Goal: Browse casually: Explore the website without a specific task or goal

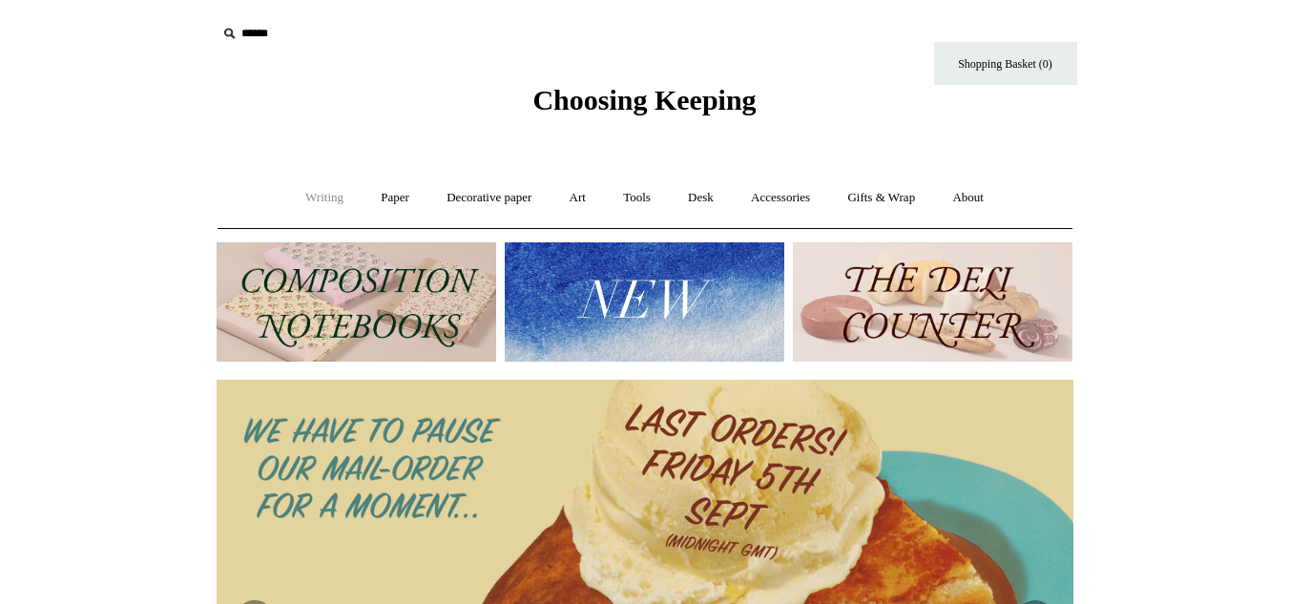
drag, startPoint x: 0, startPoint y: 0, endPoint x: 301, endPoint y: 184, distance: 352.6
click at [301, 184] on link "Writing +" at bounding box center [324, 198] width 73 height 51
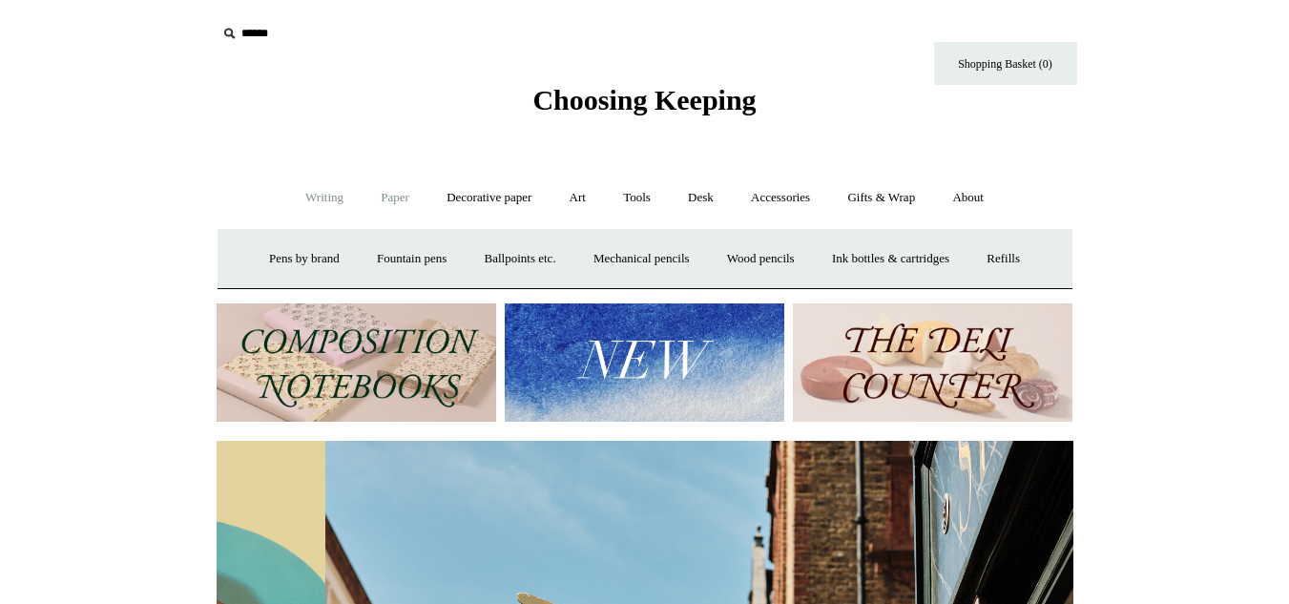
click at [416, 198] on link "Paper +" at bounding box center [395, 198] width 63 height 51
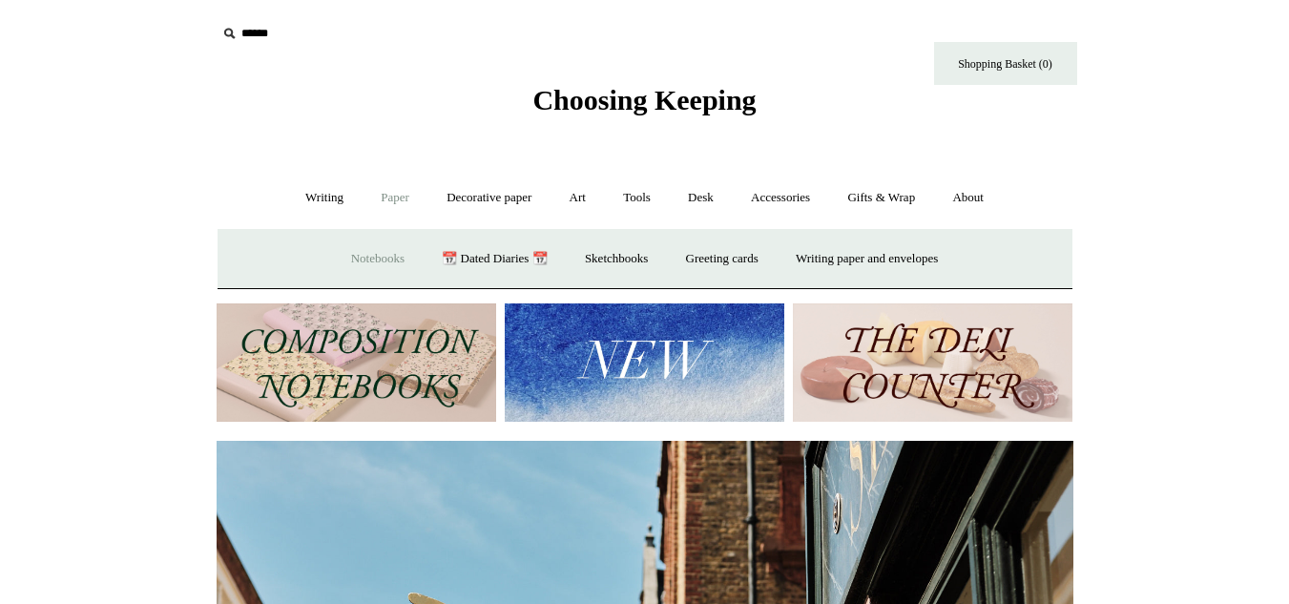
click at [392, 253] on link "Notebooks +" at bounding box center [378, 259] width 88 height 51
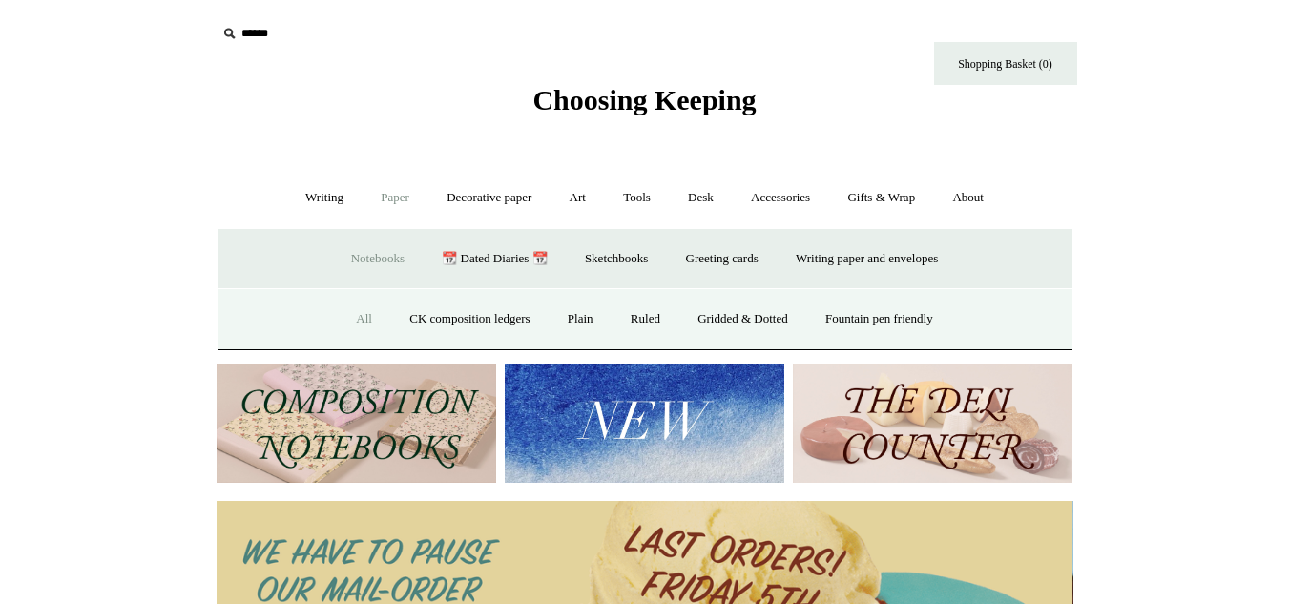
scroll to position [0, 0]
click at [340, 308] on link "All" at bounding box center [364, 319] width 51 height 51
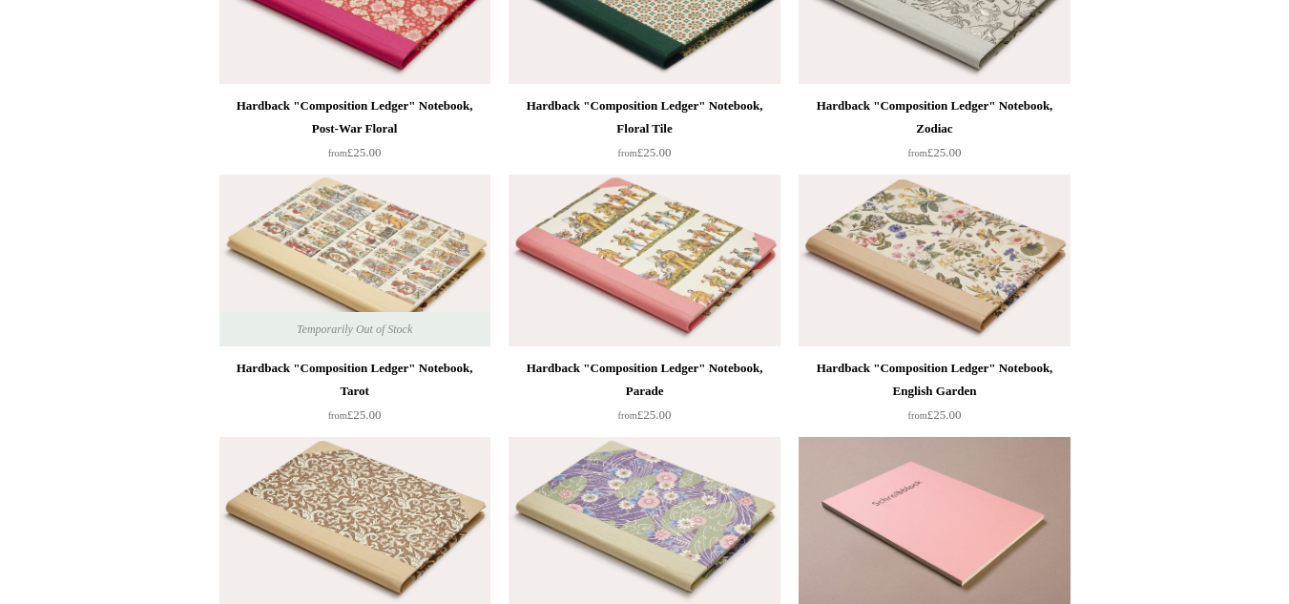
scroll to position [553, 0]
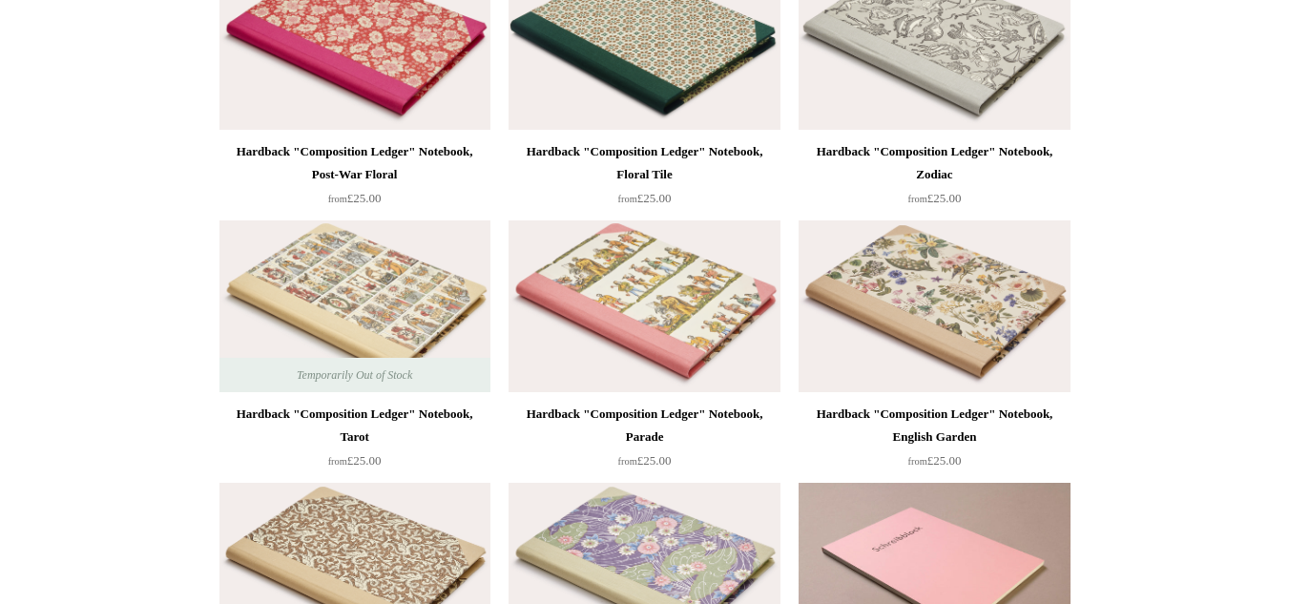
click at [919, 342] on img at bounding box center [934, 306] width 271 height 172
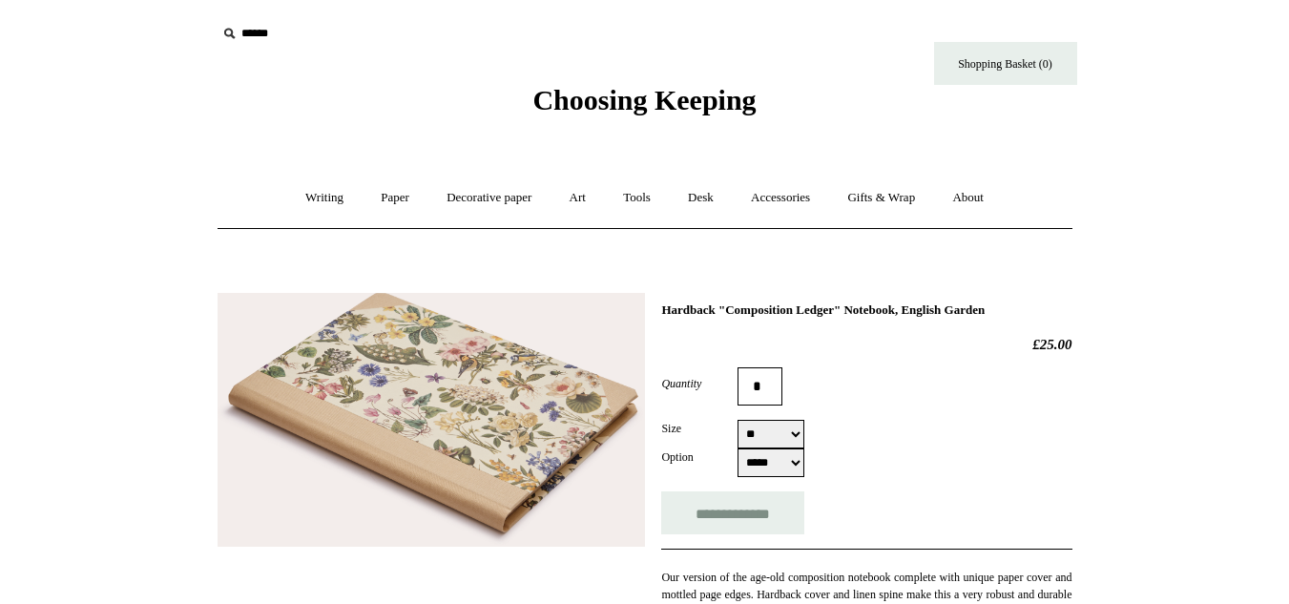
select select "**"
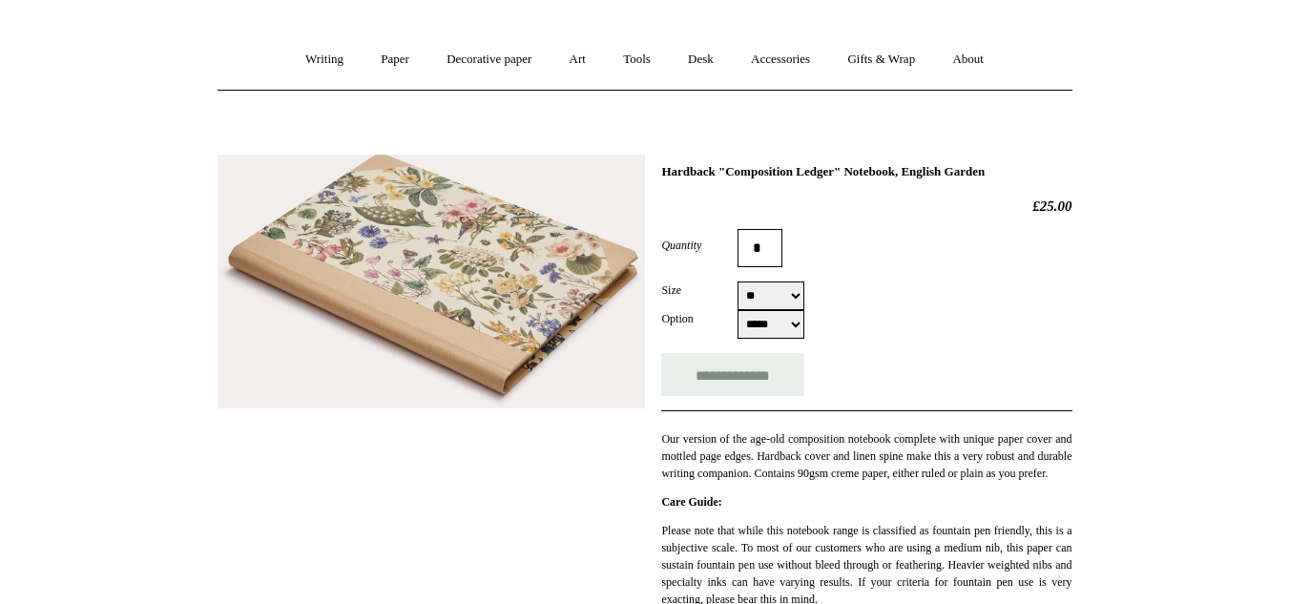
scroll to position [139, 0]
click at [391, 55] on link "Paper +" at bounding box center [395, 58] width 63 height 51
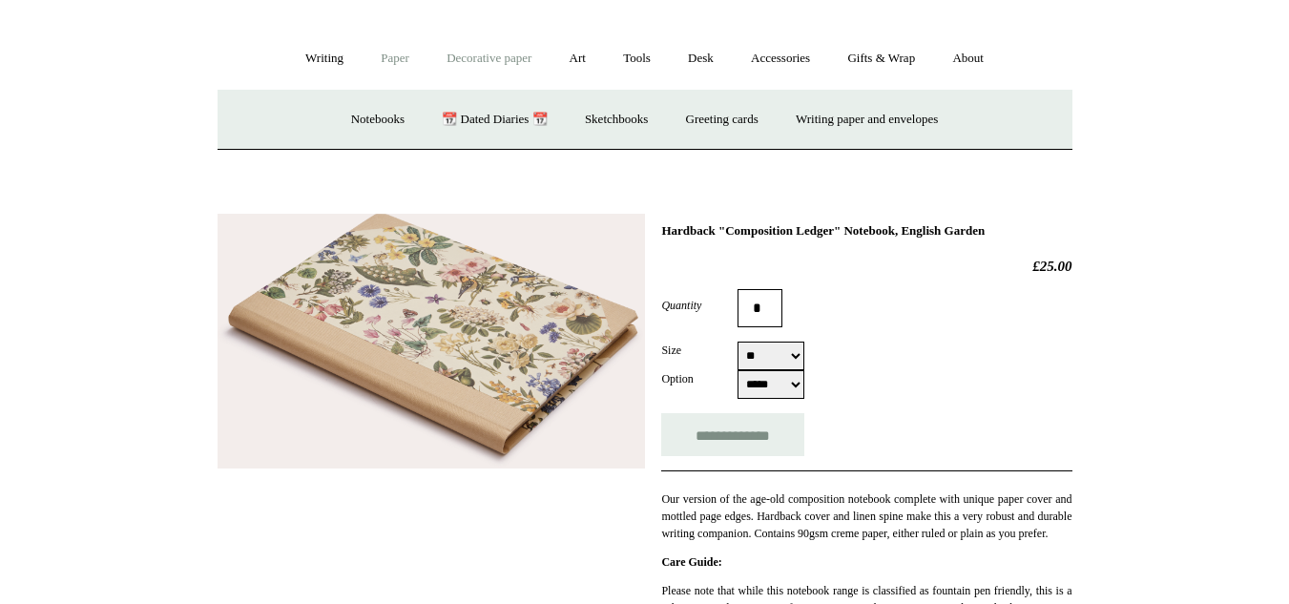
click at [459, 74] on link "Decorative paper +" at bounding box center [488, 58] width 119 height 51
click at [309, 46] on link "Writing +" at bounding box center [324, 58] width 73 height 51
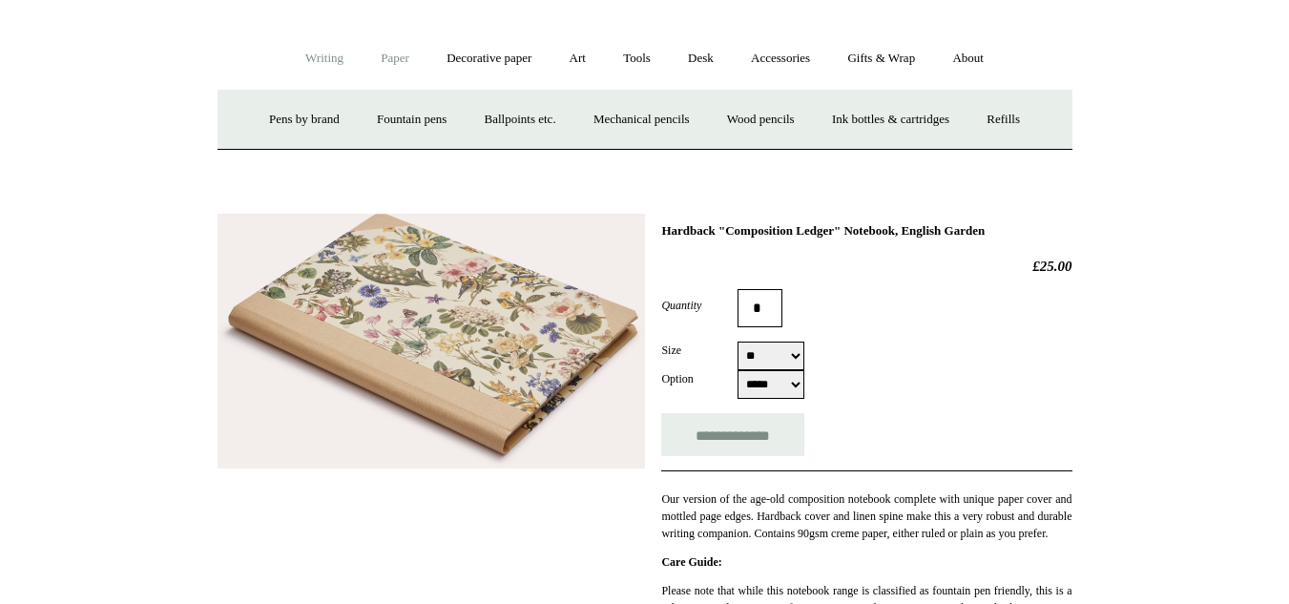
click at [382, 52] on link "Paper +" at bounding box center [395, 58] width 63 height 51
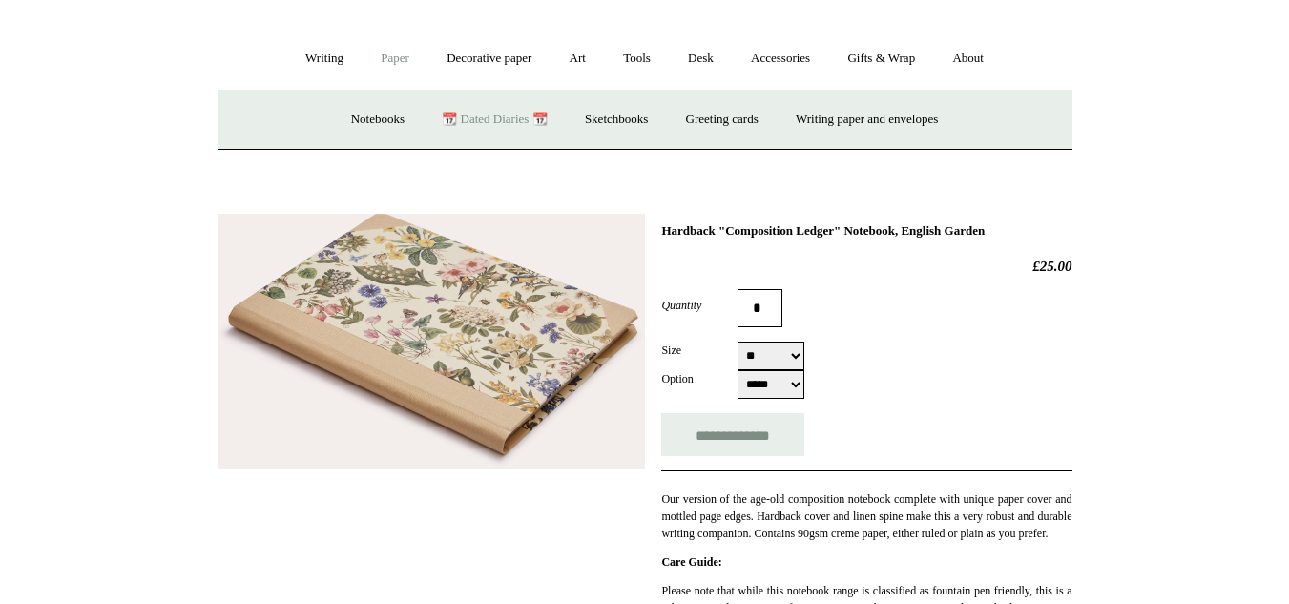
click at [444, 117] on link "📆 Dated Diaries 📆" at bounding box center [494, 119] width 139 height 51
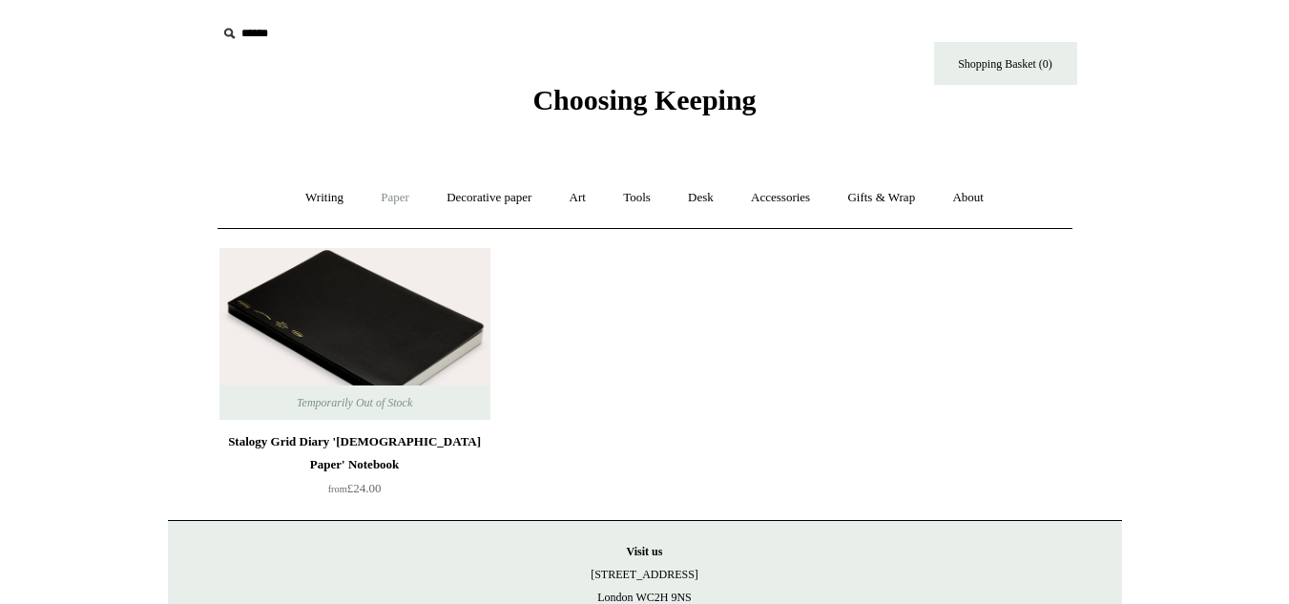
click at [383, 198] on link "Paper +" at bounding box center [395, 198] width 63 height 51
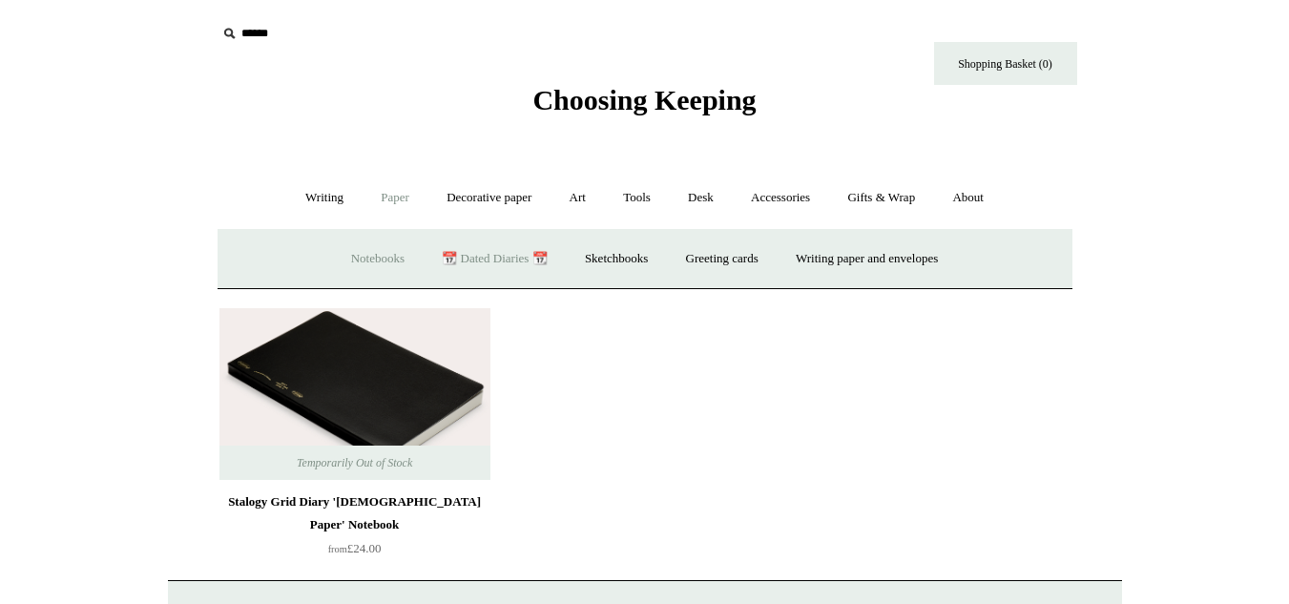
click at [361, 260] on link "Notebooks +" at bounding box center [378, 259] width 88 height 51
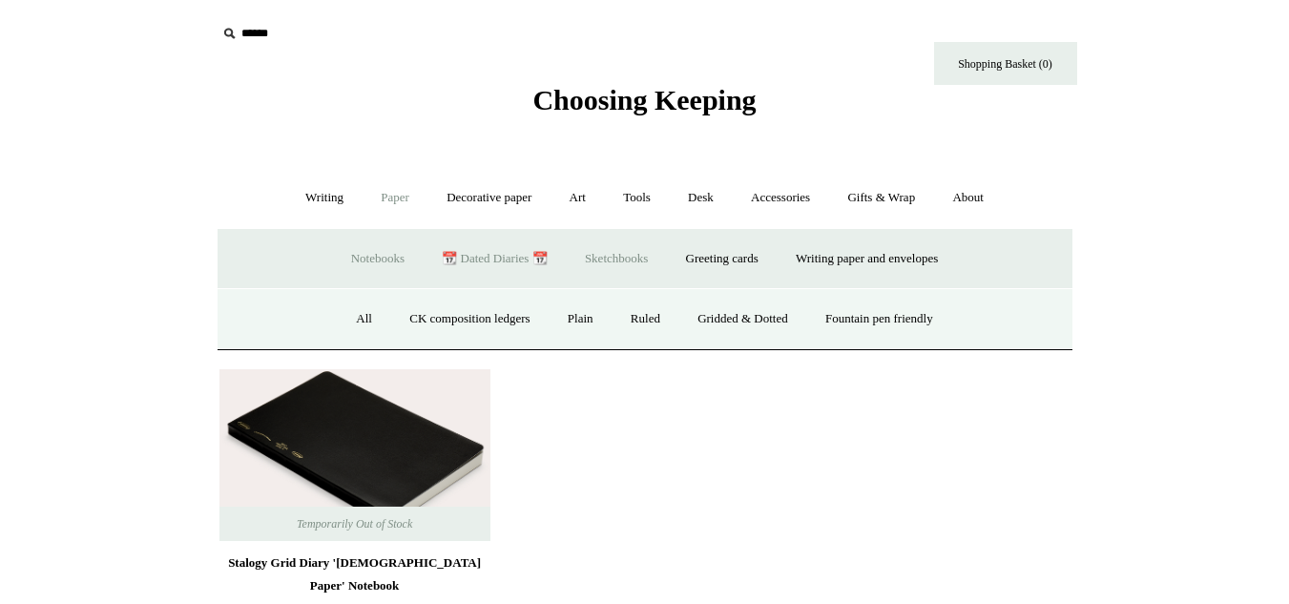
click at [650, 266] on link "Sketchbooks +" at bounding box center [616, 259] width 97 height 51
click at [549, 315] on link "All" at bounding box center [543, 319] width 51 height 51
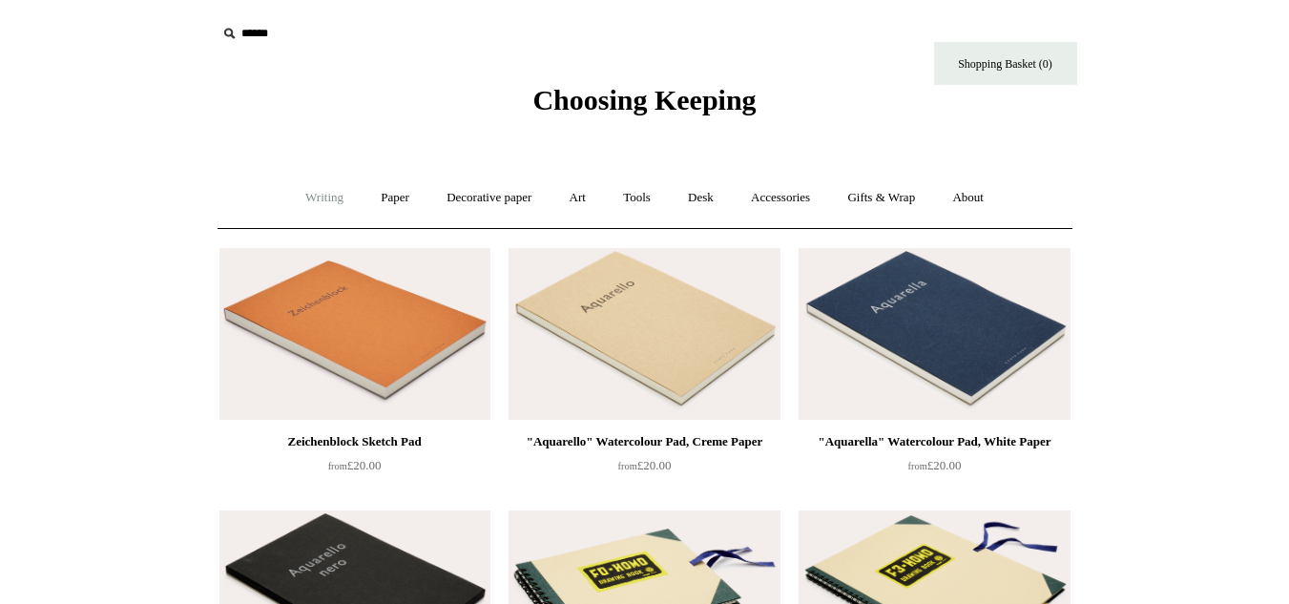
click at [302, 193] on link "Writing +" at bounding box center [324, 198] width 73 height 51
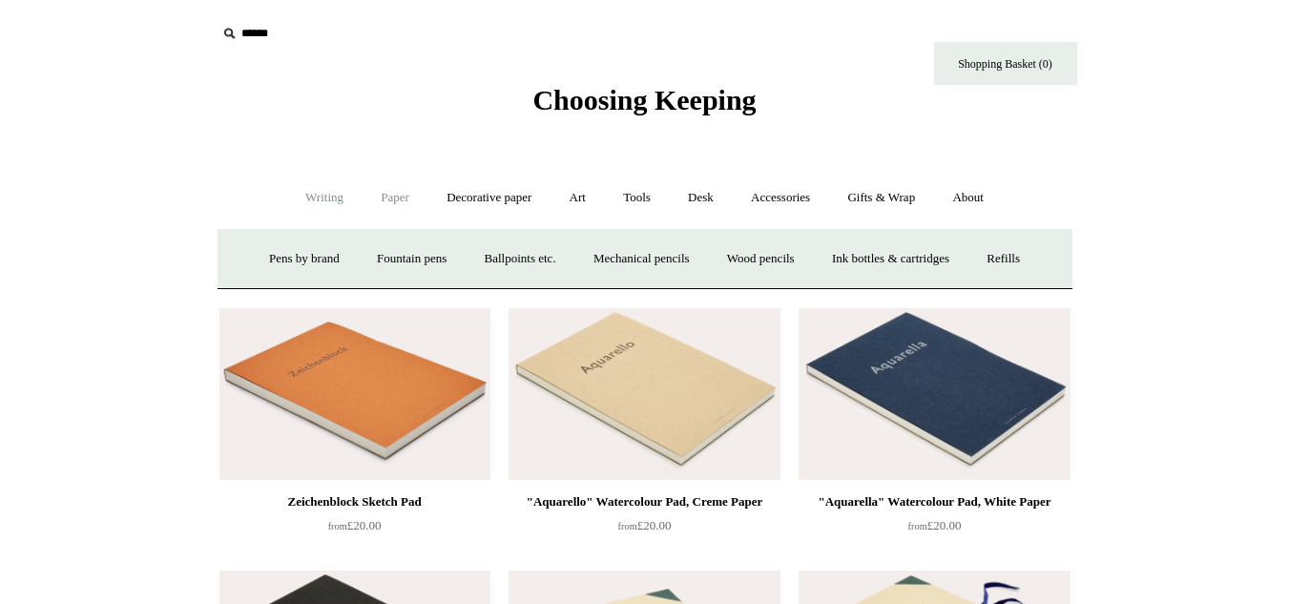
click at [364, 195] on link "Paper +" at bounding box center [395, 198] width 63 height 51
click at [814, 261] on link "Writing paper and envelopes +" at bounding box center [867, 259] width 177 height 51
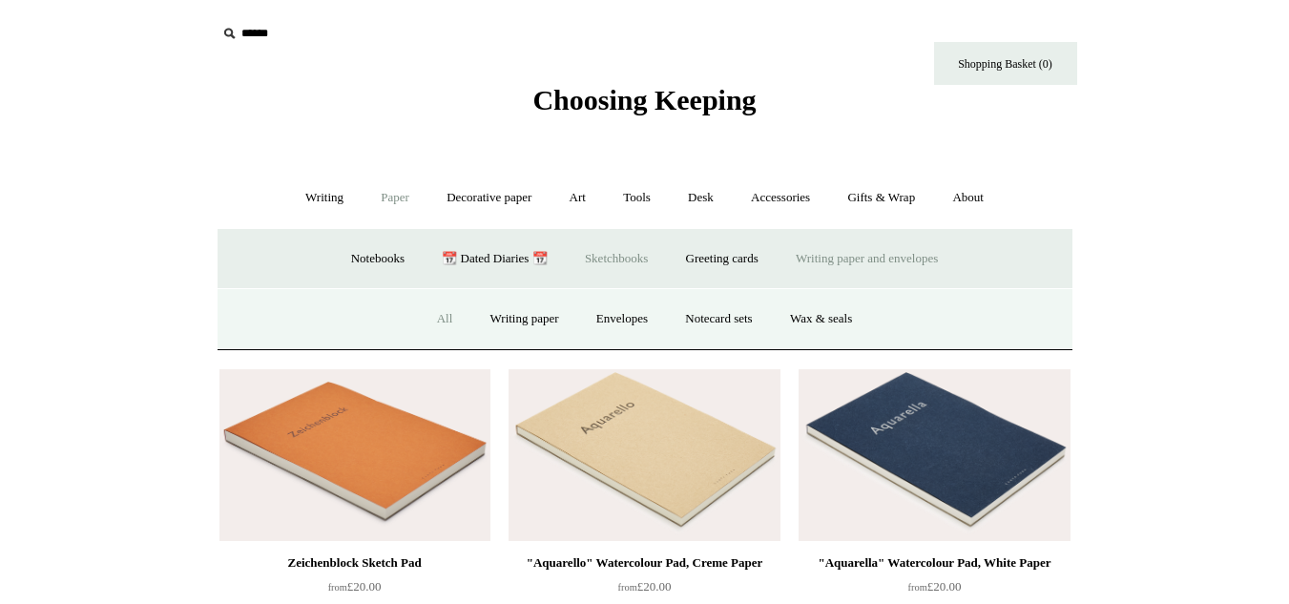
click at [440, 325] on link "All" at bounding box center [445, 319] width 51 height 51
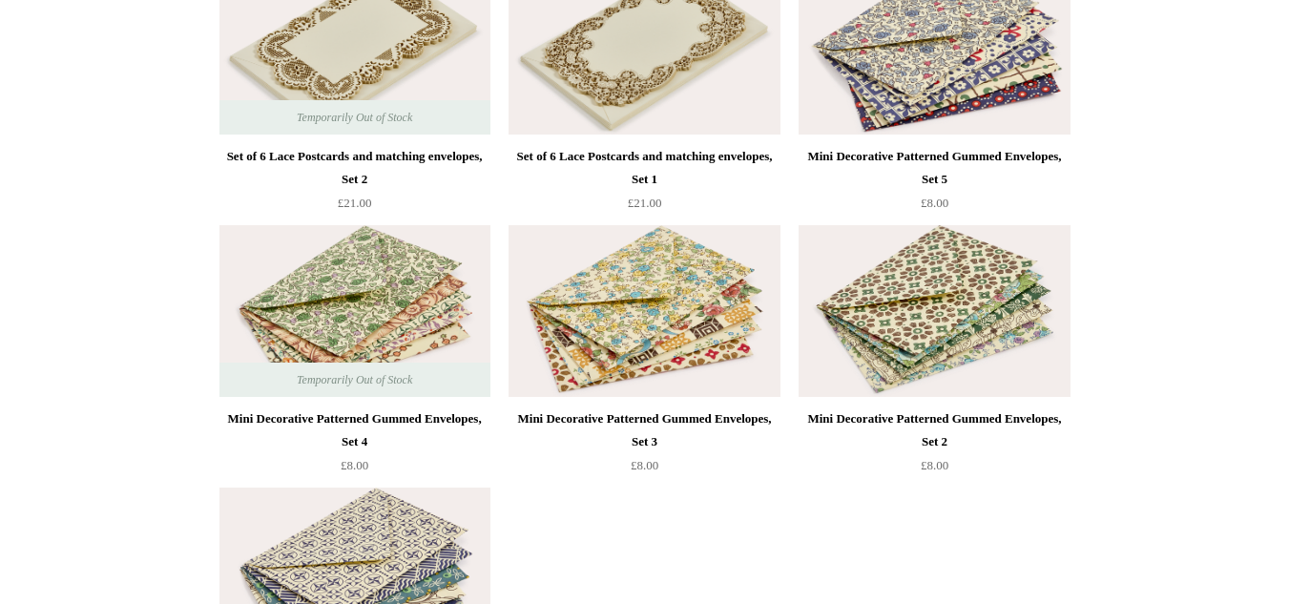
scroll to position [119, 0]
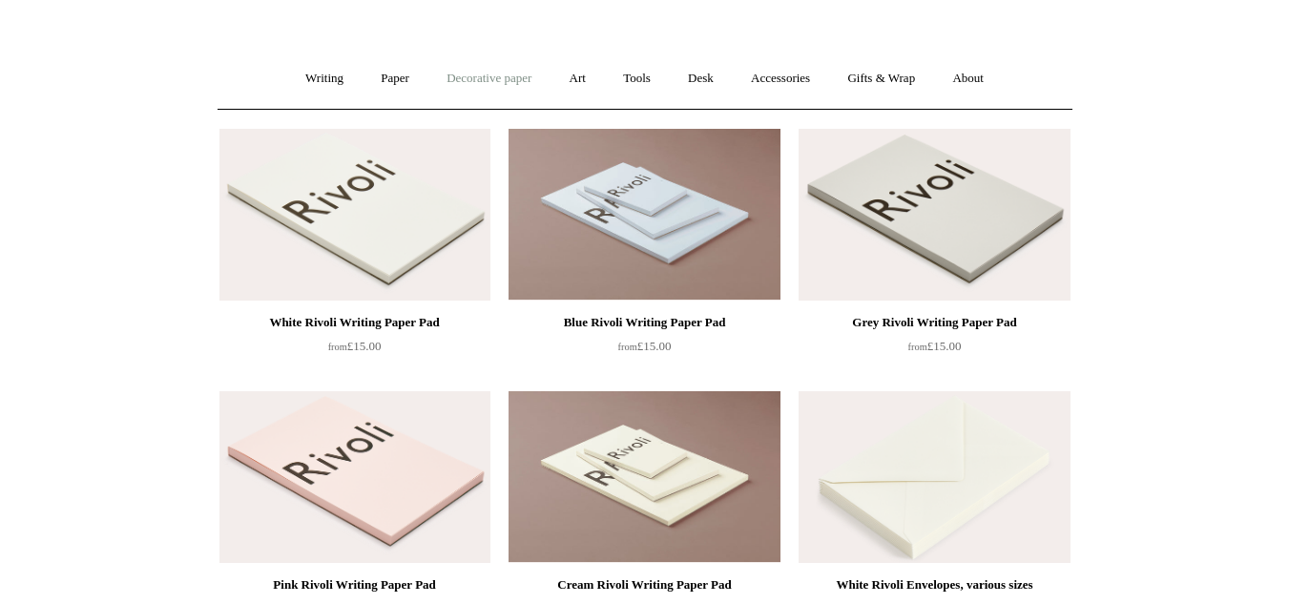
click at [530, 72] on link "Decorative paper +" at bounding box center [488, 78] width 119 height 51
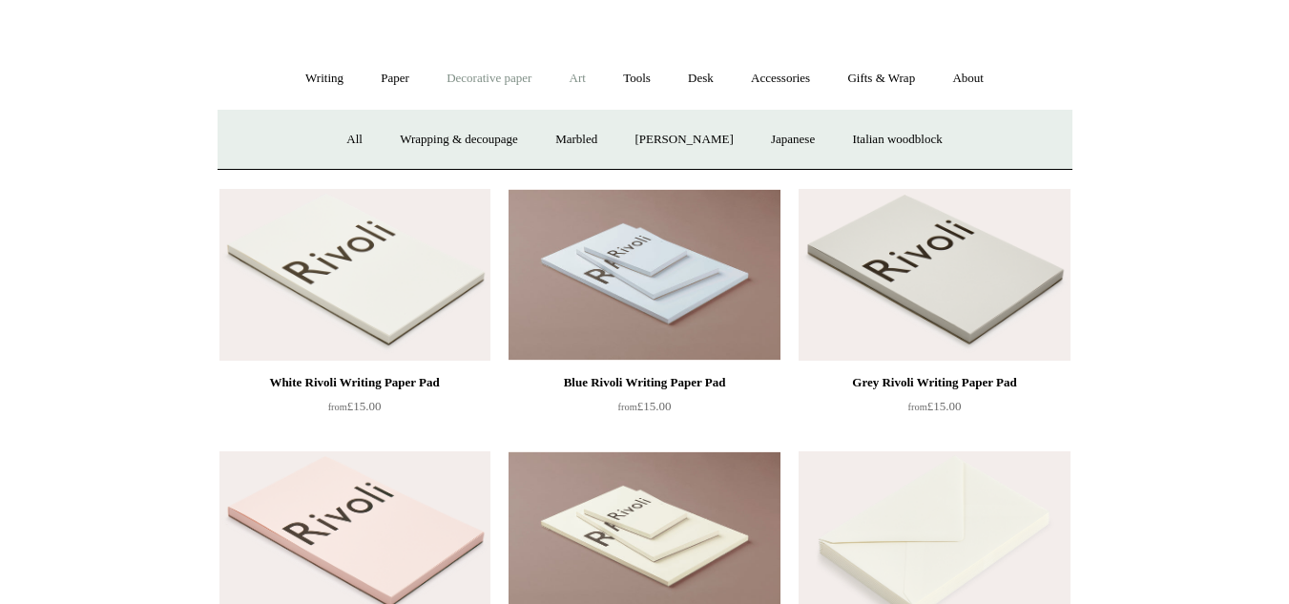
click at [578, 81] on link "Art +" at bounding box center [578, 78] width 51 height 51
click at [700, 65] on link "Desk +" at bounding box center [701, 78] width 60 height 51
click at [797, 77] on link "Accessories +" at bounding box center [781, 78] width 94 height 51
click at [809, 143] on link "Books" at bounding box center [792, 140] width 66 height 51
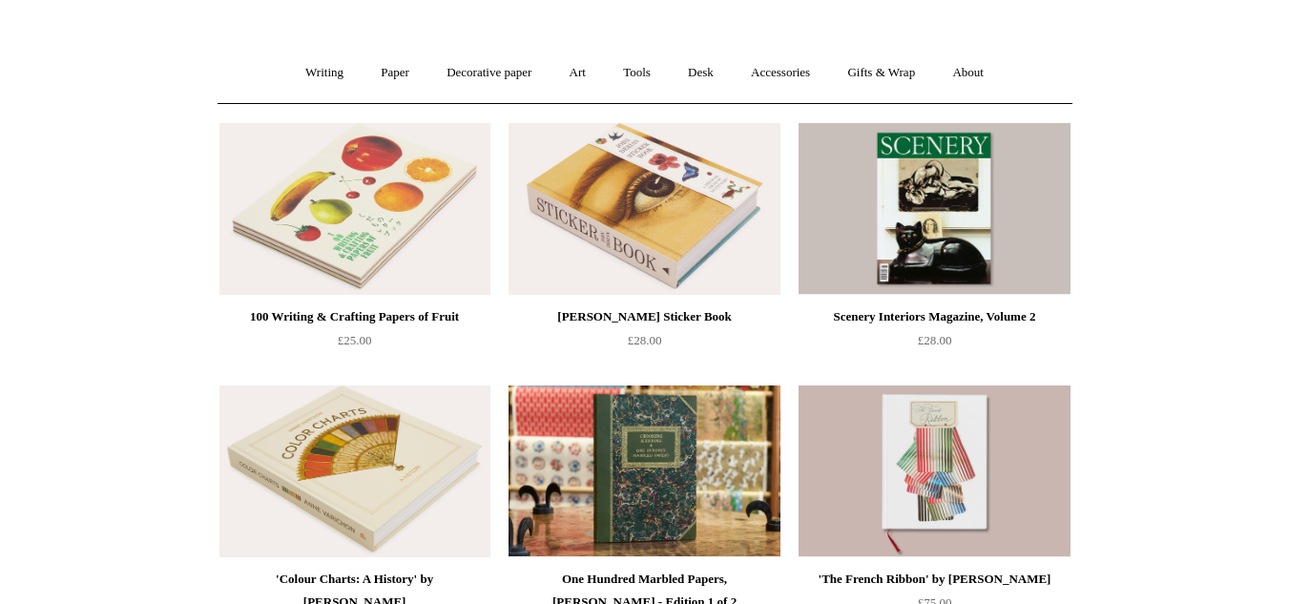
scroll to position [89, 0]
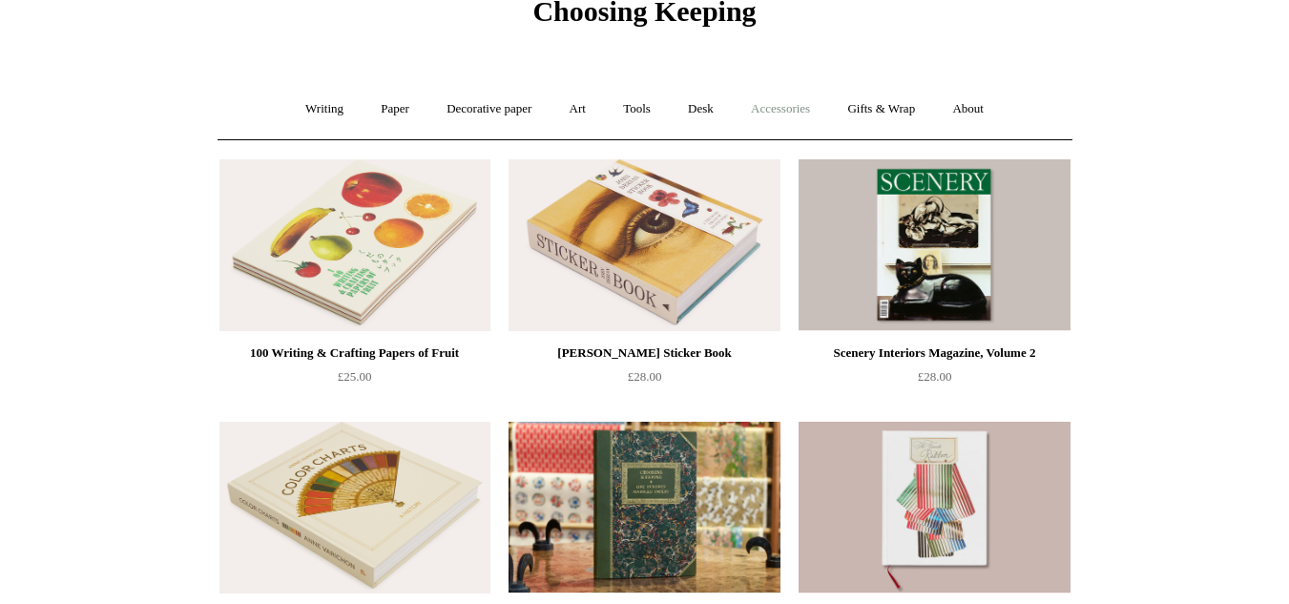
click at [788, 113] on link "Accessories +" at bounding box center [781, 109] width 94 height 51
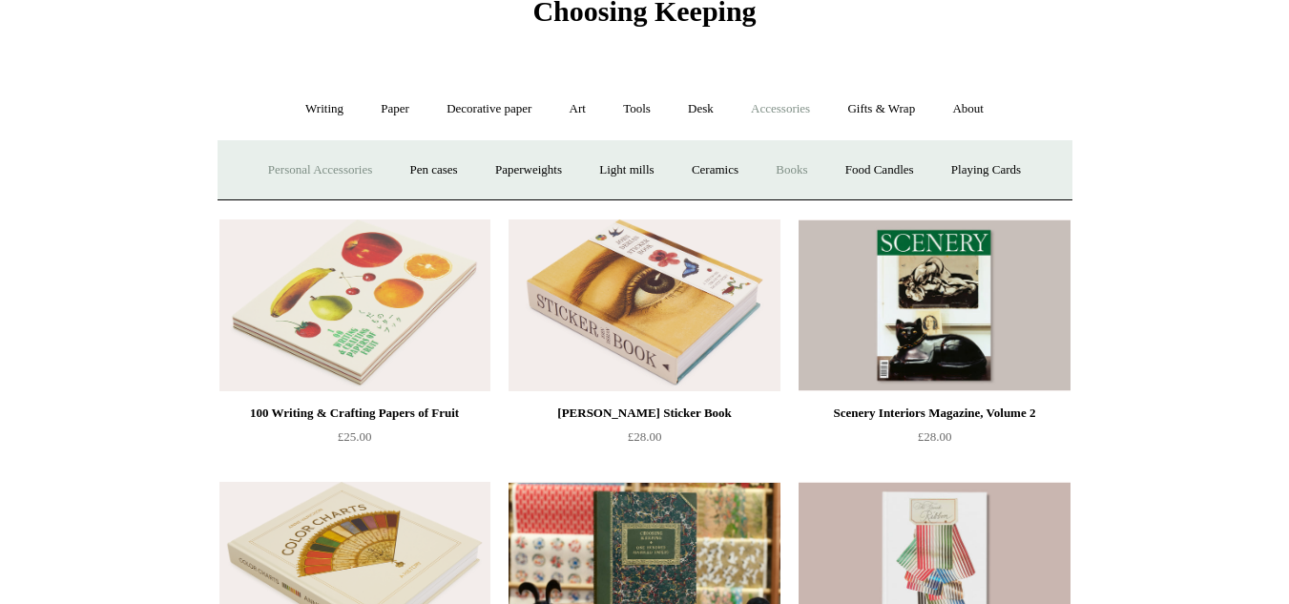
click at [314, 162] on link "Personal Accessories +" at bounding box center [320, 170] width 138 height 51
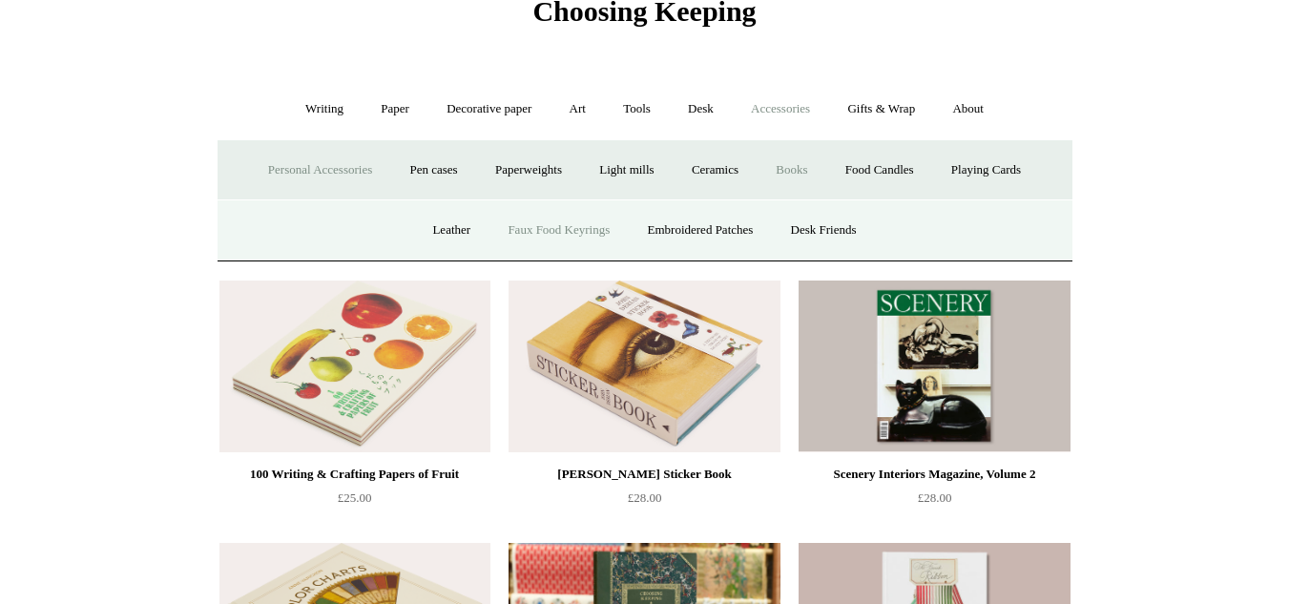
click at [509, 234] on link "Faux Food Keyrings" at bounding box center [559, 230] width 136 height 51
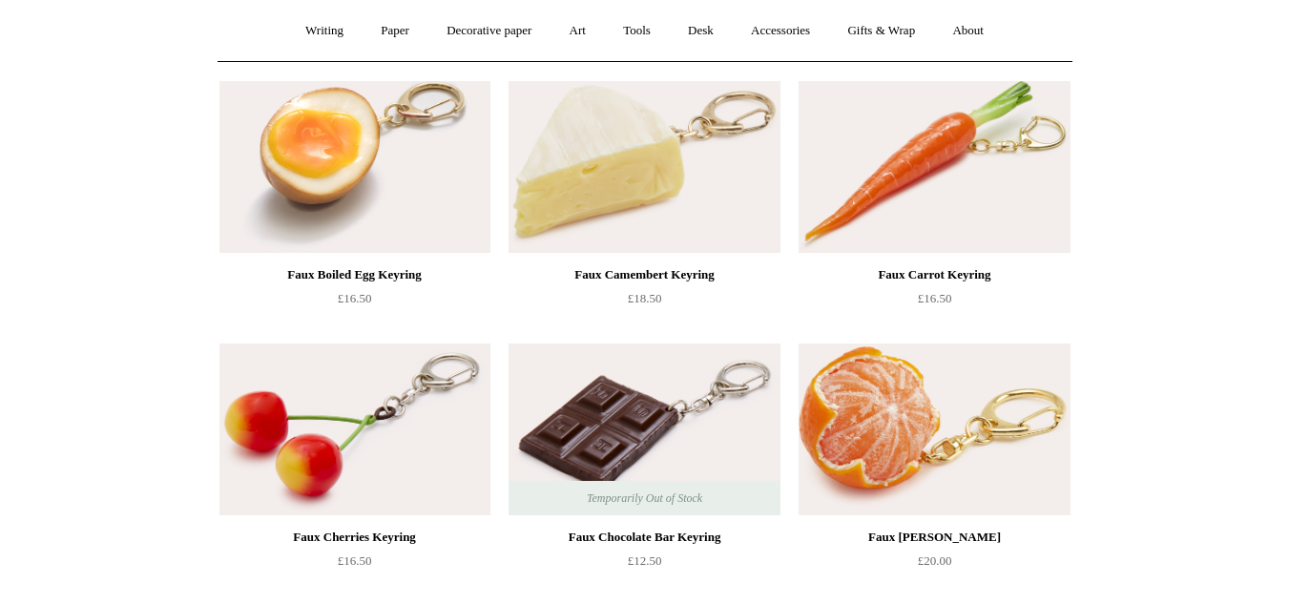
scroll to position [157, 0]
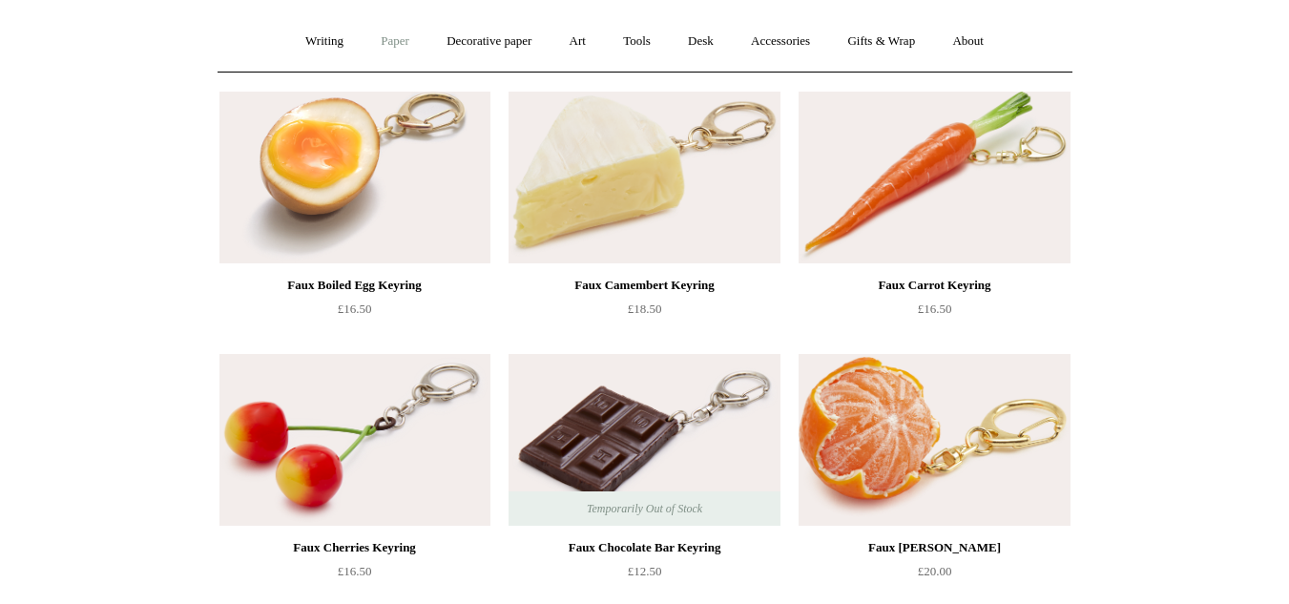
click at [378, 49] on link "Paper +" at bounding box center [395, 41] width 63 height 51
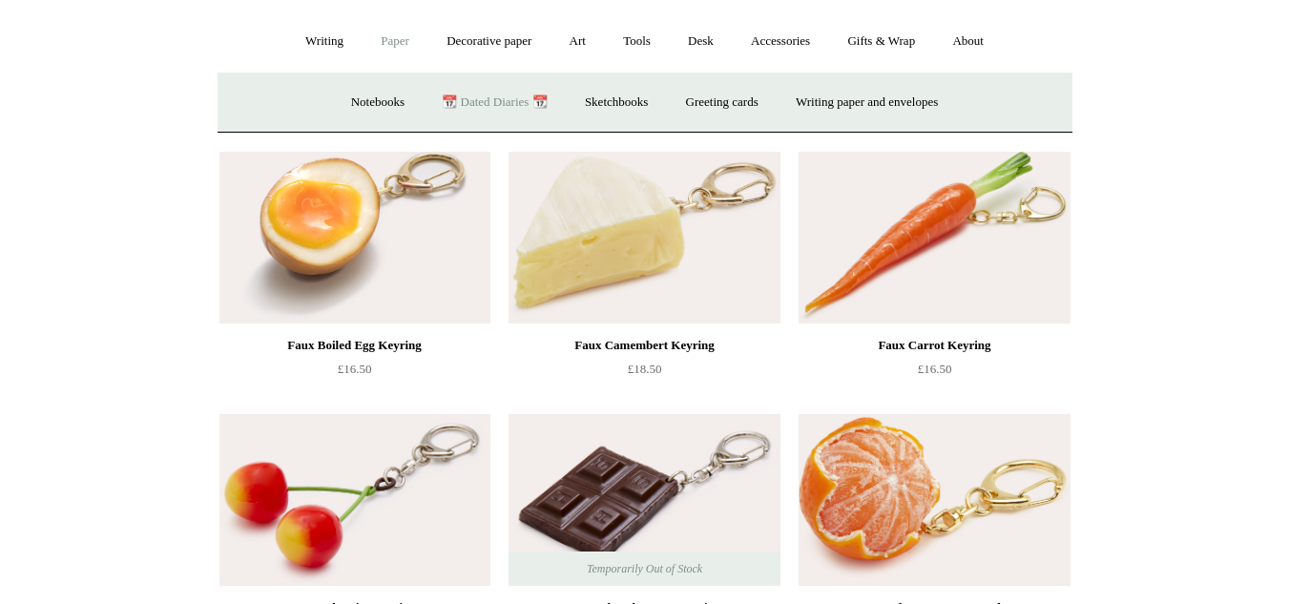
click at [480, 93] on link "📆 Dated Diaries 📆" at bounding box center [494, 102] width 139 height 51
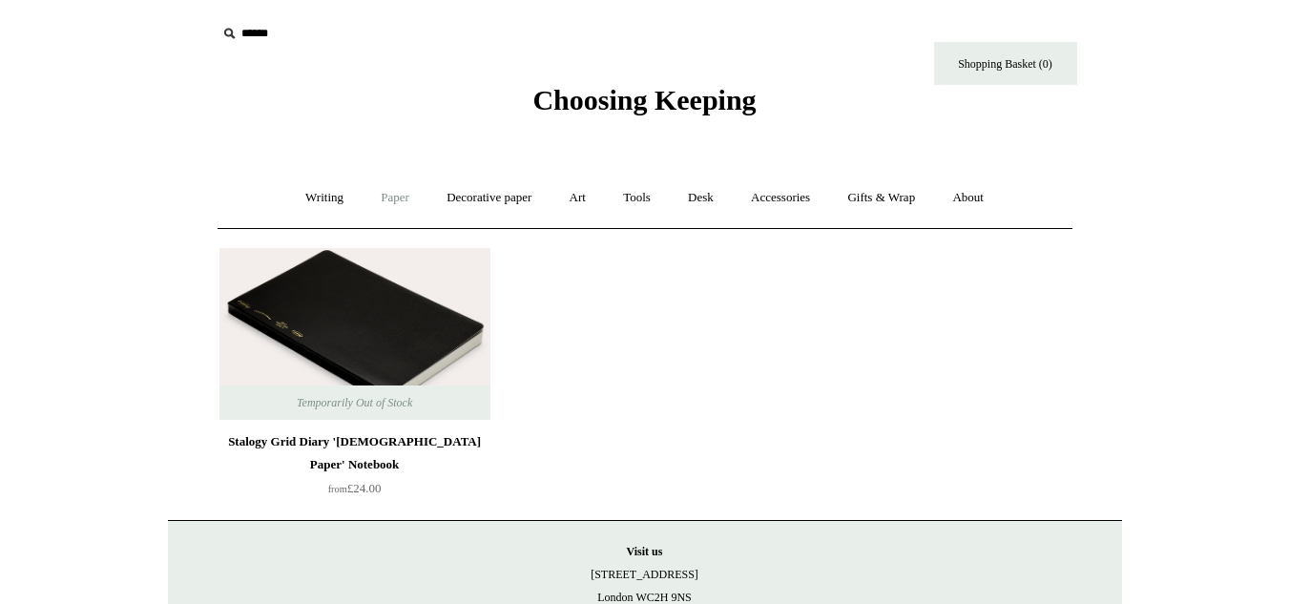
click at [385, 186] on link "Paper +" at bounding box center [395, 198] width 63 height 51
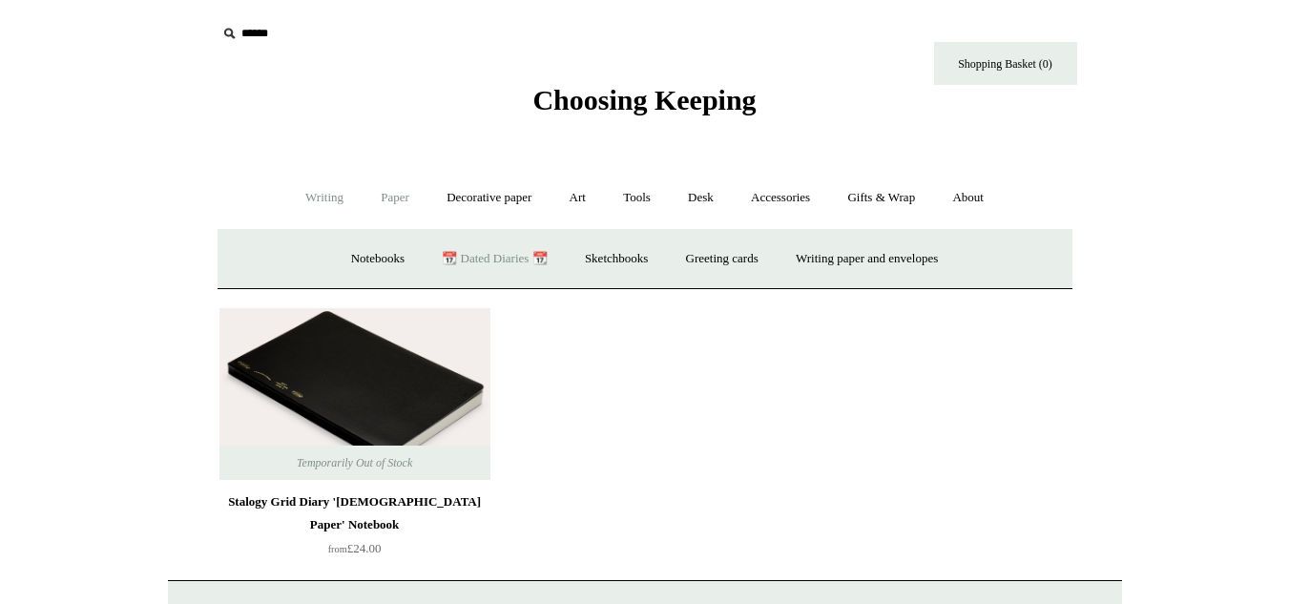
click at [338, 196] on link "Writing +" at bounding box center [324, 198] width 73 height 51
click at [277, 255] on link "Pens by brand +" at bounding box center [304, 259] width 105 height 51
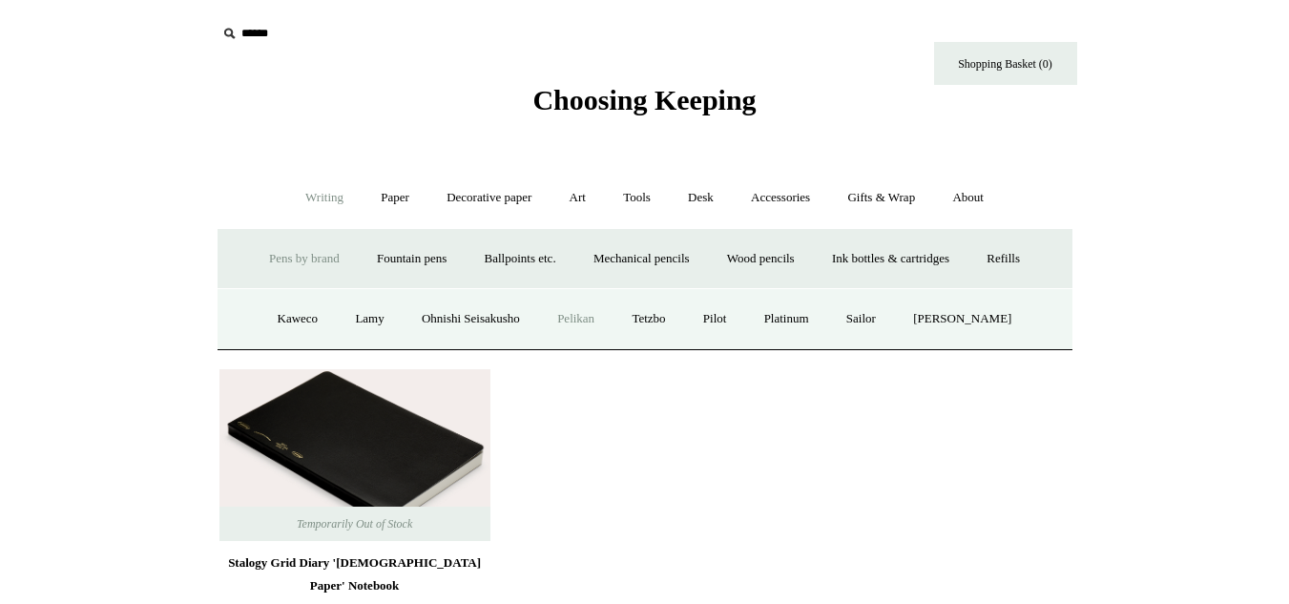
click at [575, 321] on link "Pelikan" at bounding box center [576, 319] width 72 height 51
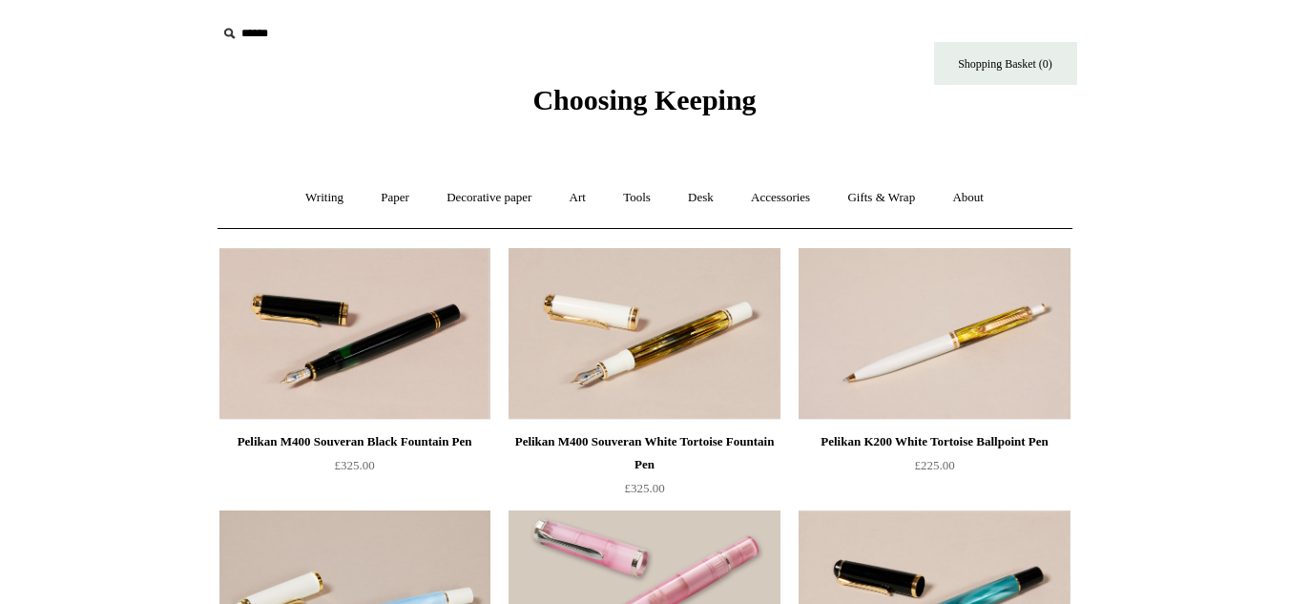
drag, startPoint x: 1226, startPoint y: 232, endPoint x: 1303, endPoint y: 321, distance: 117.1
click at [690, 176] on link "Desk +" at bounding box center [701, 198] width 60 height 51
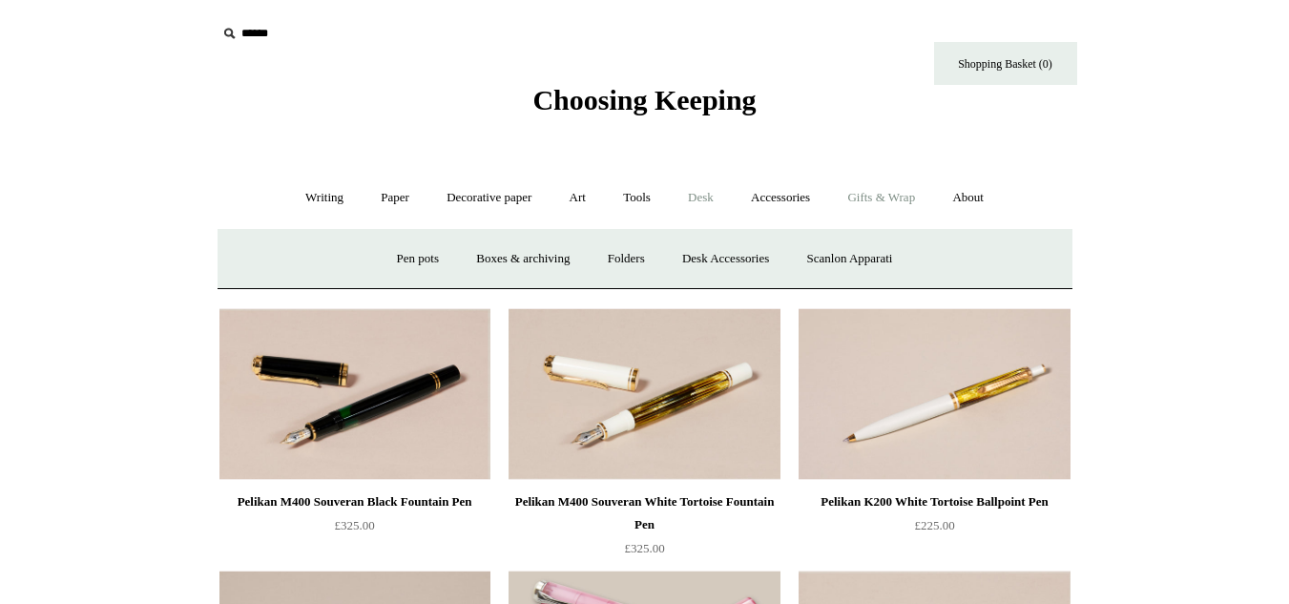
click at [911, 200] on link "Gifts & Wrap +" at bounding box center [881, 198] width 102 height 51
click at [332, 256] on link "Greeting cards +" at bounding box center [310, 259] width 107 height 51
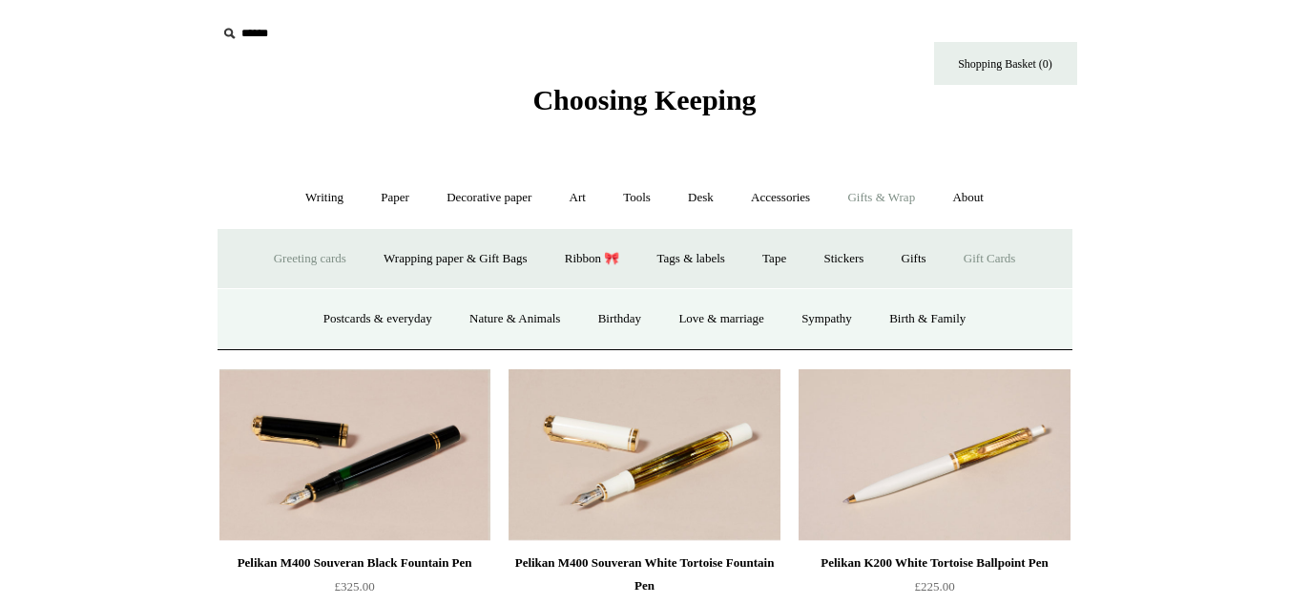
click at [1002, 268] on link "Gift Cards" at bounding box center [990, 259] width 87 height 51
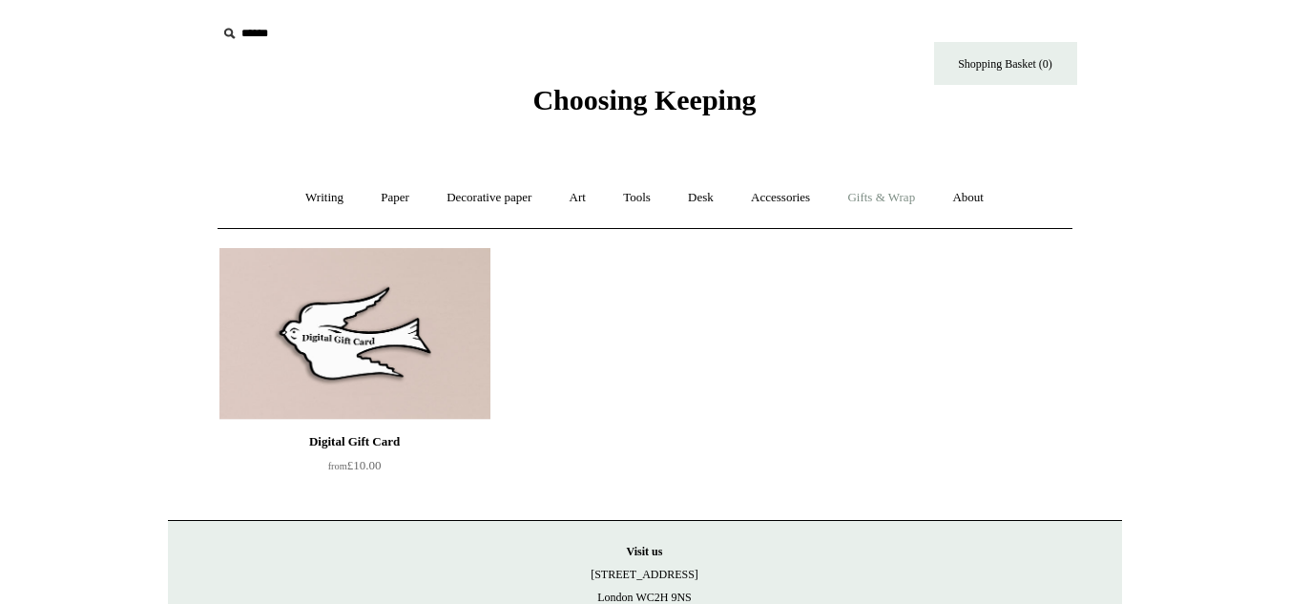
click at [878, 195] on link "Gifts & Wrap +" at bounding box center [881, 198] width 102 height 51
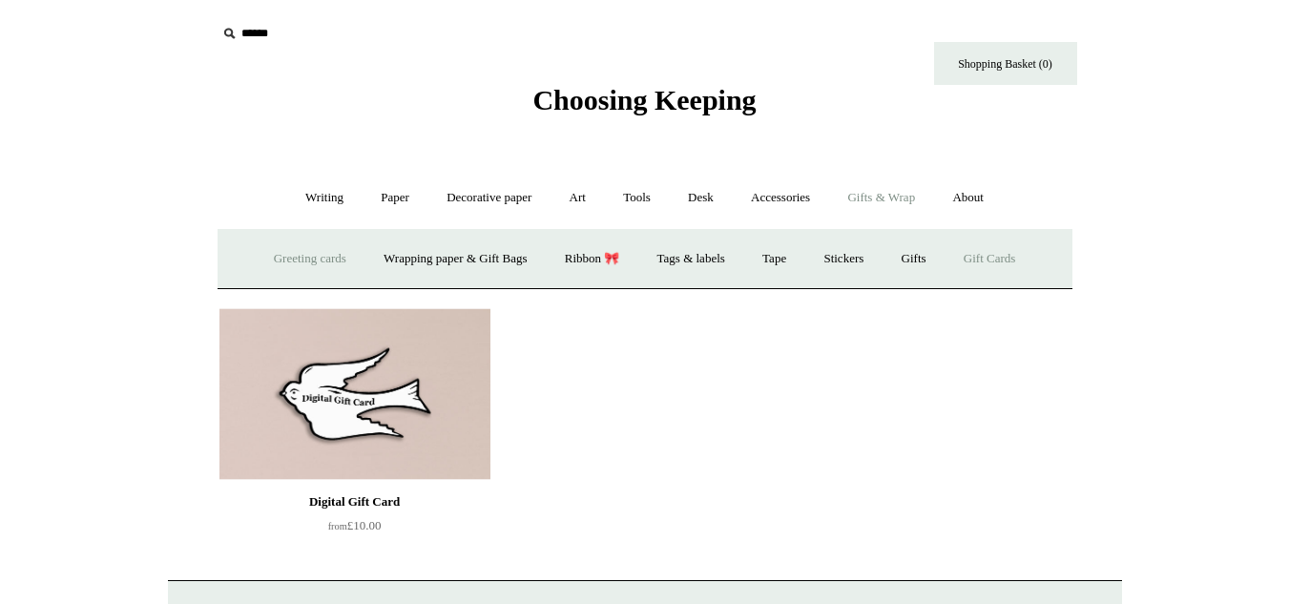
click at [306, 262] on link "Greeting cards +" at bounding box center [310, 259] width 107 height 51
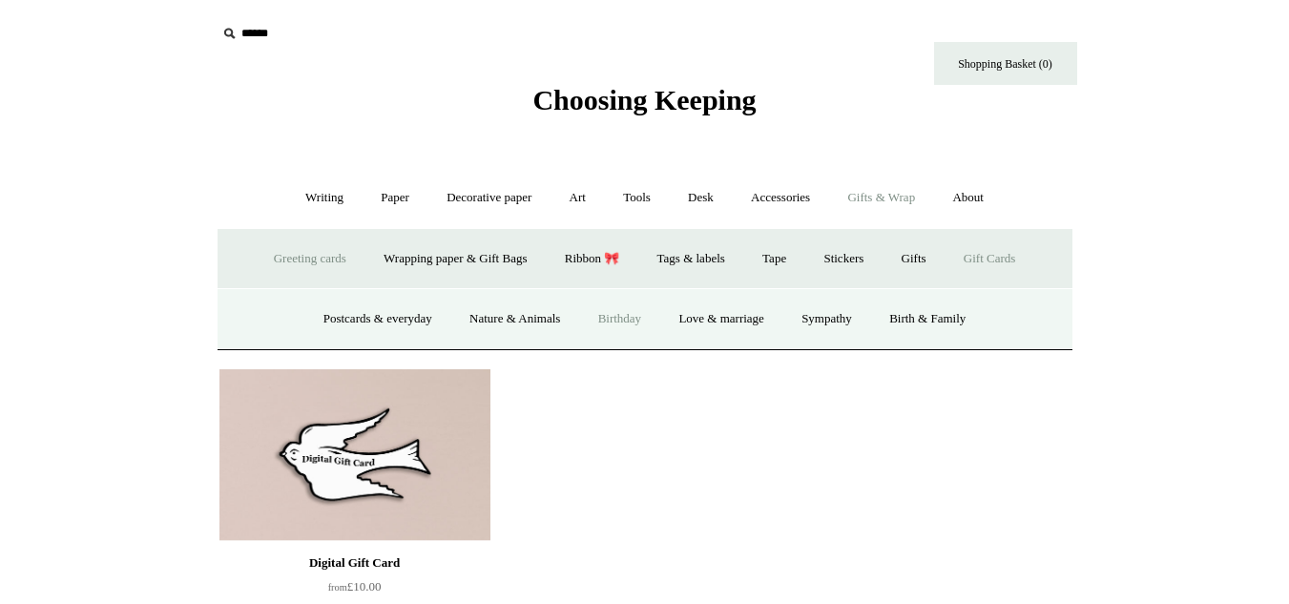
click at [617, 320] on link "Birthday" at bounding box center [620, 319] width 78 height 51
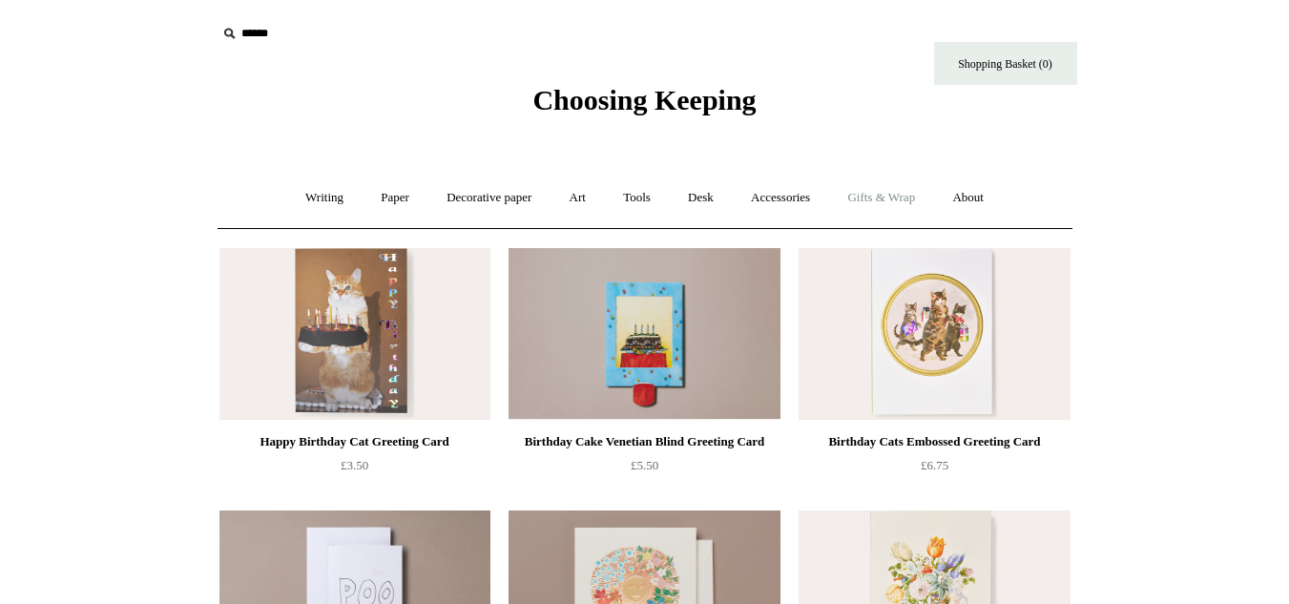
click at [868, 190] on link "Gifts & Wrap +" at bounding box center [881, 198] width 102 height 51
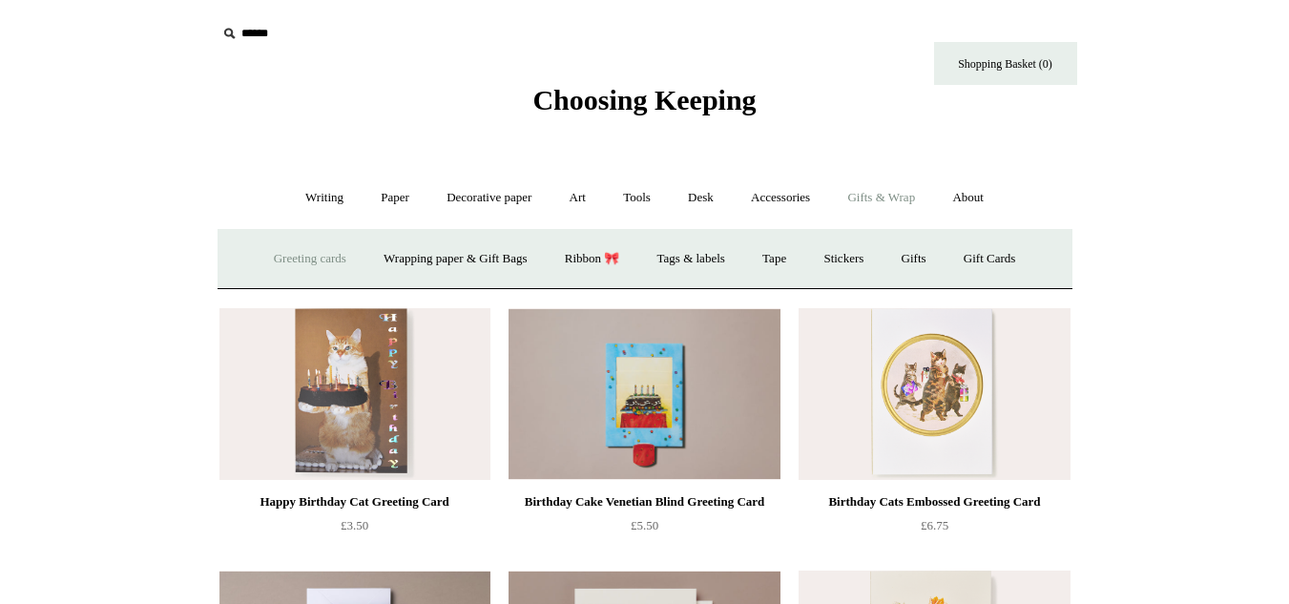
click at [312, 254] on link "Greeting cards +" at bounding box center [310, 259] width 107 height 51
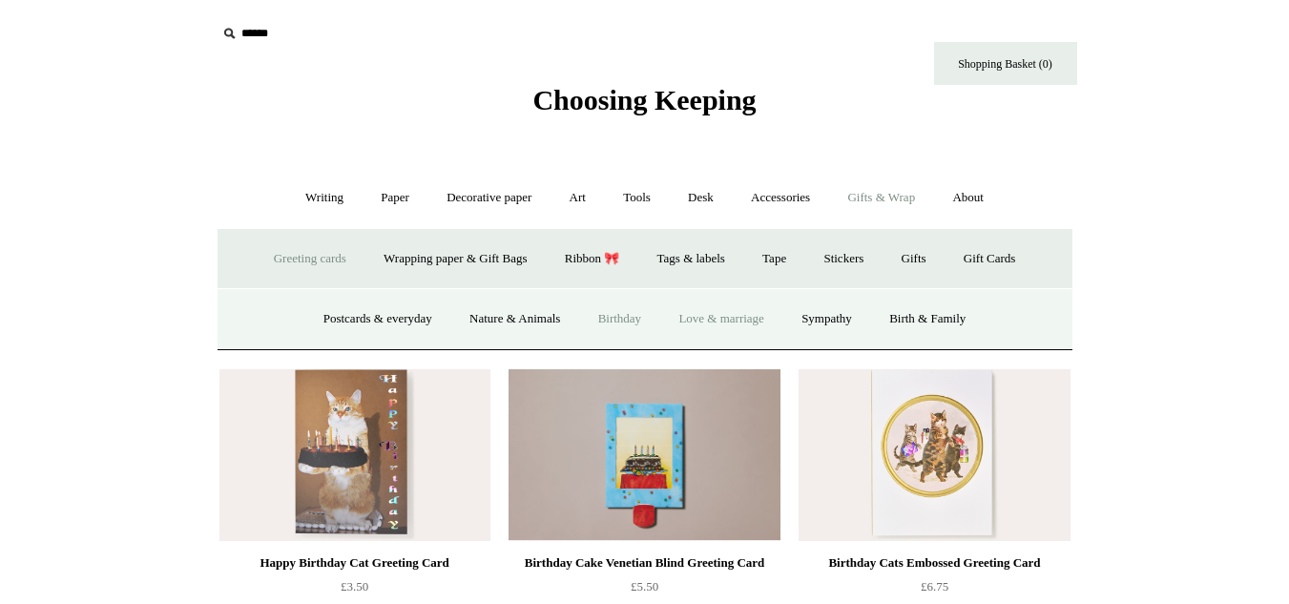
click at [738, 314] on link "Love & marriage" at bounding box center [721, 319] width 120 height 51
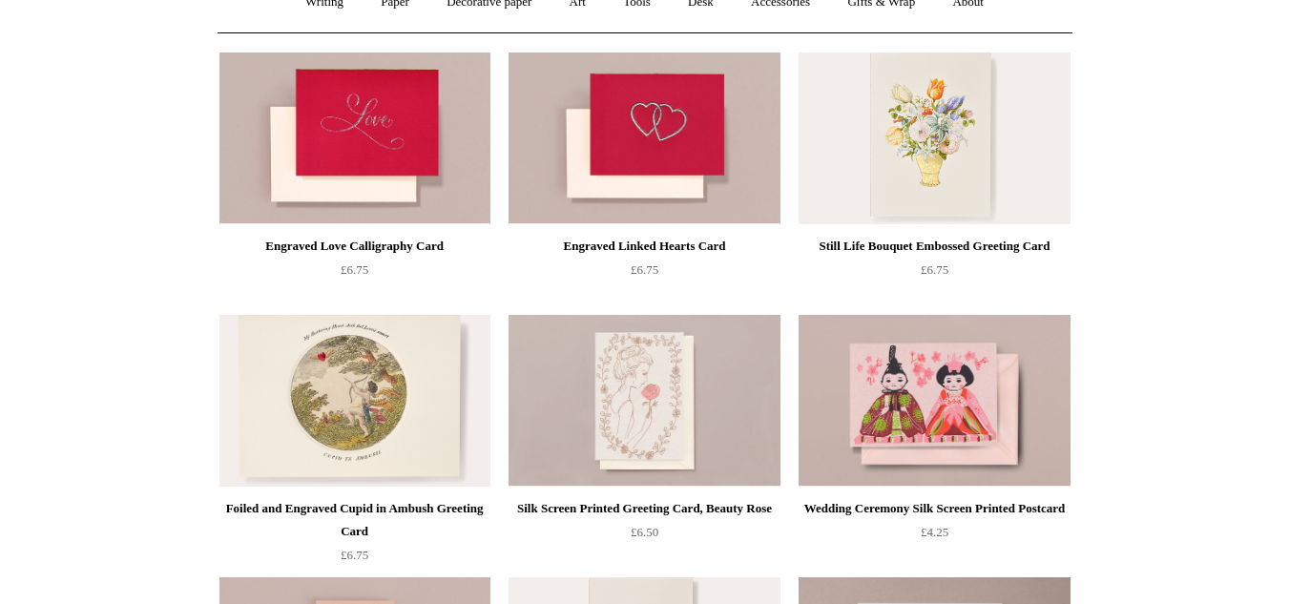
scroll to position [200, 0]
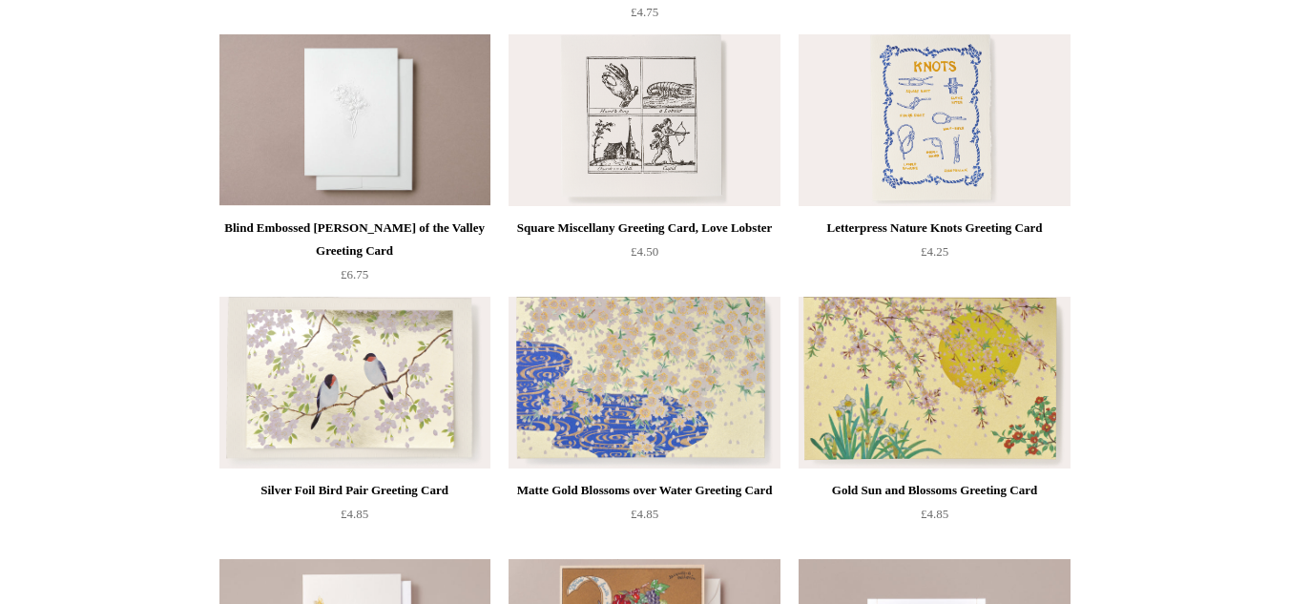
drag, startPoint x: 1303, startPoint y: 46, endPoint x: 1303, endPoint y: 273, distance: 227.1
click at [1288, 273] on html "Menu Choosing Keeping * Shipping Information Shopping Basket (0) * ⤺ + +" at bounding box center [644, 327] width 1289 height 2656
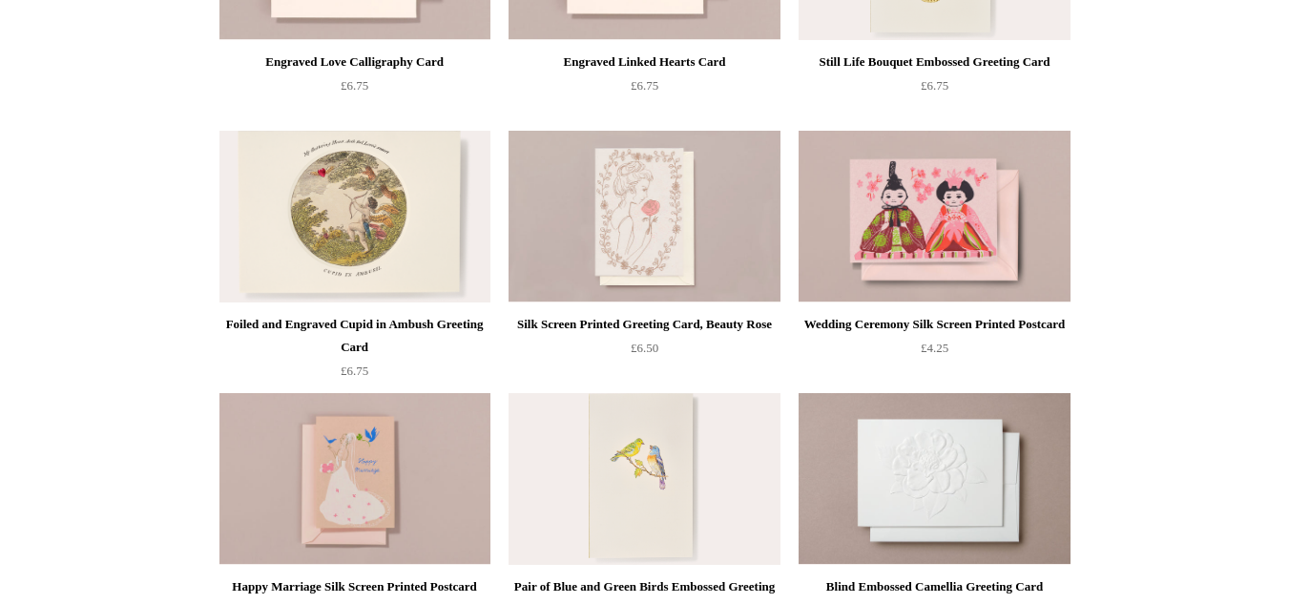
scroll to position [420, 0]
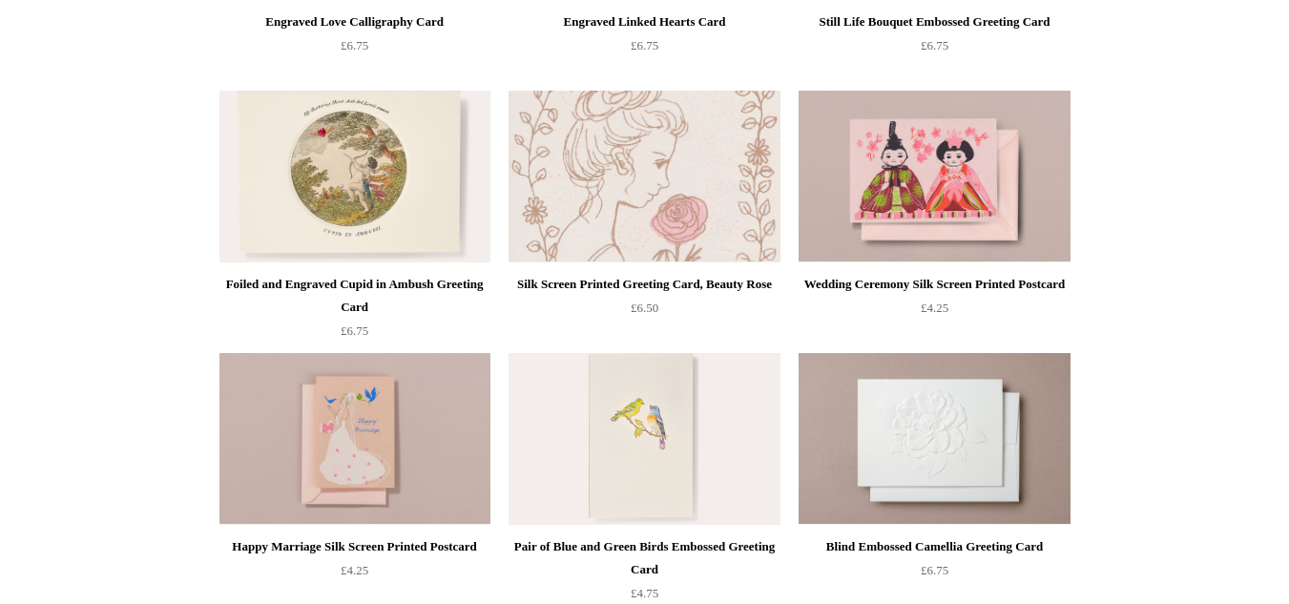
click at [556, 209] on img at bounding box center [644, 177] width 271 height 172
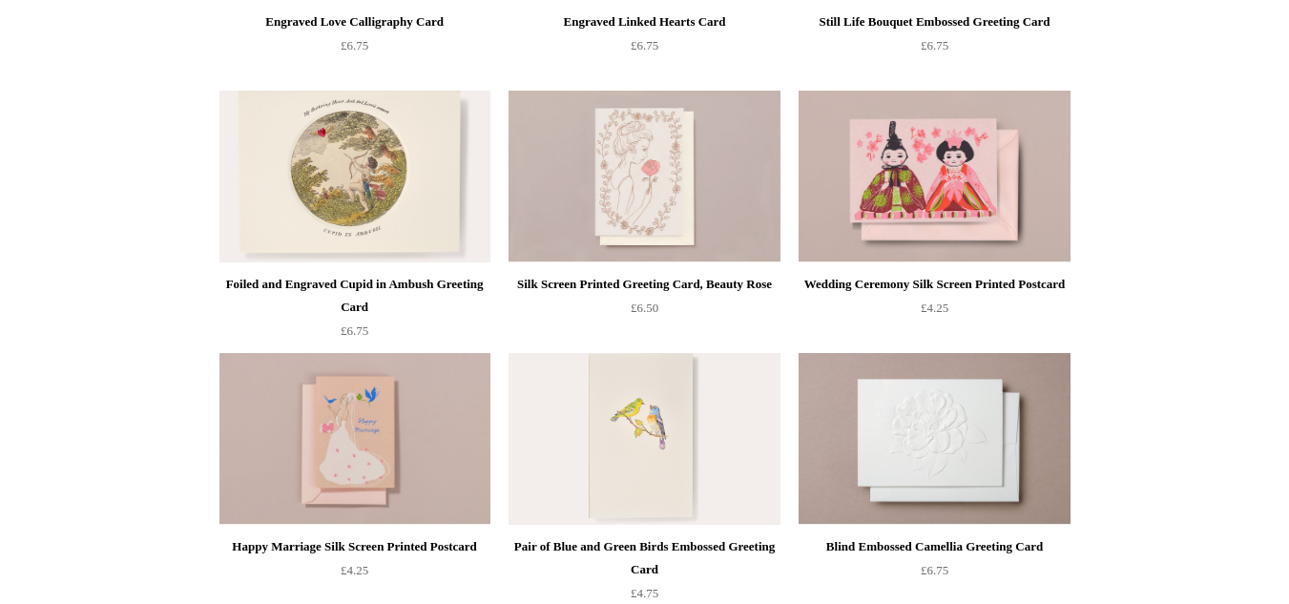
click at [436, 451] on img at bounding box center [355, 439] width 271 height 172
click at [677, 444] on img at bounding box center [644, 439] width 271 height 172
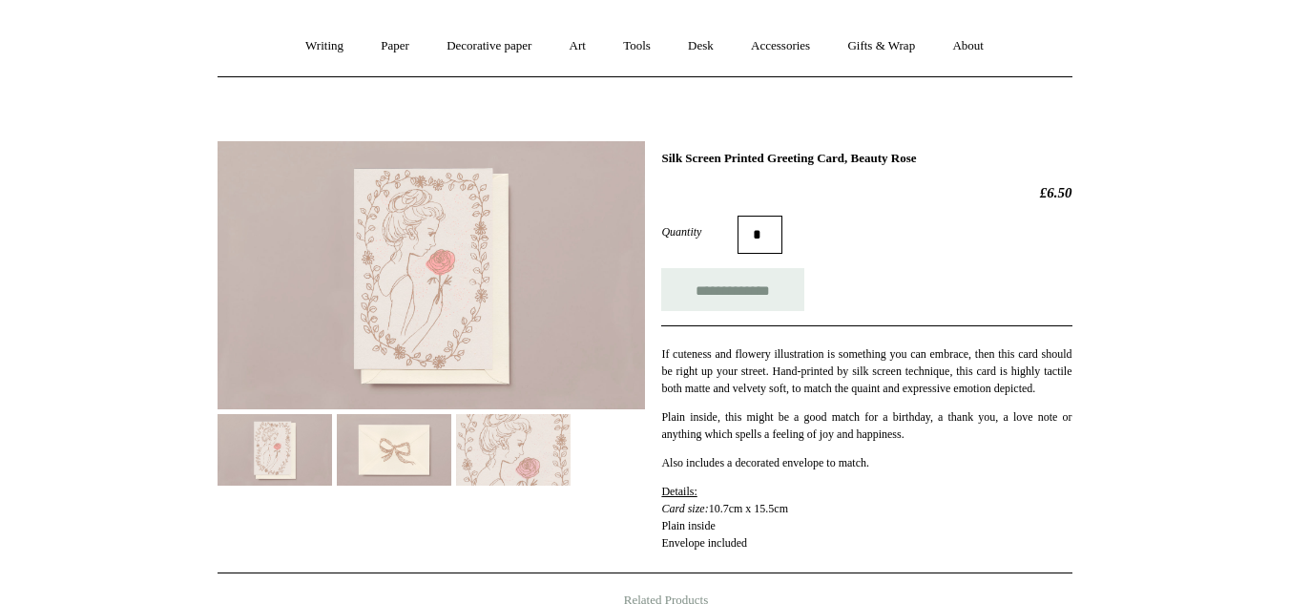
scroll to position [142, 0]
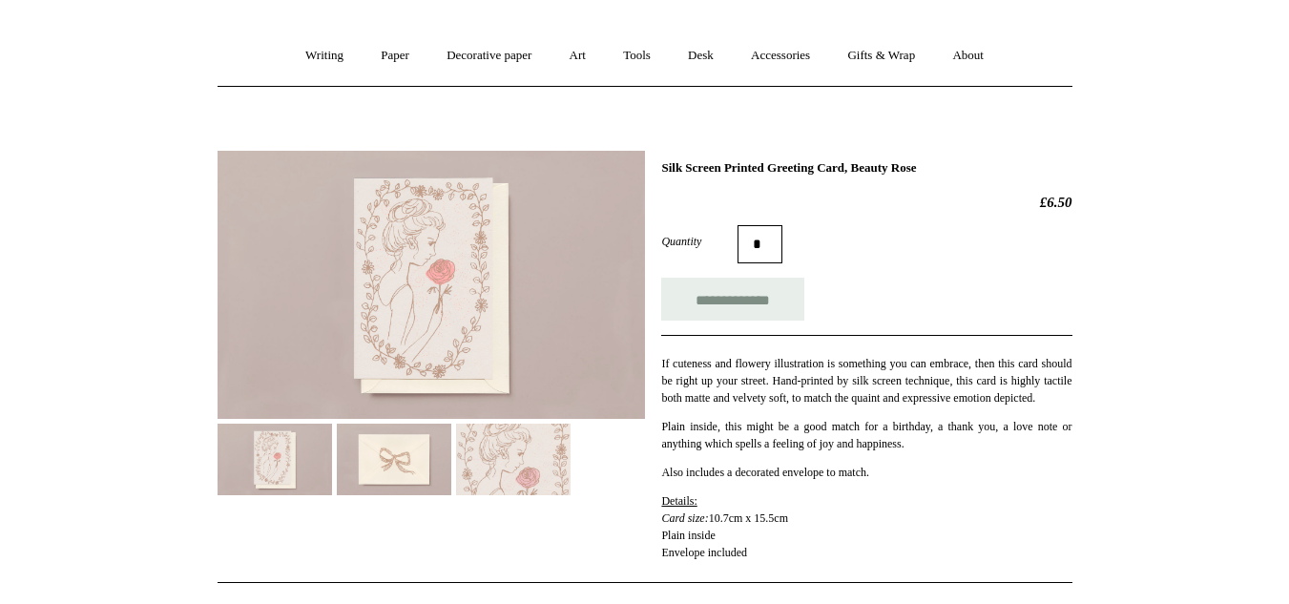
click at [485, 450] on img at bounding box center [513, 460] width 115 height 72
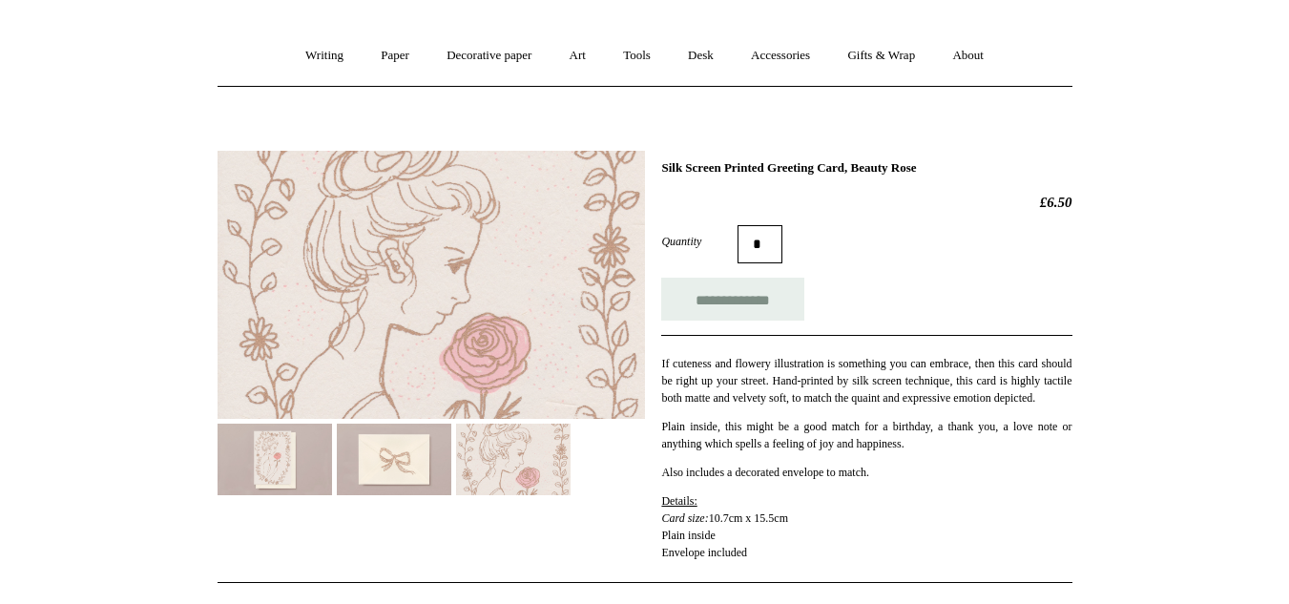
click at [394, 458] on img at bounding box center [394, 460] width 115 height 72
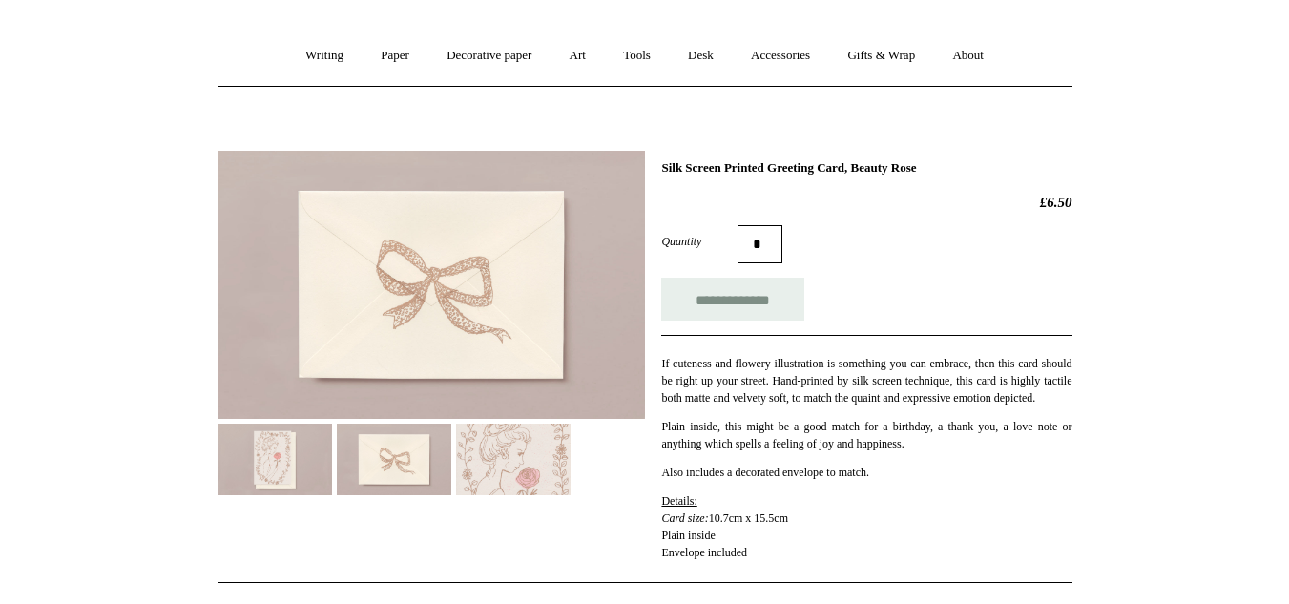
click at [286, 446] on img at bounding box center [275, 460] width 115 height 72
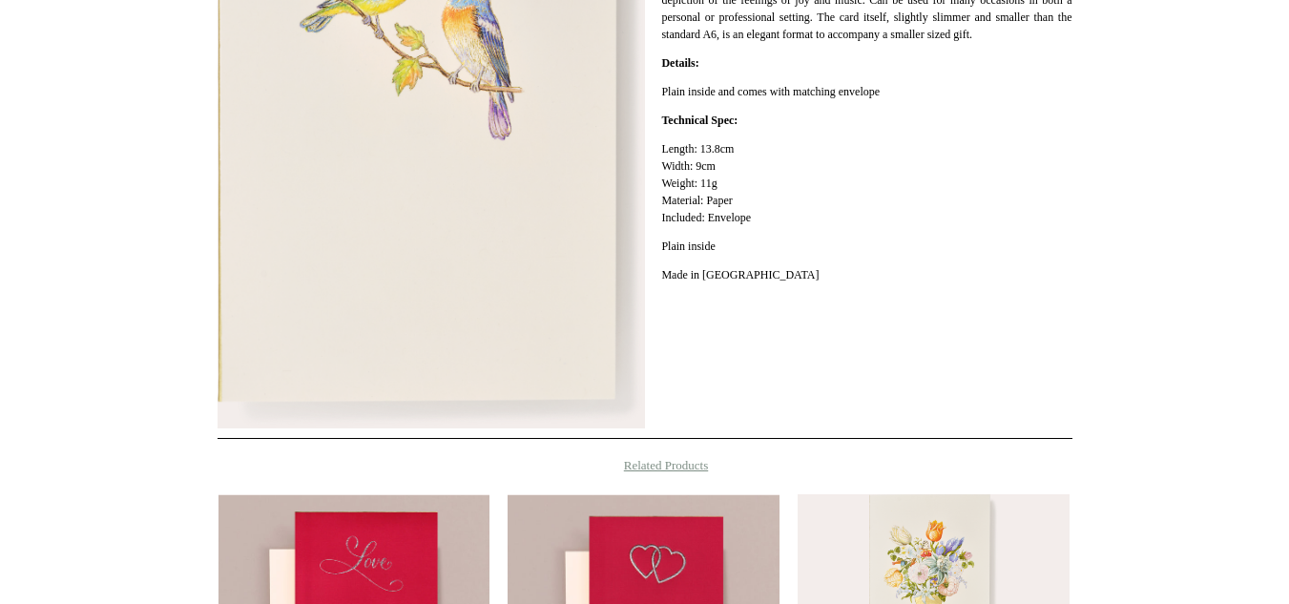
scroll to position [139, 0]
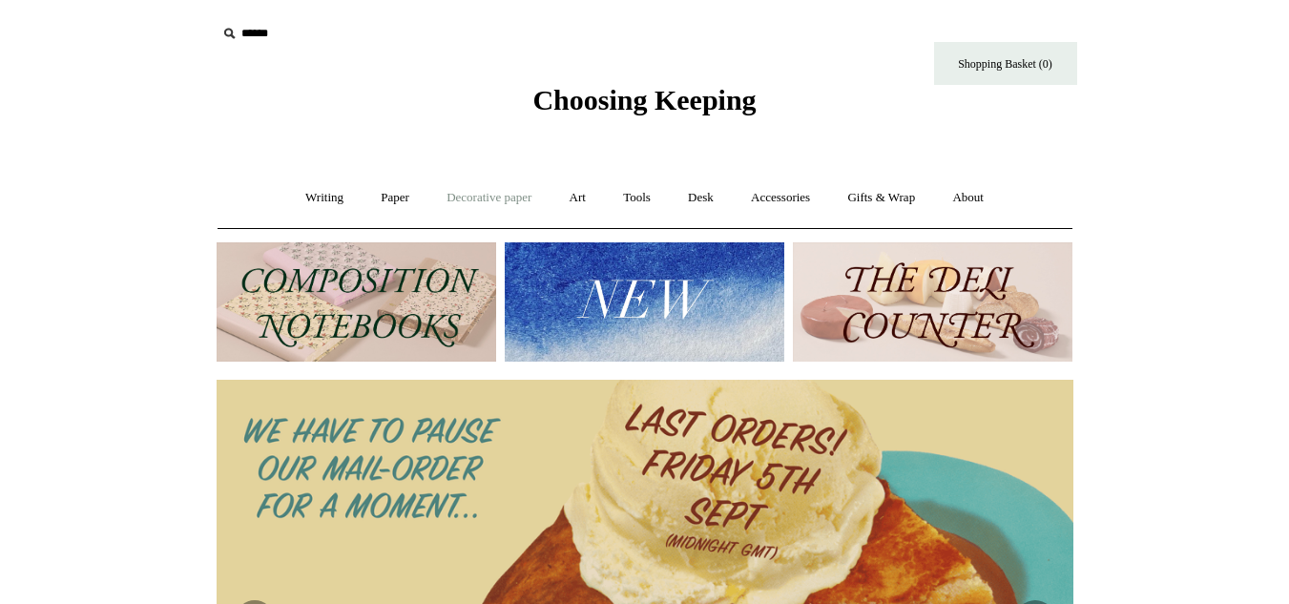
click at [431, 193] on link "Decorative paper +" at bounding box center [488, 198] width 119 height 51
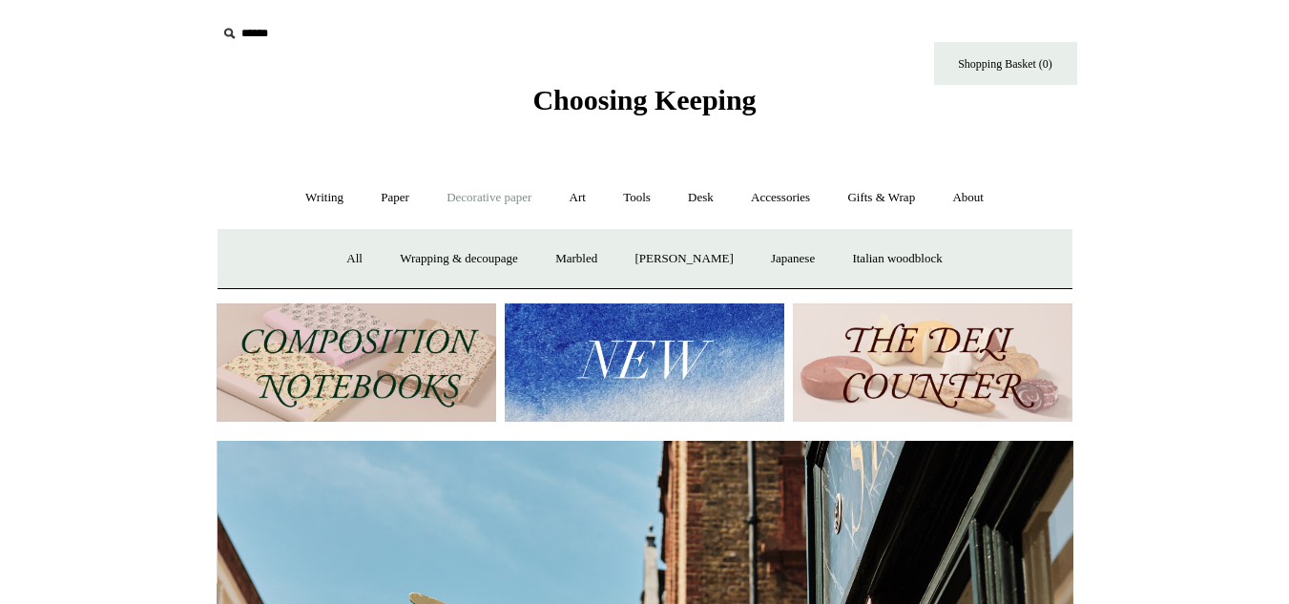
scroll to position [0, 857]
click at [347, 266] on link "All" at bounding box center [354, 259] width 51 height 51
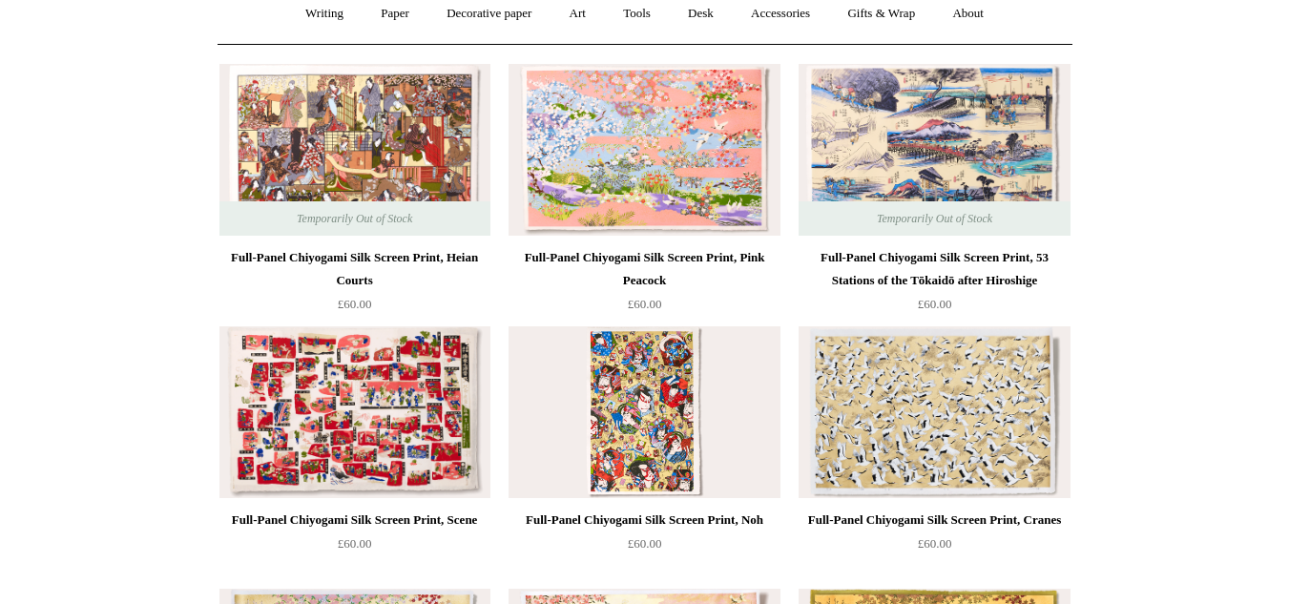
scroll to position [145, 0]
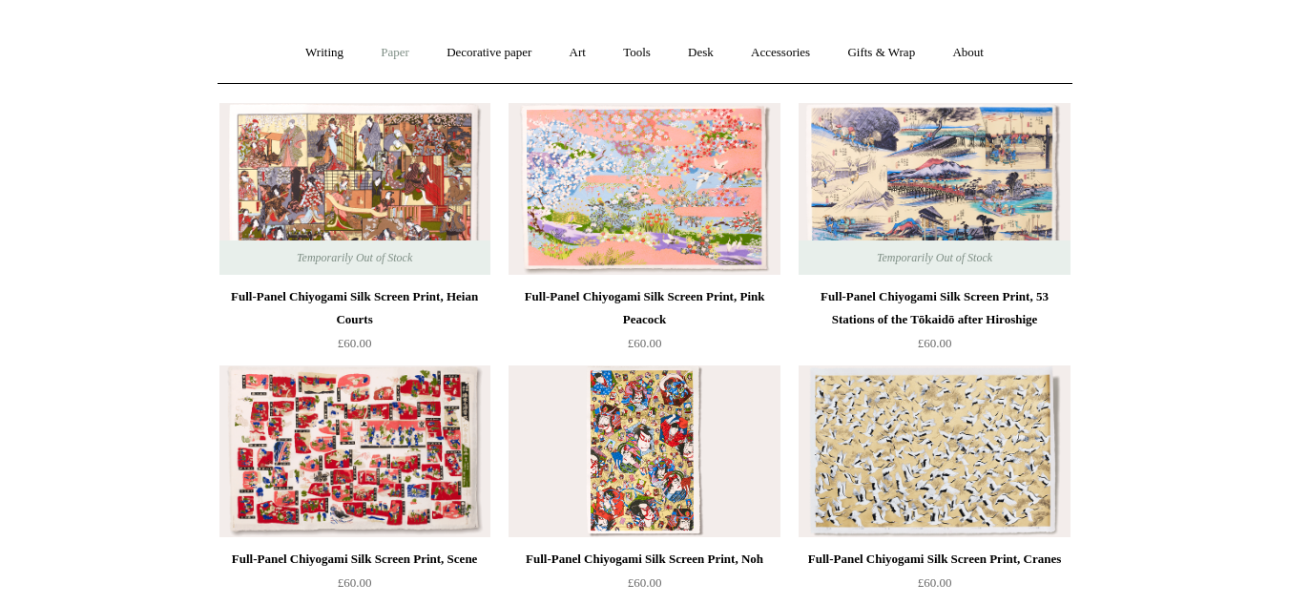
click at [407, 52] on link "Paper +" at bounding box center [395, 53] width 63 height 51
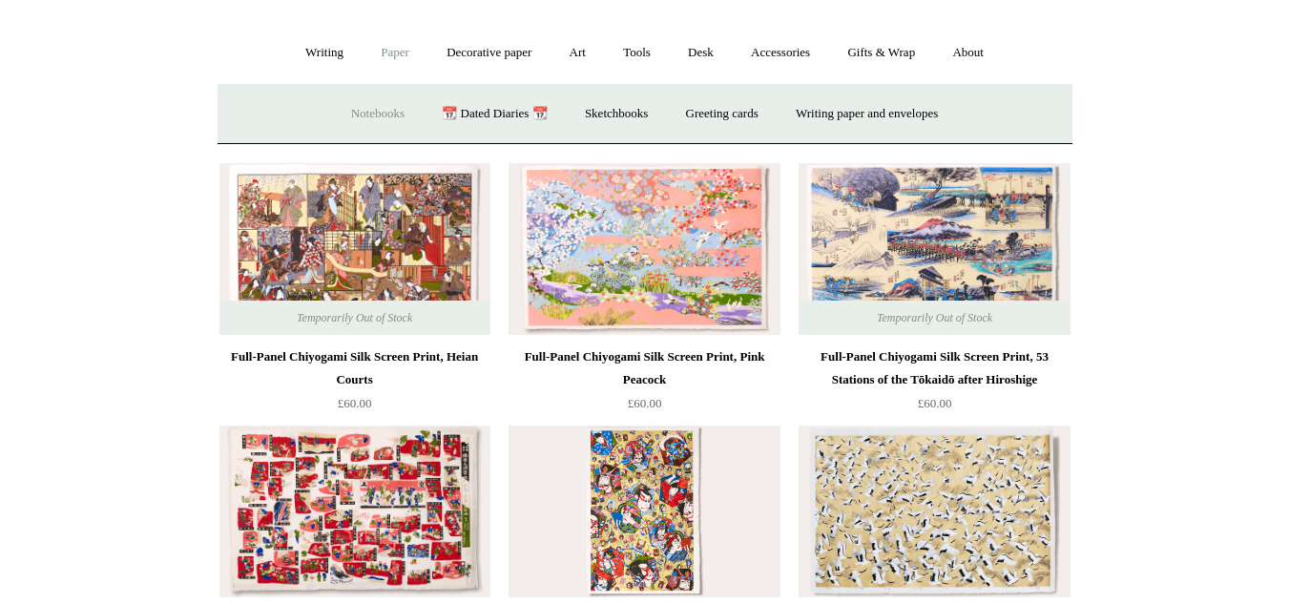
click at [403, 113] on link "Notebooks +" at bounding box center [378, 114] width 88 height 51
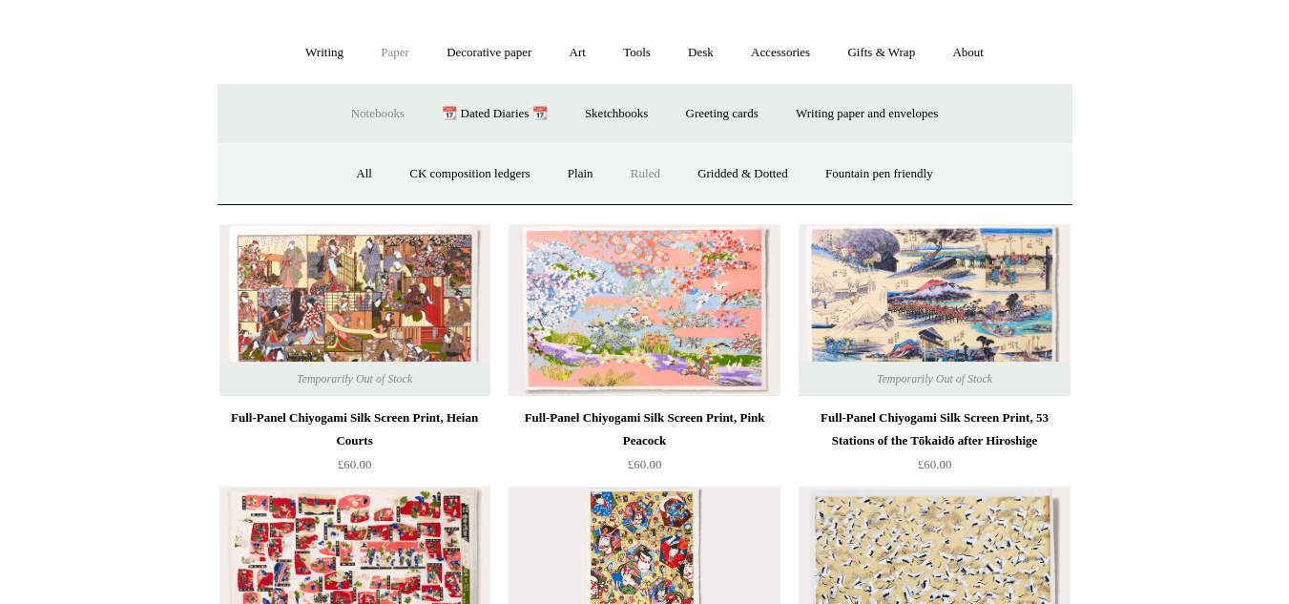
click at [643, 178] on link "Ruled" at bounding box center [646, 174] width 64 height 51
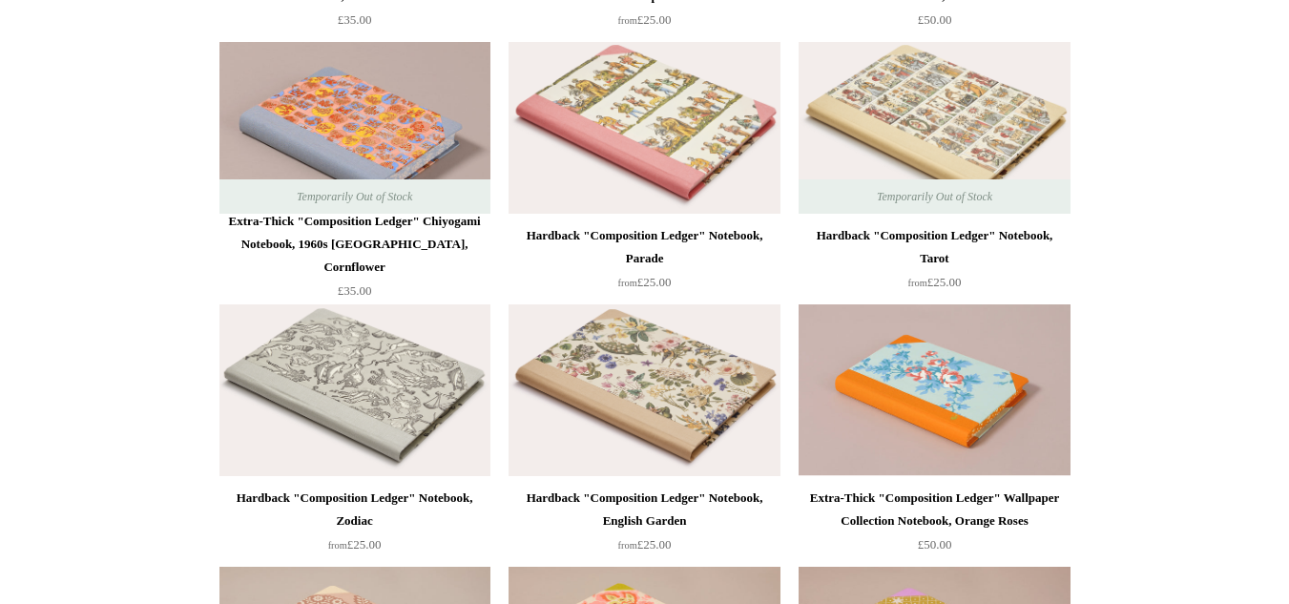
scroll to position [2298, 0]
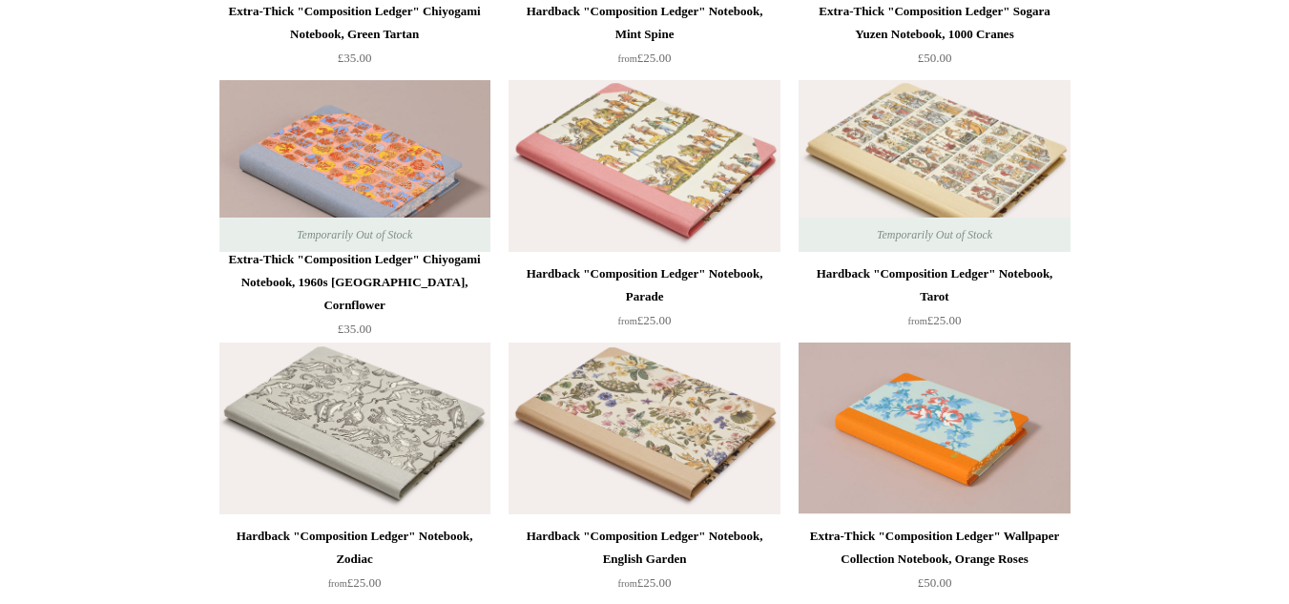
scroll to position [2246, 0]
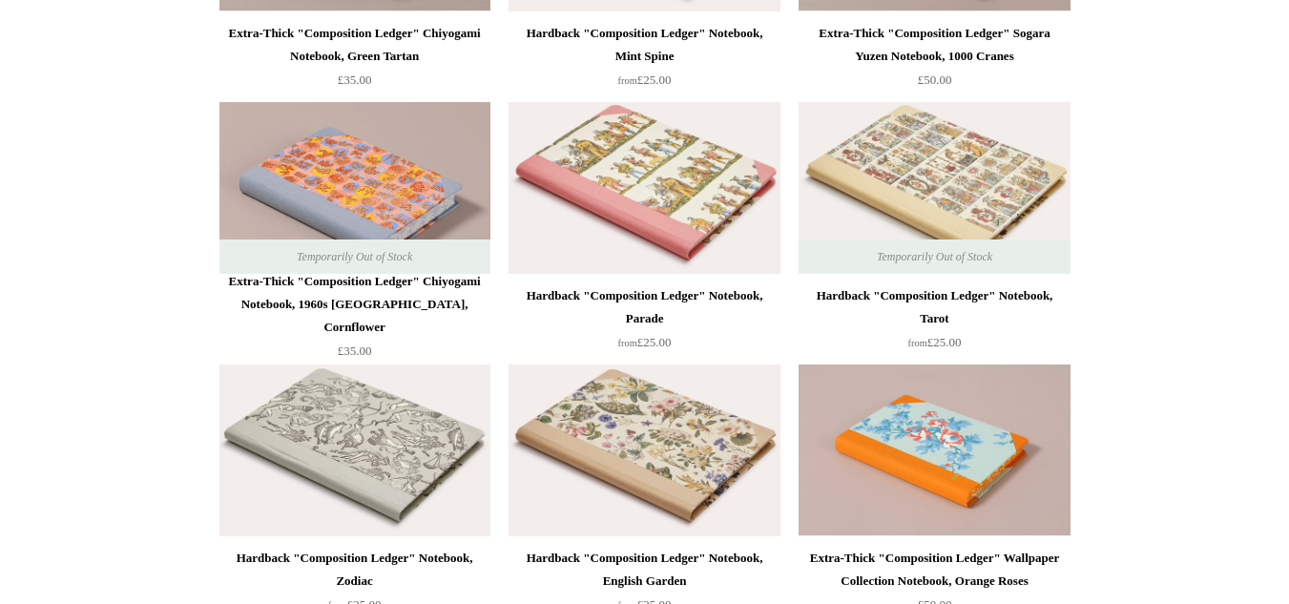
click at [1023, 213] on img at bounding box center [934, 188] width 271 height 172
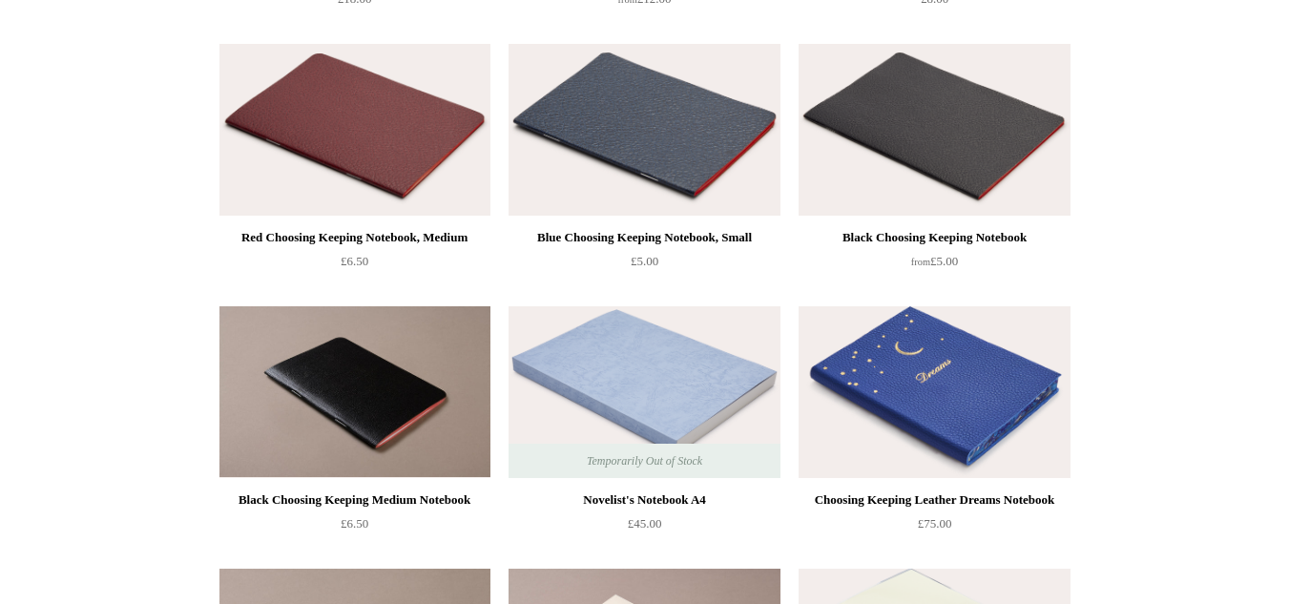
scroll to position [451, 0]
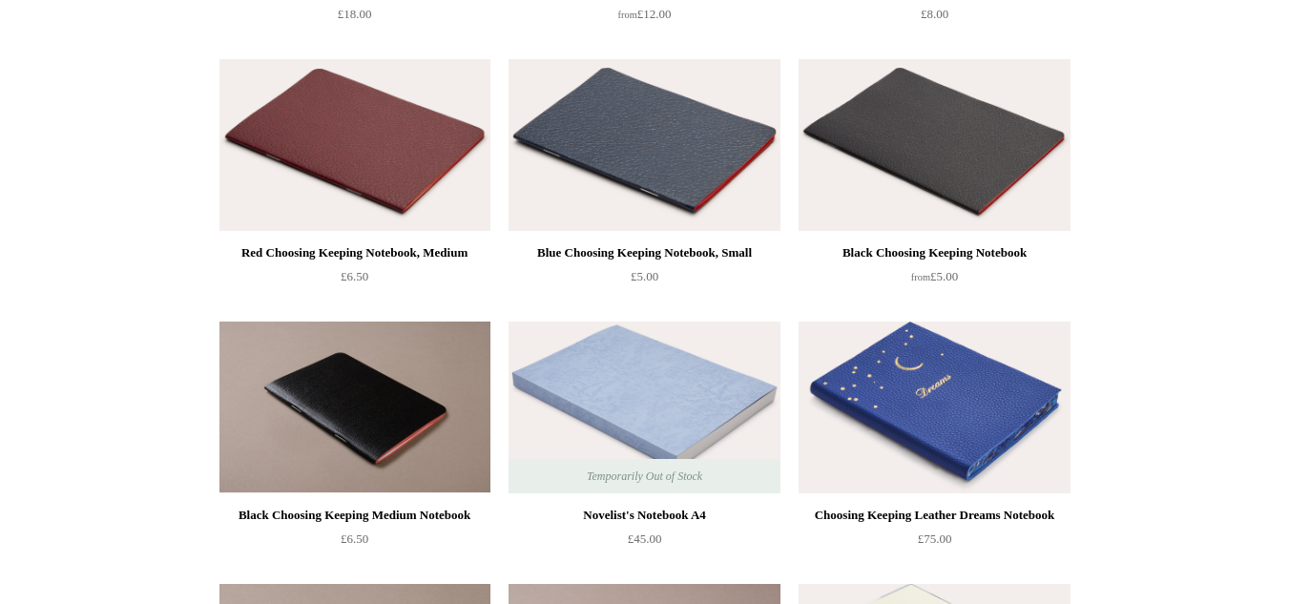
click at [1021, 419] on img at bounding box center [934, 408] width 271 height 172
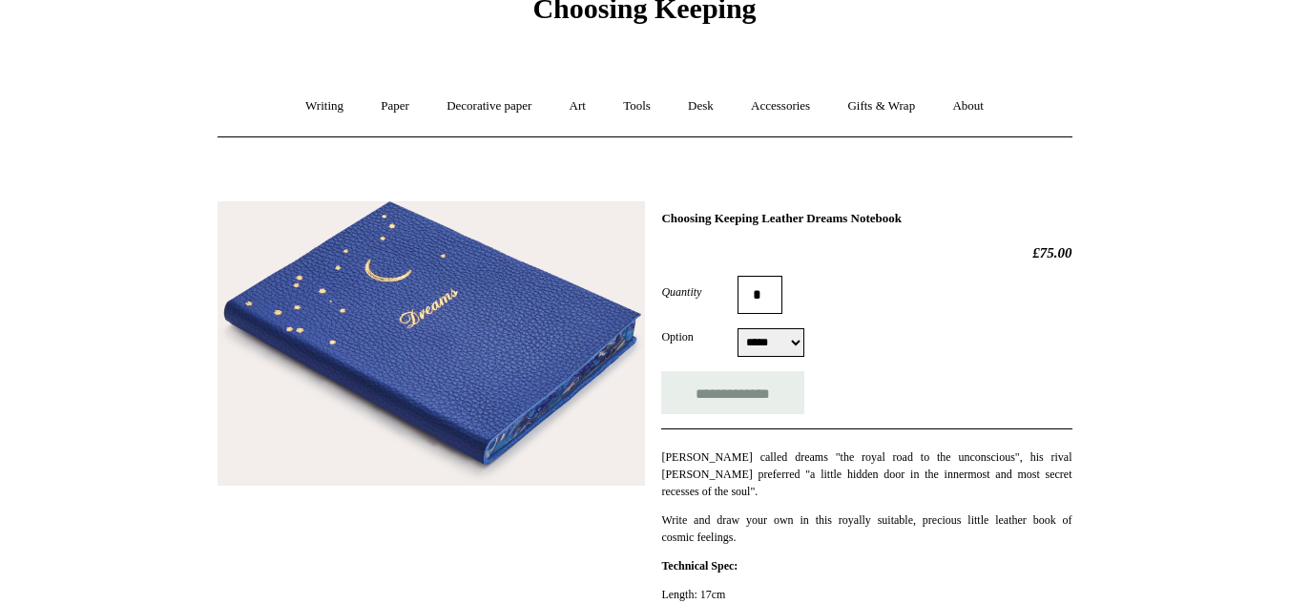
scroll to position [175, 0]
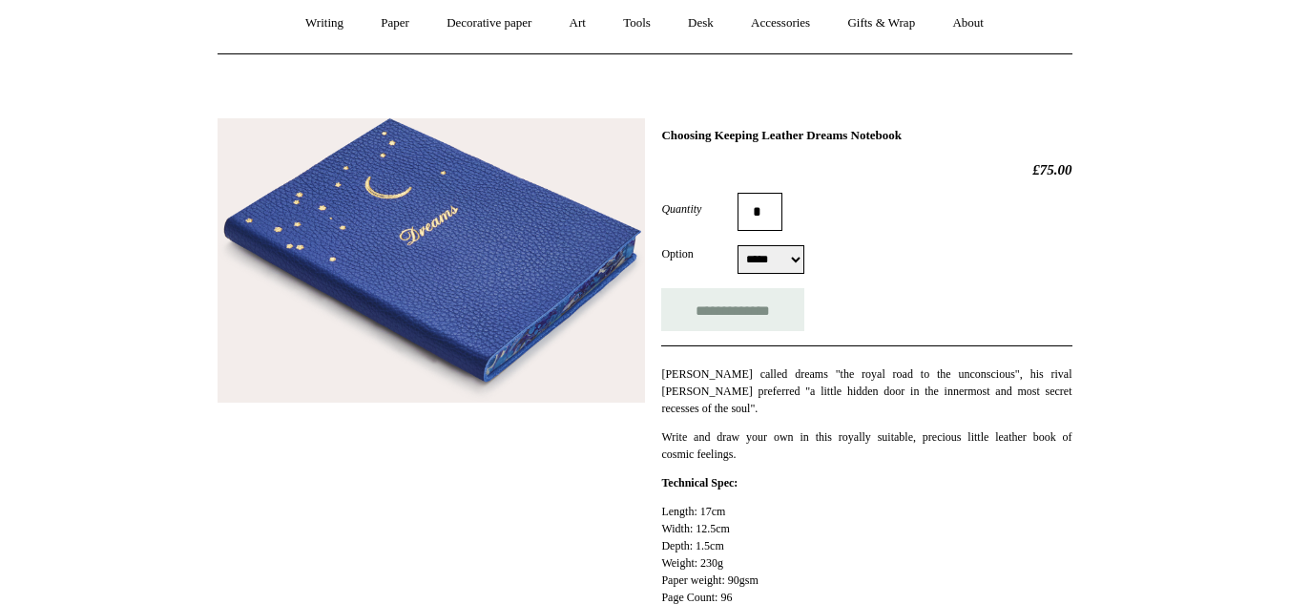
drag, startPoint x: 1303, startPoint y: 68, endPoint x: 1303, endPoint y: 134, distance: 65.9
click at [1288, 134] on html "Menu Choosing Keeping * Shipping Information Shopping Basket (0) * ⤺ + +" at bounding box center [644, 582] width 1289 height 1514
click at [346, 26] on link "Writing +" at bounding box center [324, 23] width 73 height 51
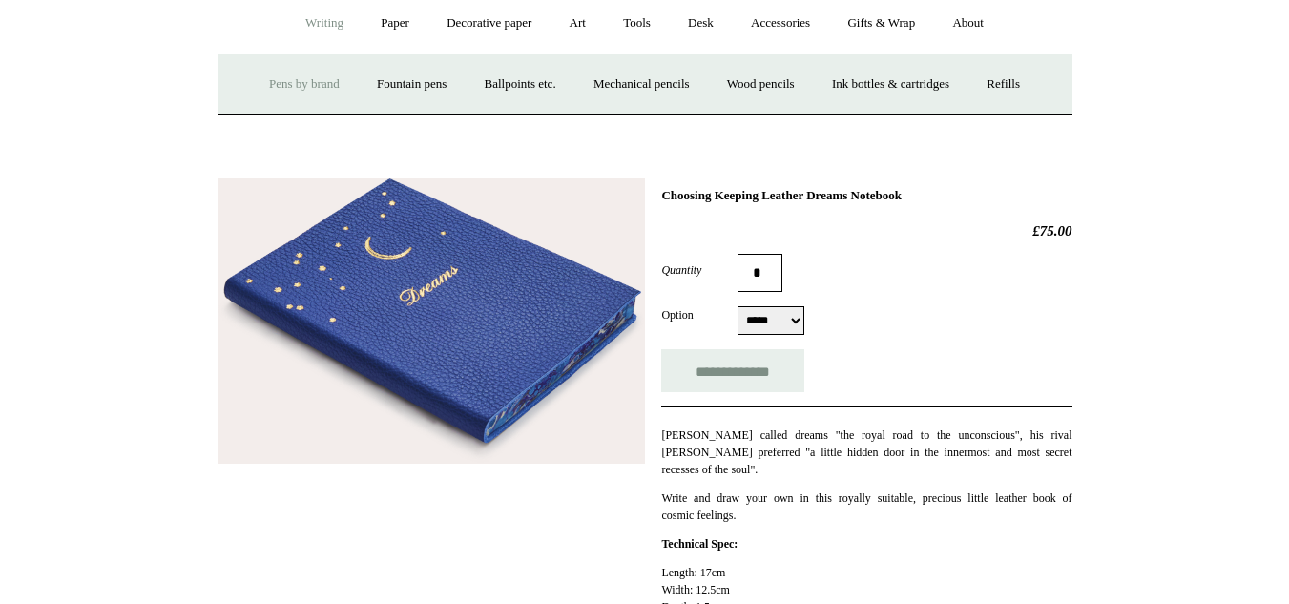
click at [263, 76] on link "Pens by brand +" at bounding box center [304, 84] width 105 height 51
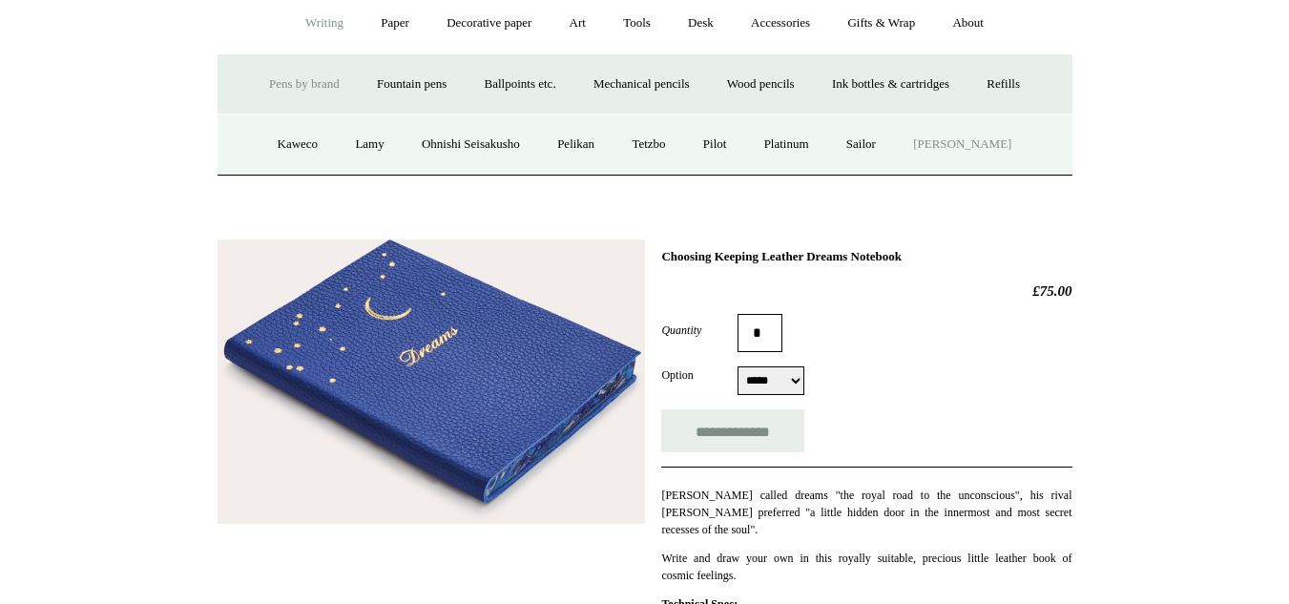
click at [981, 144] on link "[PERSON_NAME]" at bounding box center [962, 144] width 133 height 51
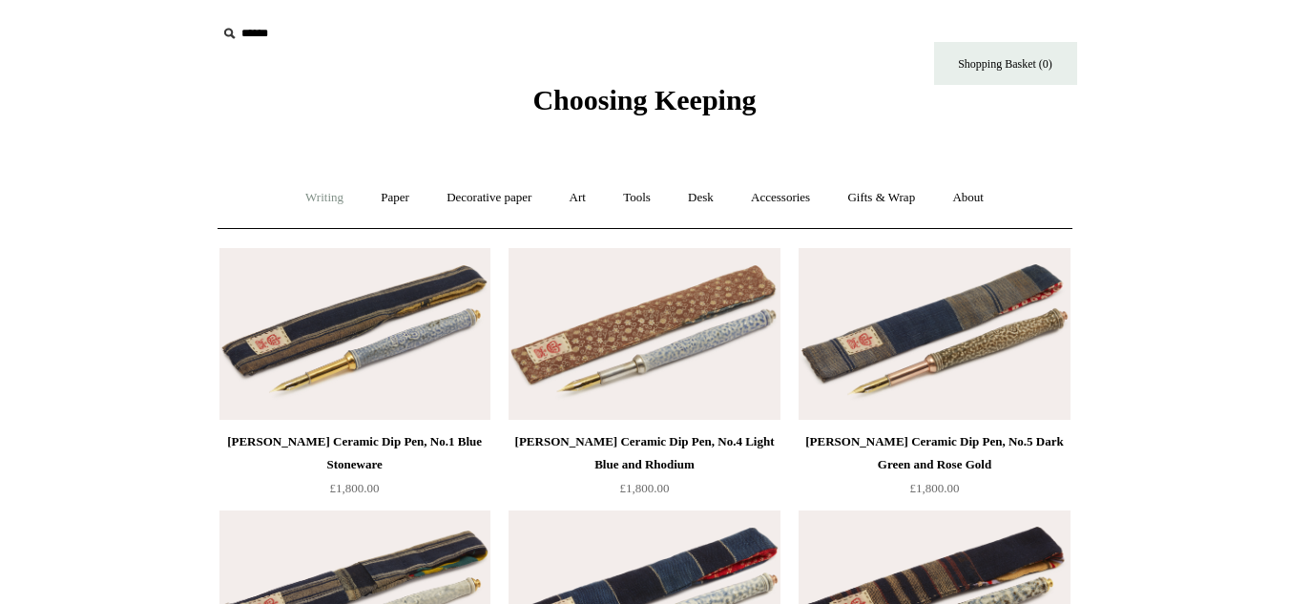
click at [309, 184] on link "Writing +" at bounding box center [324, 198] width 73 height 51
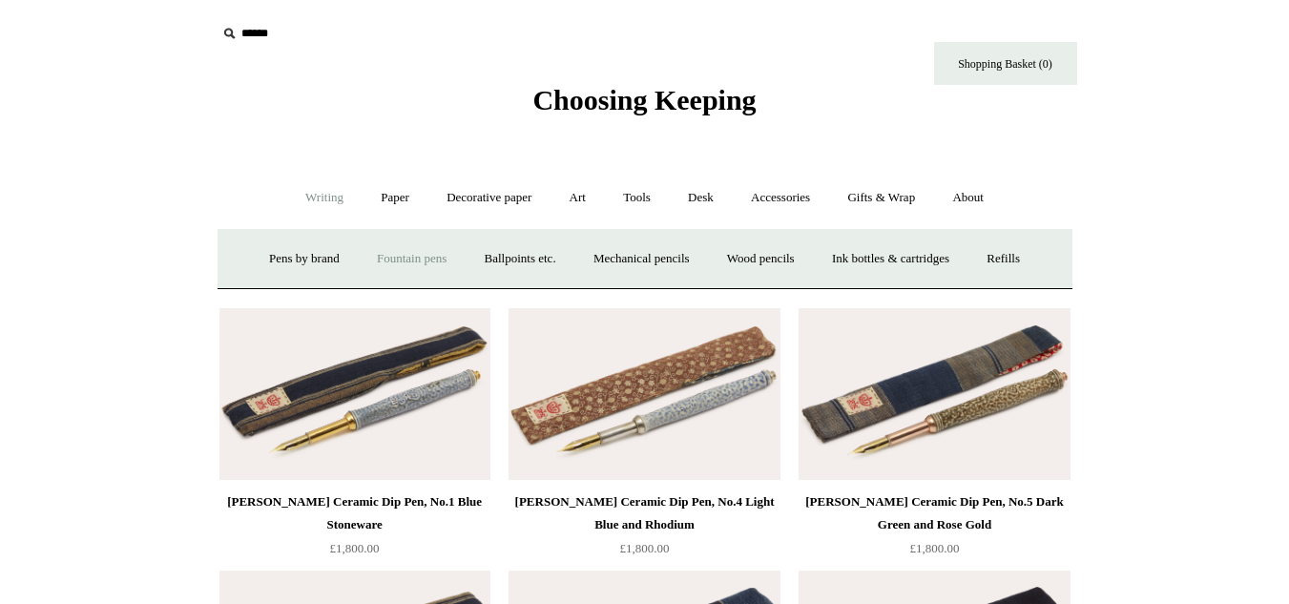
click at [409, 260] on link "Fountain pens +" at bounding box center [412, 259] width 104 height 51
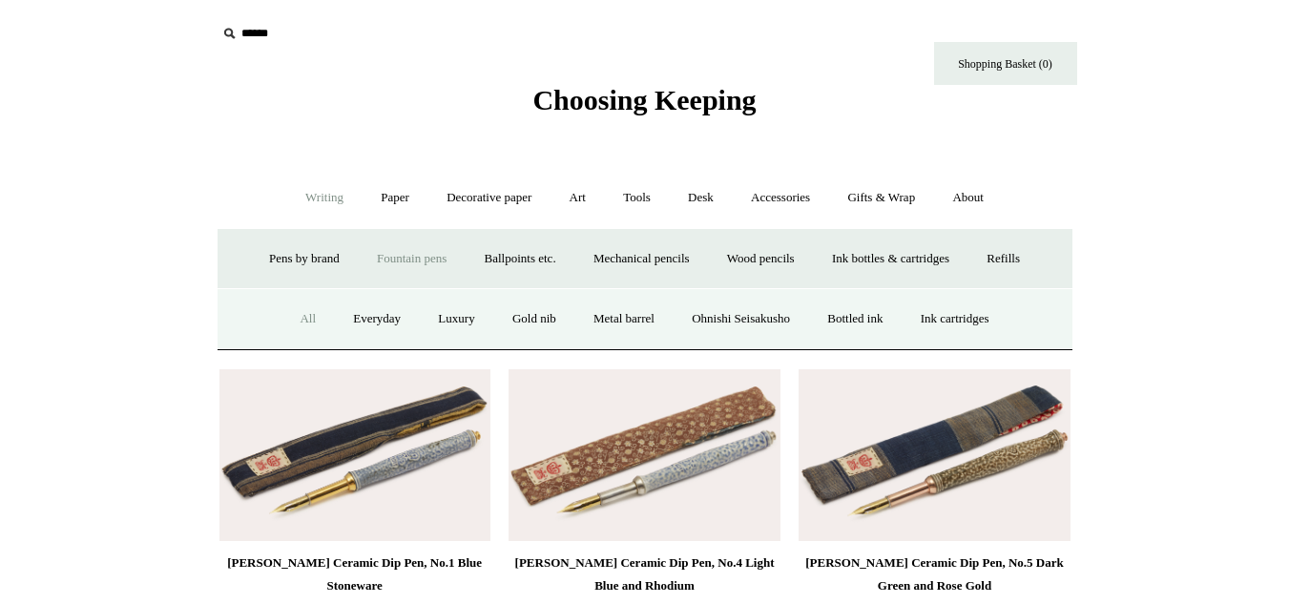
click at [283, 324] on link "All" at bounding box center [308, 319] width 51 height 51
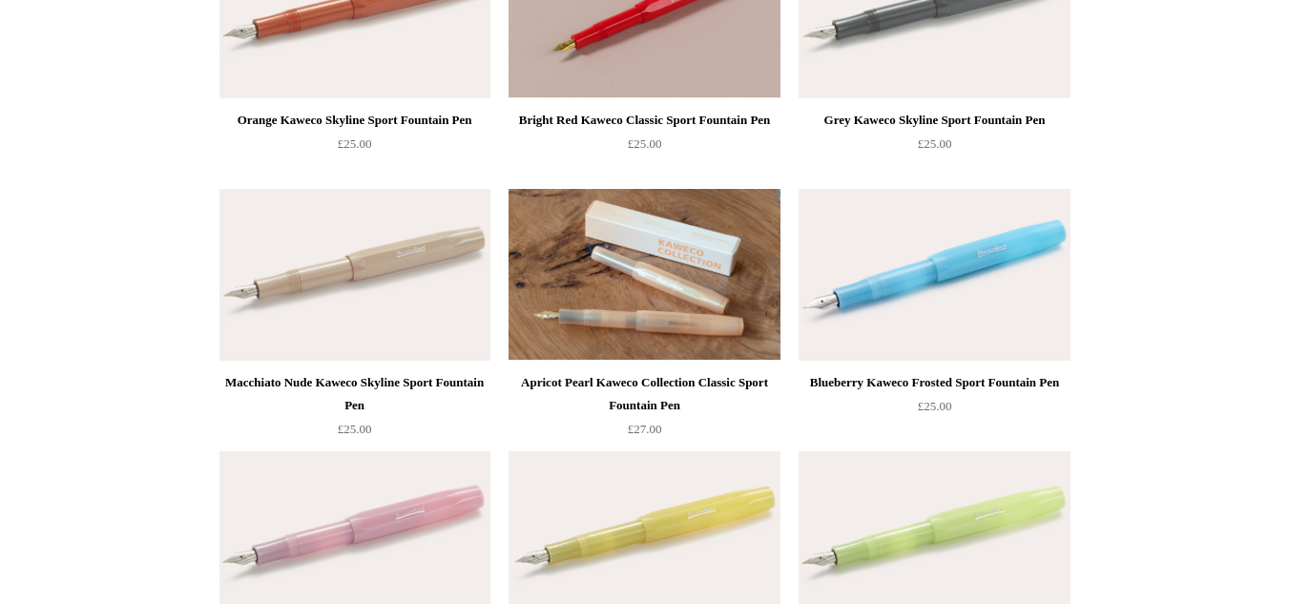
scroll to position [1111, 0]
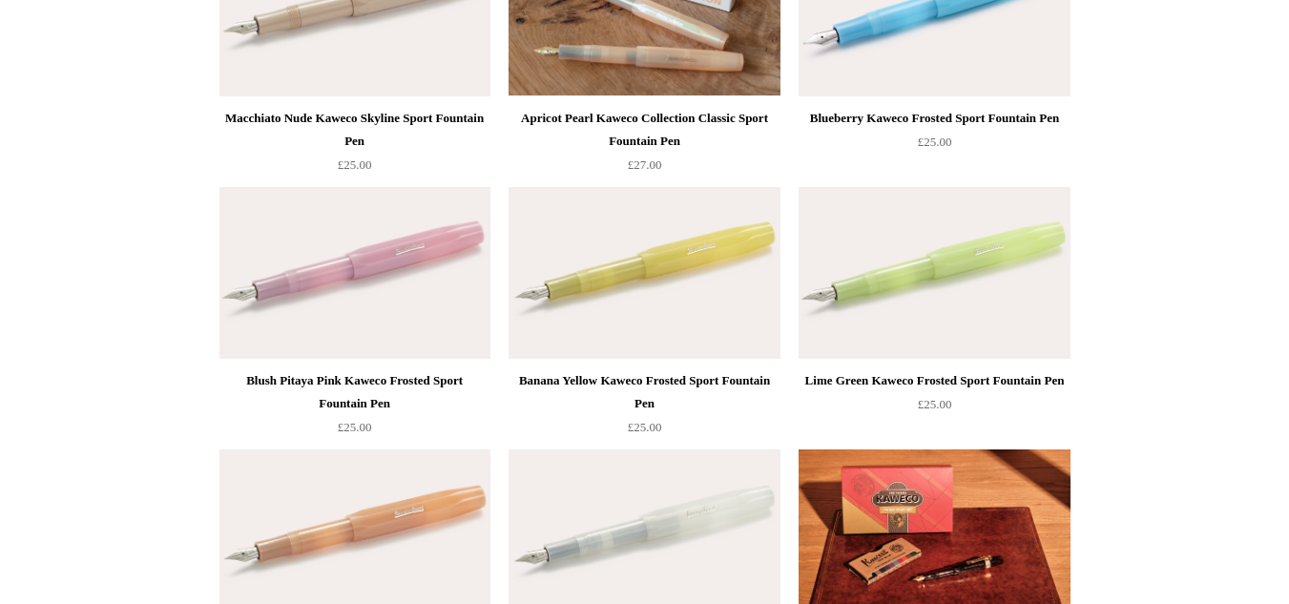
drag, startPoint x: 1303, startPoint y: 46, endPoint x: 1303, endPoint y: 196, distance: 149.8
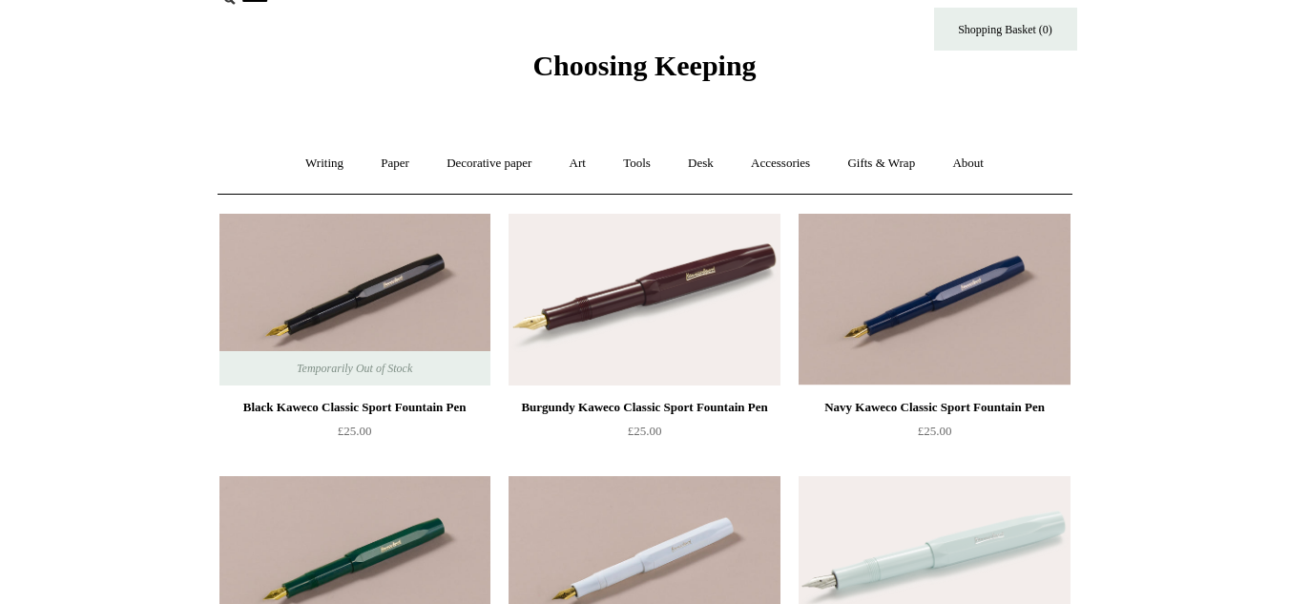
scroll to position [0, 0]
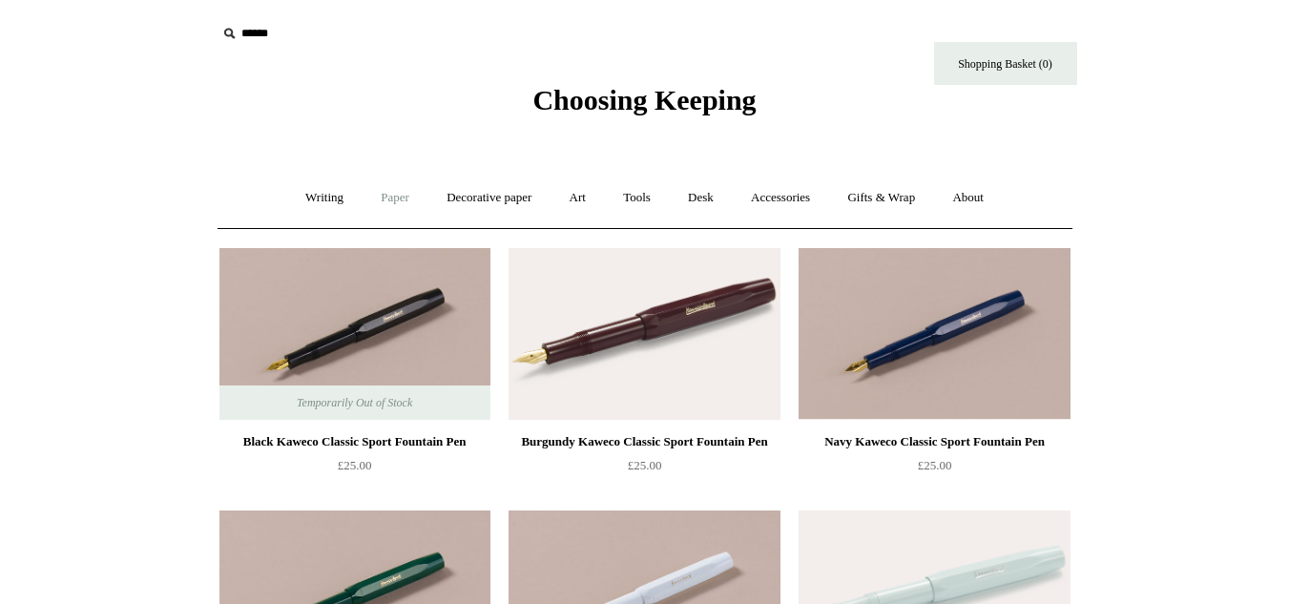
click at [377, 212] on link "Paper +" at bounding box center [395, 198] width 63 height 51
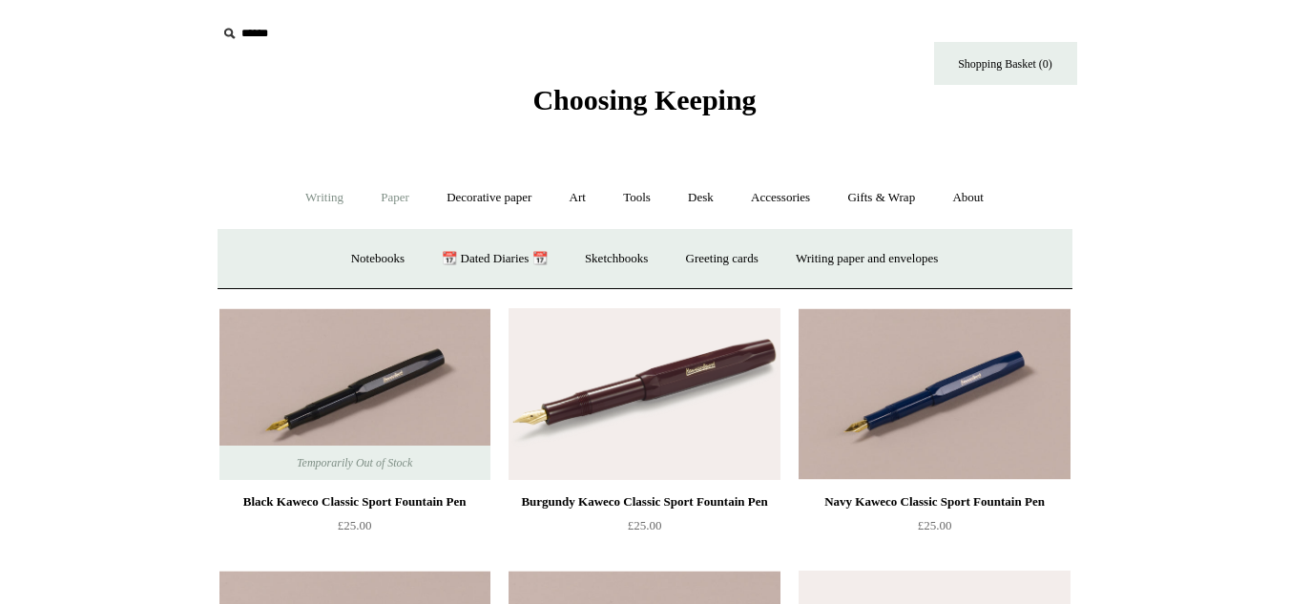
click at [318, 199] on link "Writing +" at bounding box center [324, 198] width 73 height 51
click at [486, 265] on link "Ballpoints etc. +" at bounding box center [521, 259] width 106 height 51
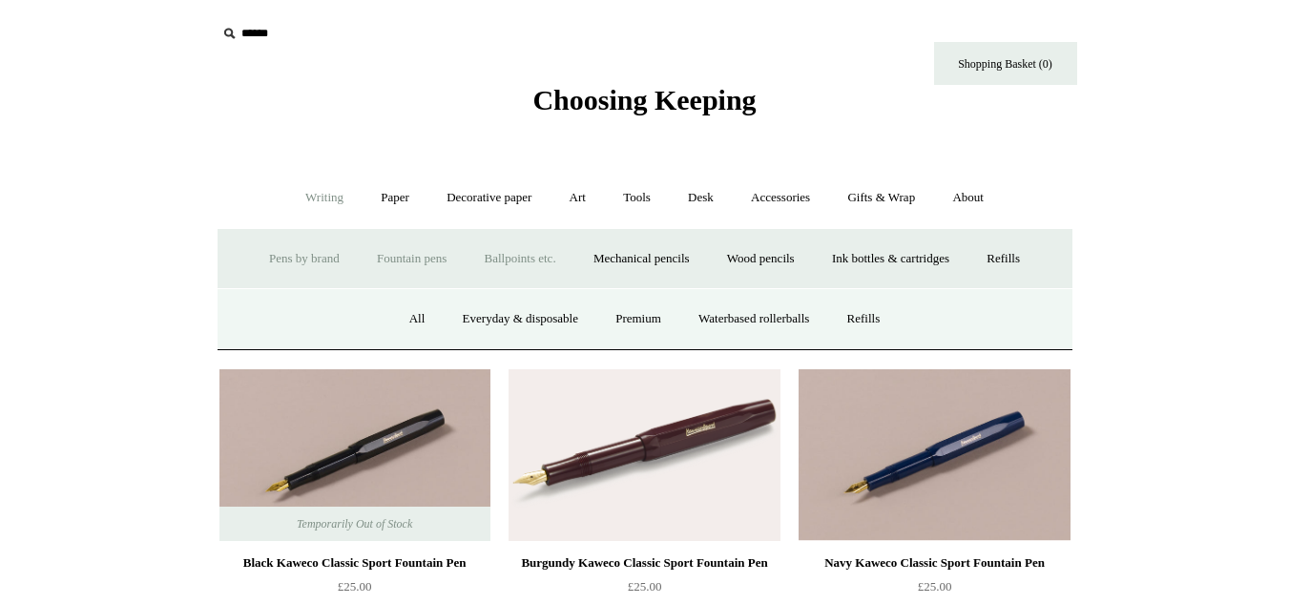
click at [302, 261] on link "Pens by brand +" at bounding box center [304, 259] width 105 height 51
click at [494, 322] on link "Ohnishi Seisakusho" at bounding box center [471, 319] width 133 height 51
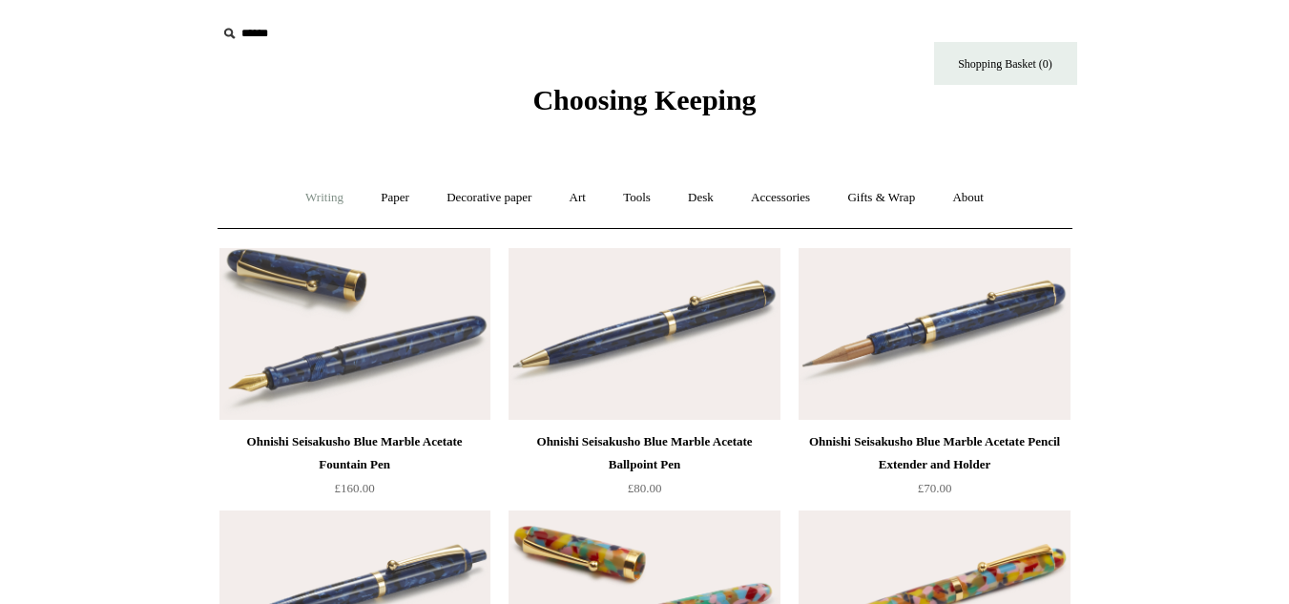
click at [324, 204] on link "Writing +" at bounding box center [324, 198] width 73 height 51
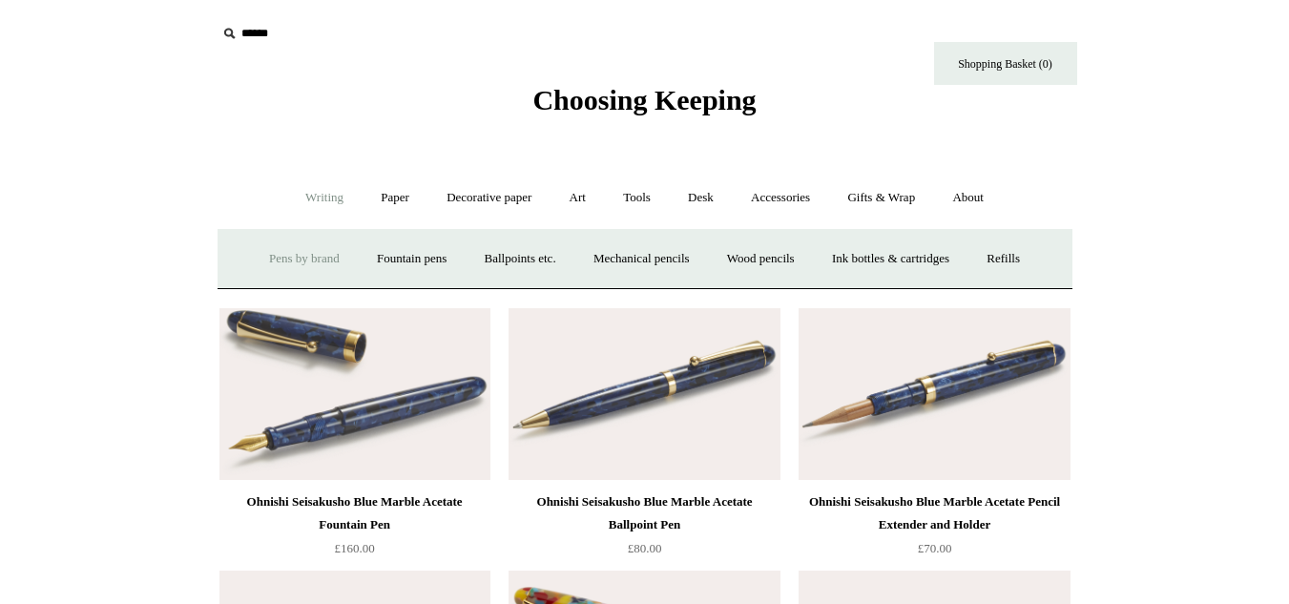
click at [289, 272] on link "Pens by brand +" at bounding box center [304, 259] width 105 height 51
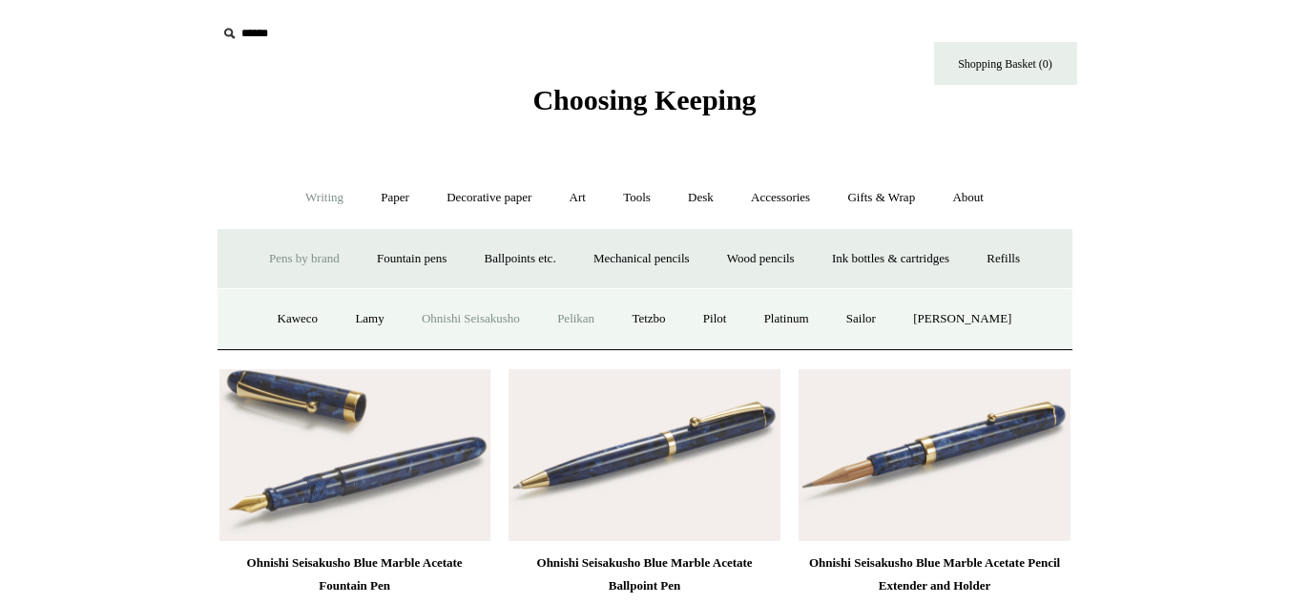
click at [586, 312] on link "Pelikan" at bounding box center [576, 319] width 72 height 51
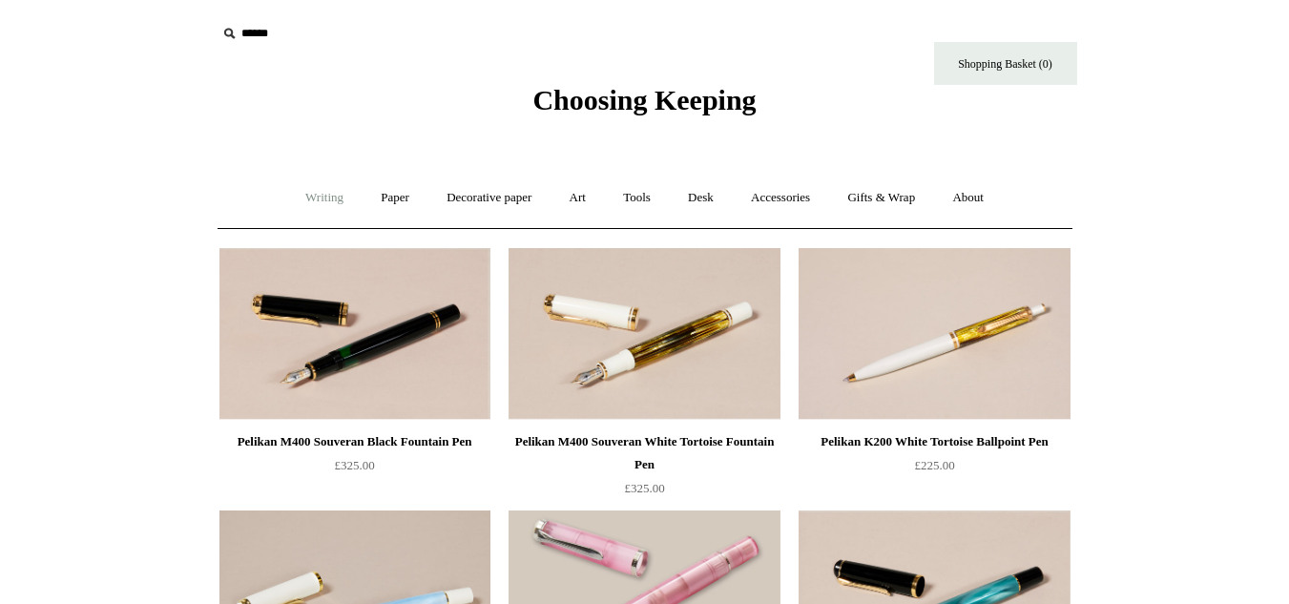
click at [304, 214] on link "Writing +" at bounding box center [324, 198] width 73 height 51
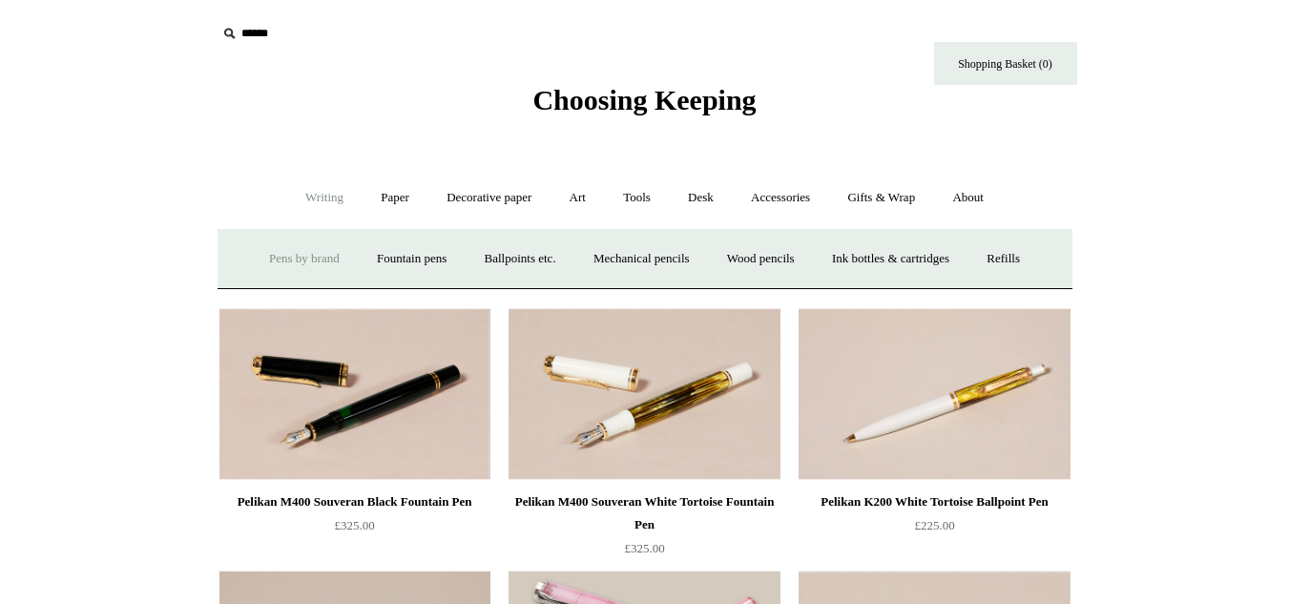
click at [309, 253] on link "Pens by brand +" at bounding box center [304, 259] width 105 height 51
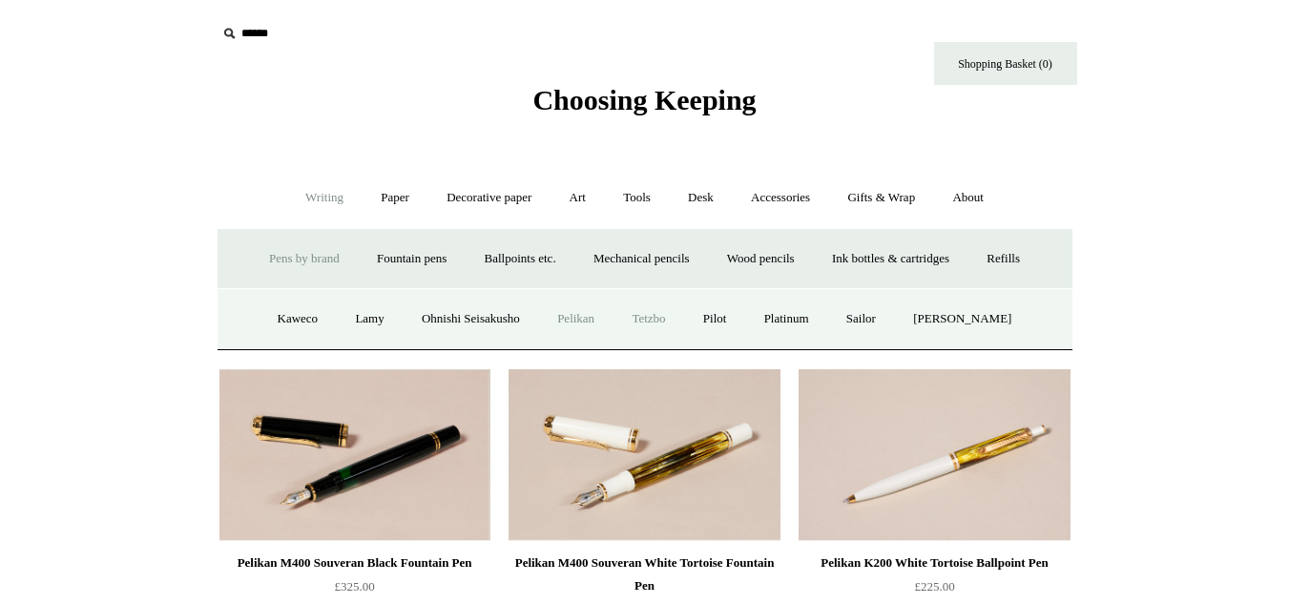
click link "Tetzbo"
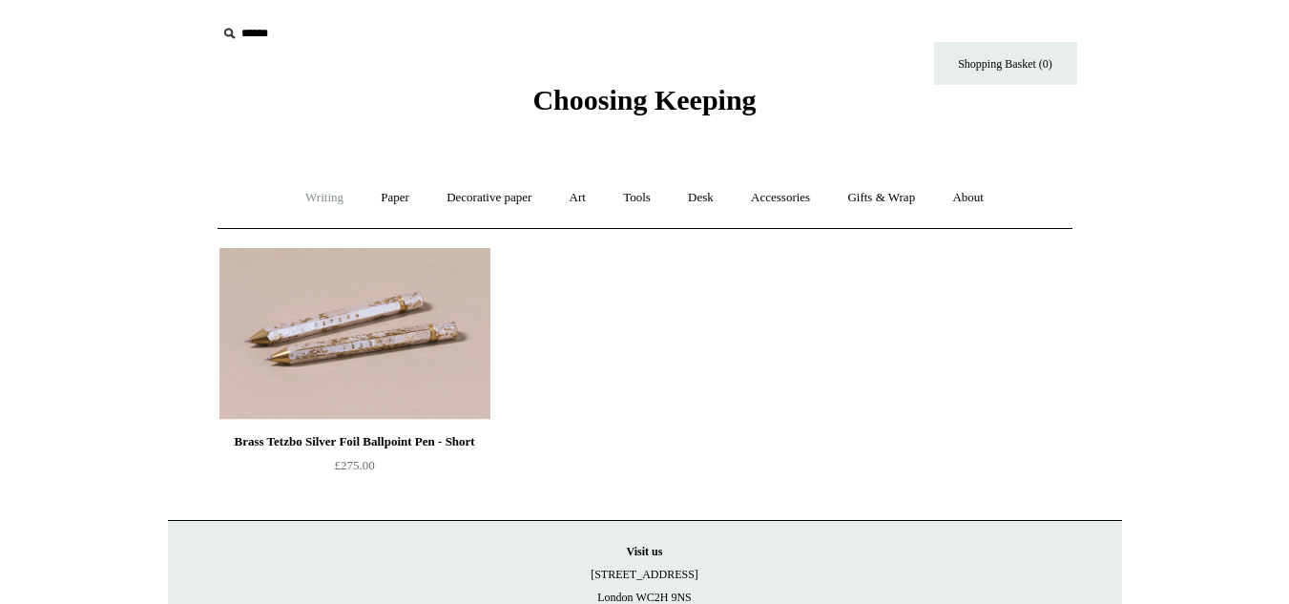
click at [309, 220] on link "Writing +" at bounding box center [324, 198] width 73 height 51
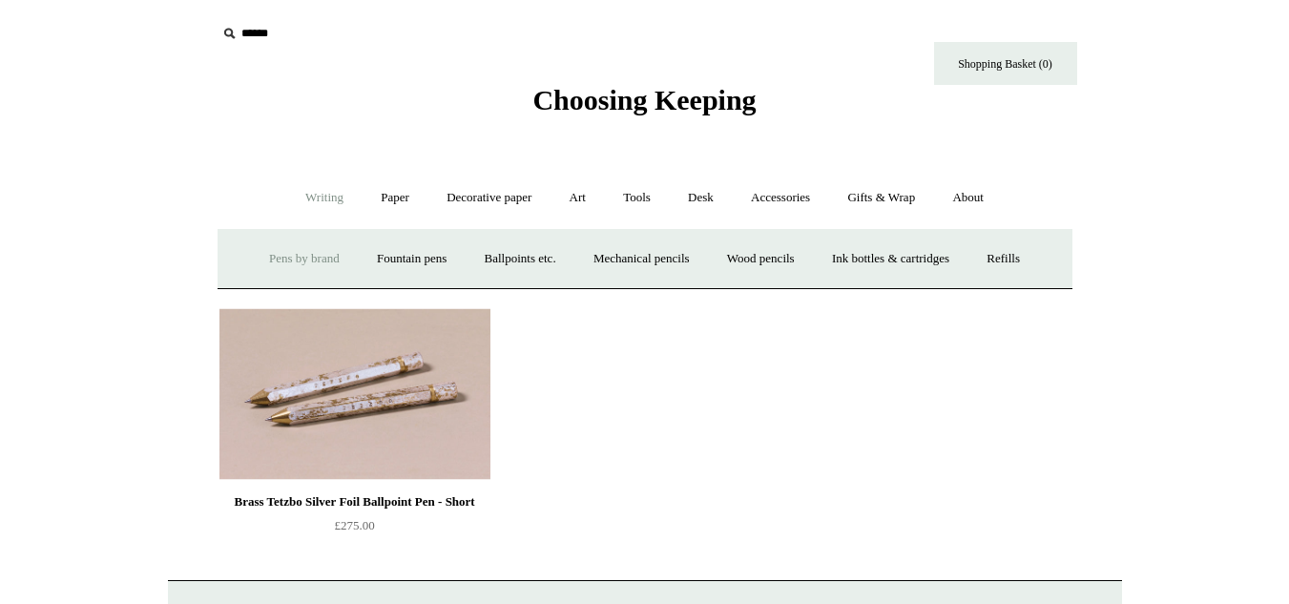
click at [311, 241] on link "Pens by brand +" at bounding box center [304, 259] width 105 height 51
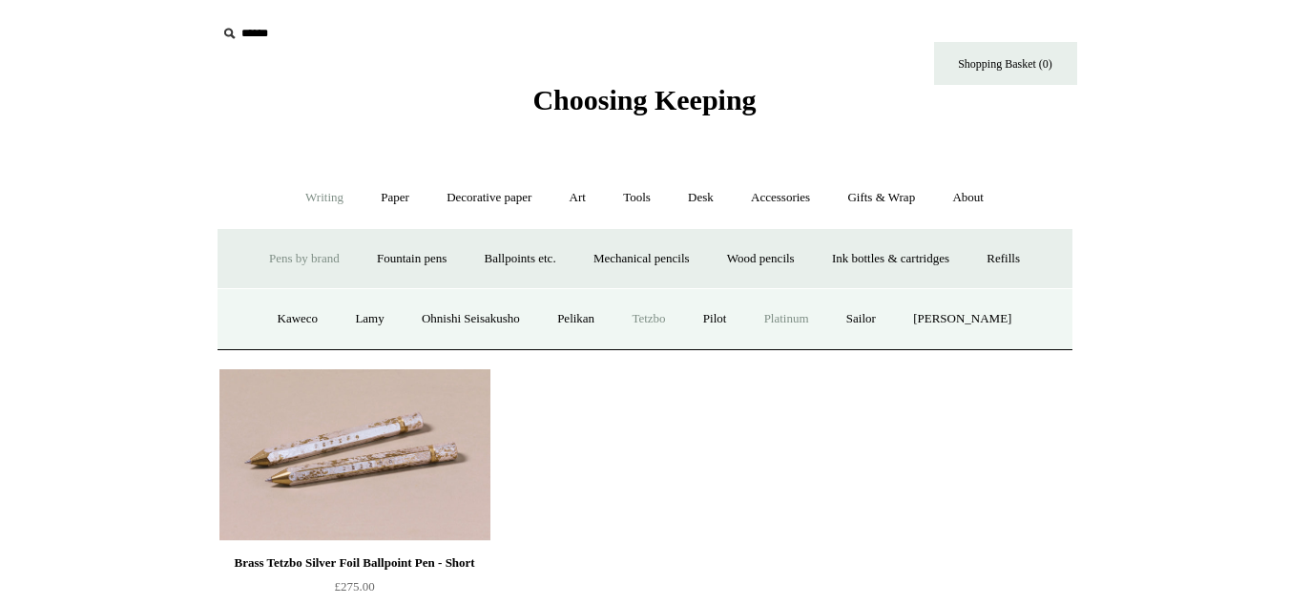
click at [822, 324] on link "Platinum" at bounding box center [786, 319] width 79 height 51
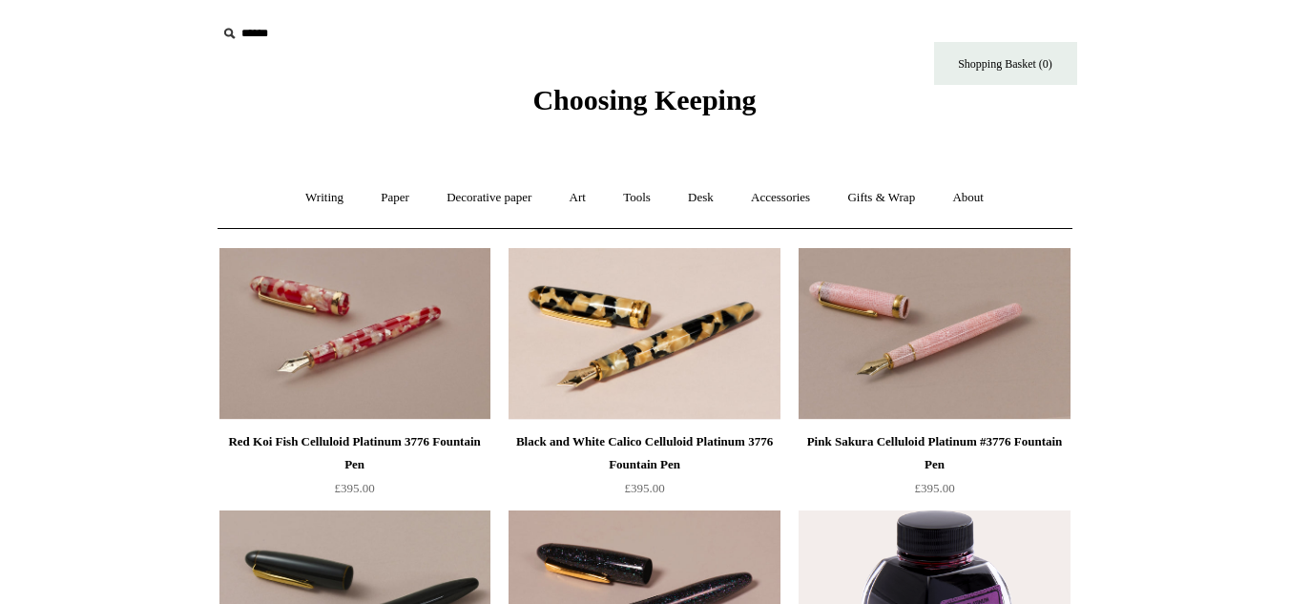
scroll to position [279, 0]
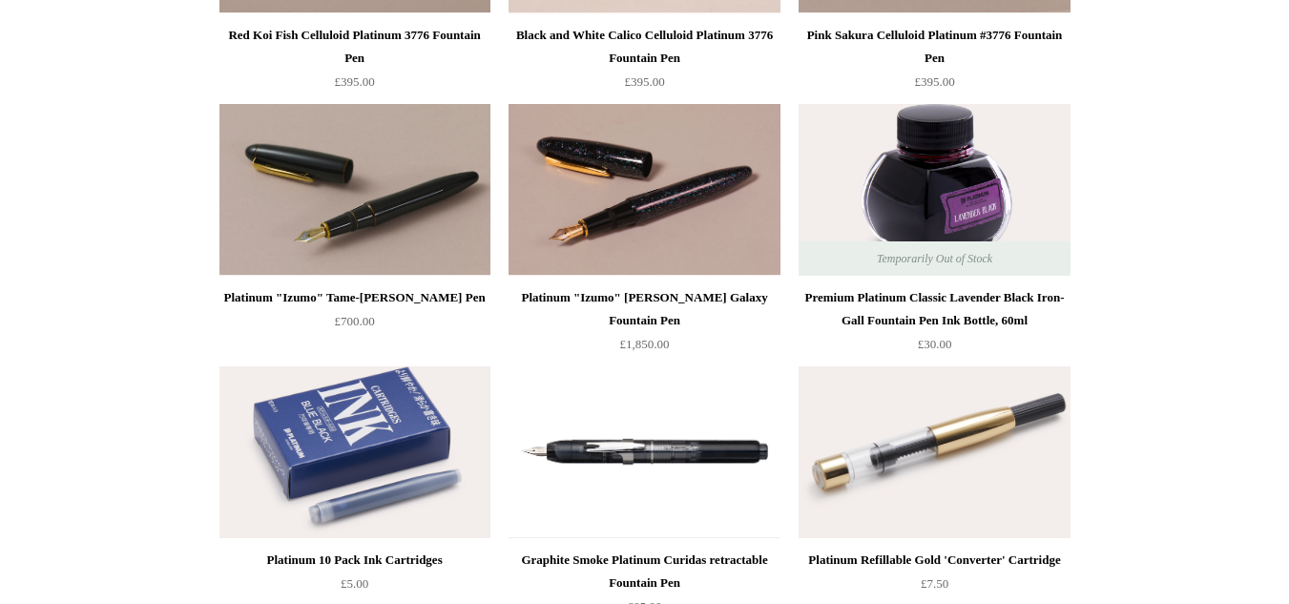
drag, startPoint x: 1303, startPoint y: 147, endPoint x: 1279, endPoint y: 150, distance: 24.0
click at [1279, 150] on html "Menu Choosing Keeping * Shipping Information Shopping Basket (0) * ⤺ + +" at bounding box center [644, 527] width 1289 height 1869
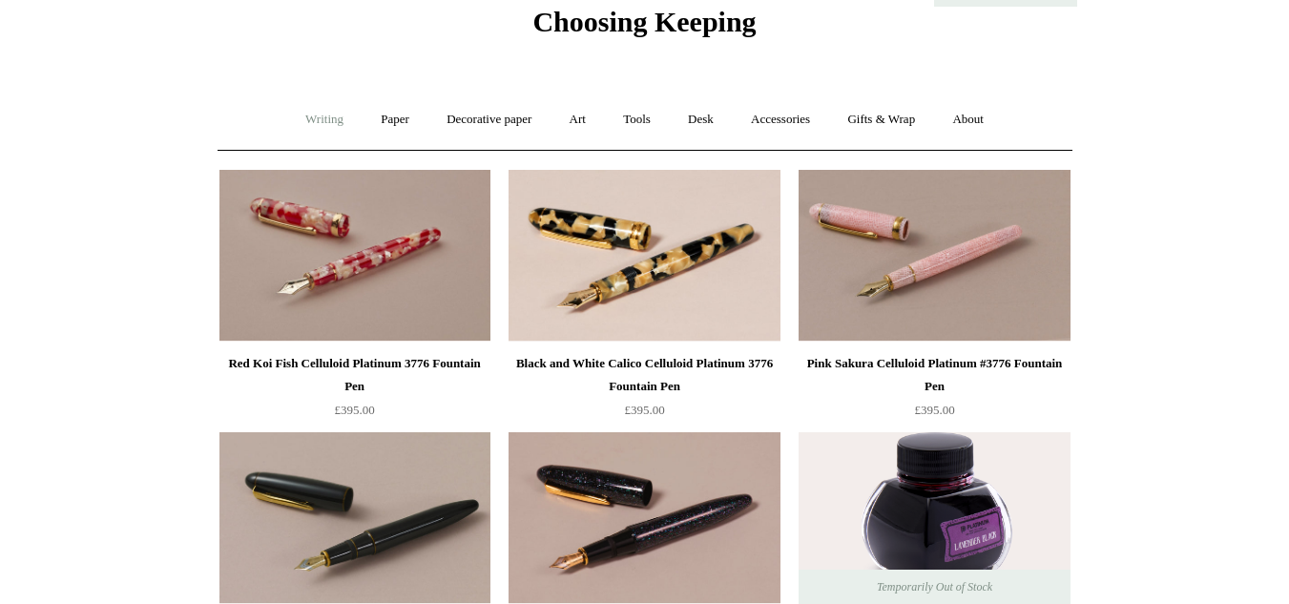
click at [324, 122] on link "Writing +" at bounding box center [324, 119] width 73 height 51
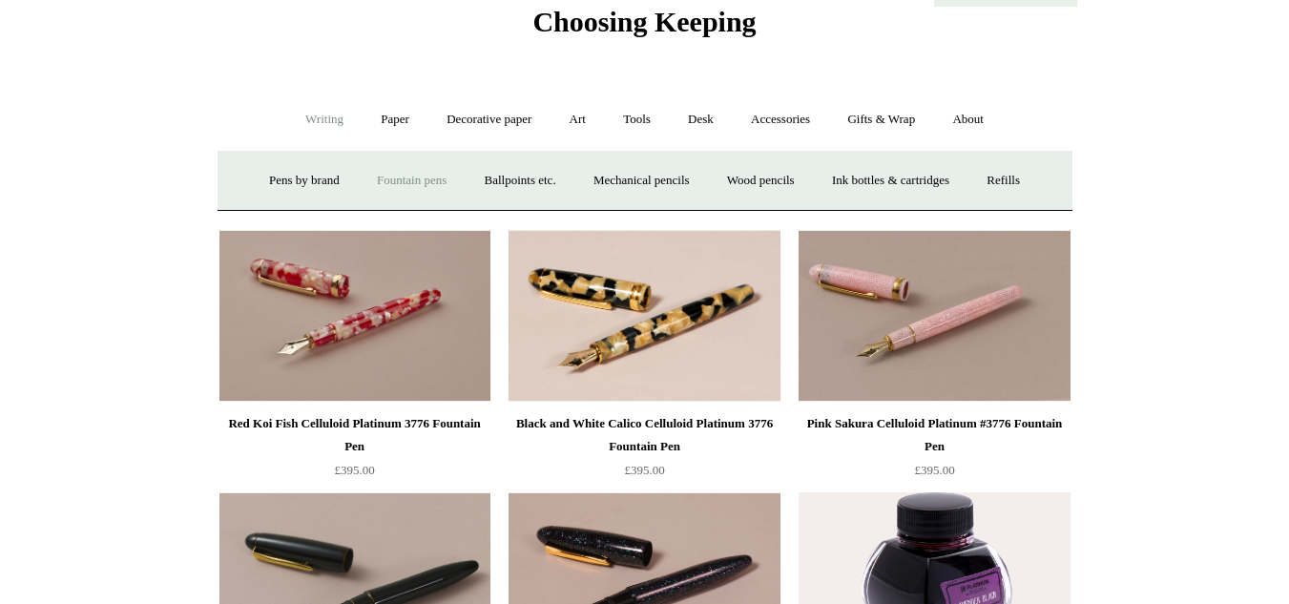
click at [437, 176] on link "Fountain pens +" at bounding box center [412, 181] width 104 height 51
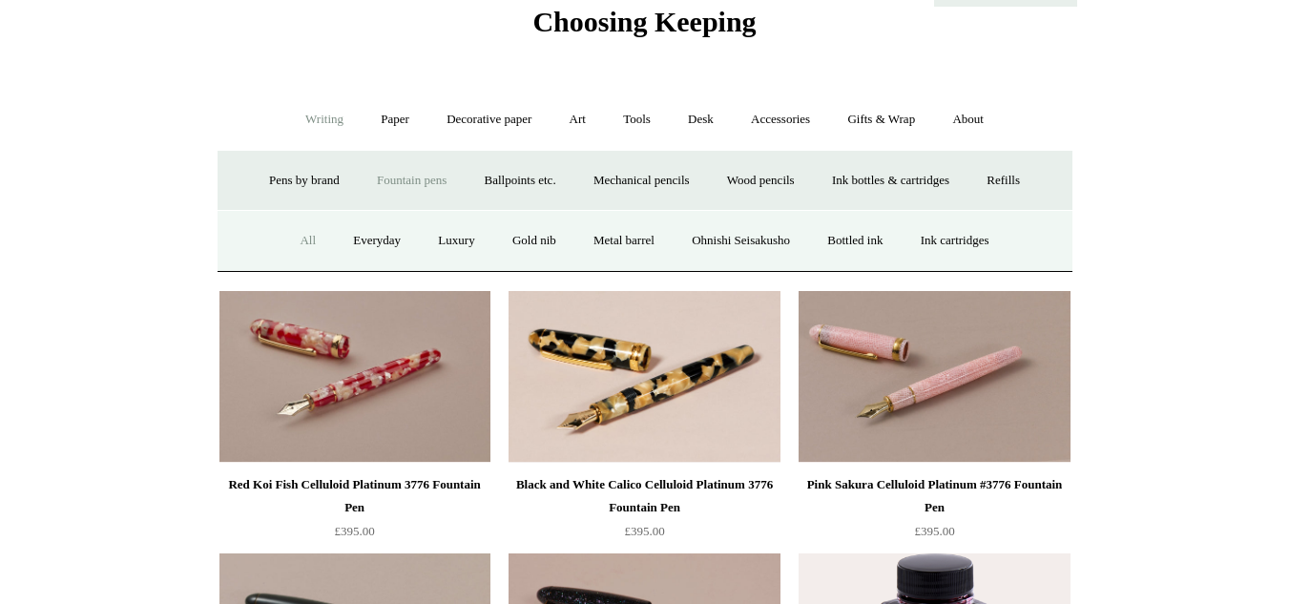
click at [283, 245] on link "All" at bounding box center [308, 241] width 51 height 51
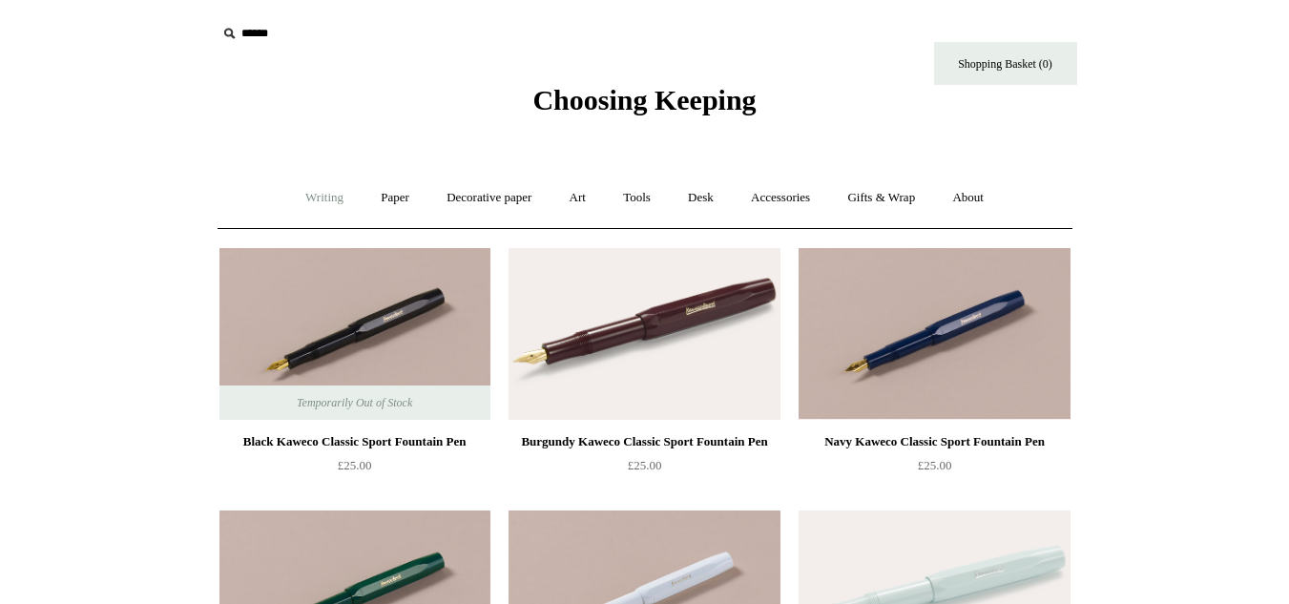
click at [293, 186] on link "Writing +" at bounding box center [324, 198] width 73 height 51
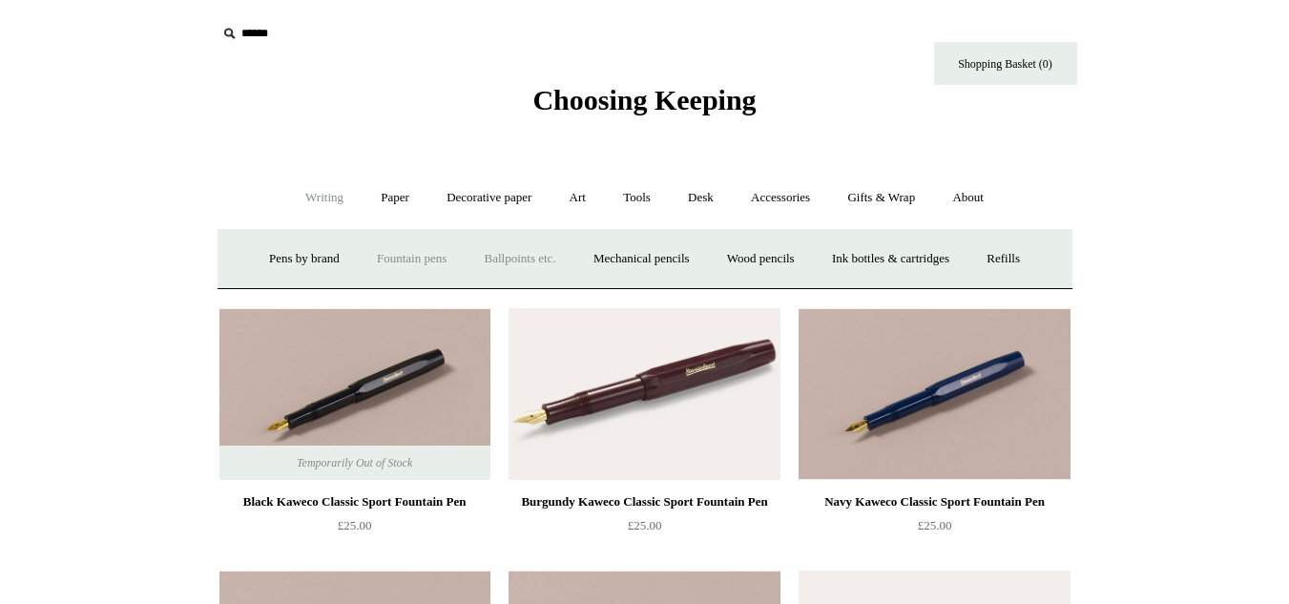
click at [509, 254] on link "Ballpoints etc. +" at bounding box center [521, 259] width 106 height 51
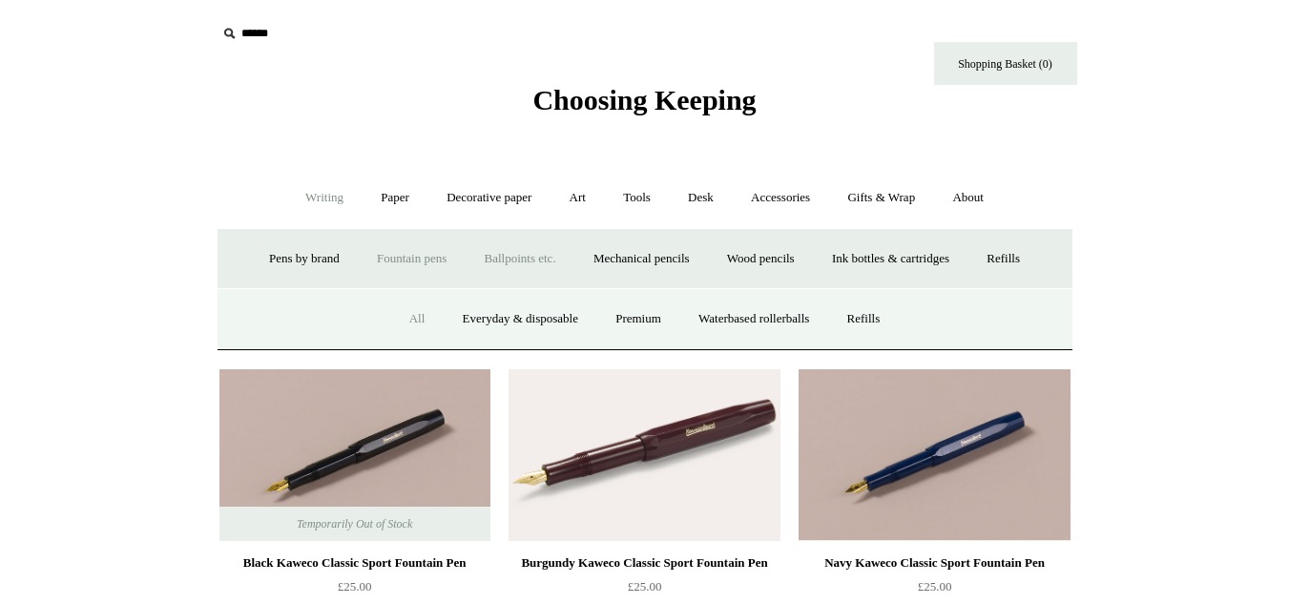
click at [392, 324] on link "All" at bounding box center [417, 319] width 51 height 51
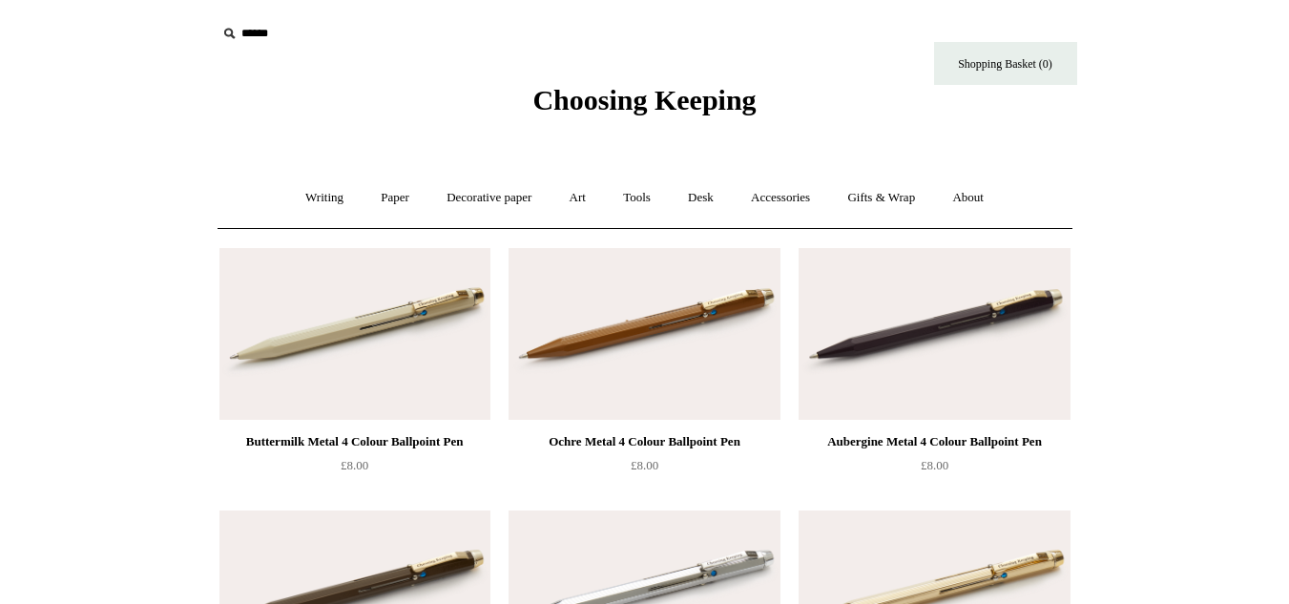
click at [877, 298] on img at bounding box center [934, 334] width 271 height 172
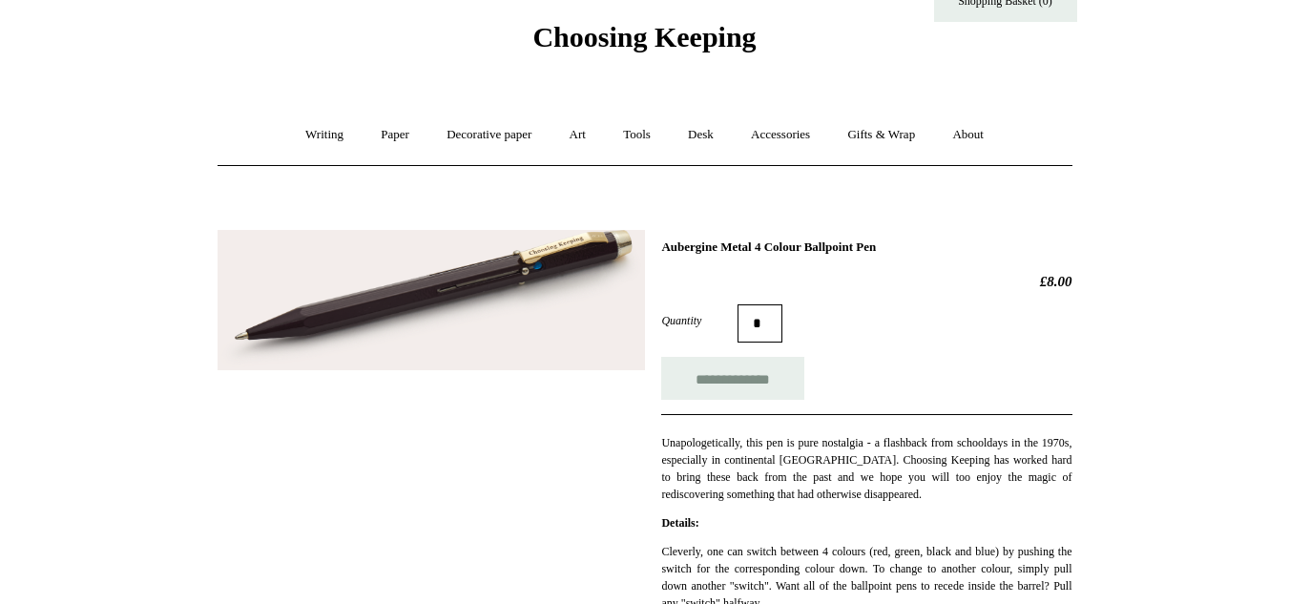
scroll to position [75, 0]
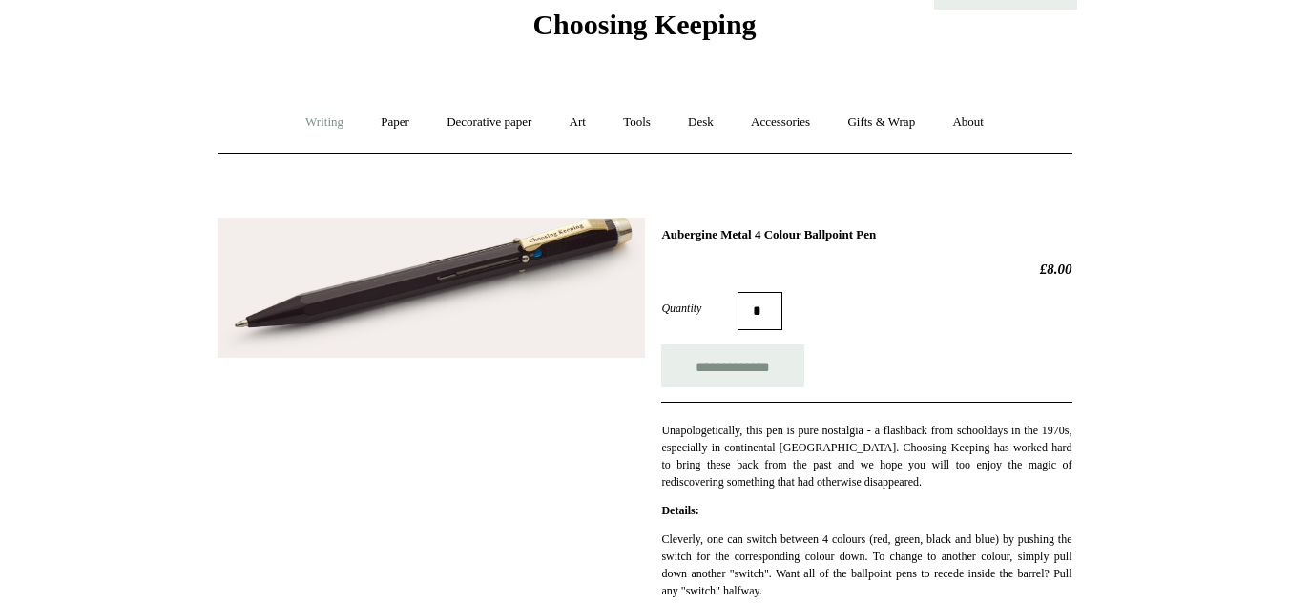
click at [302, 127] on link "Writing +" at bounding box center [324, 122] width 73 height 51
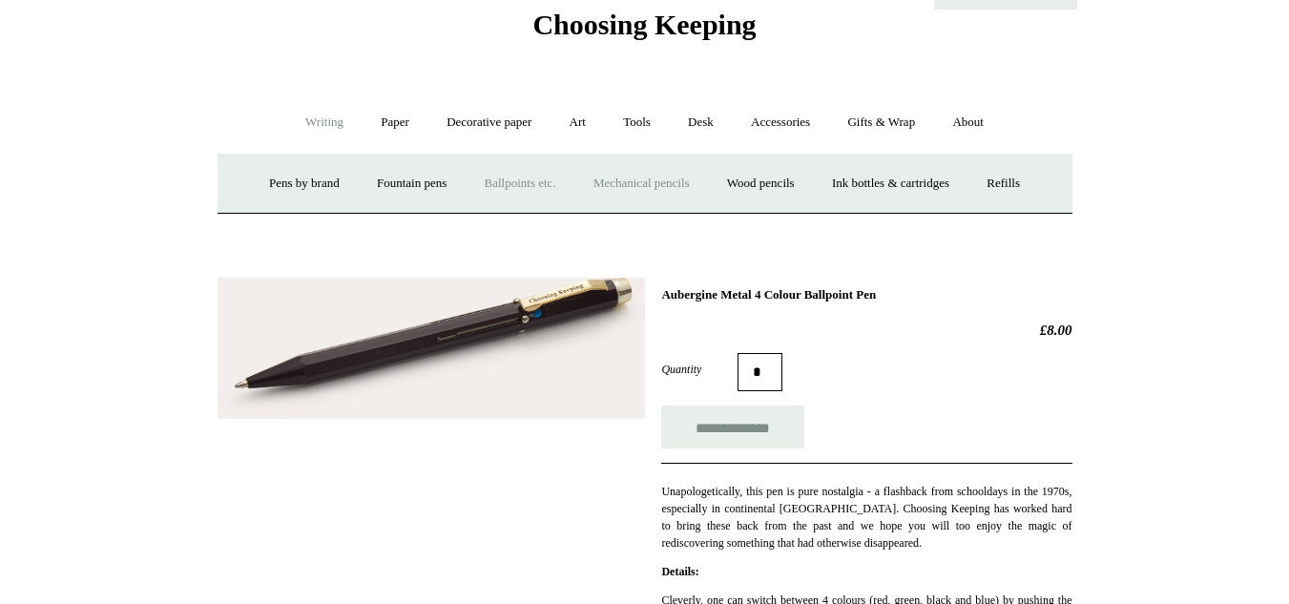
click at [630, 184] on link "Mechanical pencils +" at bounding box center [641, 183] width 131 height 51
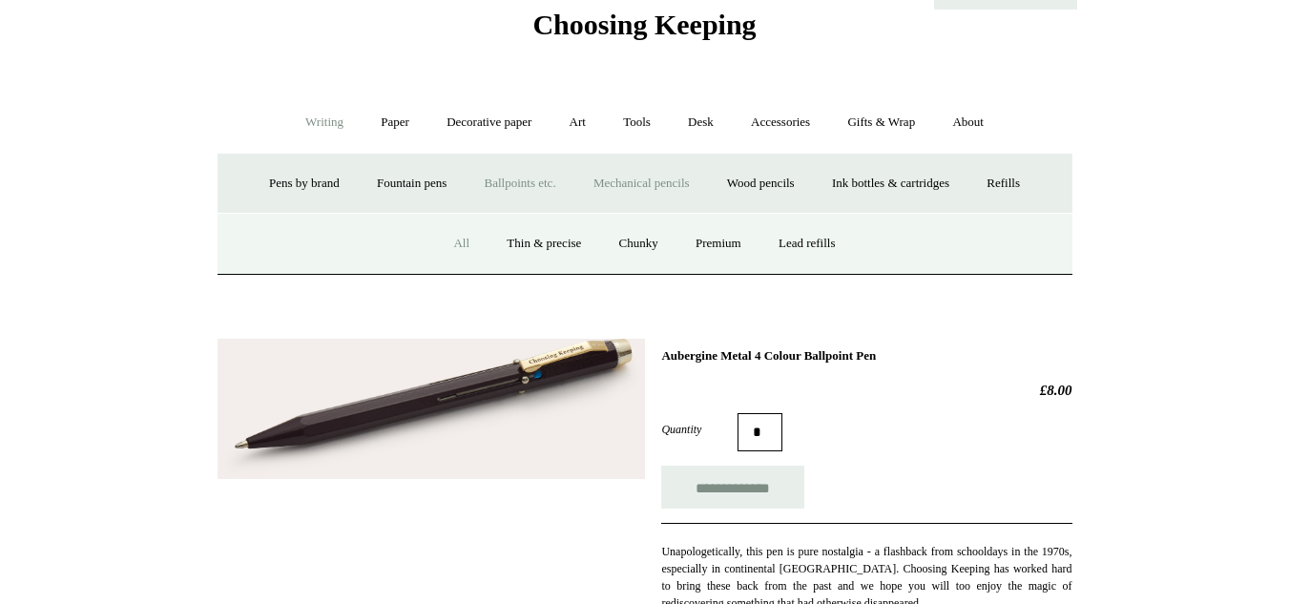
click at [463, 254] on link "All" at bounding box center [461, 244] width 51 height 51
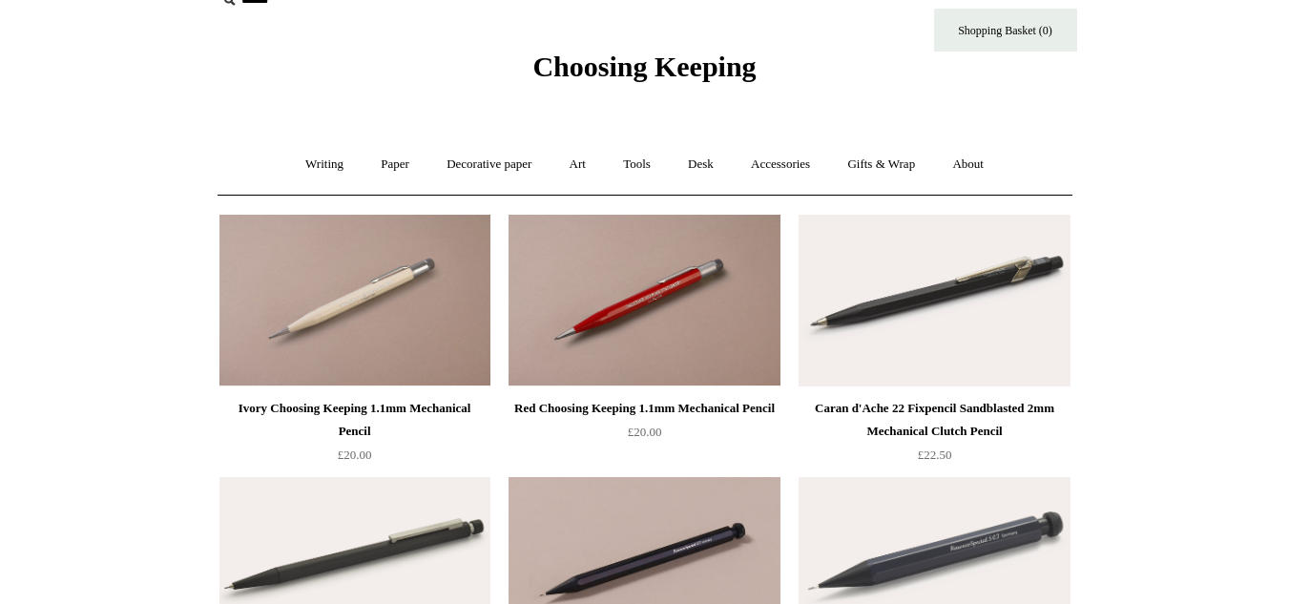
scroll to position [42, 0]
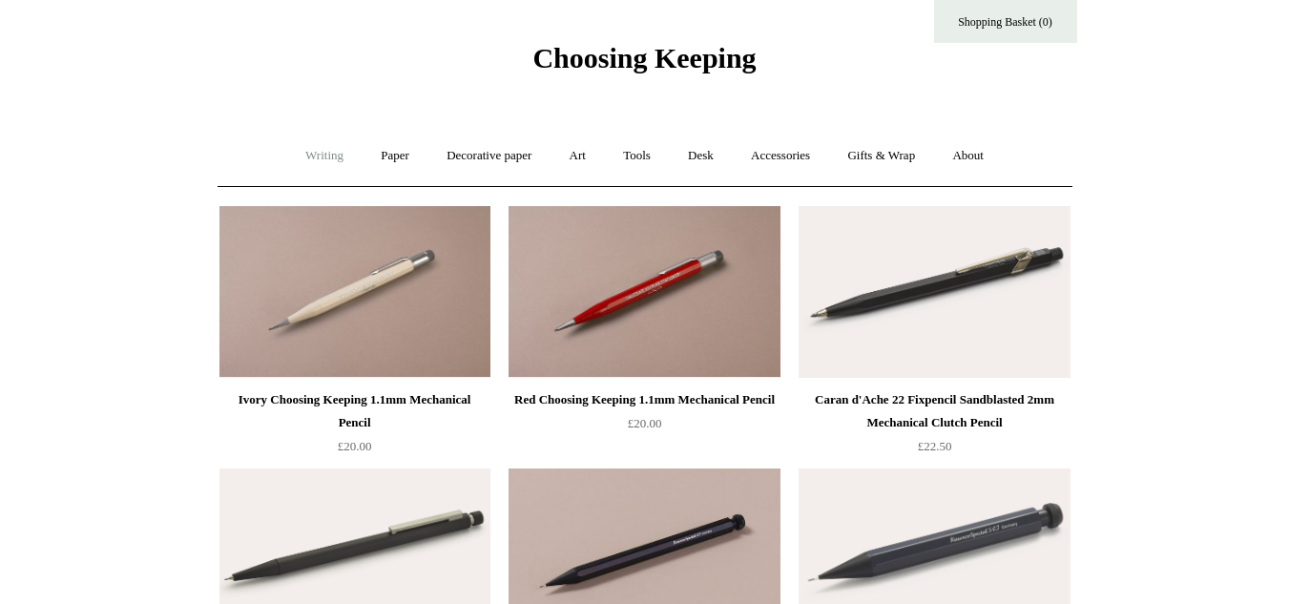
click at [342, 162] on link "Writing +" at bounding box center [324, 156] width 73 height 51
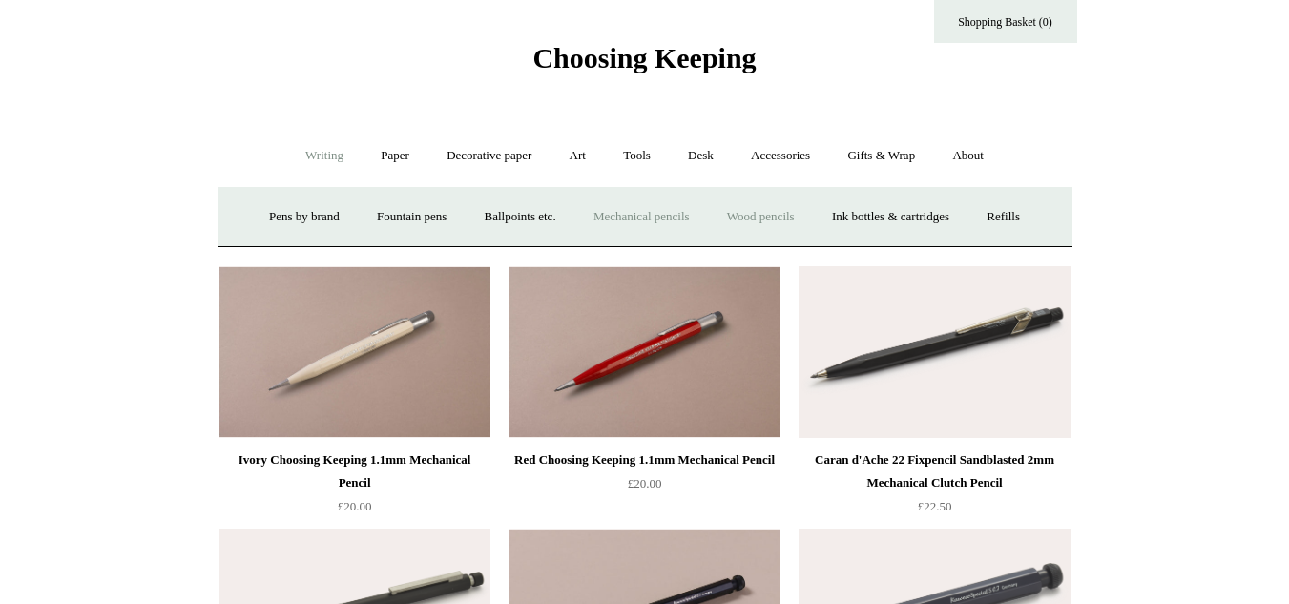
click at [767, 224] on link "Wood pencils +" at bounding box center [761, 217] width 102 height 51
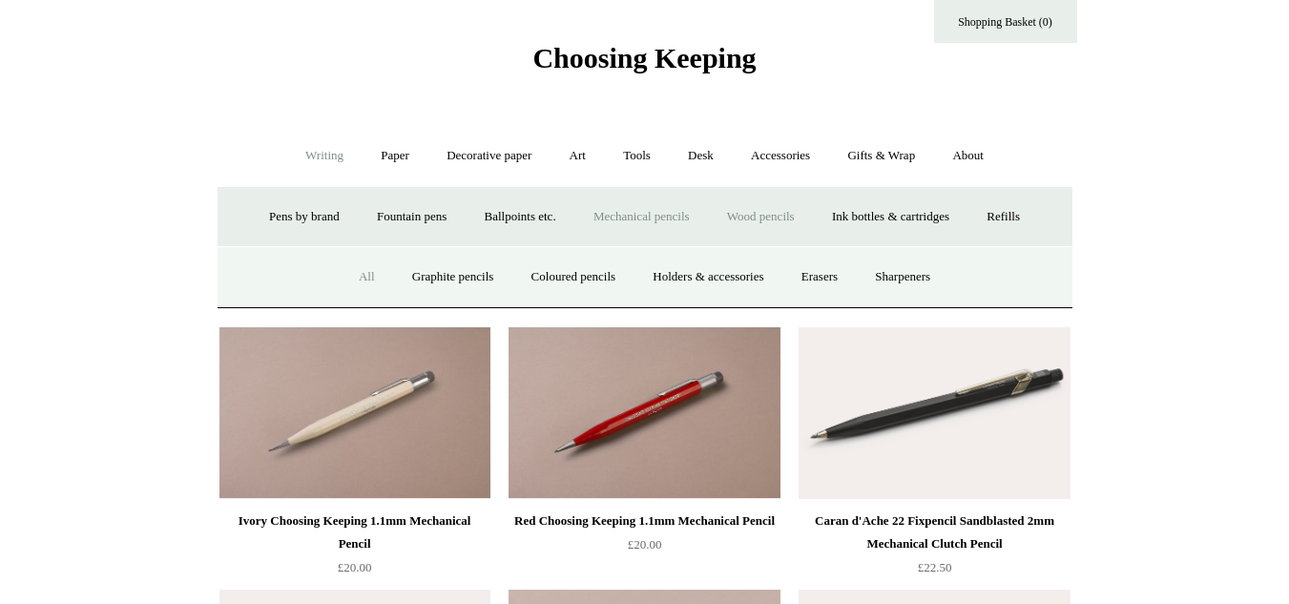
click at [345, 289] on link "All" at bounding box center [367, 277] width 51 height 51
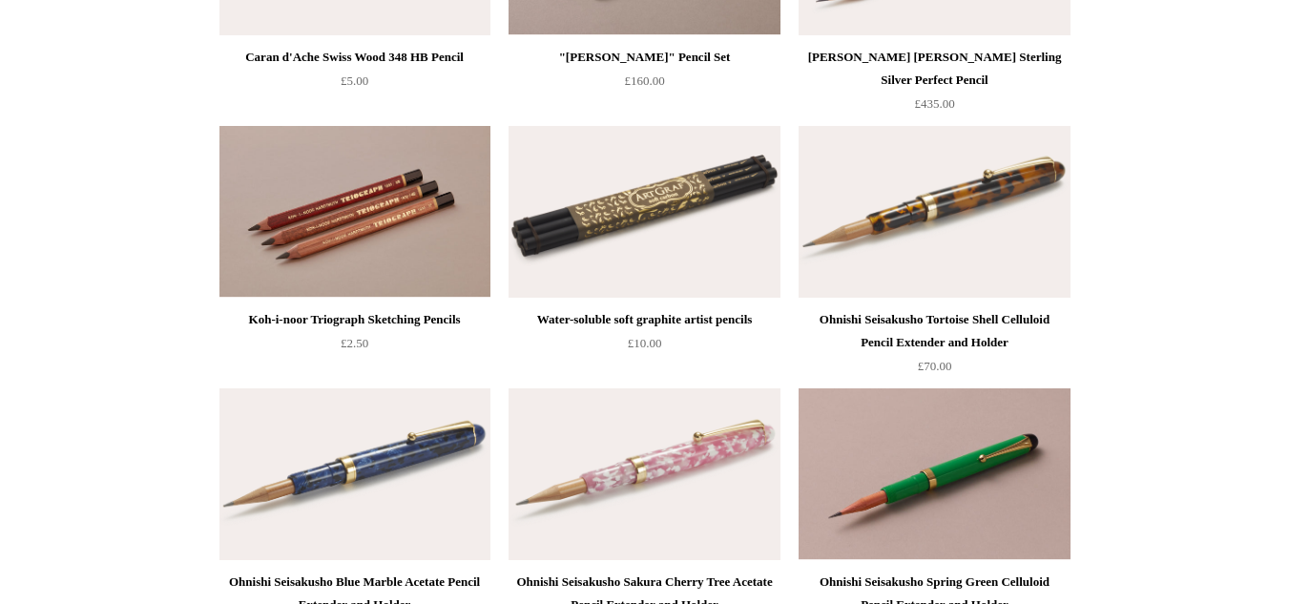
scroll to position [391, 0]
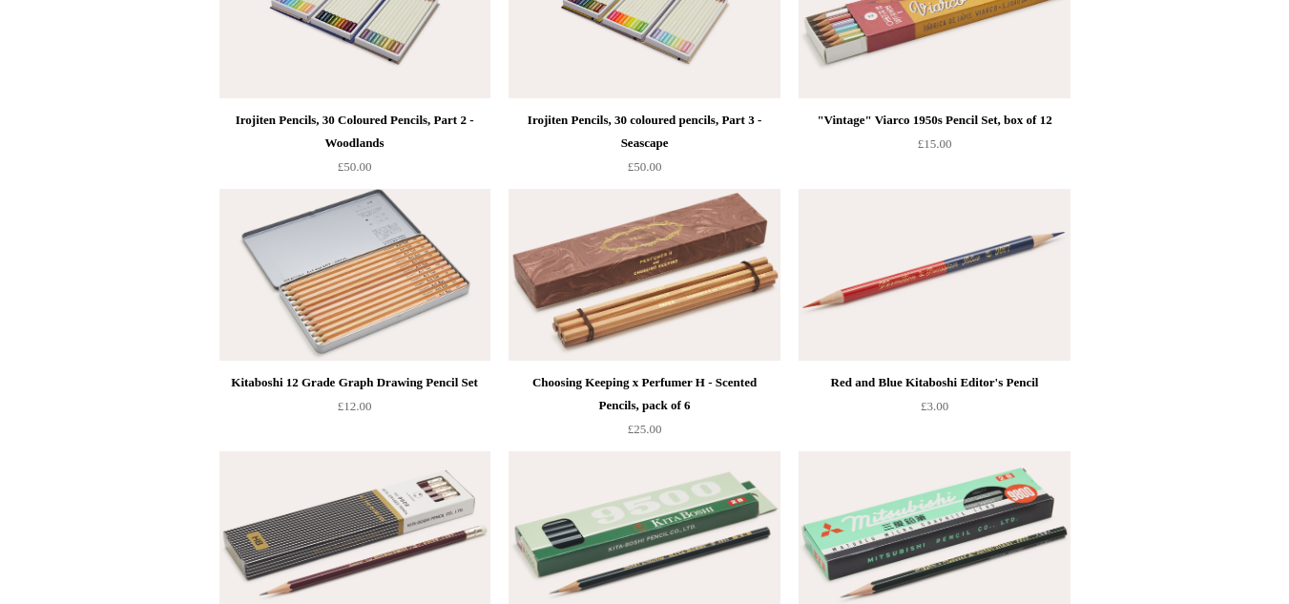
drag, startPoint x: 1303, startPoint y: 59, endPoint x: 1303, endPoint y: 275, distance: 215.7
click at [1288, 275] on html "Menu Choosing Keeping * Shipping Information Shopping Basket (0) * ⤺ + +" at bounding box center [644, 482] width 1289 height 3706
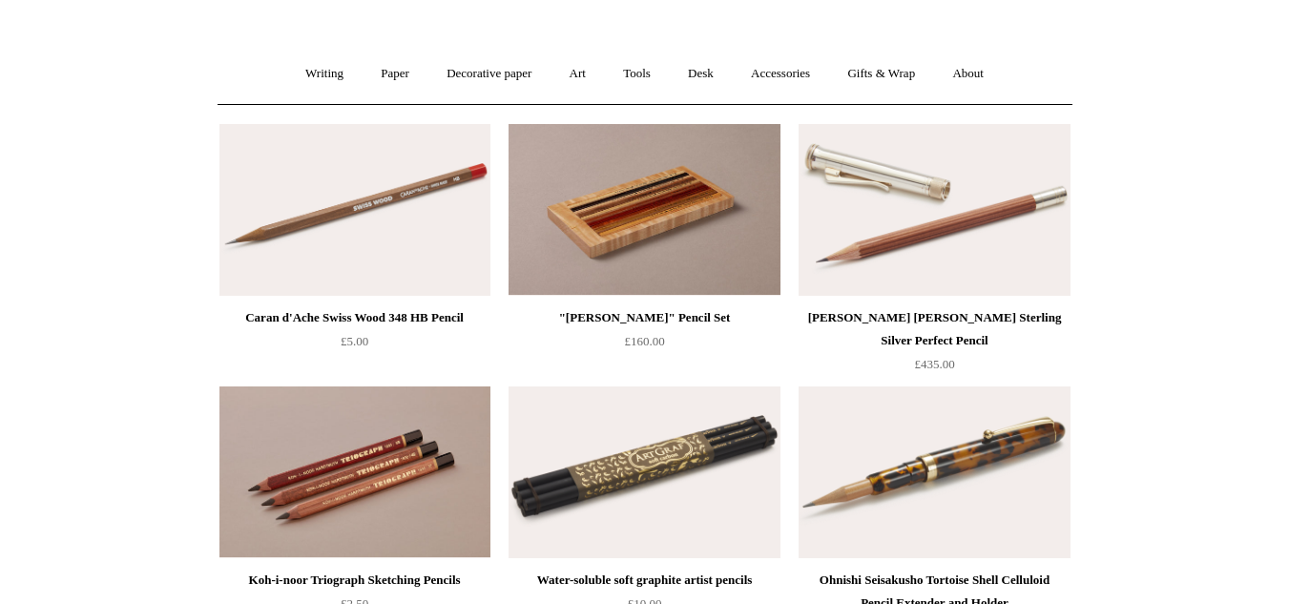
scroll to position [136, 0]
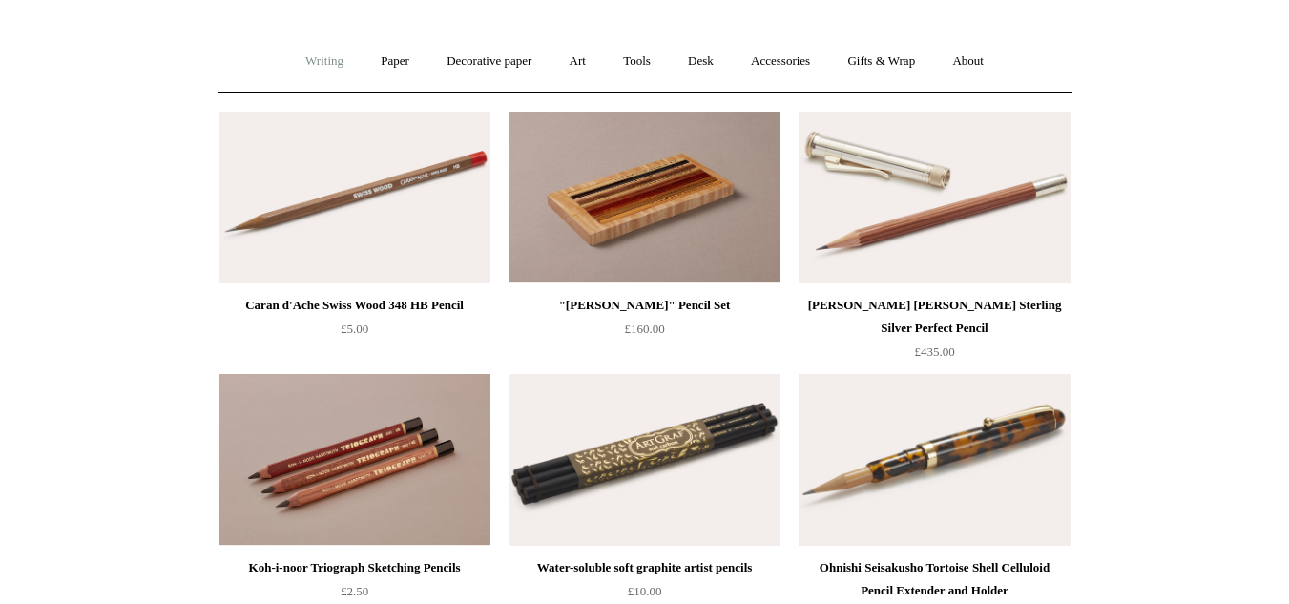
click at [299, 69] on link "Writing +" at bounding box center [324, 61] width 73 height 51
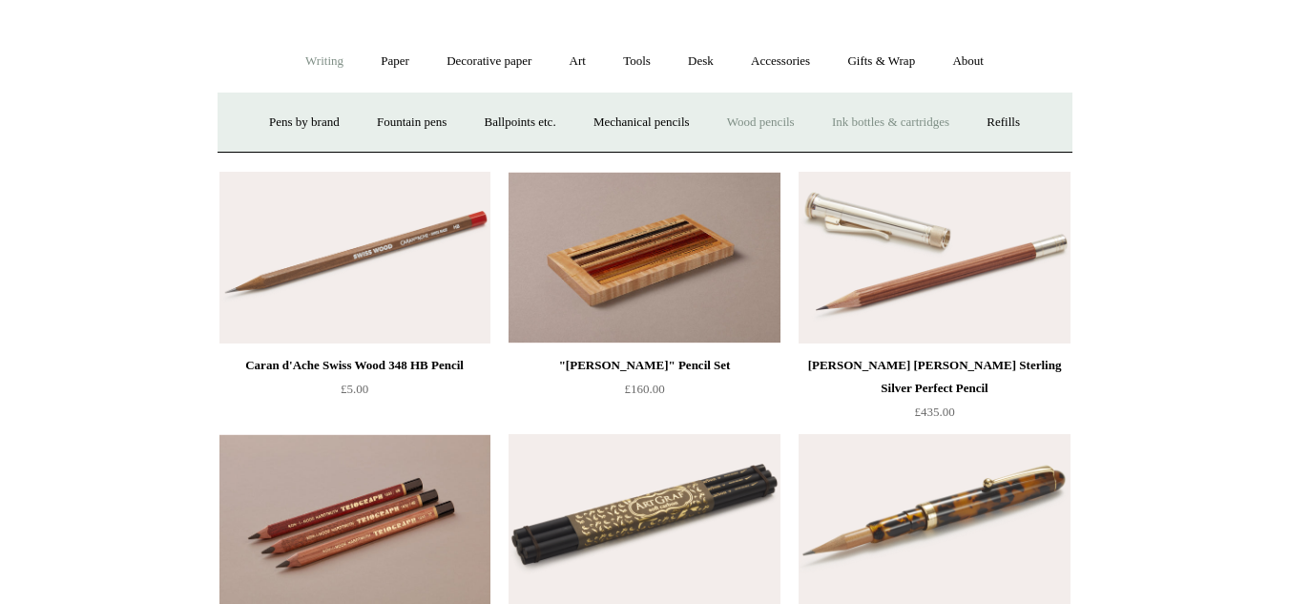
click at [860, 117] on link "Ink bottles & cartridges +" at bounding box center [891, 122] width 152 height 51
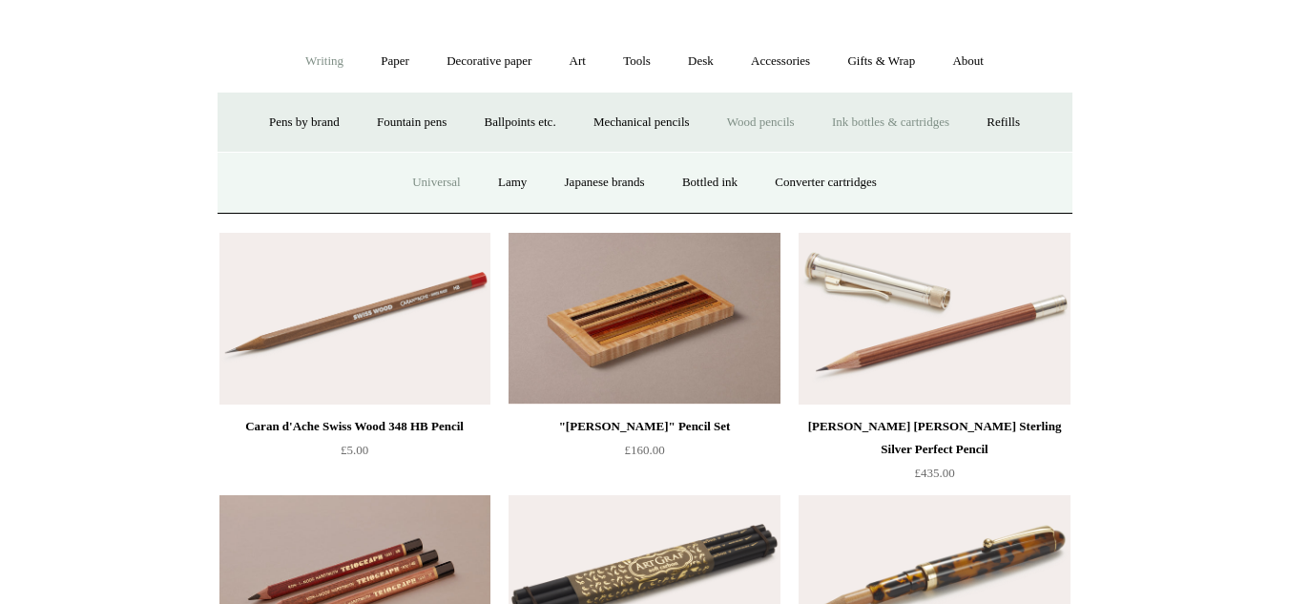
click at [429, 190] on link "Universal" at bounding box center [436, 182] width 83 height 51
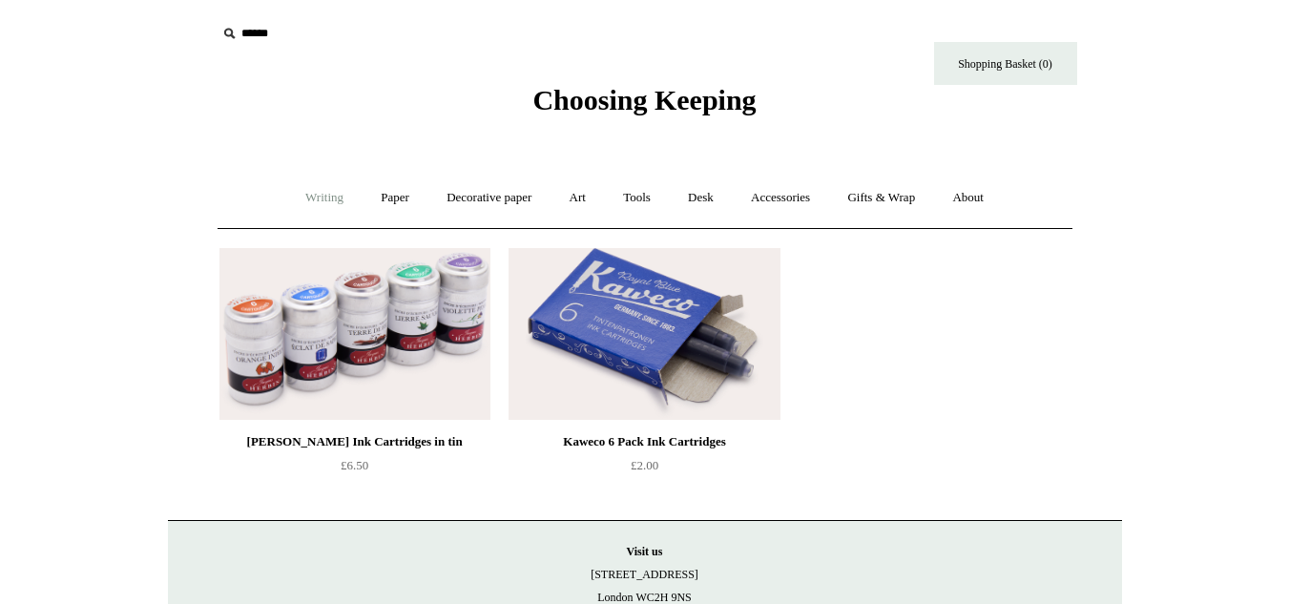
click at [305, 179] on link "Writing +" at bounding box center [324, 198] width 73 height 51
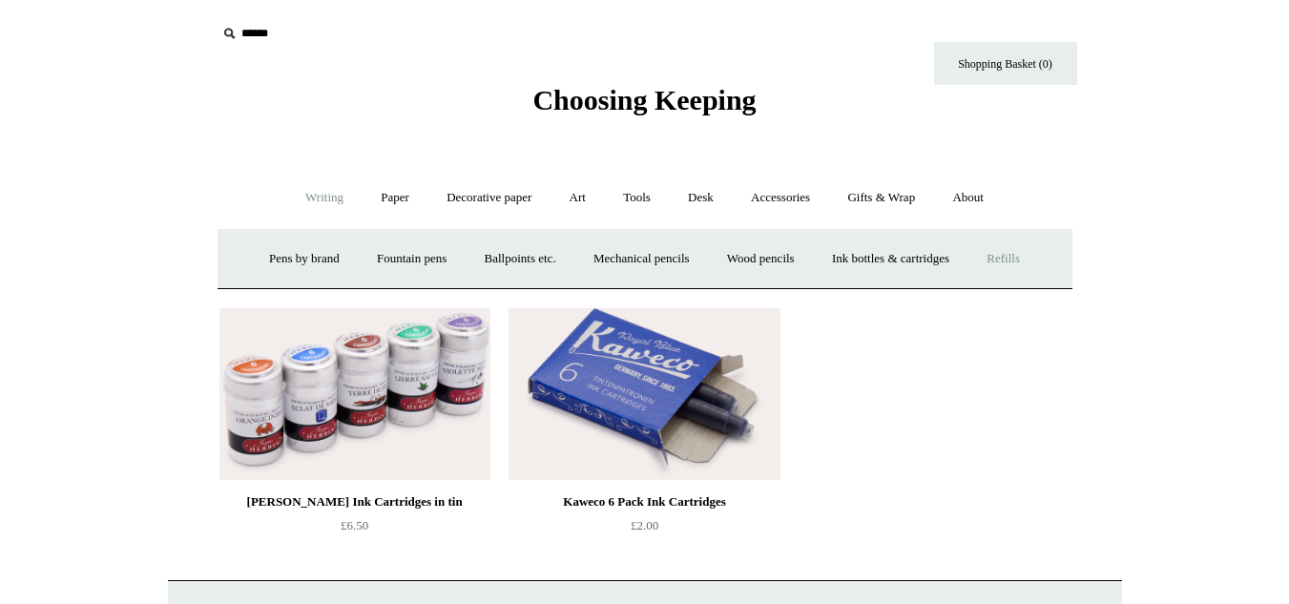
click at [1024, 267] on link "Refills +" at bounding box center [1004, 259] width 68 height 51
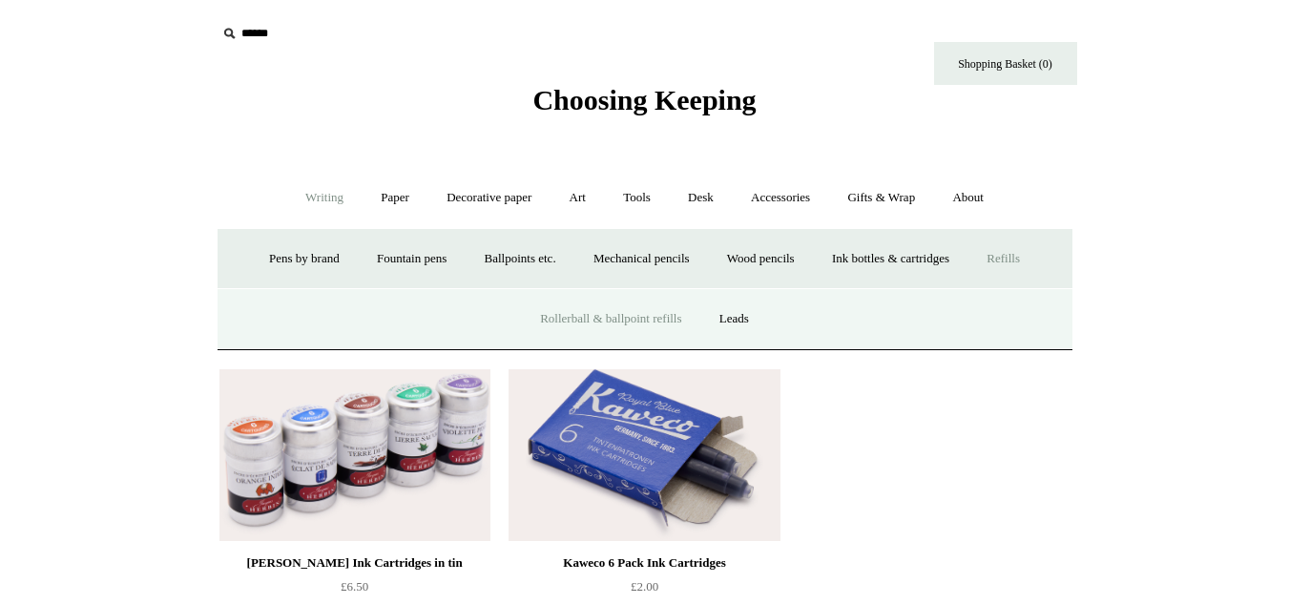
click at [620, 322] on link "Rollerball & ballpoint refills" at bounding box center [611, 319] width 176 height 51
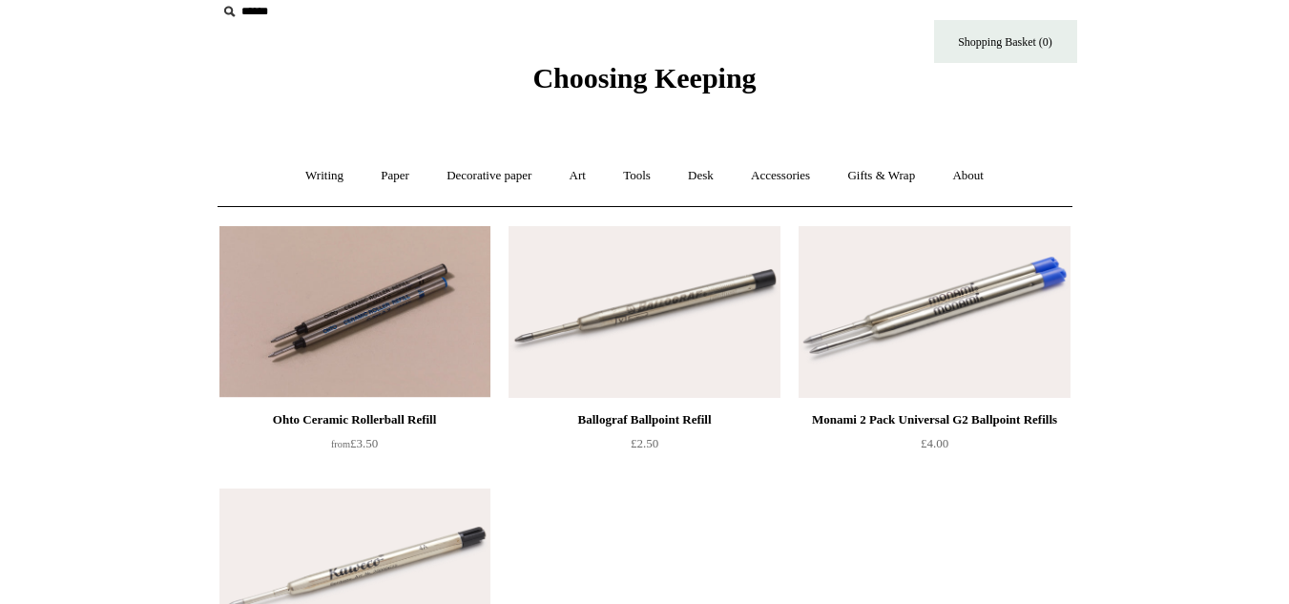
scroll to position [28, 0]
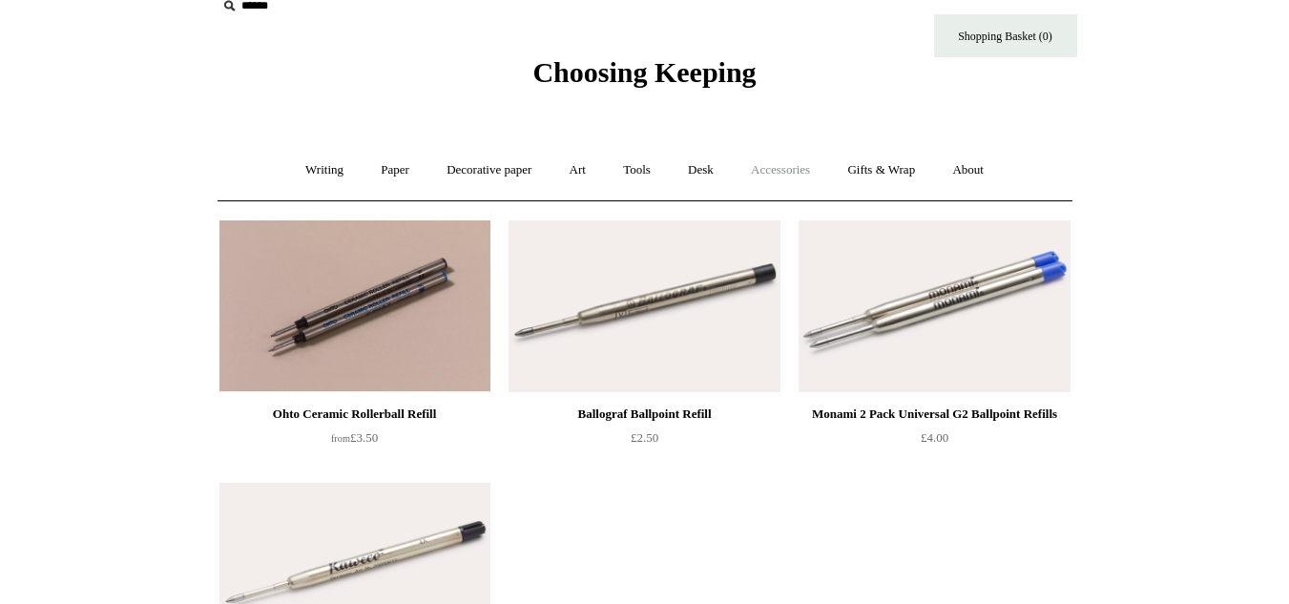
click at [803, 161] on link "Accessories +" at bounding box center [781, 170] width 94 height 51
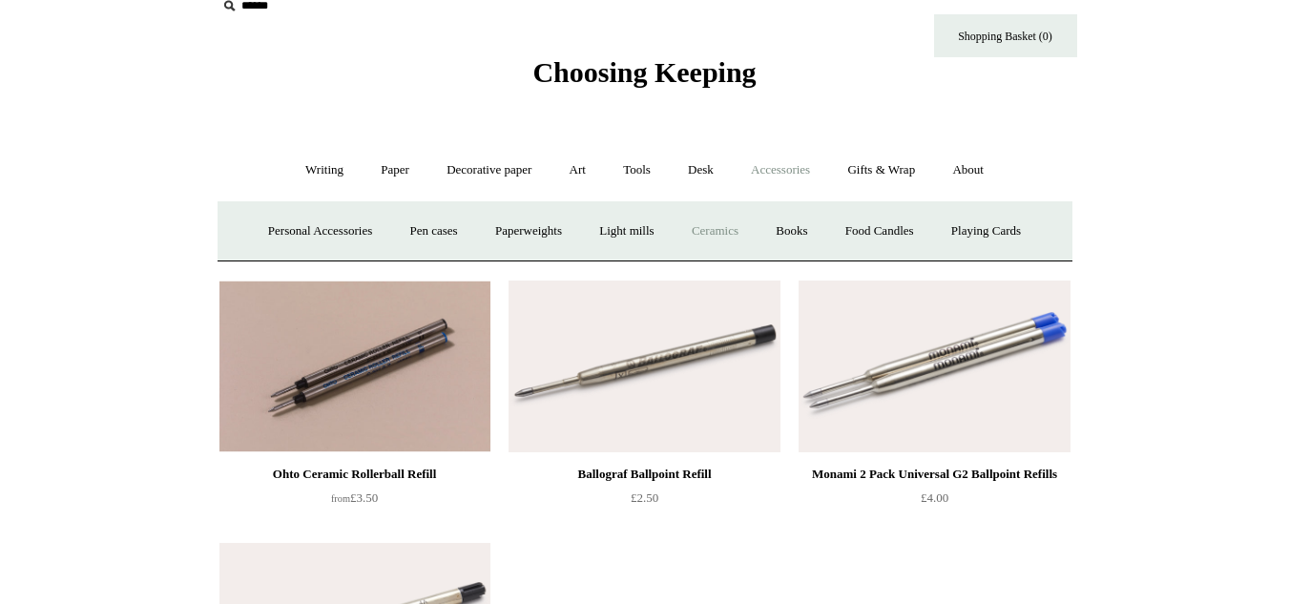
click at [734, 241] on link "Ceramics +" at bounding box center [715, 231] width 81 height 51
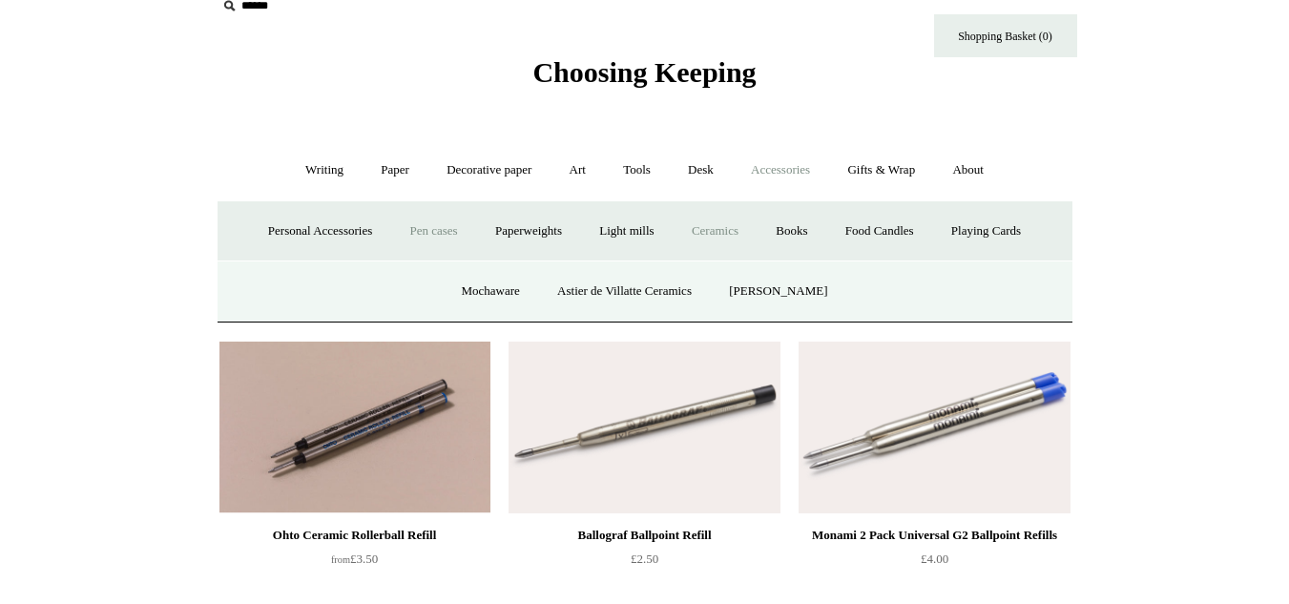
click at [446, 226] on link "Pen cases" at bounding box center [433, 231] width 82 height 51
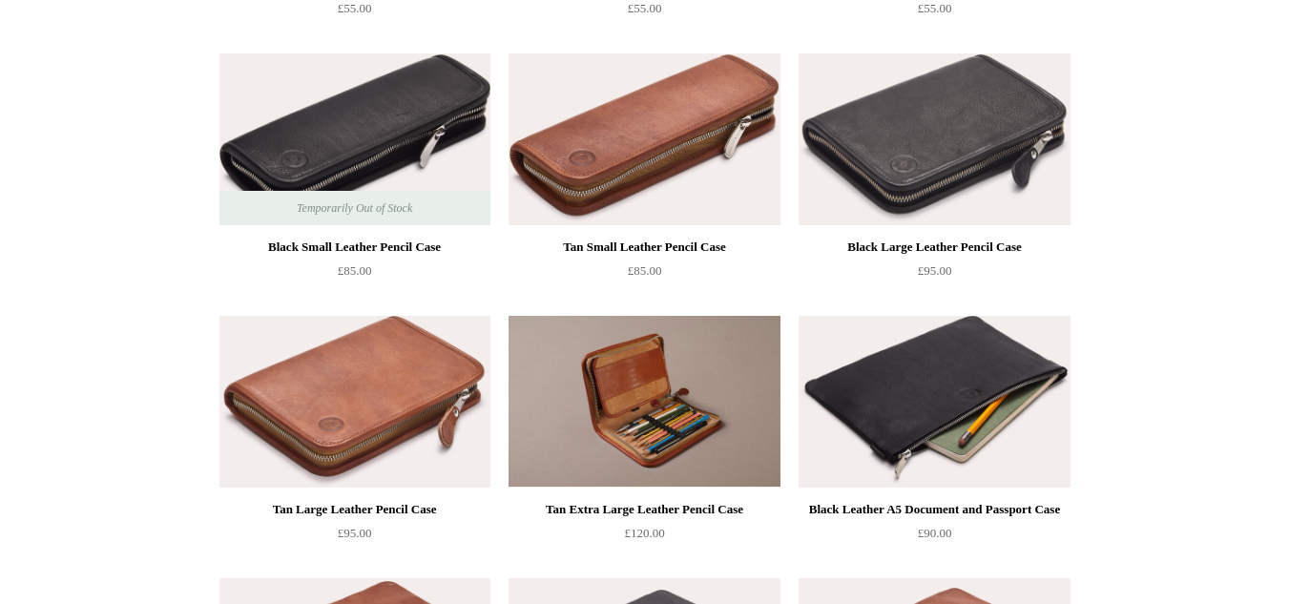
scroll to position [1493, 0]
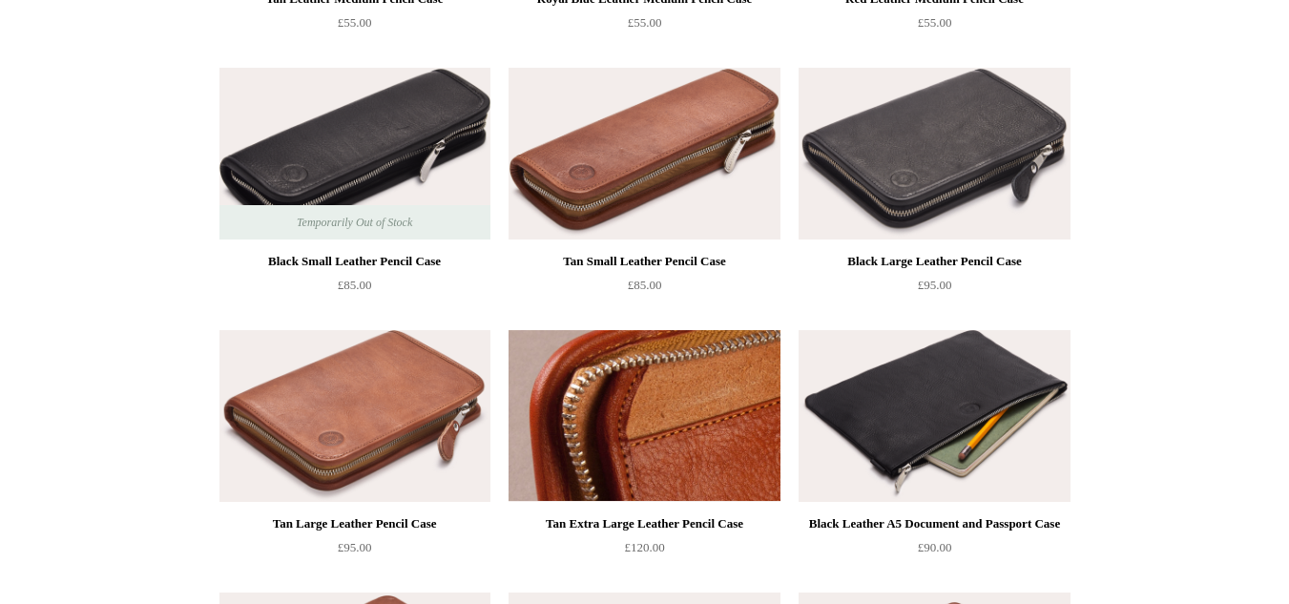
click at [654, 473] on img at bounding box center [644, 416] width 271 height 172
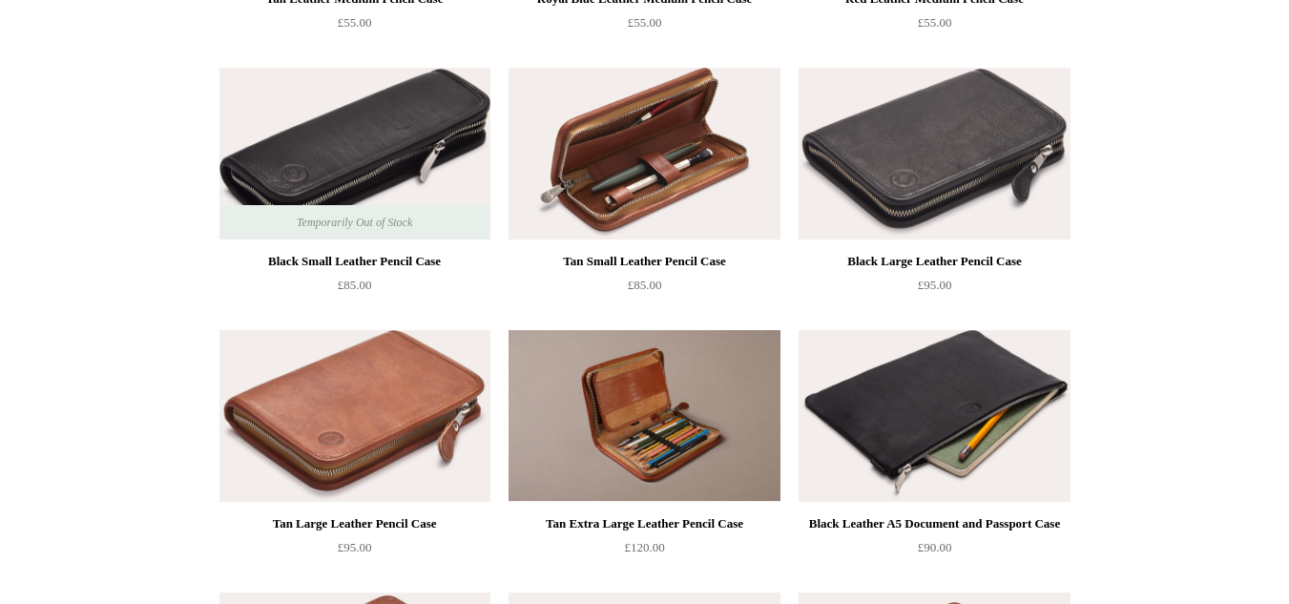
click at [697, 207] on img at bounding box center [644, 154] width 271 height 172
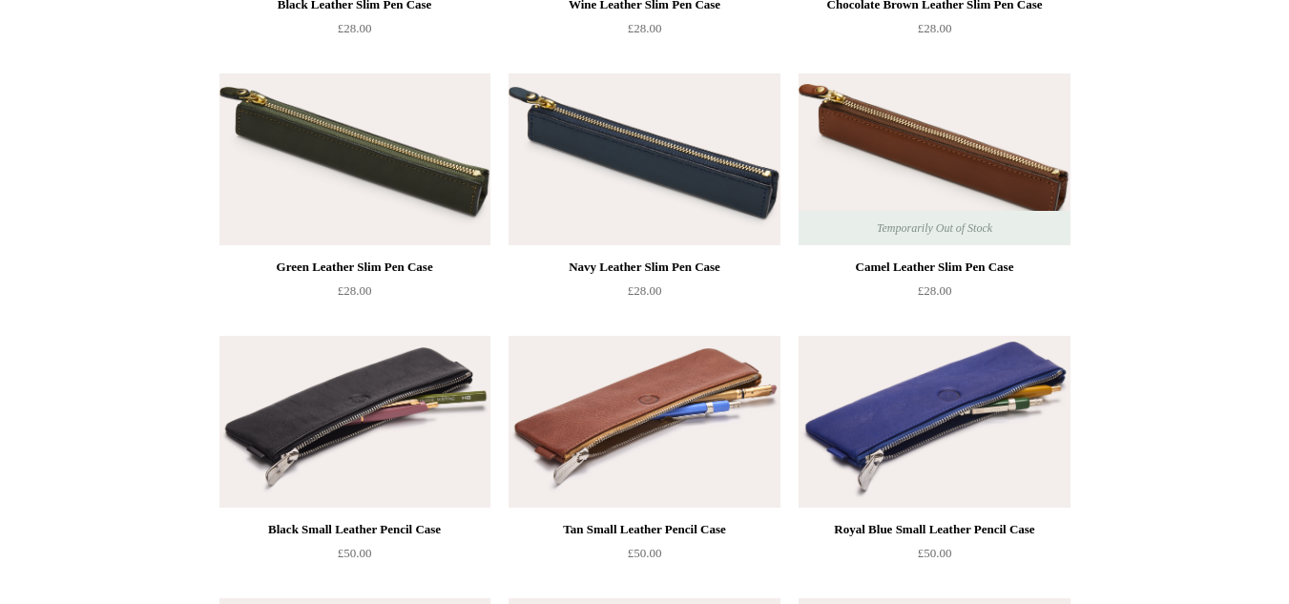
scroll to position [0, 0]
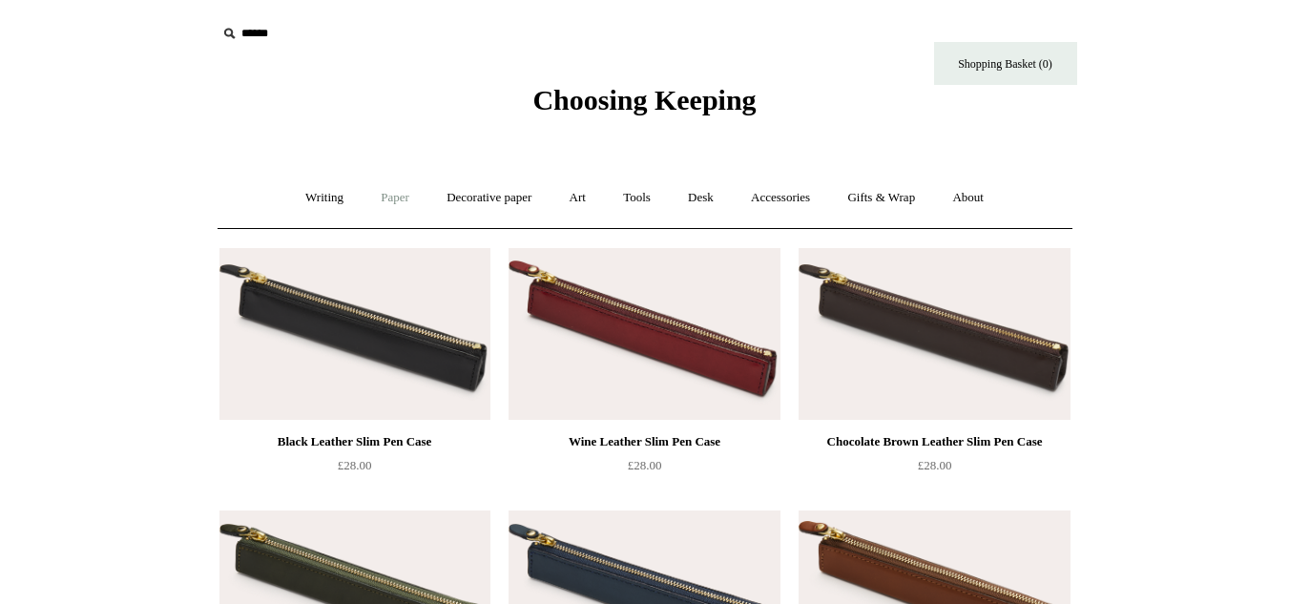
click at [364, 208] on link "Paper +" at bounding box center [395, 198] width 63 height 51
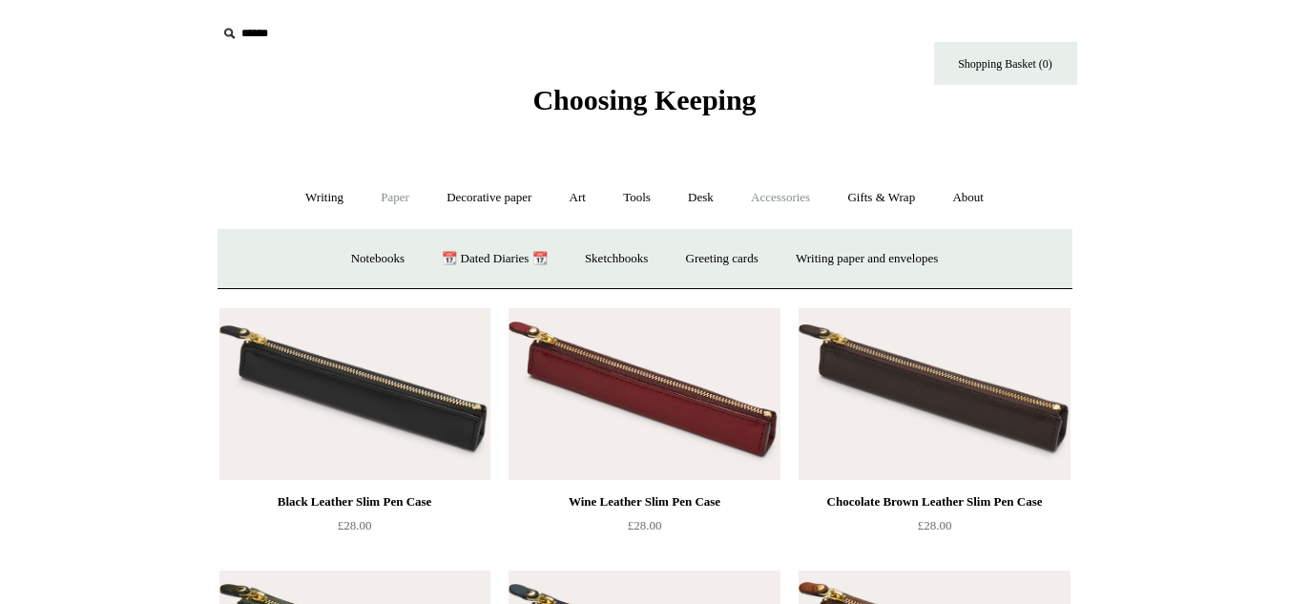
click at [785, 193] on link "Accessories +" at bounding box center [781, 198] width 94 height 51
click at [508, 275] on link "Paperweights +" at bounding box center [528, 259] width 101 height 51
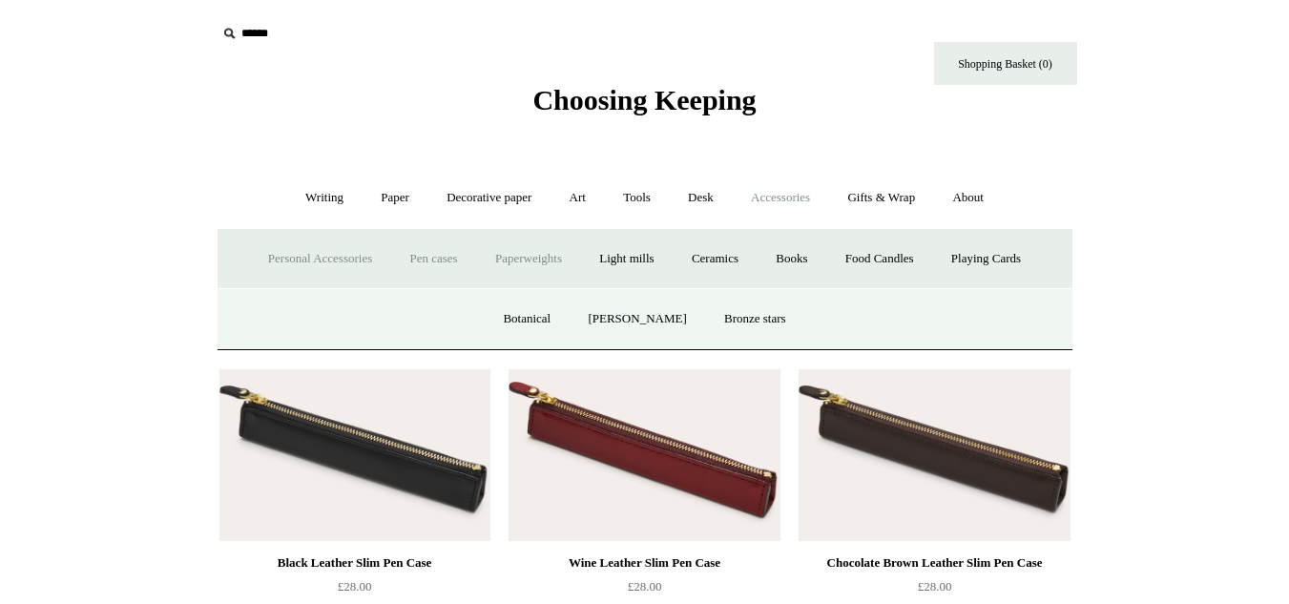
click at [310, 262] on link "Personal Accessories +" at bounding box center [320, 259] width 138 height 51
click at [664, 327] on link "Embroidered Patches" at bounding box center [701, 319] width 140 height 51
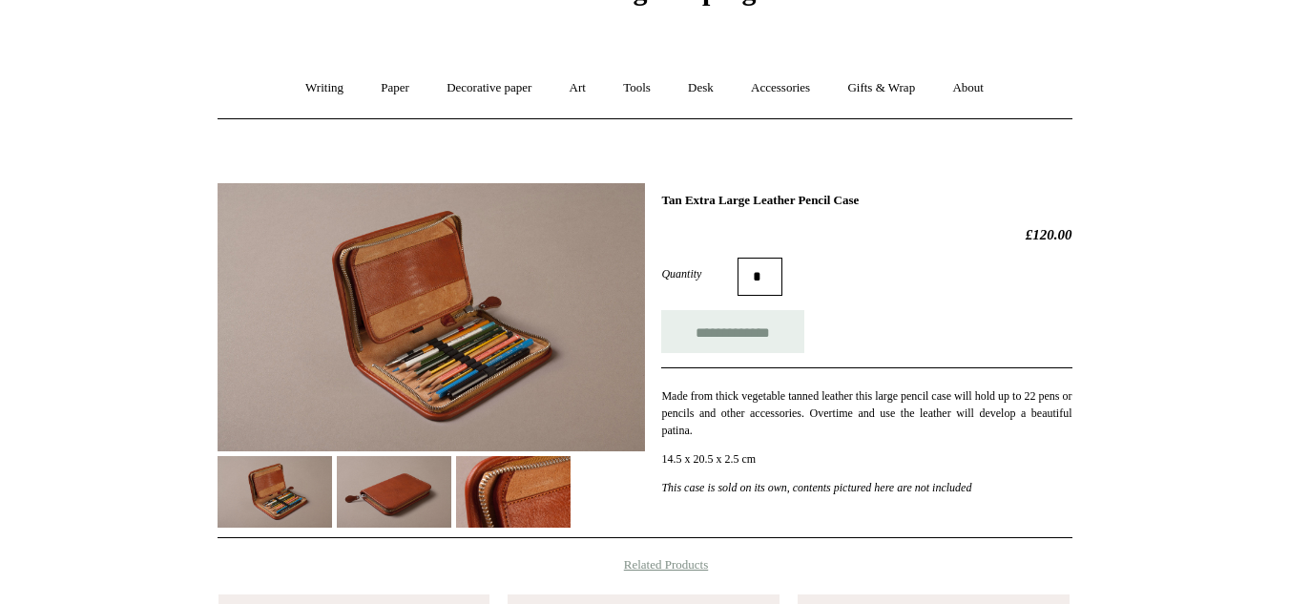
scroll to position [139, 0]
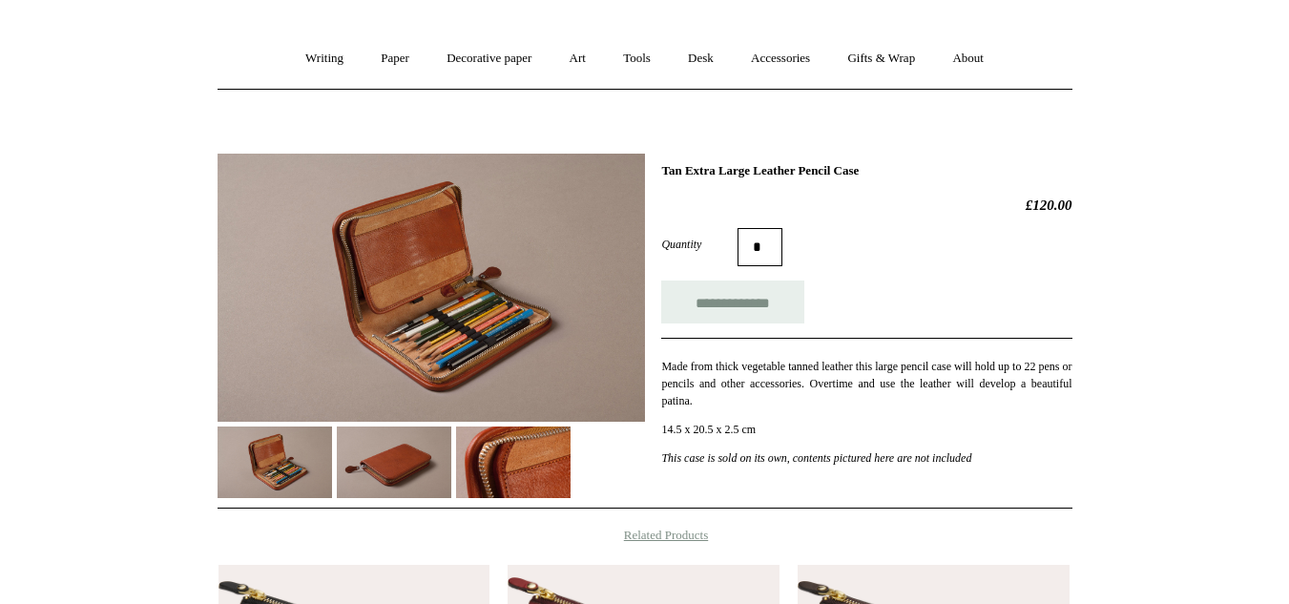
drag, startPoint x: 0, startPoint y: 0, endPoint x: 1303, endPoint y: 179, distance: 1315.1
click at [1288, 179] on html "Menu Choosing Keeping * Shipping Information Shopping Basket (0) * ⤺ + +" at bounding box center [644, 489] width 1289 height 1256
click at [369, 473] on img at bounding box center [394, 463] width 115 height 72
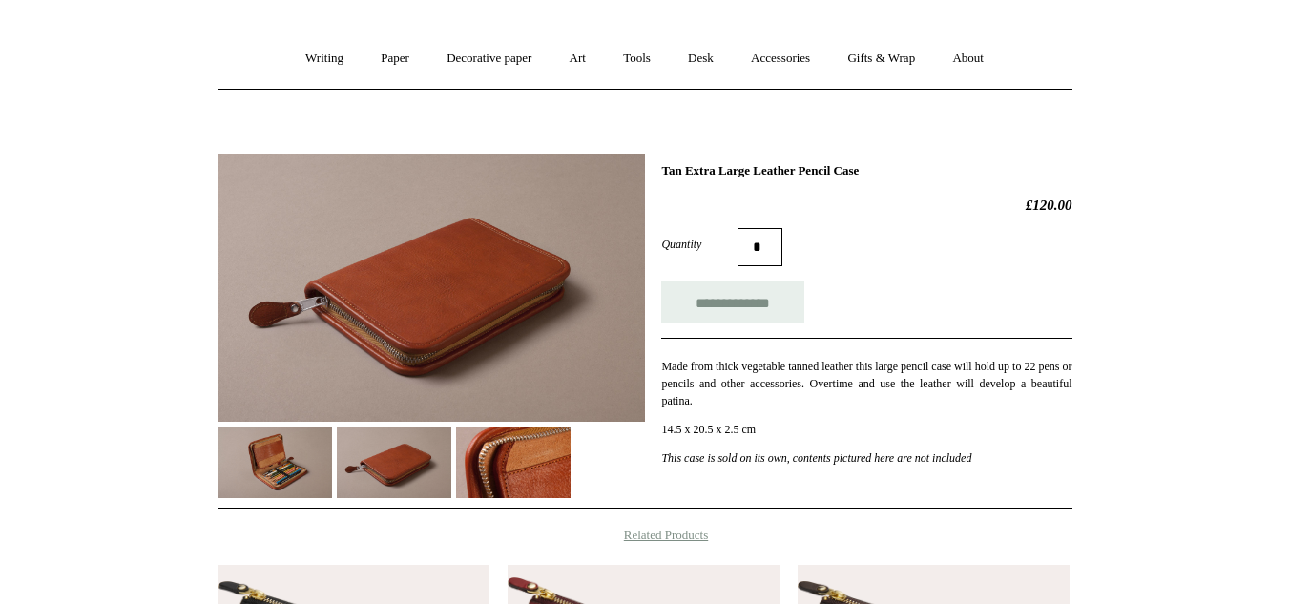
click at [256, 465] on img at bounding box center [275, 463] width 115 height 72
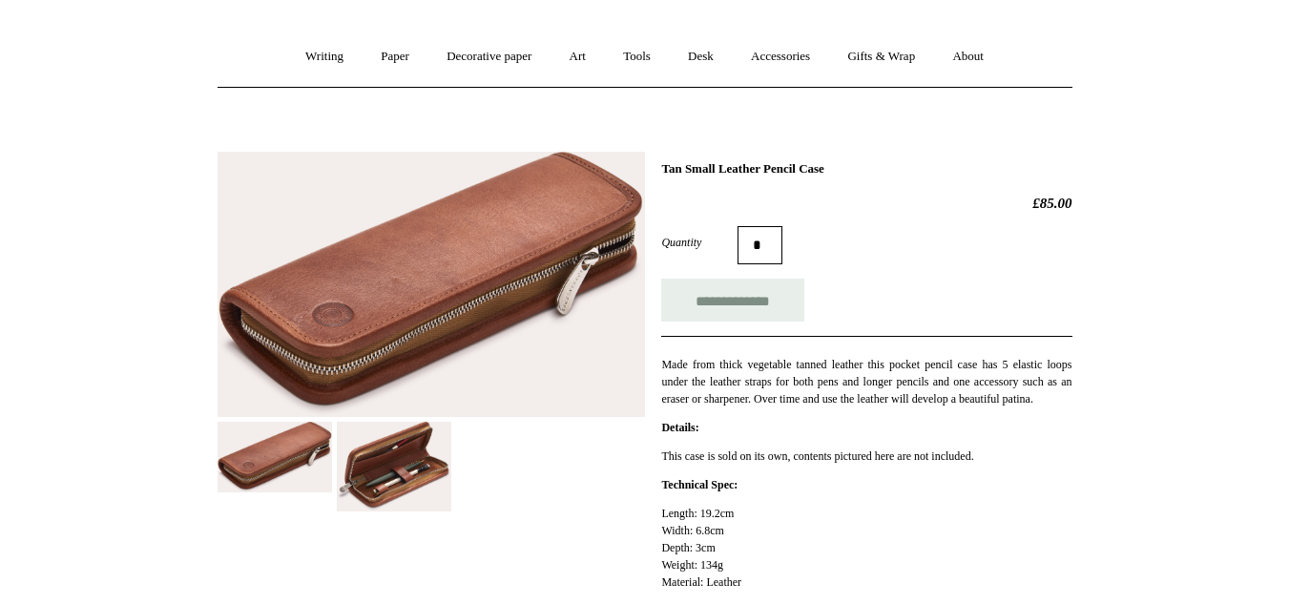
scroll to position [139, 0]
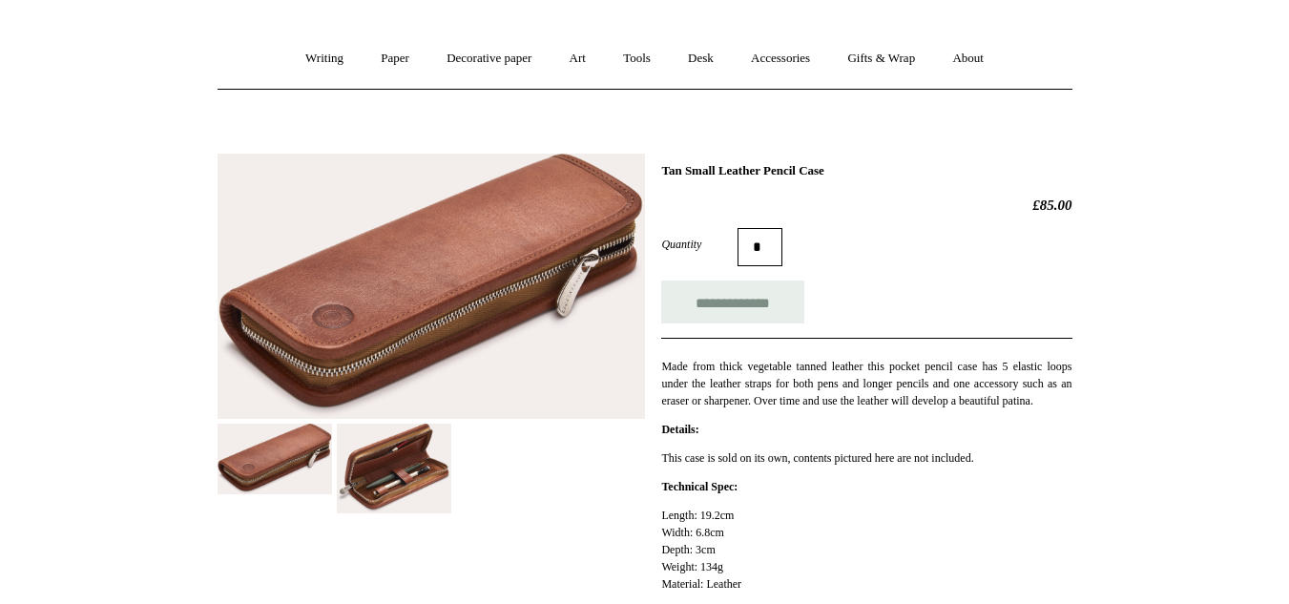
click at [433, 474] on img at bounding box center [394, 469] width 115 height 90
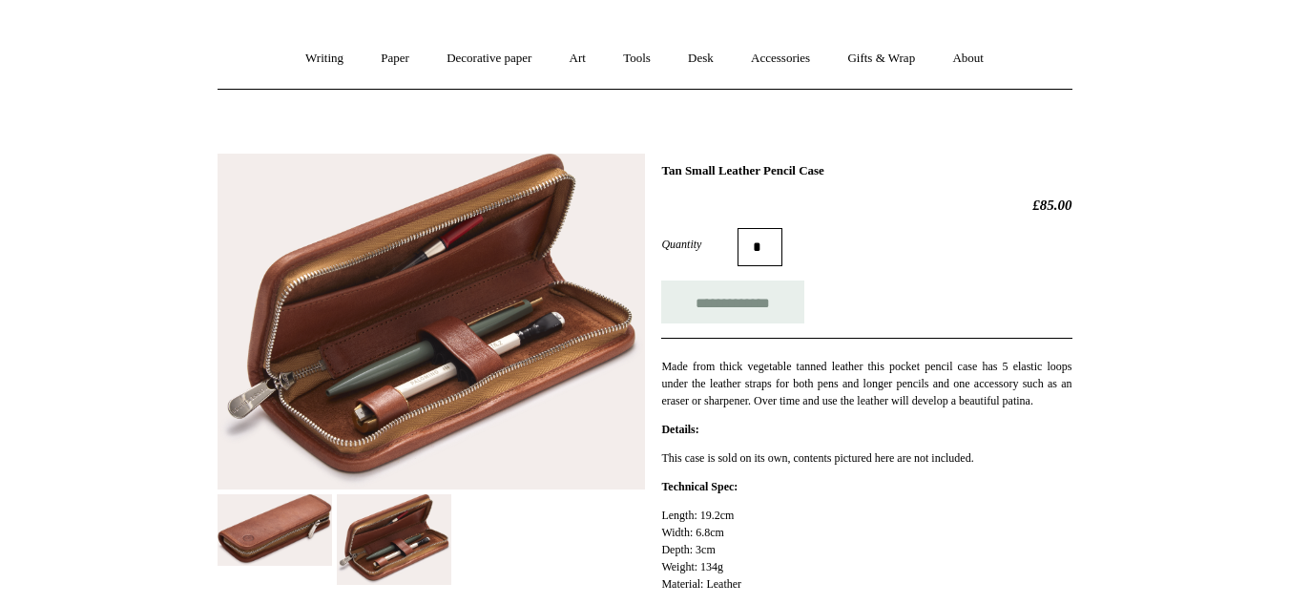
click at [321, 541] on img at bounding box center [275, 530] width 115 height 72
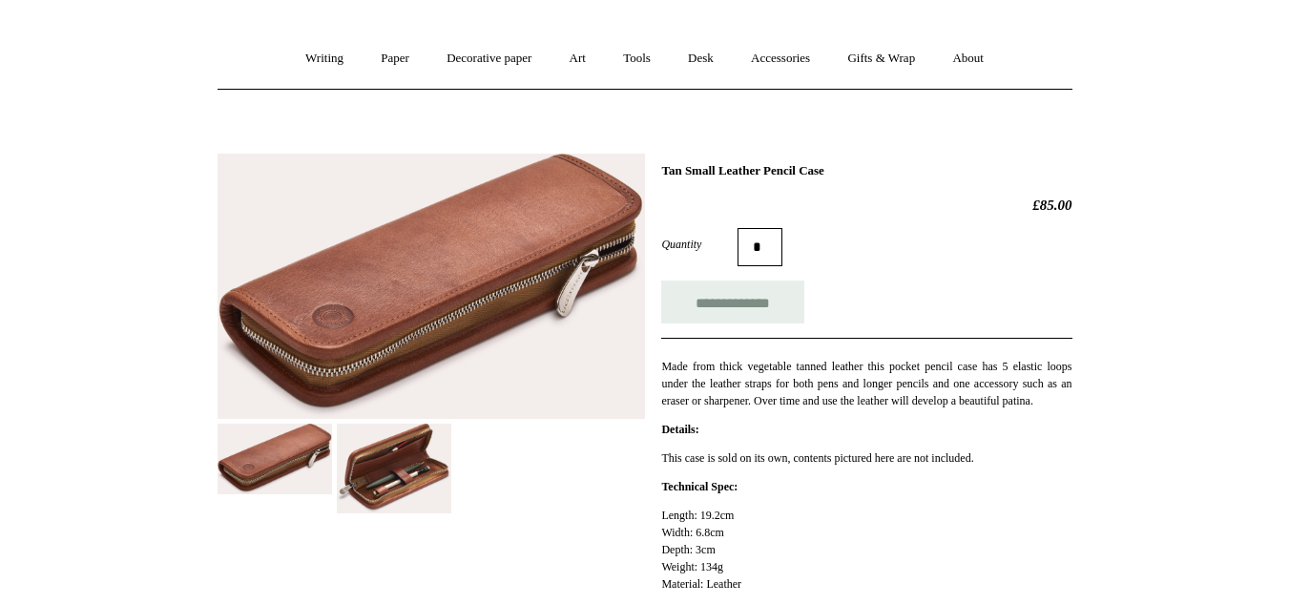
click at [404, 437] on img at bounding box center [394, 469] width 115 height 90
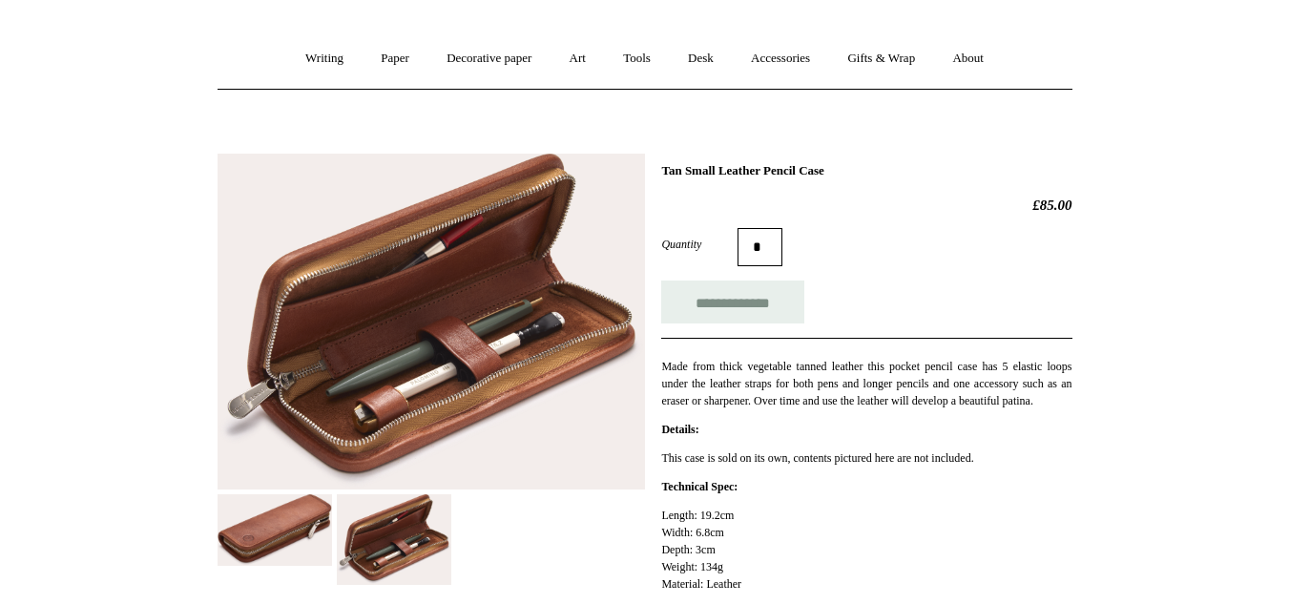
click at [265, 512] on img at bounding box center [275, 530] width 115 height 72
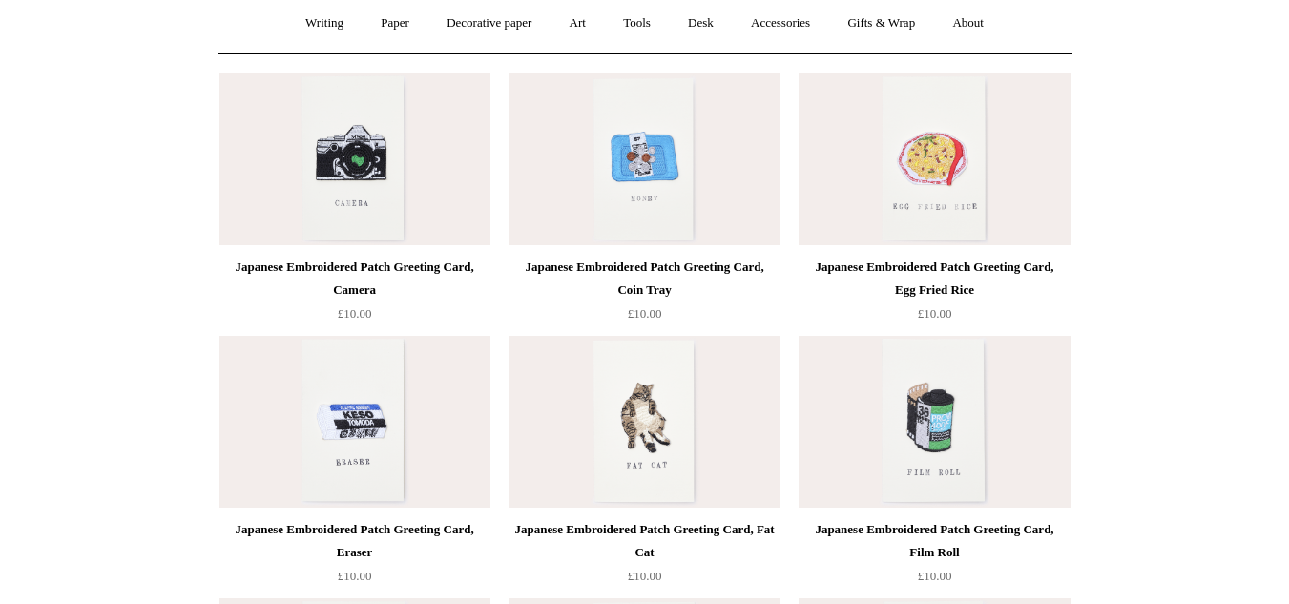
scroll to position [88, 0]
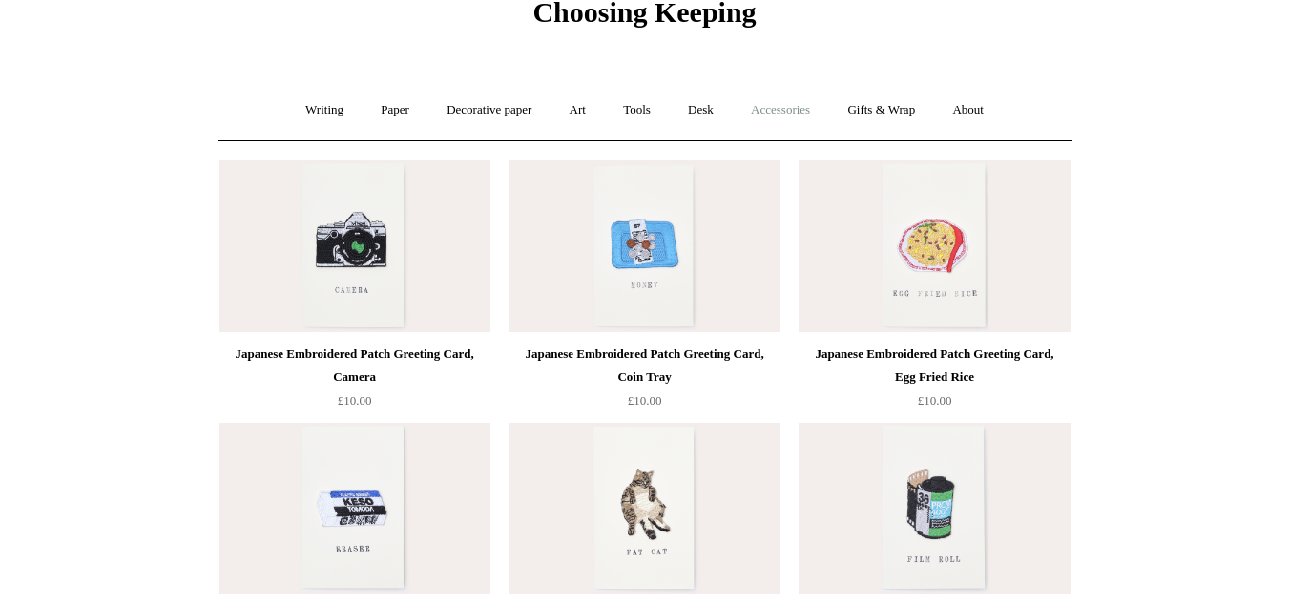
click at [790, 127] on link "Accessories +" at bounding box center [781, 110] width 94 height 51
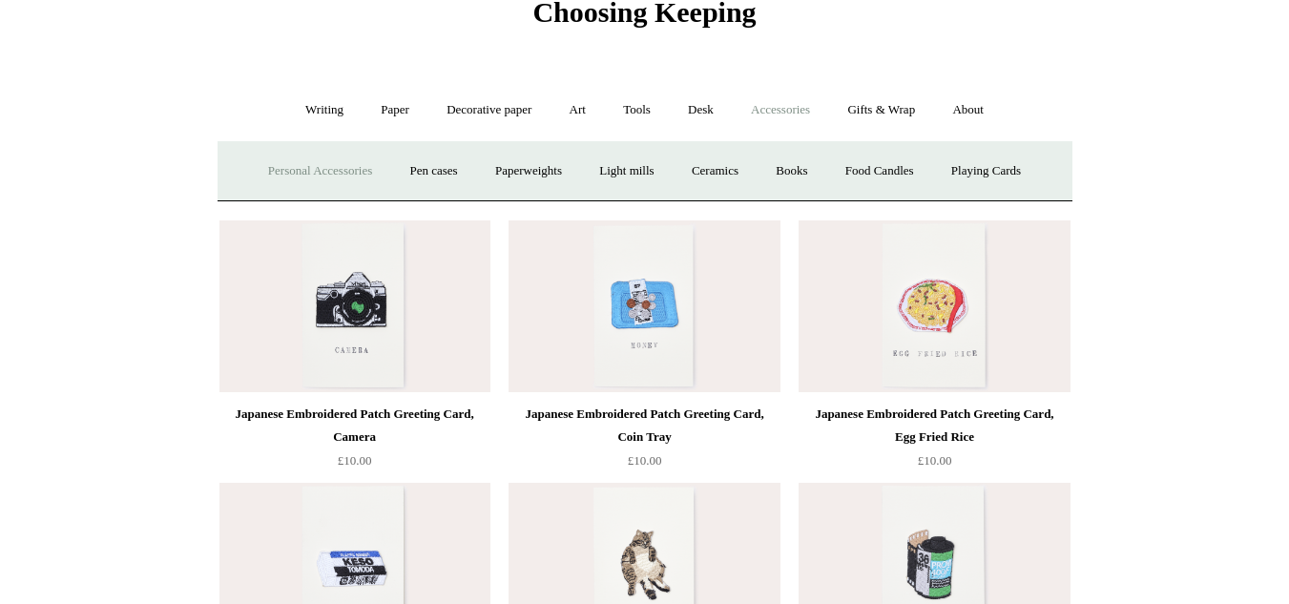
click at [364, 171] on link "Personal Accessories +" at bounding box center [320, 171] width 138 height 51
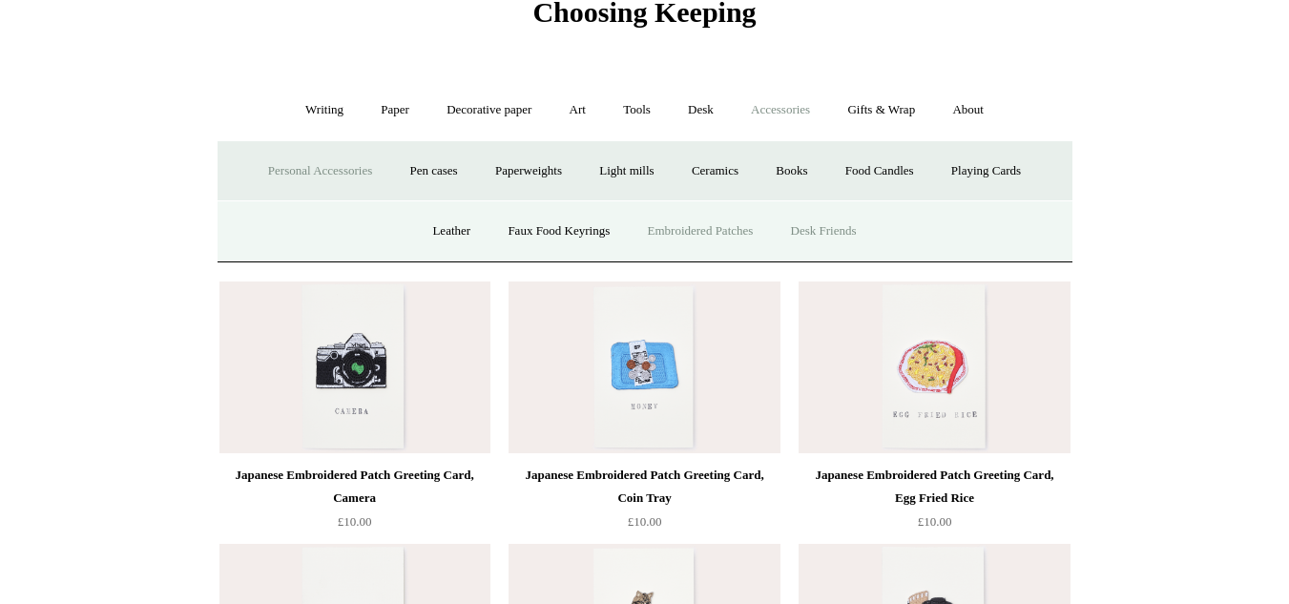
click at [824, 236] on link "Desk Friends" at bounding box center [824, 231] width 100 height 51
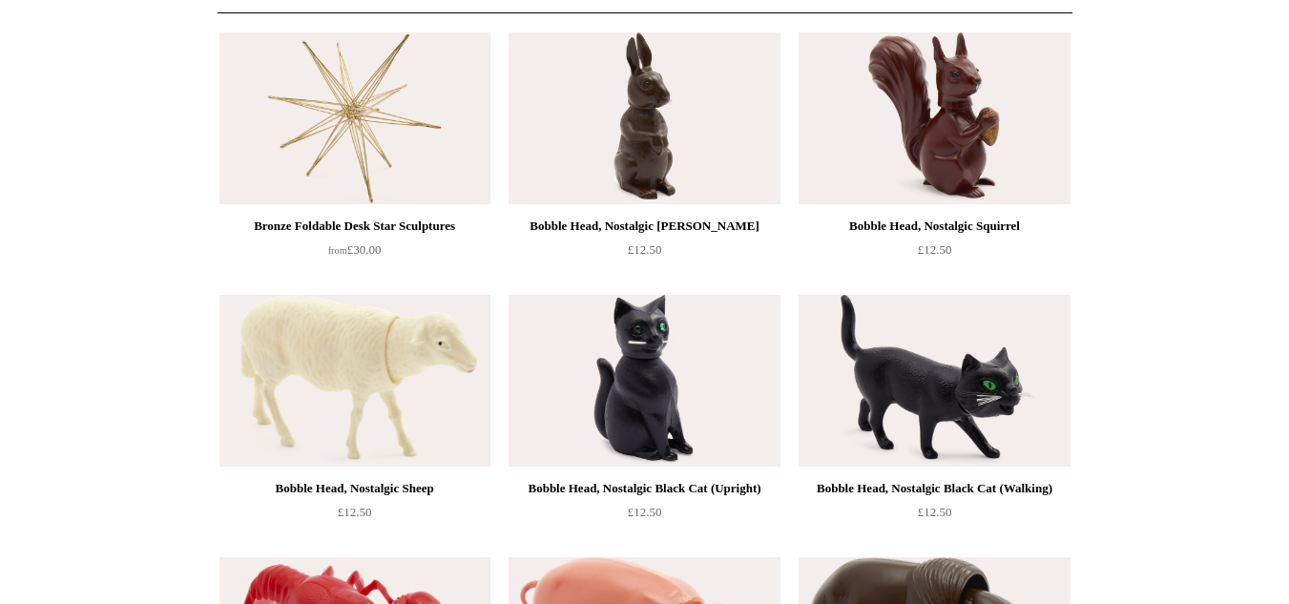
scroll to position [210, 0]
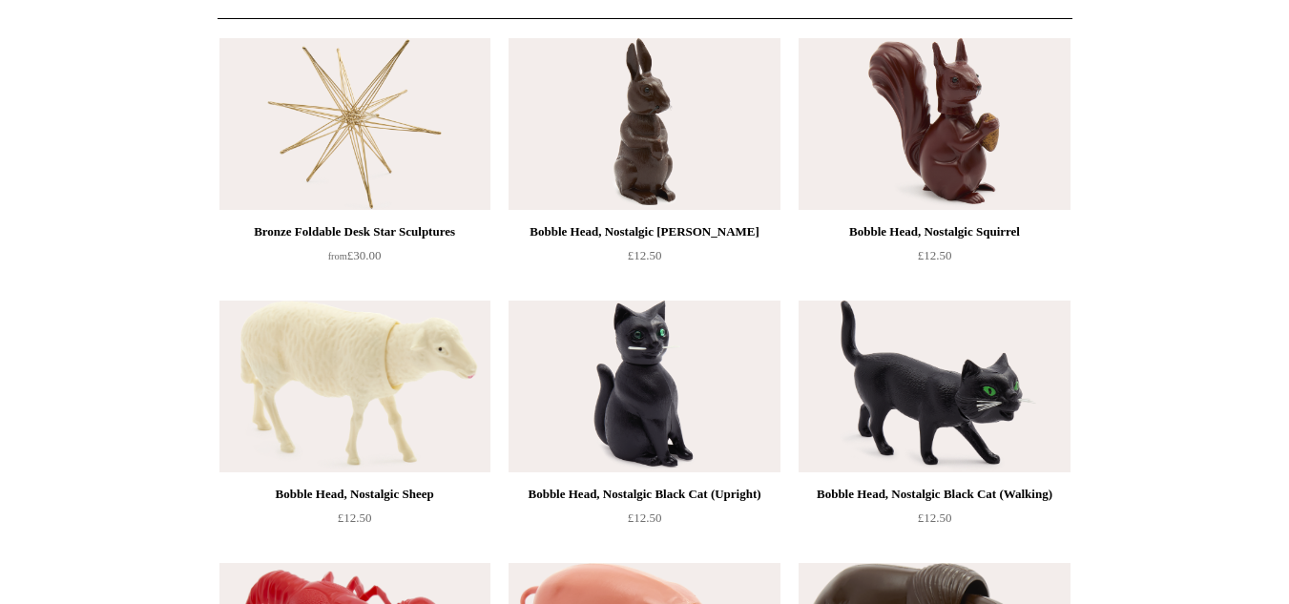
drag, startPoint x: 1303, startPoint y: 119, endPoint x: 1303, endPoint y: 183, distance: 63.9
click at [911, 413] on img at bounding box center [934, 387] width 271 height 172
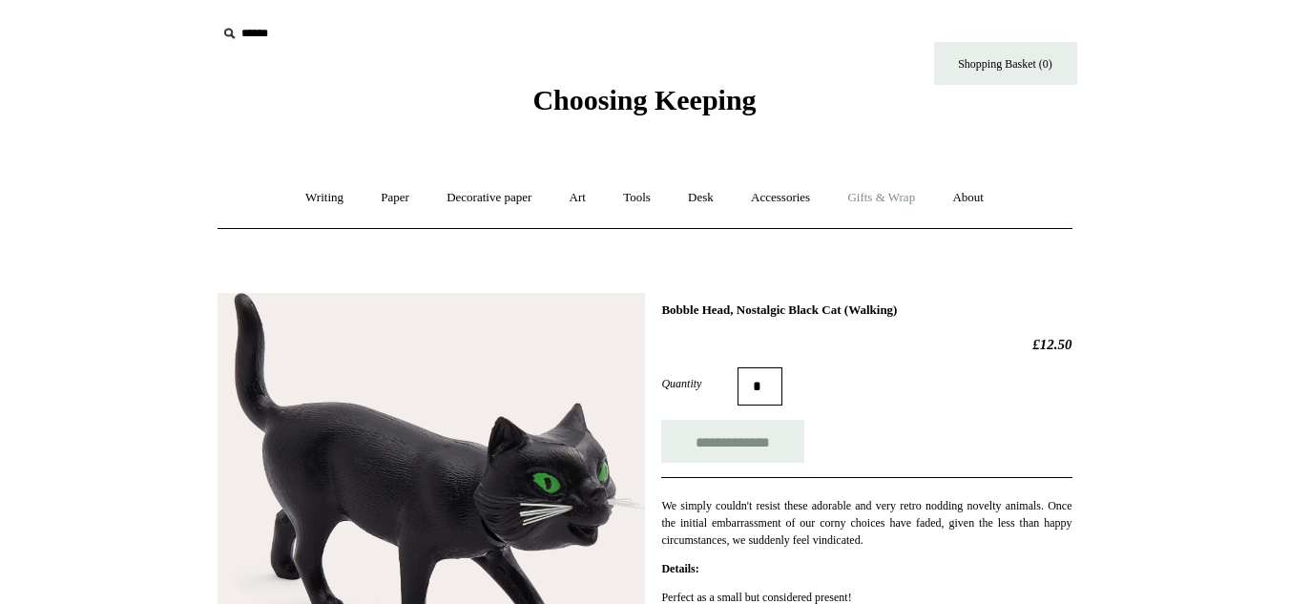
click at [894, 186] on link "Gifts & Wrap +" at bounding box center [881, 198] width 102 height 51
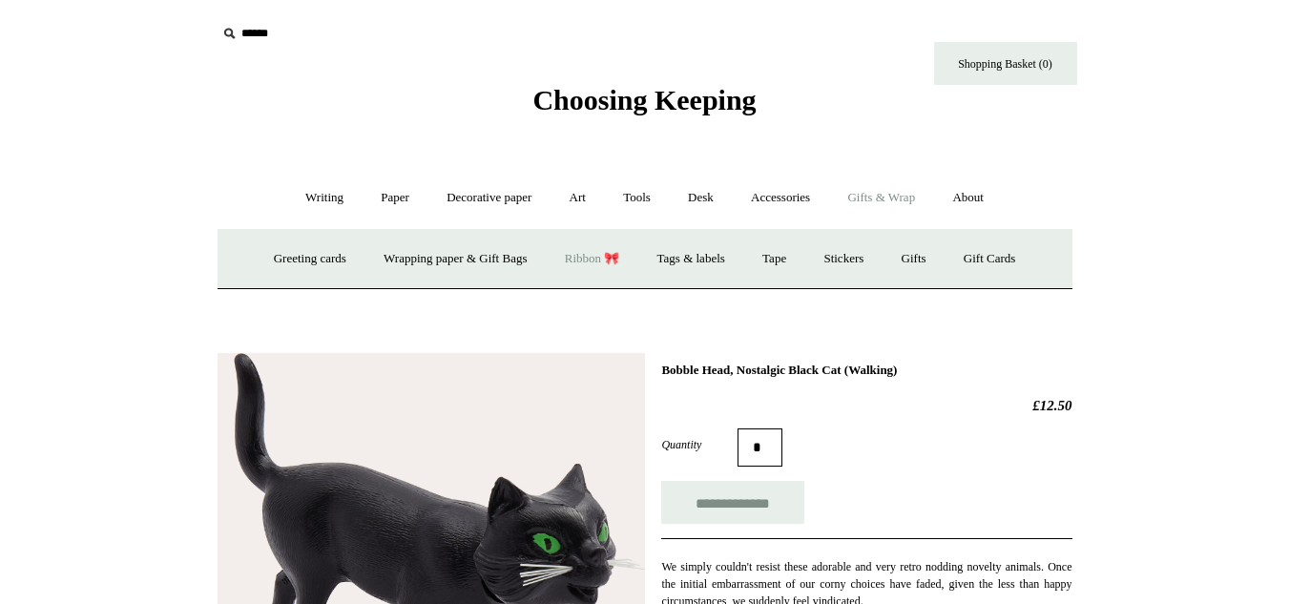
click at [601, 269] on link "Ribbon 🎀" at bounding box center [593, 259] width 90 height 51
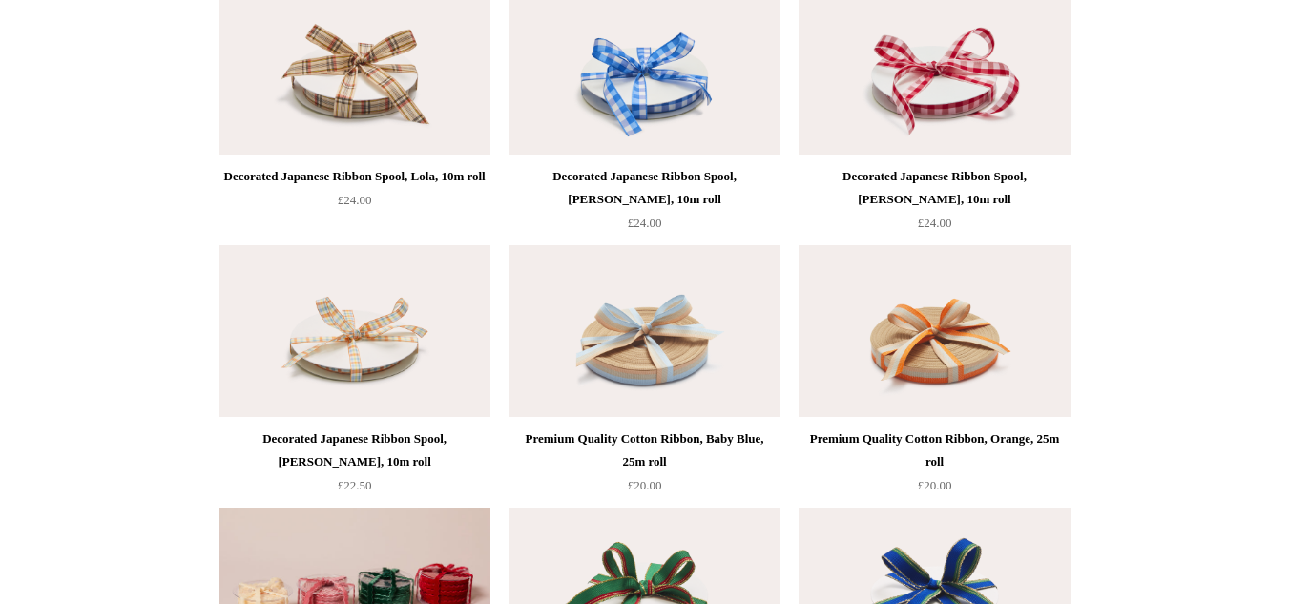
drag, startPoint x: 0, startPoint y: 0, endPoint x: 1303, endPoint y: 182, distance: 1315.5
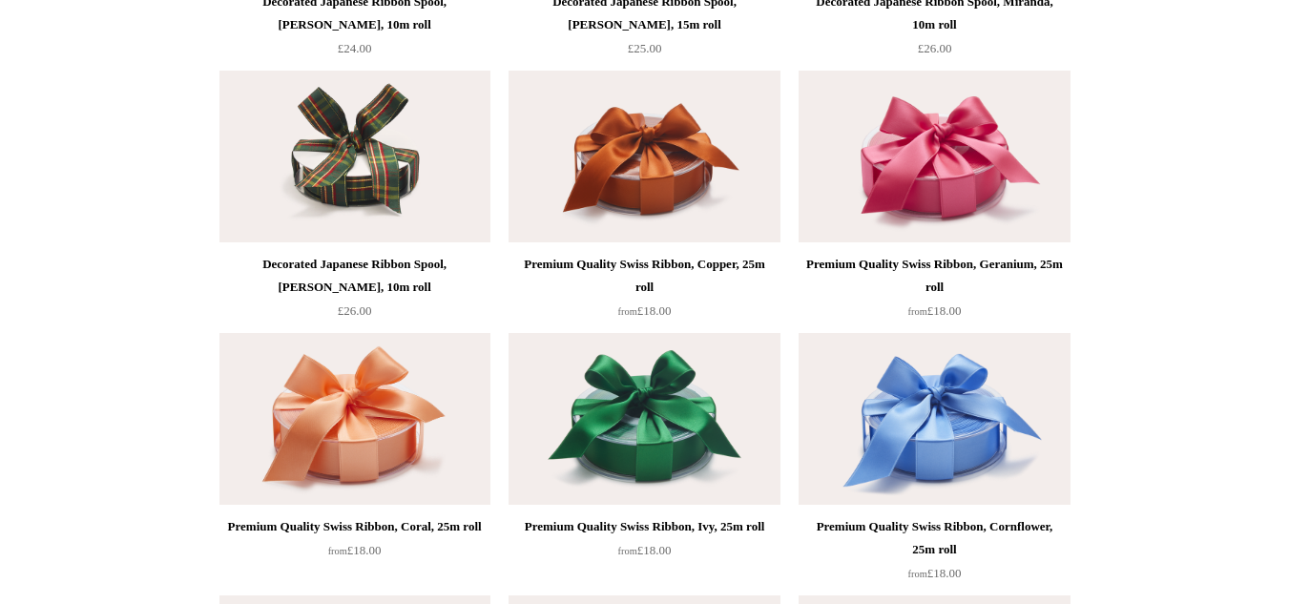
scroll to position [1015, 0]
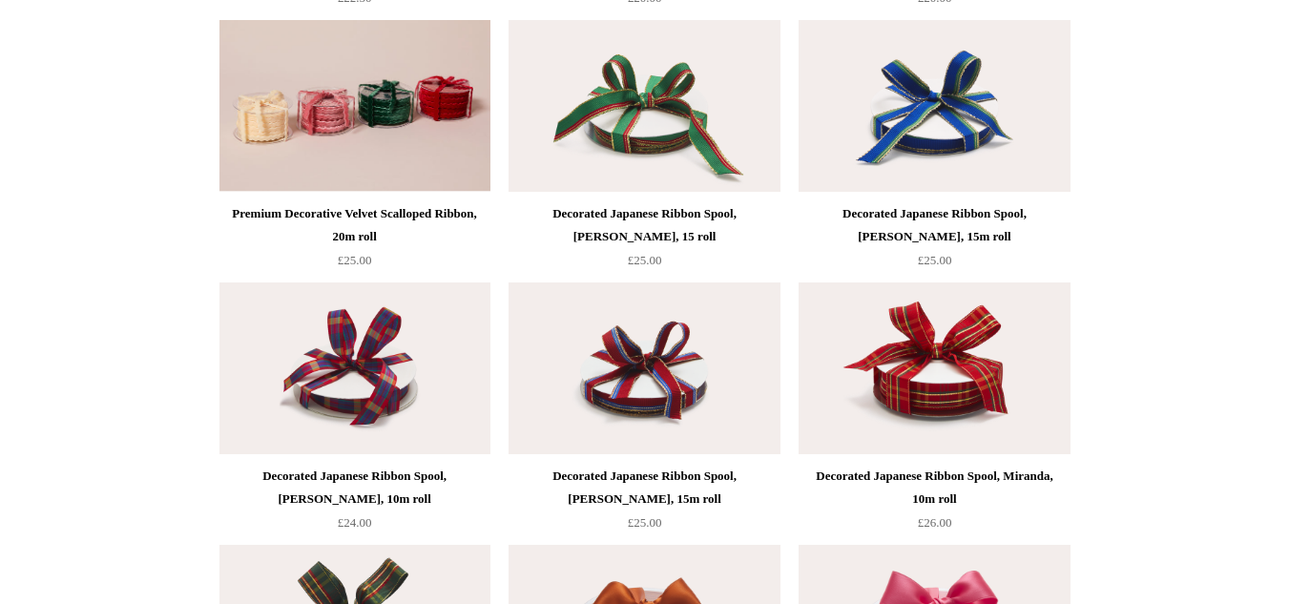
drag, startPoint x: 1286, startPoint y: 177, endPoint x: 1303, endPoint y: 111, distance: 68.1
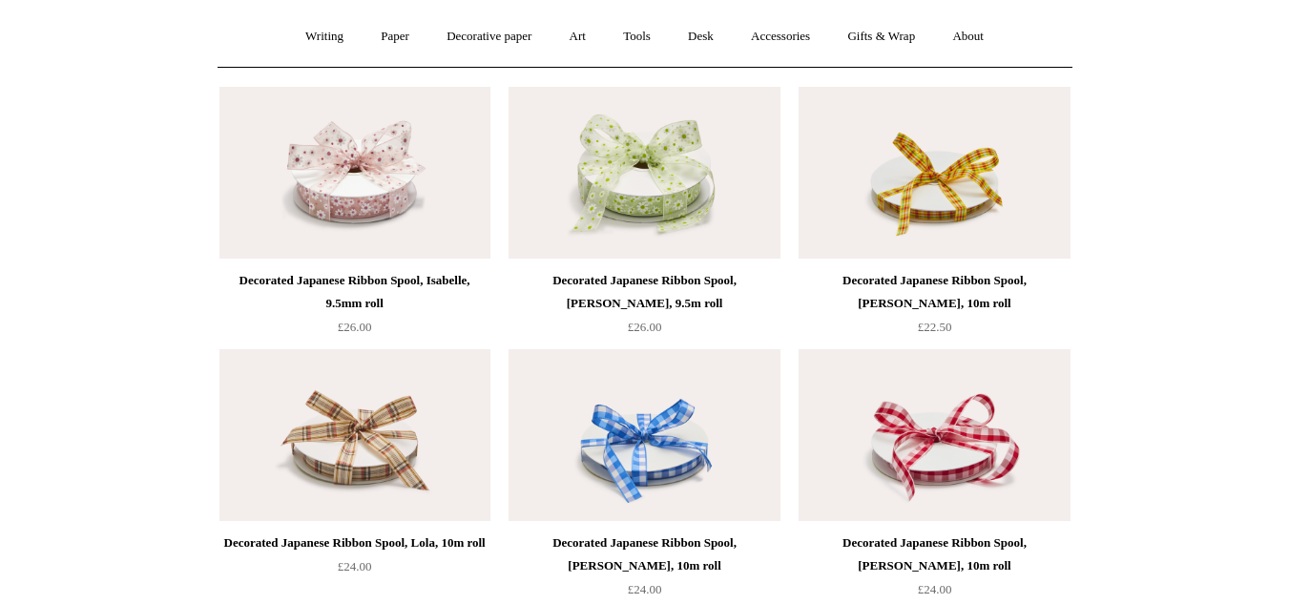
scroll to position [119, 0]
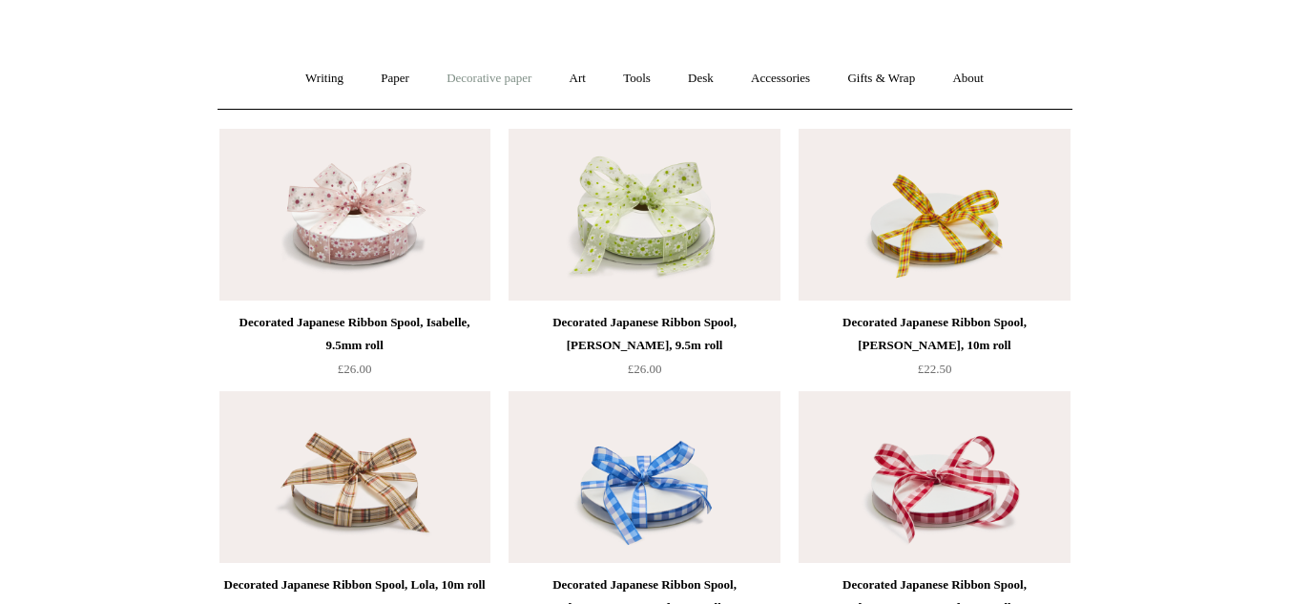
click at [510, 74] on link "Decorative paper +" at bounding box center [488, 78] width 119 height 51
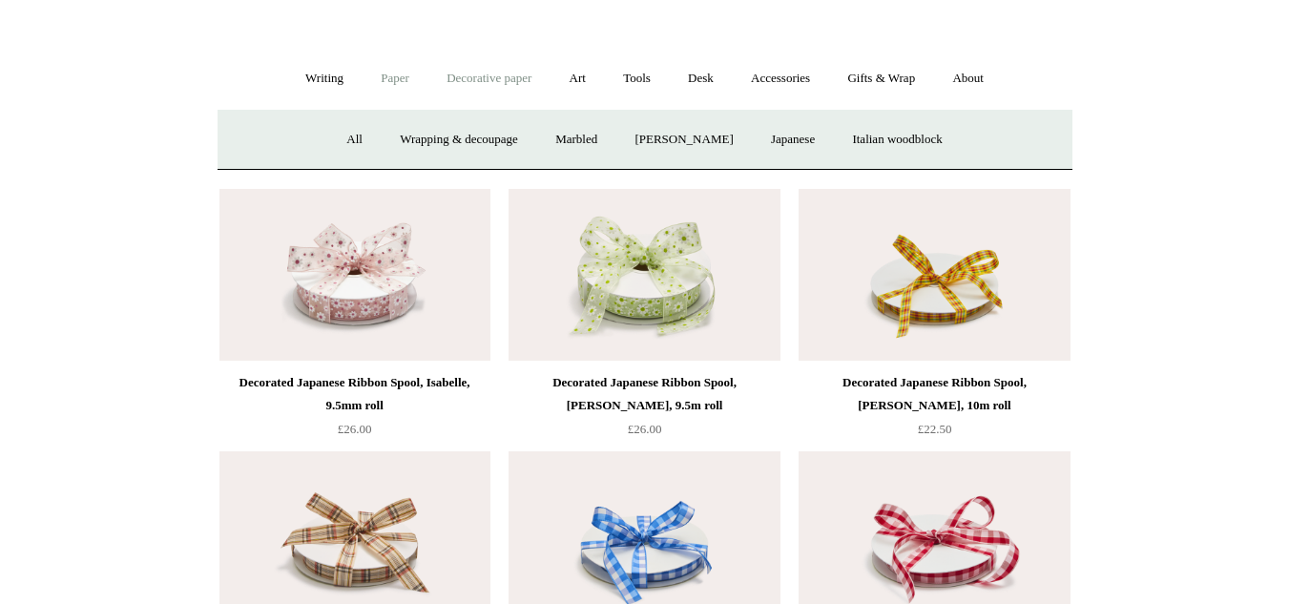
click at [405, 80] on link "Paper +" at bounding box center [395, 78] width 63 height 51
click at [666, 261] on img at bounding box center [644, 275] width 271 height 172
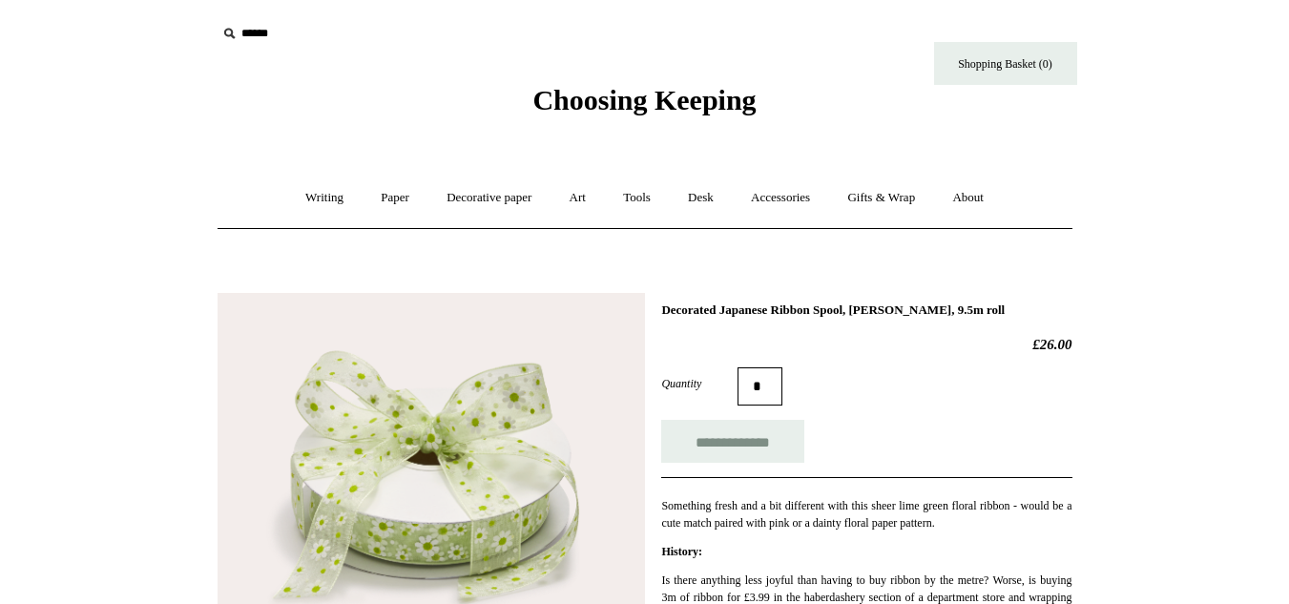
click at [364, 184] on link "Paper +" at bounding box center [395, 198] width 63 height 51
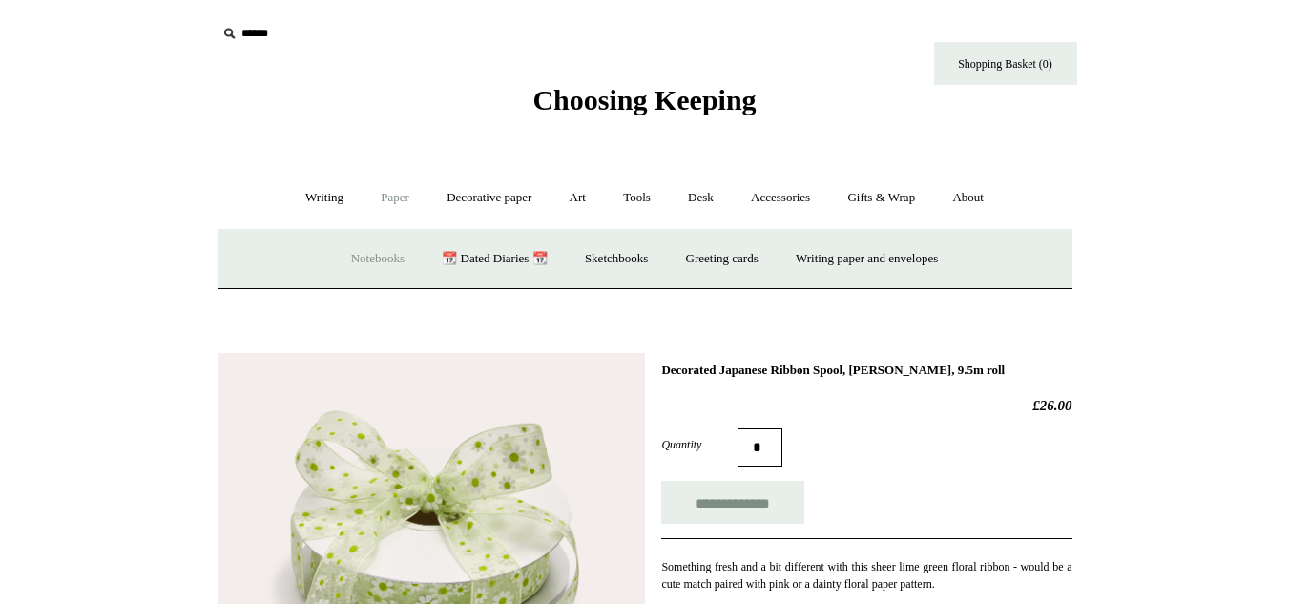
click at [394, 272] on link "Notebooks +" at bounding box center [378, 259] width 88 height 51
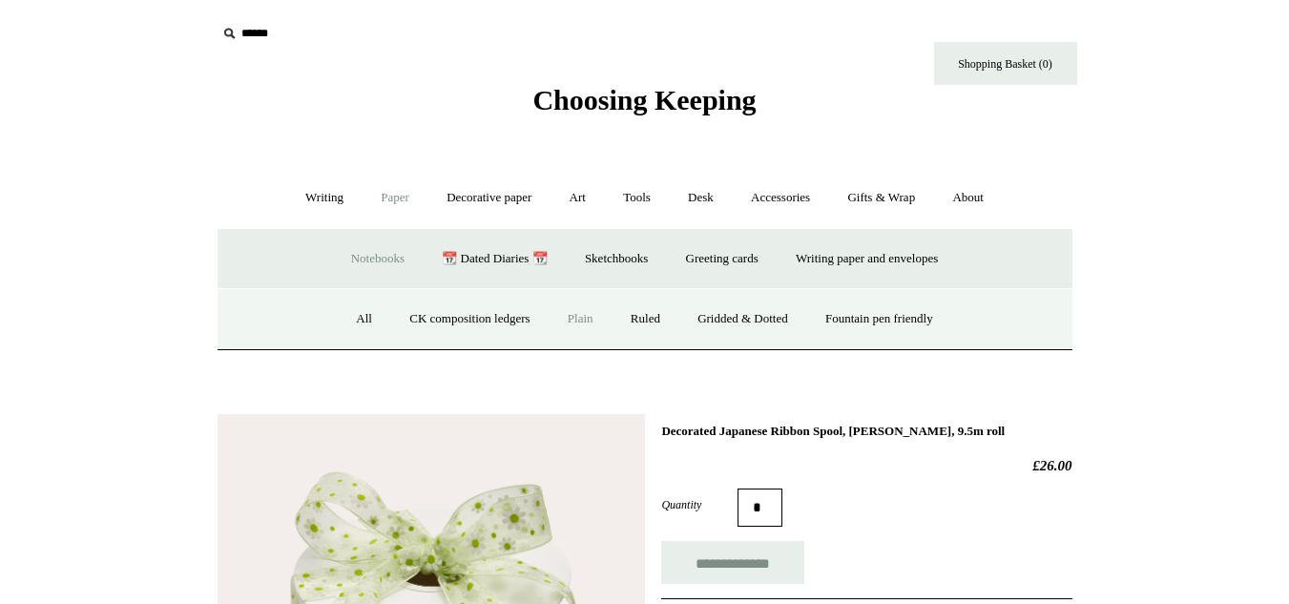
click at [583, 327] on link "Plain" at bounding box center [581, 319] width 60 height 51
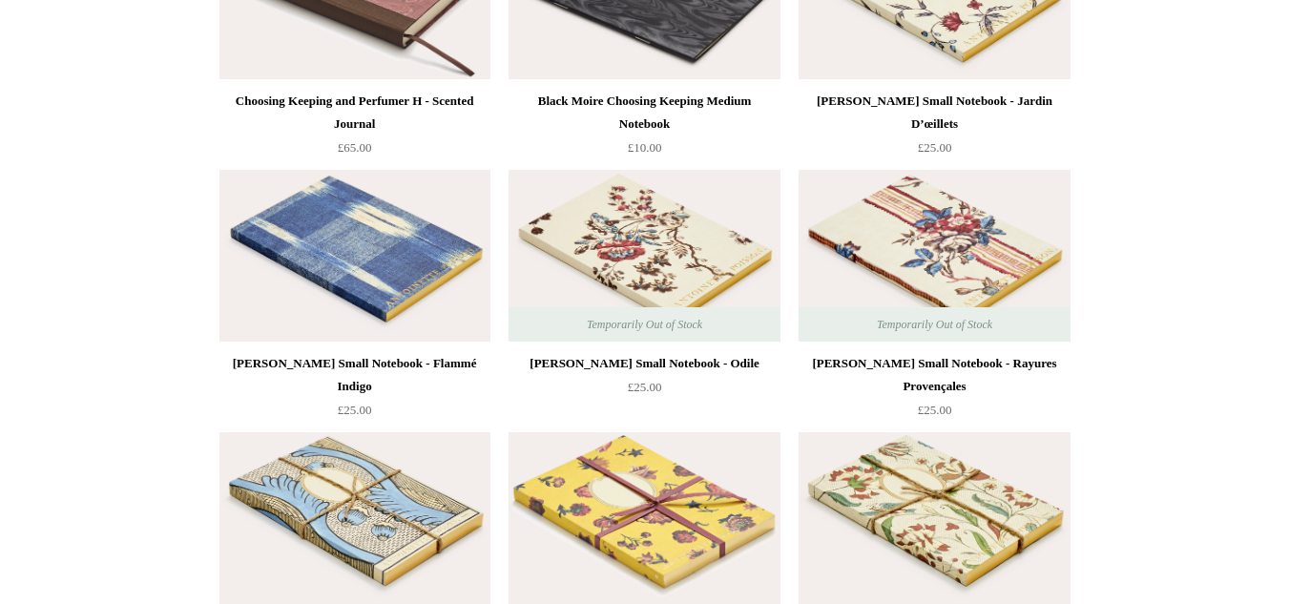
scroll to position [3352, 0]
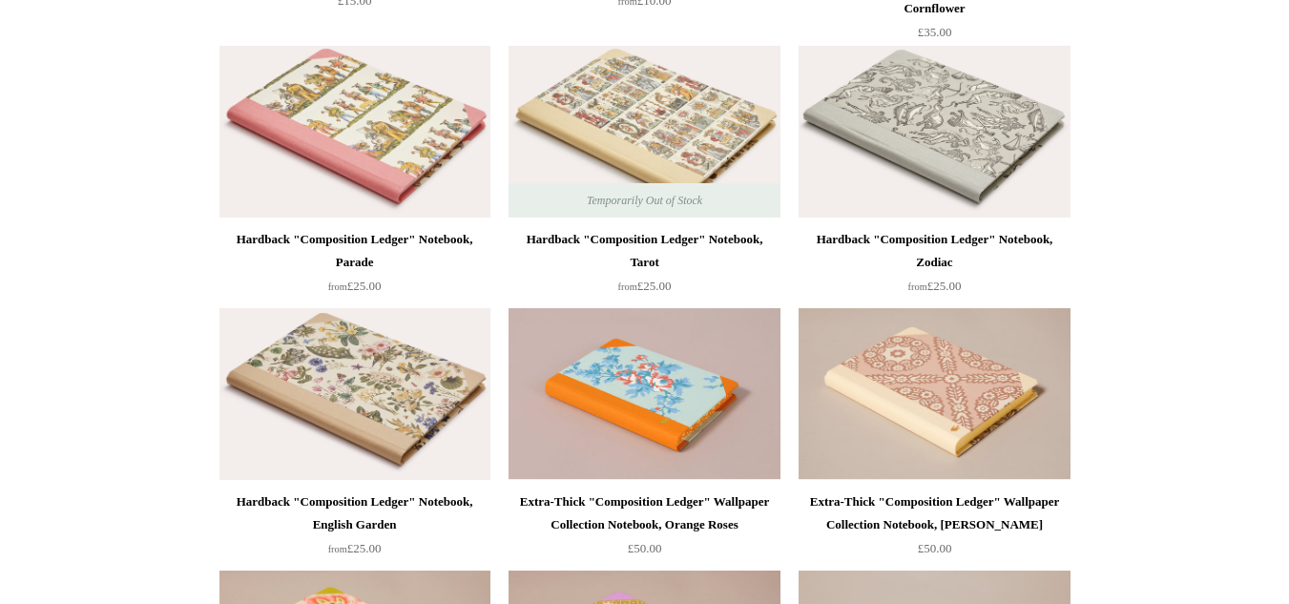
drag, startPoint x: 1187, startPoint y: 366, endPoint x: 1204, endPoint y: 349, distance: 23.6
drag, startPoint x: 1204, startPoint y: 349, endPoint x: 1303, endPoint y: 307, distance: 107.8
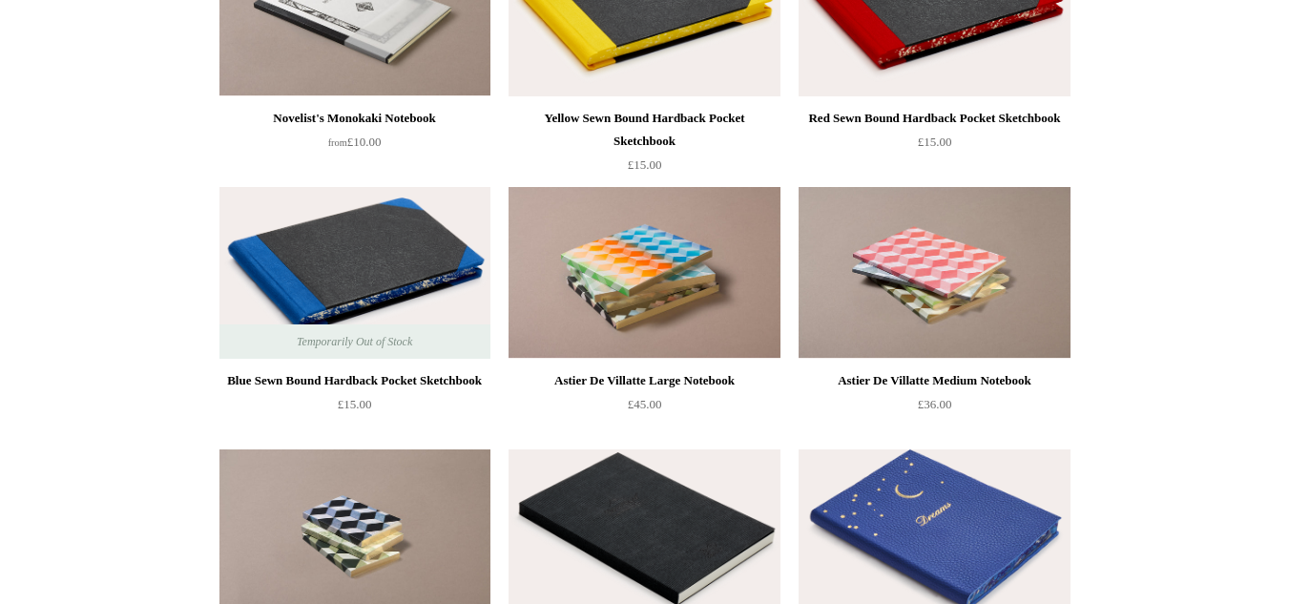
scroll to position [1798, 0]
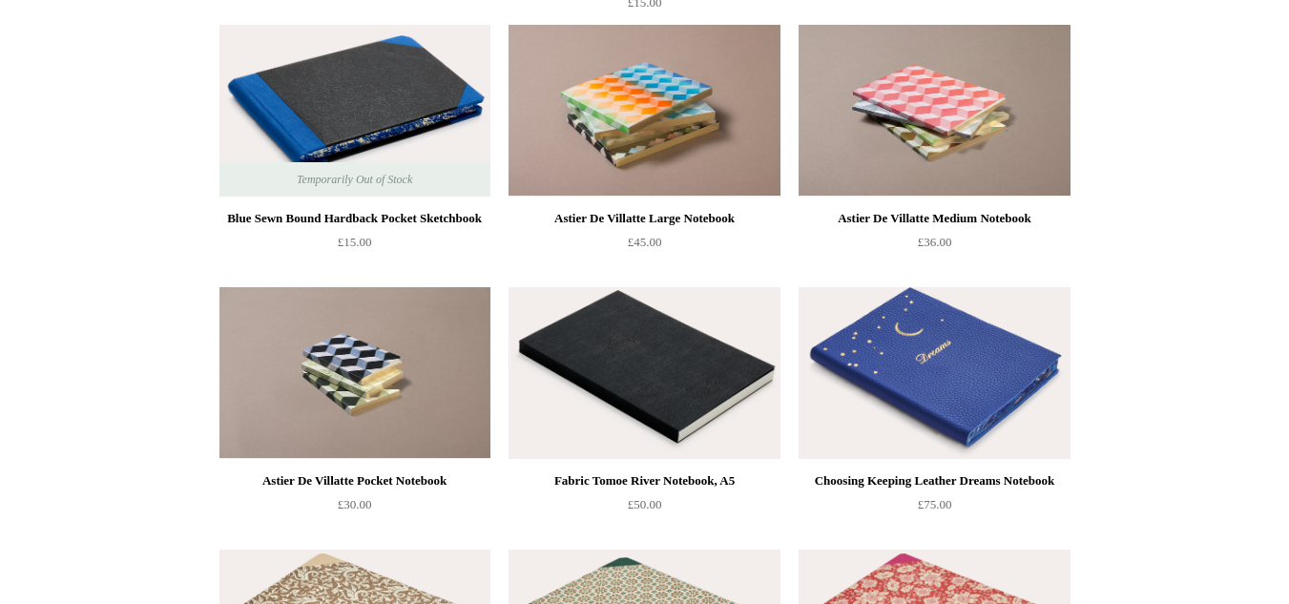
click at [578, 437] on img at bounding box center [644, 373] width 271 height 172
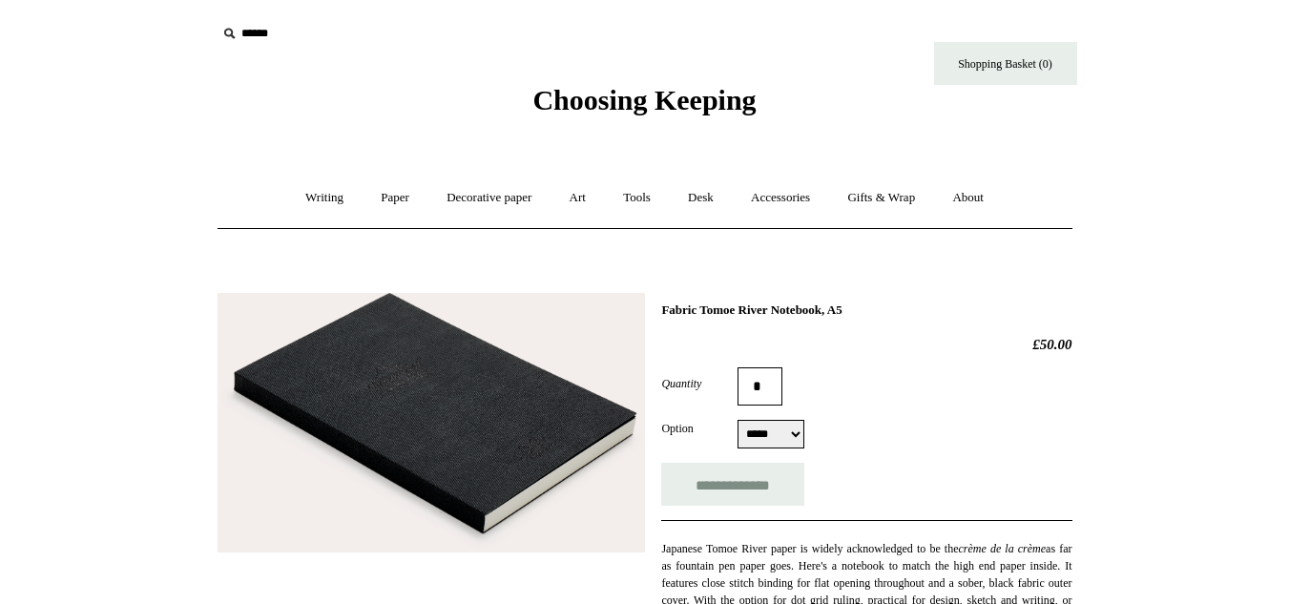
select select "*****"
click at [773, 443] on select "*** ***** ****" at bounding box center [771, 434] width 67 height 29
click at [316, 189] on link "Writing +" at bounding box center [324, 198] width 73 height 51
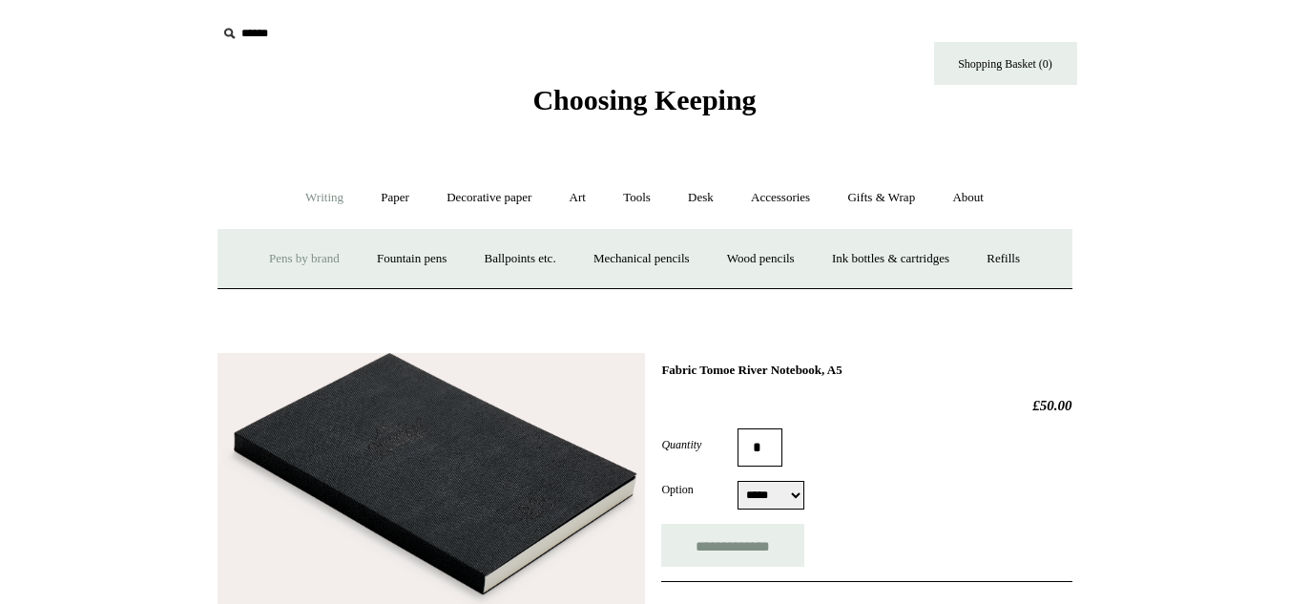
click at [304, 268] on link "Pens by brand +" at bounding box center [304, 259] width 105 height 51
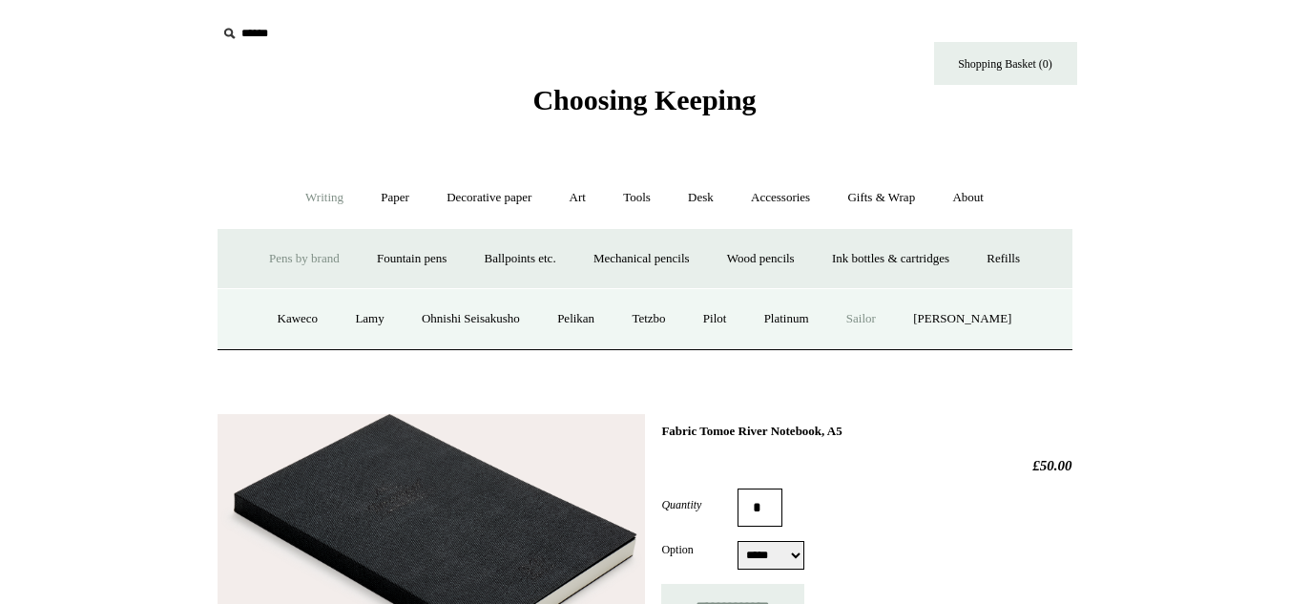
click at [869, 314] on link "Sailor" at bounding box center [861, 319] width 64 height 51
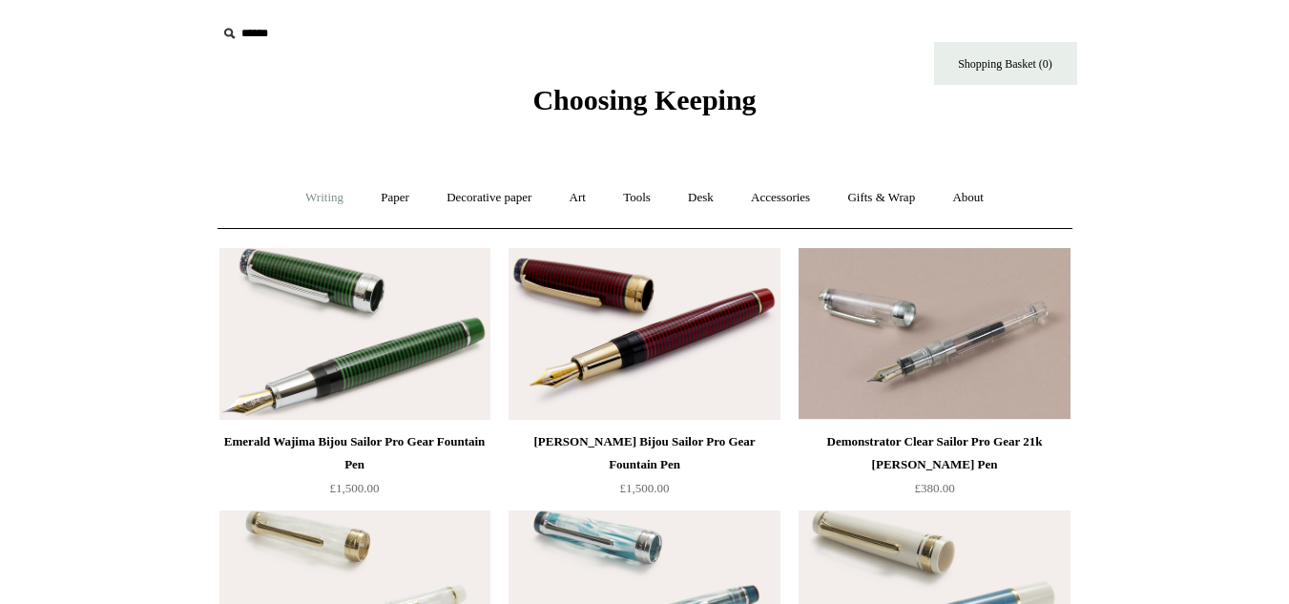
click at [303, 205] on link "Writing +" at bounding box center [324, 198] width 73 height 51
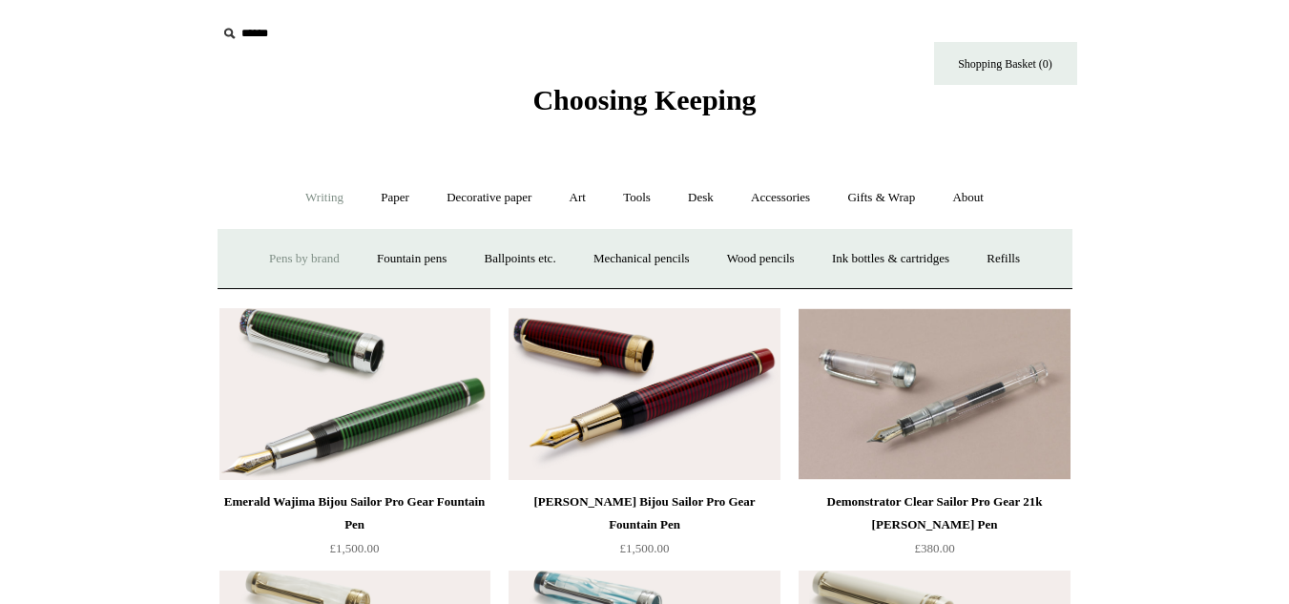
click at [300, 259] on link "Pens by brand +" at bounding box center [304, 259] width 105 height 51
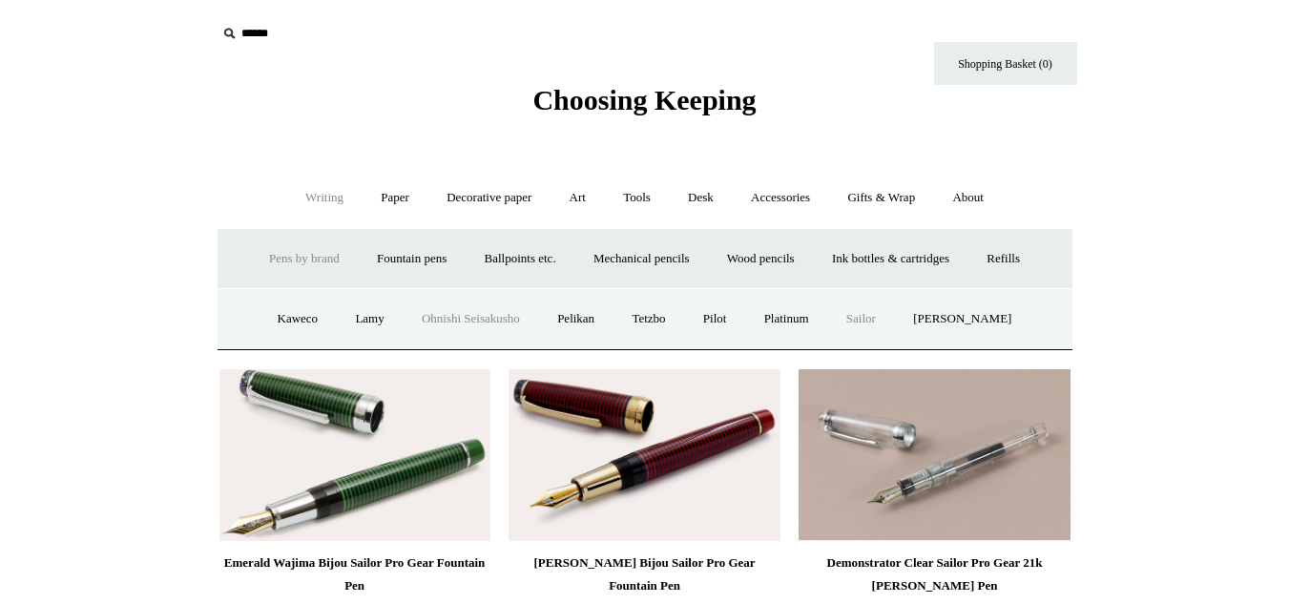
click at [409, 318] on link "Ohnishi Seisakusho" at bounding box center [471, 319] width 133 height 51
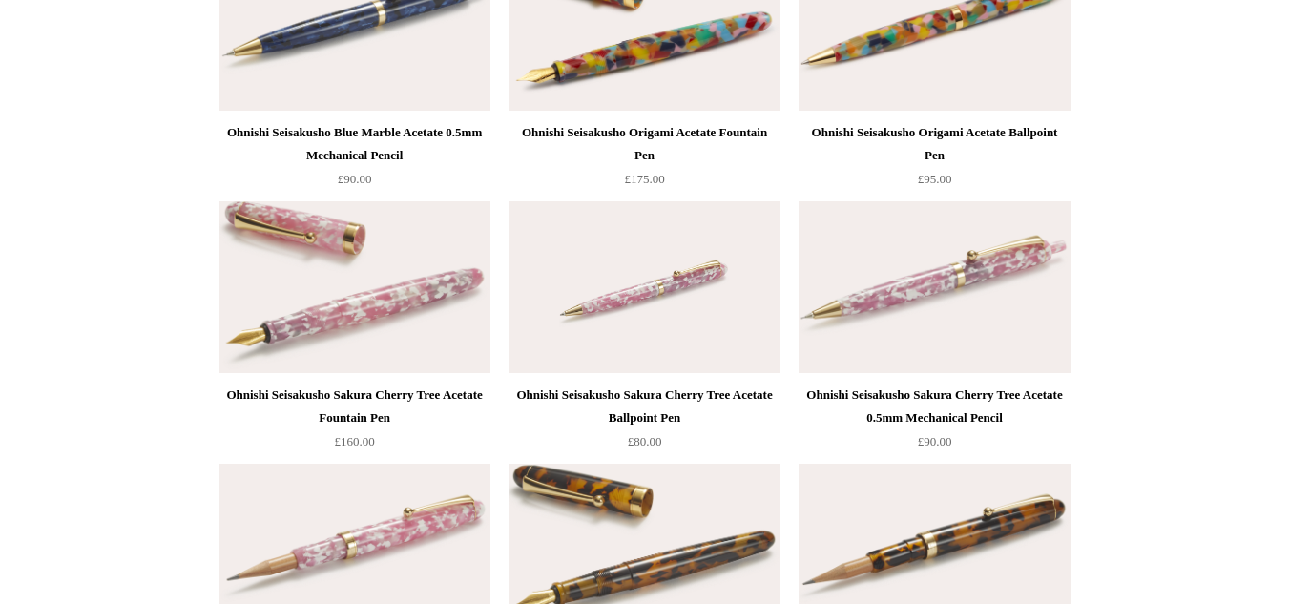
scroll to position [578, 0]
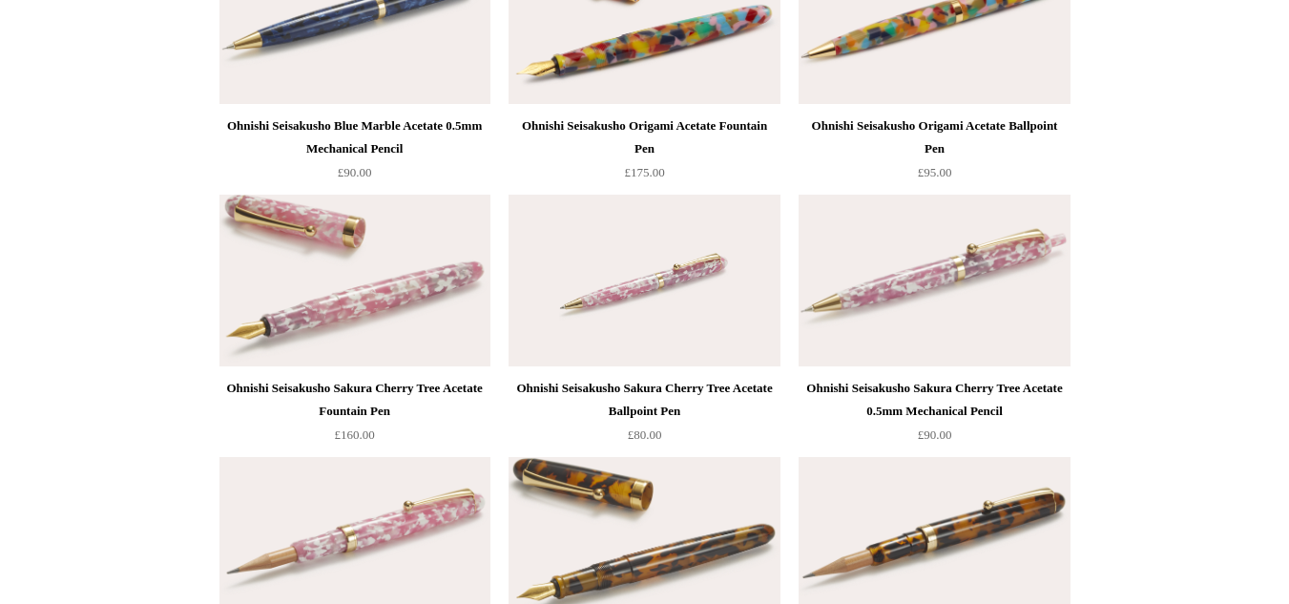
click at [373, 296] on img at bounding box center [355, 281] width 271 height 172
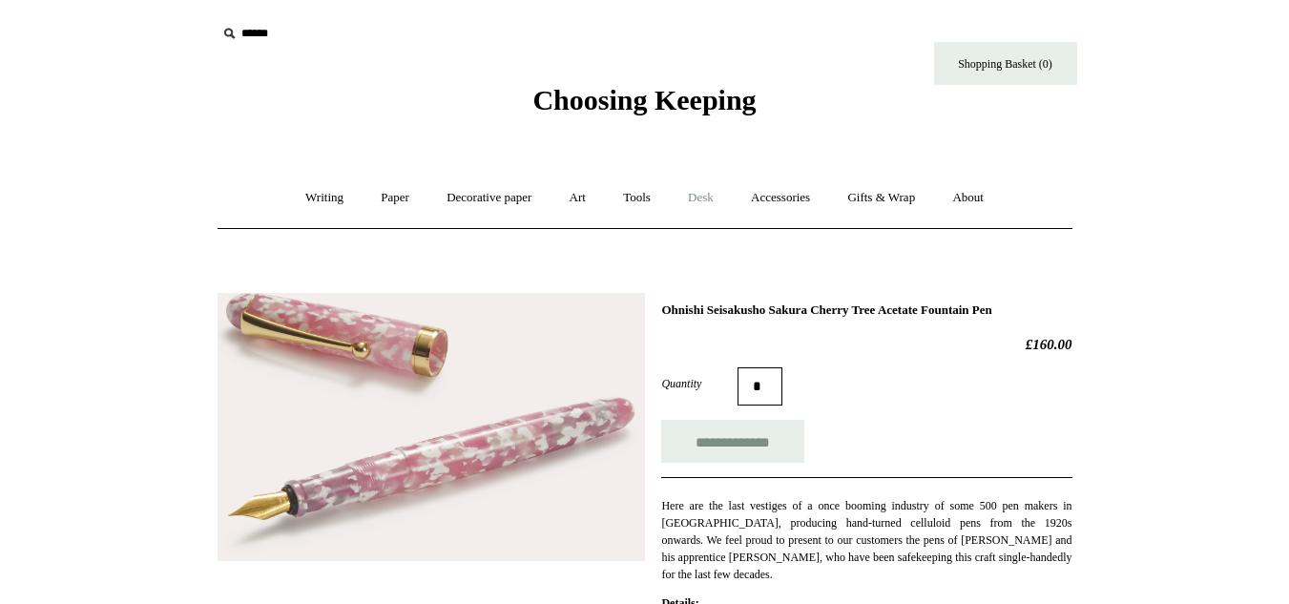
click at [708, 199] on link "Desk +" at bounding box center [701, 198] width 60 height 51
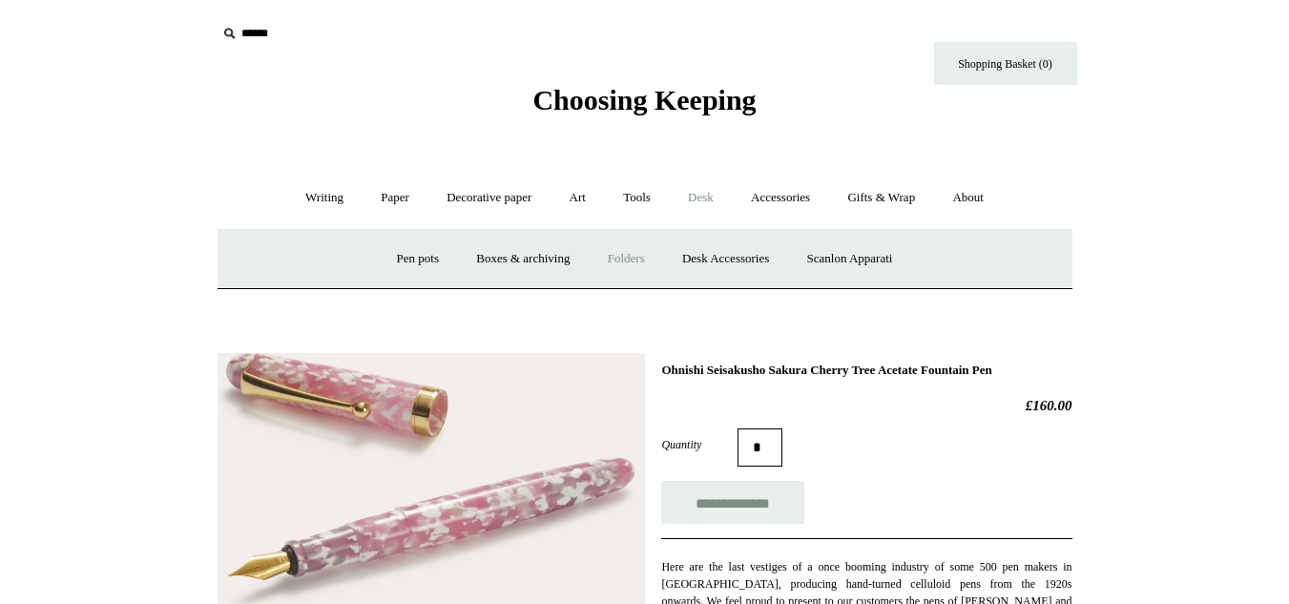
click at [603, 272] on link "Folders" at bounding box center [627, 259] width 72 height 51
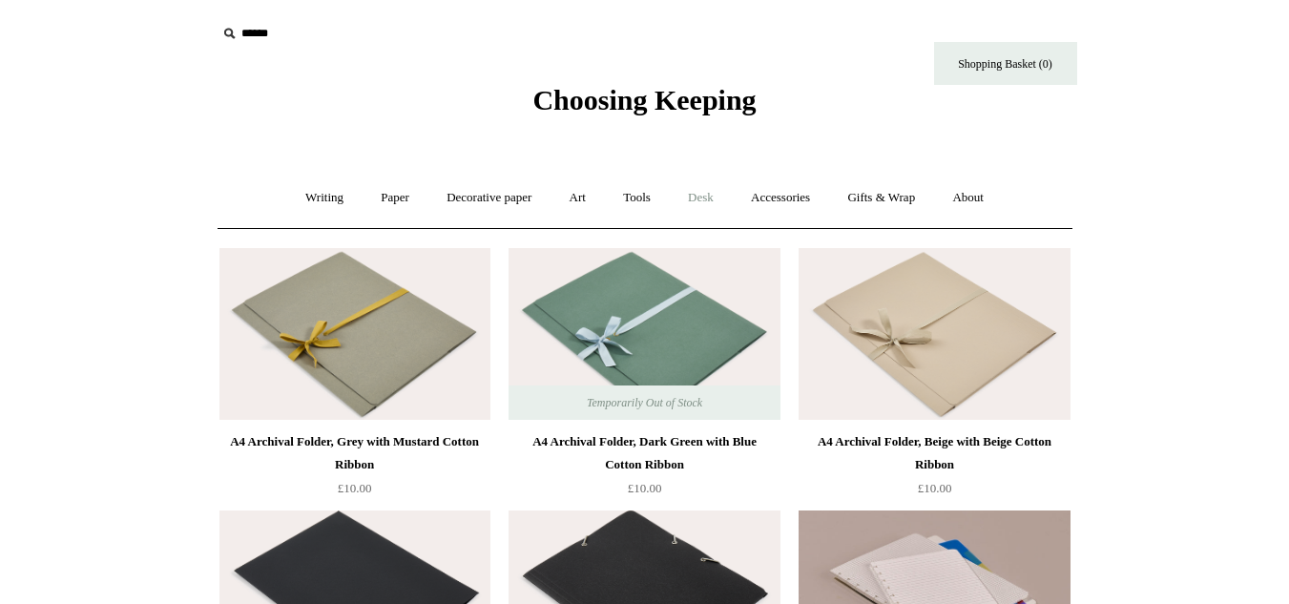
click at [689, 194] on link "Desk +" at bounding box center [701, 198] width 60 height 51
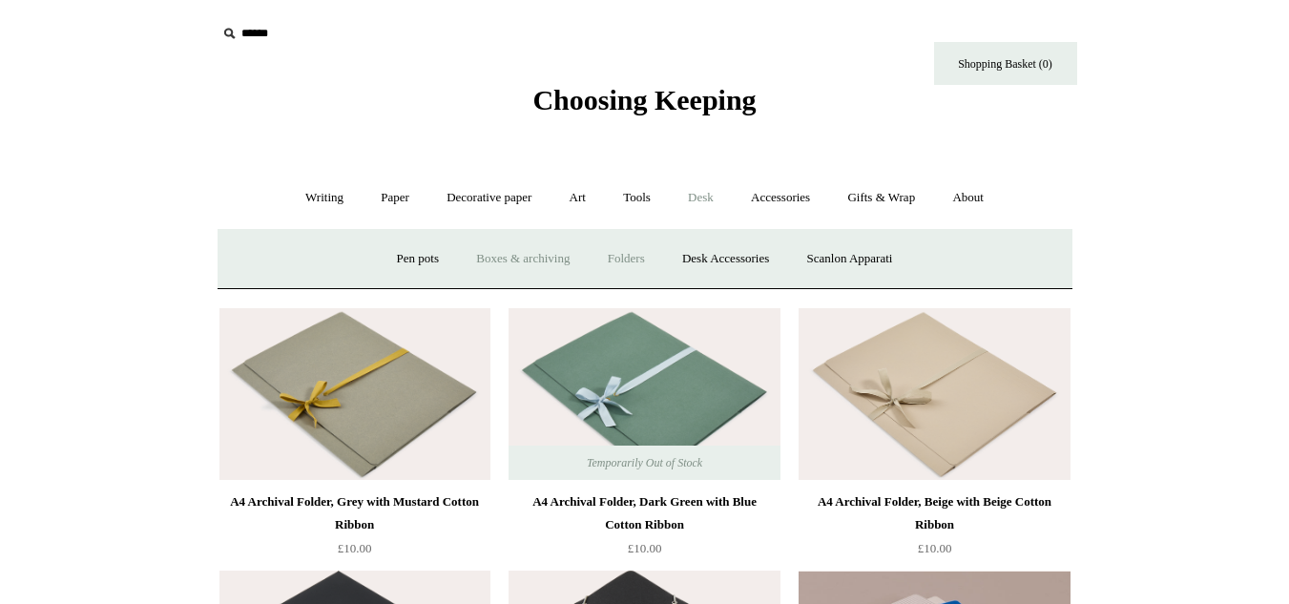
click at [520, 257] on link "Boxes & archiving" at bounding box center [523, 259] width 128 height 51
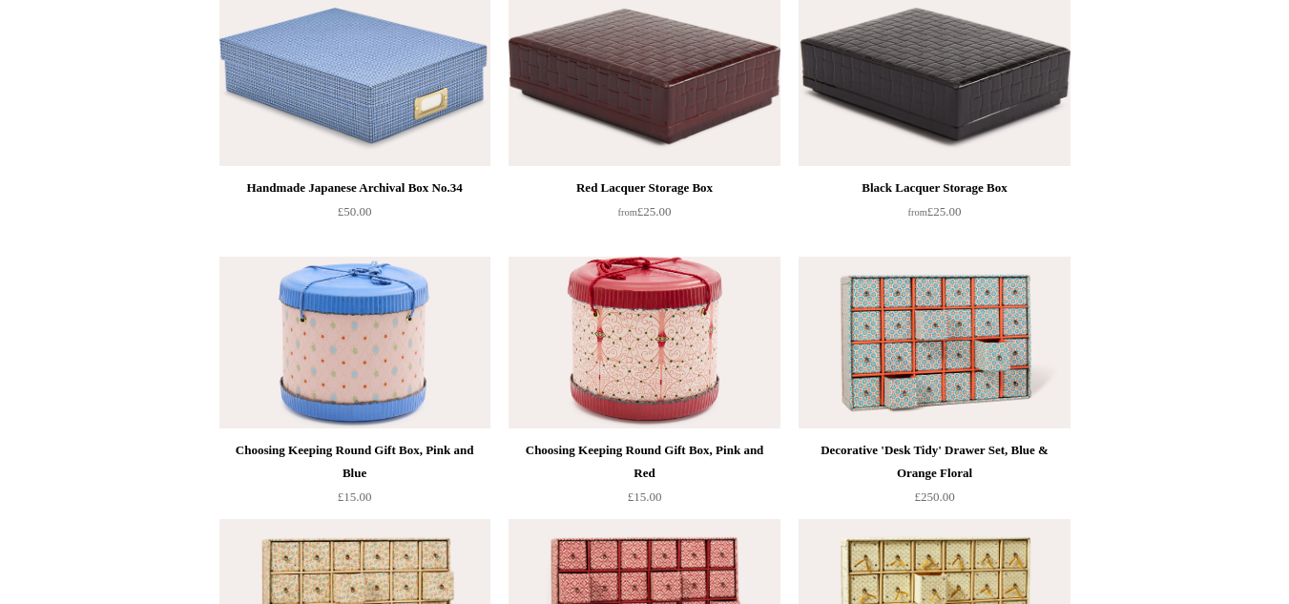
scroll to position [2459, 0]
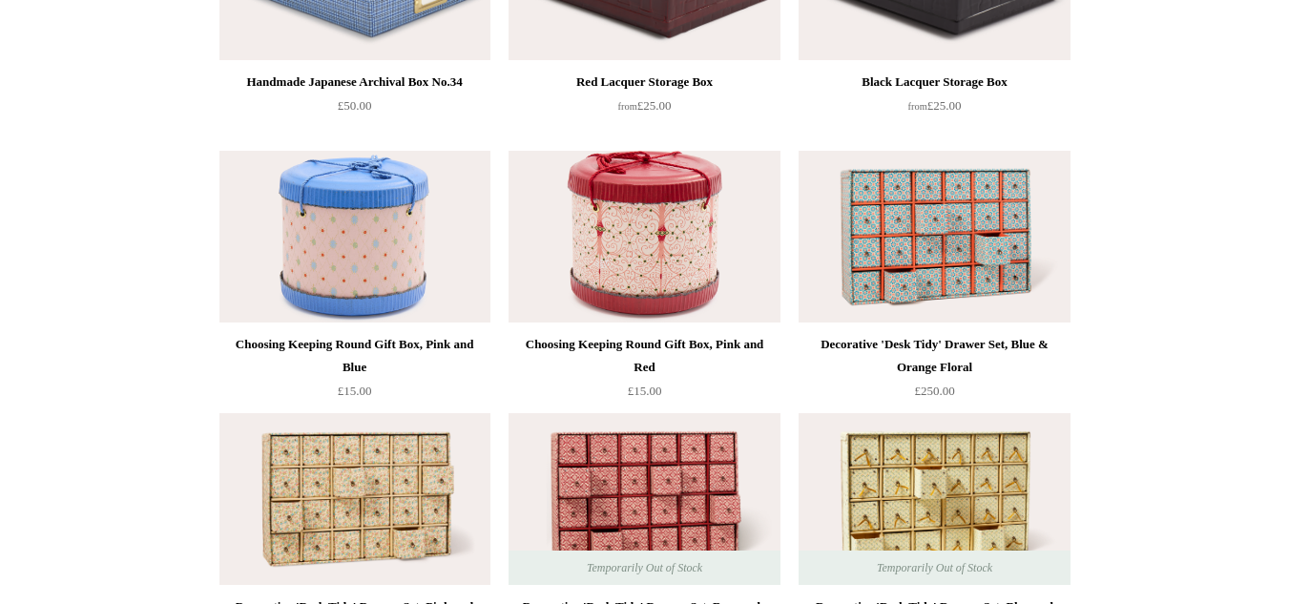
drag, startPoint x: 1303, startPoint y: 346, endPoint x: 1303, endPoint y: 486, distance: 139.3
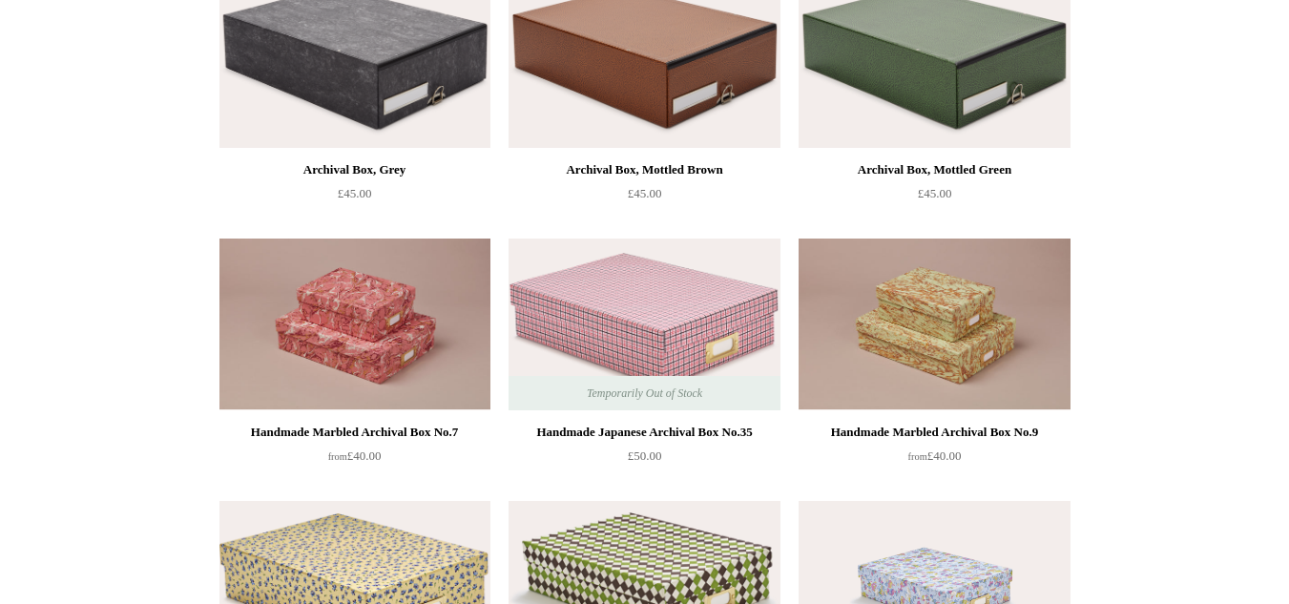
scroll to position [785, 0]
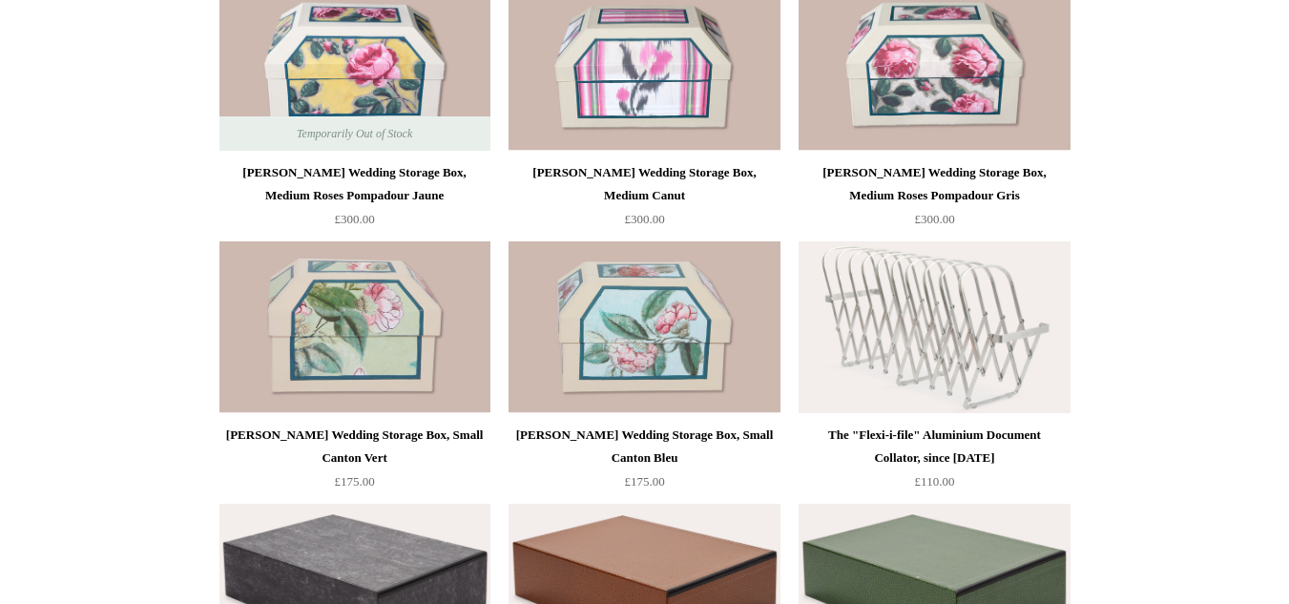
scroll to position [0, 0]
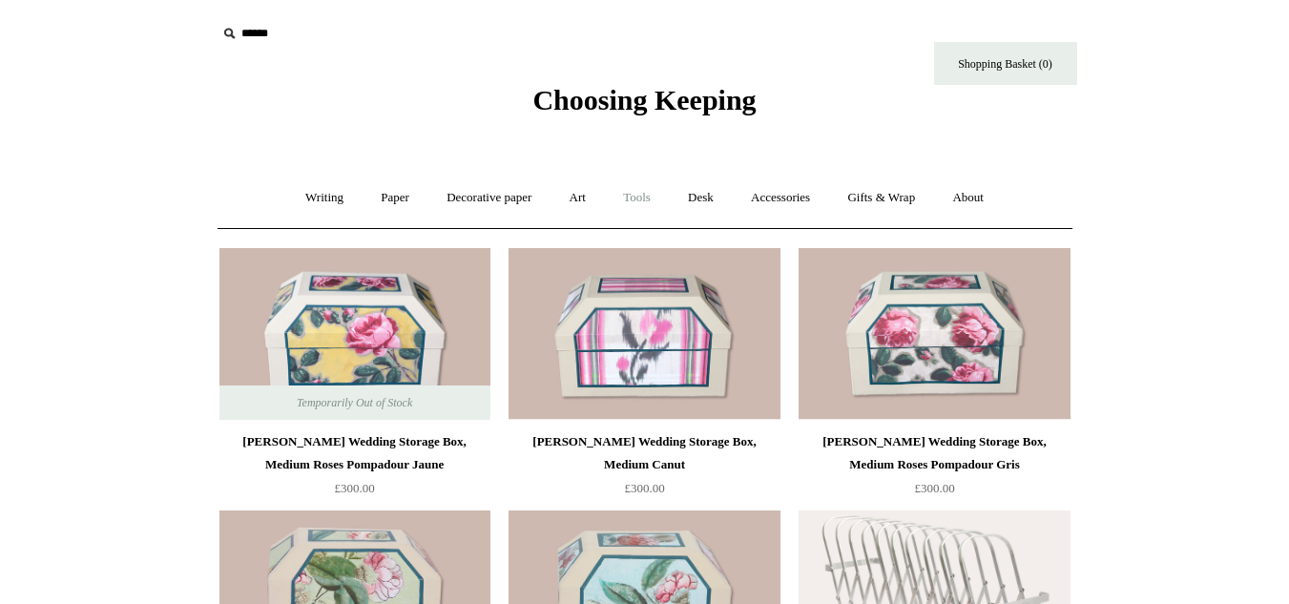
click at [645, 199] on link "Tools +" at bounding box center [637, 198] width 62 height 51
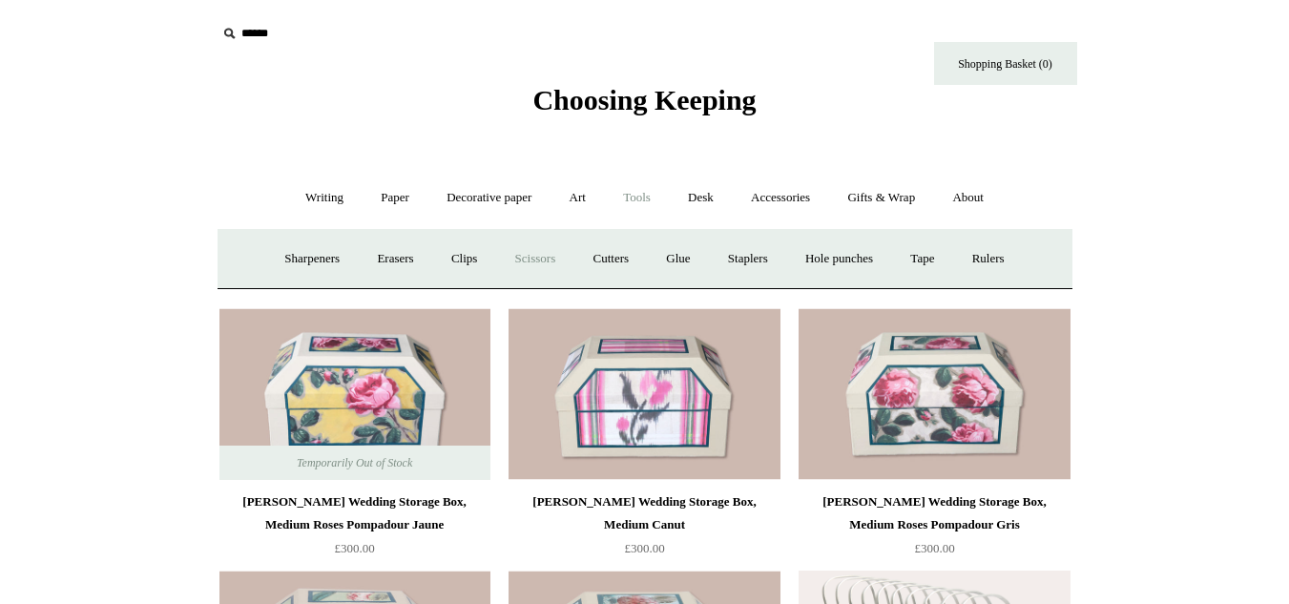
click at [566, 238] on link "Scissors" at bounding box center [535, 259] width 75 height 51
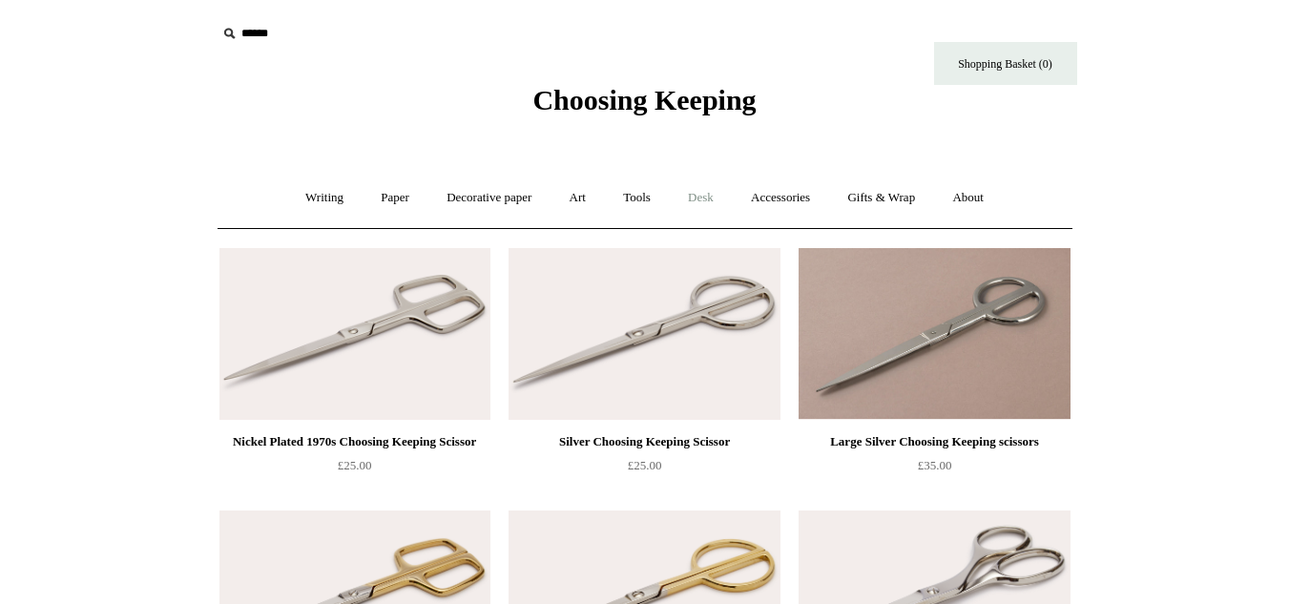
click at [724, 189] on link "Desk +" at bounding box center [701, 198] width 60 height 51
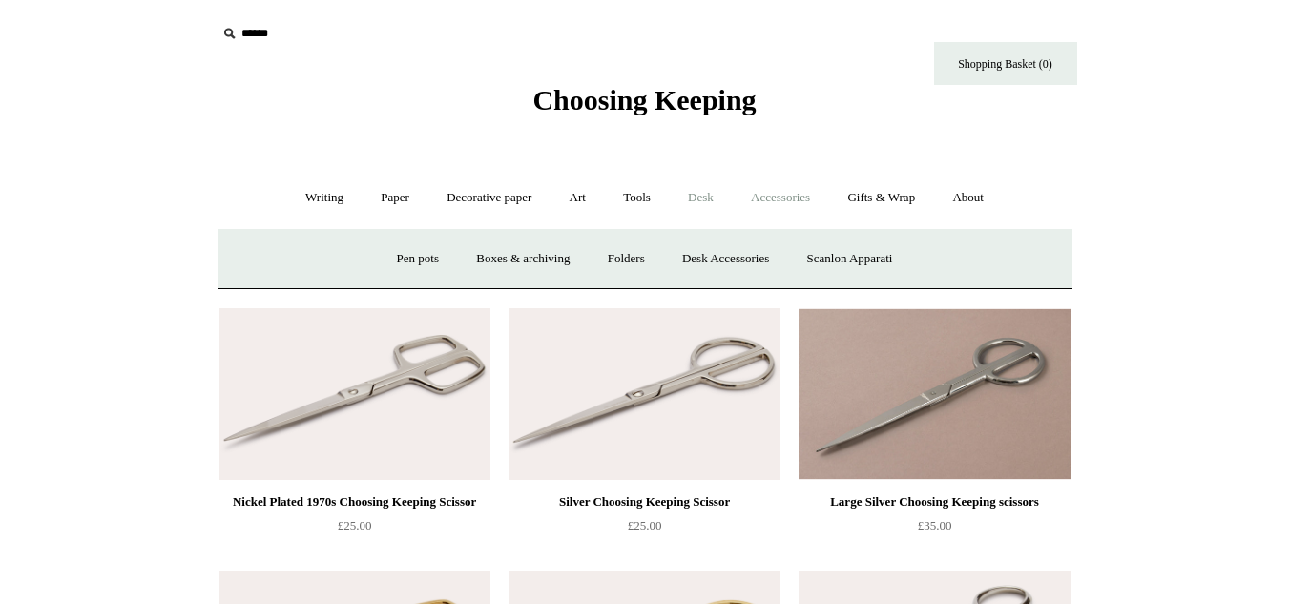
click at [753, 195] on link "Accessories +" at bounding box center [781, 198] width 94 height 51
click at [656, 212] on link "Tools +" at bounding box center [637, 198] width 62 height 51
click at [372, 258] on link "Erasers" at bounding box center [395, 259] width 71 height 51
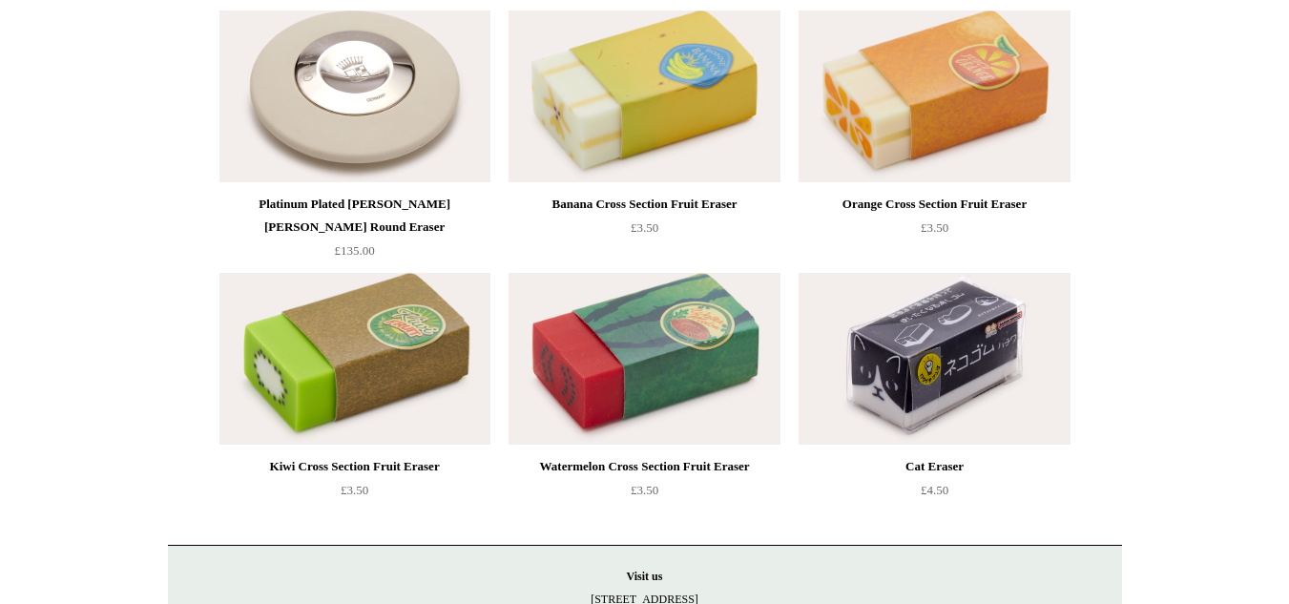
scroll to position [235, 0]
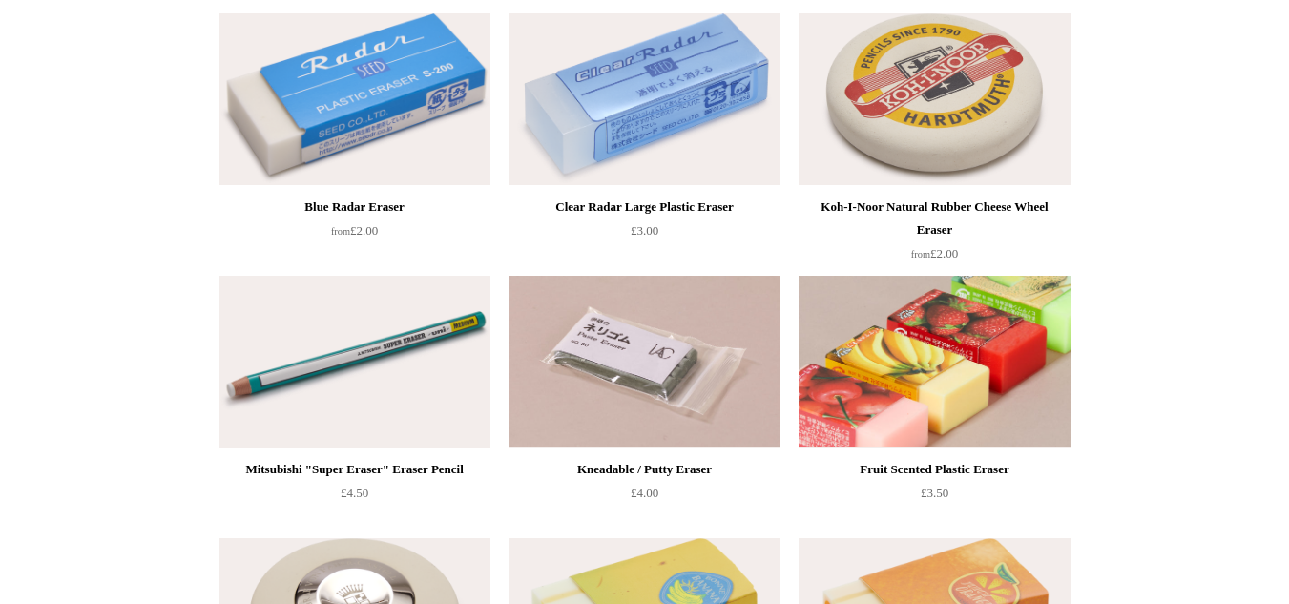
click at [891, 361] on img at bounding box center [934, 362] width 271 height 172
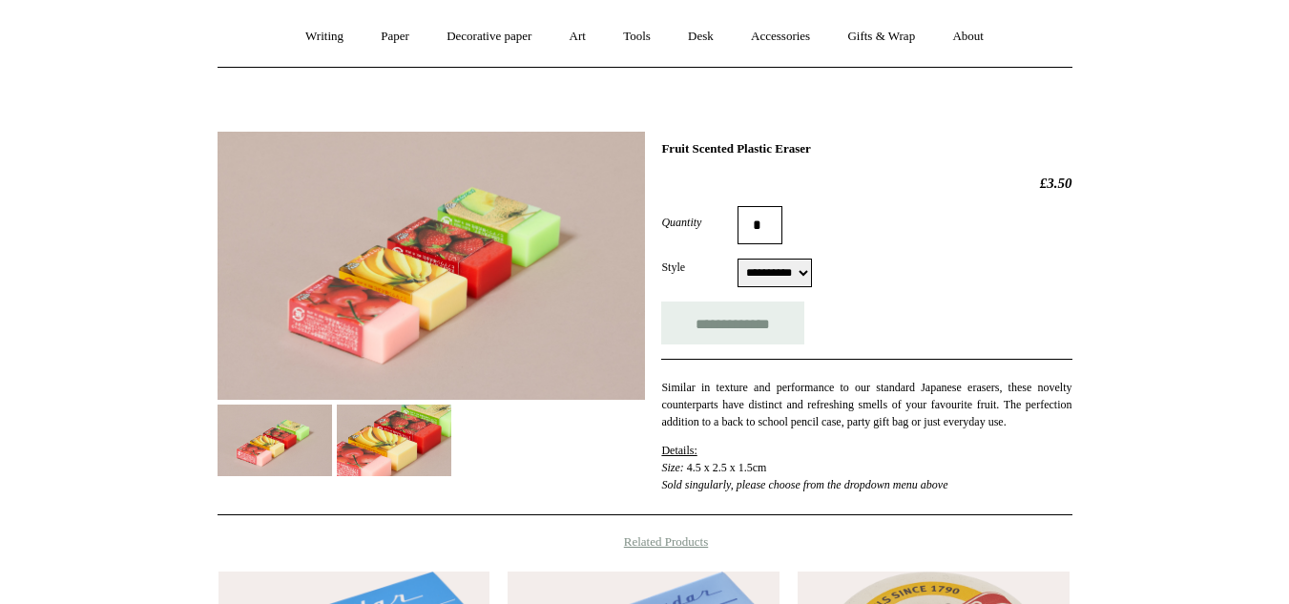
scroll to position [166, 0]
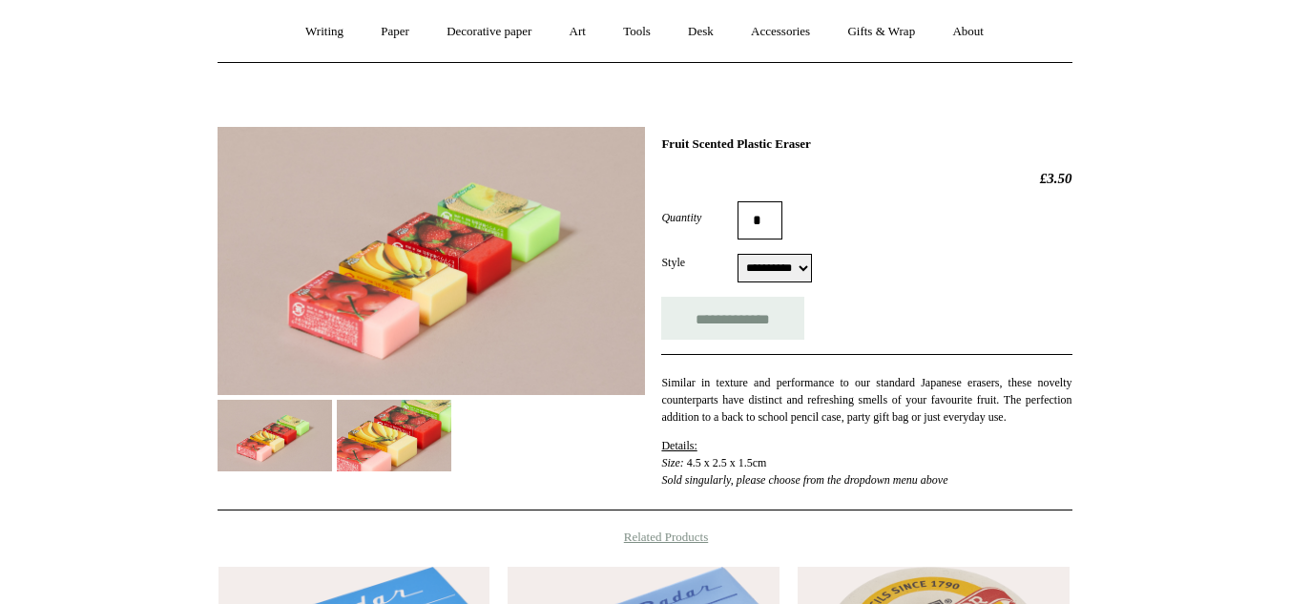
click at [772, 259] on select "**********" at bounding box center [775, 268] width 74 height 29
select select "*****"
click at [738, 255] on select "**********" at bounding box center [775, 268] width 74 height 29
click at [252, 460] on img at bounding box center [275, 436] width 115 height 72
click at [428, 427] on img at bounding box center [394, 436] width 115 height 72
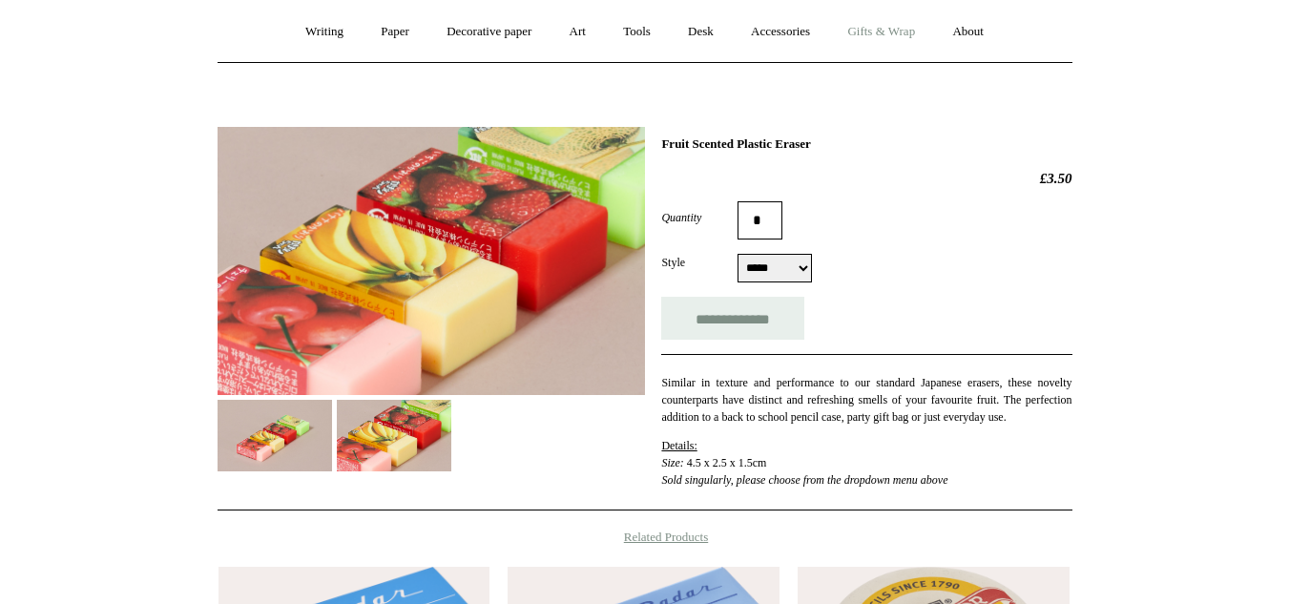
click at [889, 30] on link "Gifts & Wrap +" at bounding box center [881, 32] width 102 height 51
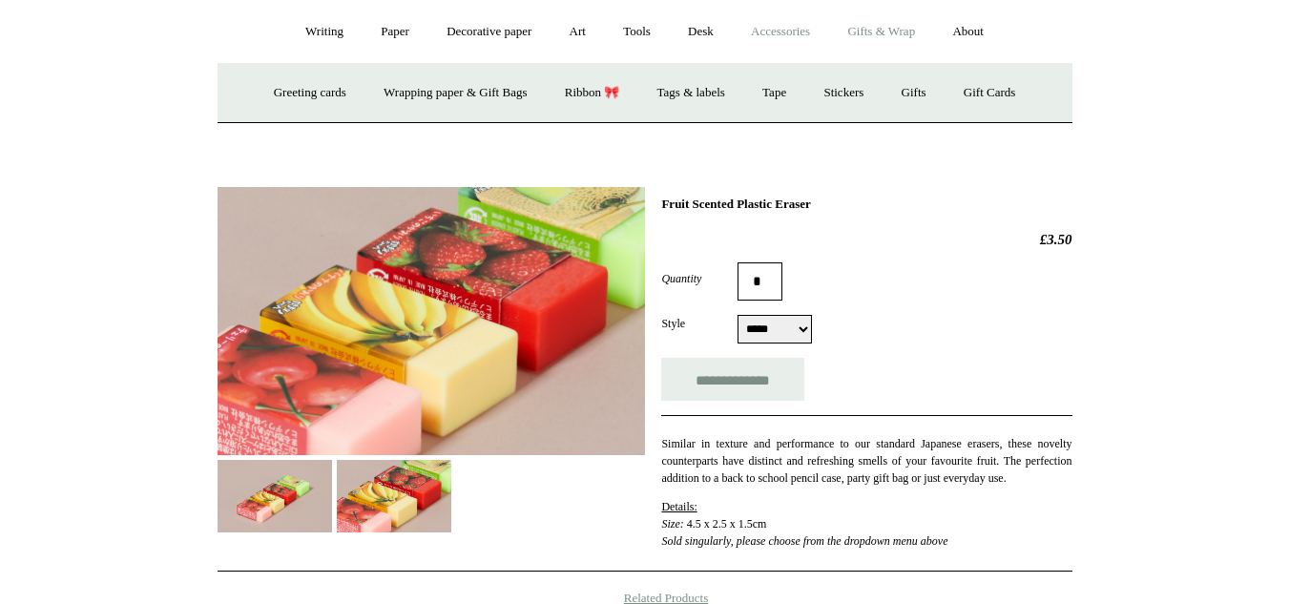
click at [741, 29] on link "Accessories +" at bounding box center [781, 32] width 94 height 51
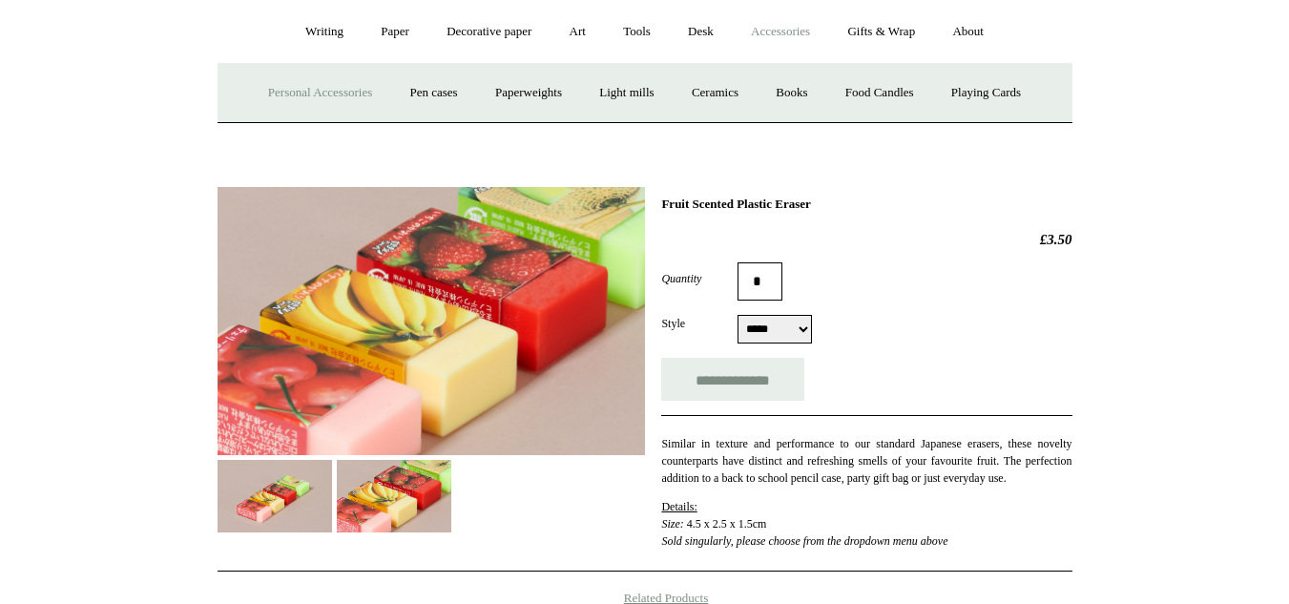
click at [324, 82] on link "Personal Accessories +" at bounding box center [320, 93] width 138 height 51
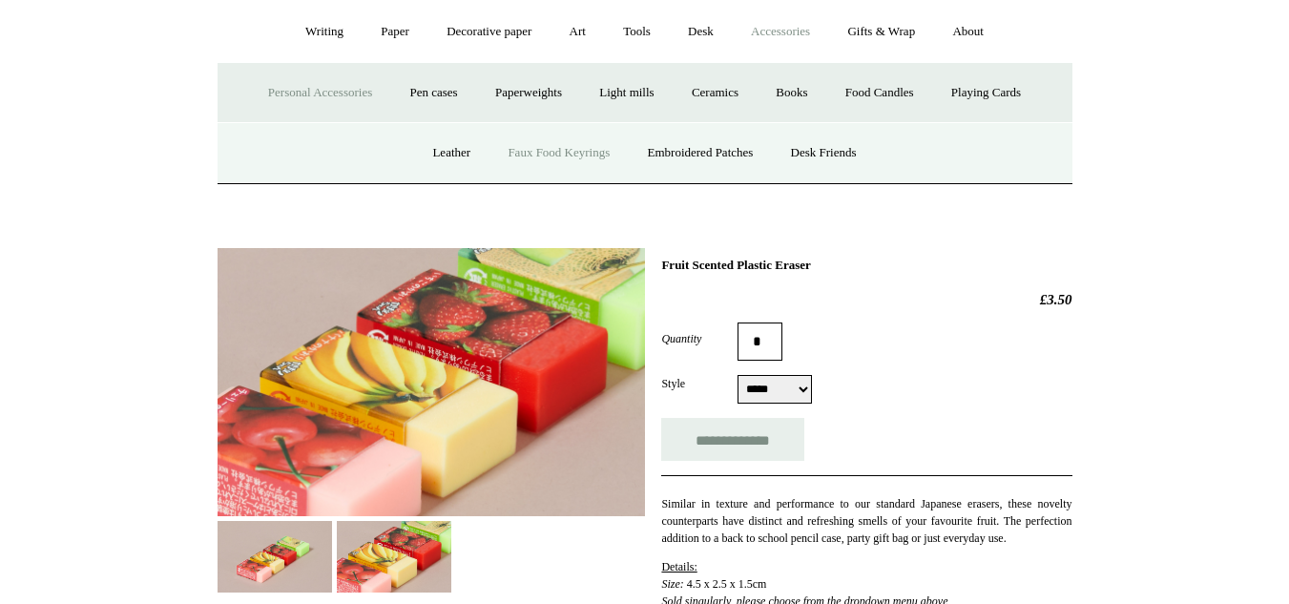
click at [522, 137] on link "Faux Food Keyrings" at bounding box center [559, 153] width 136 height 51
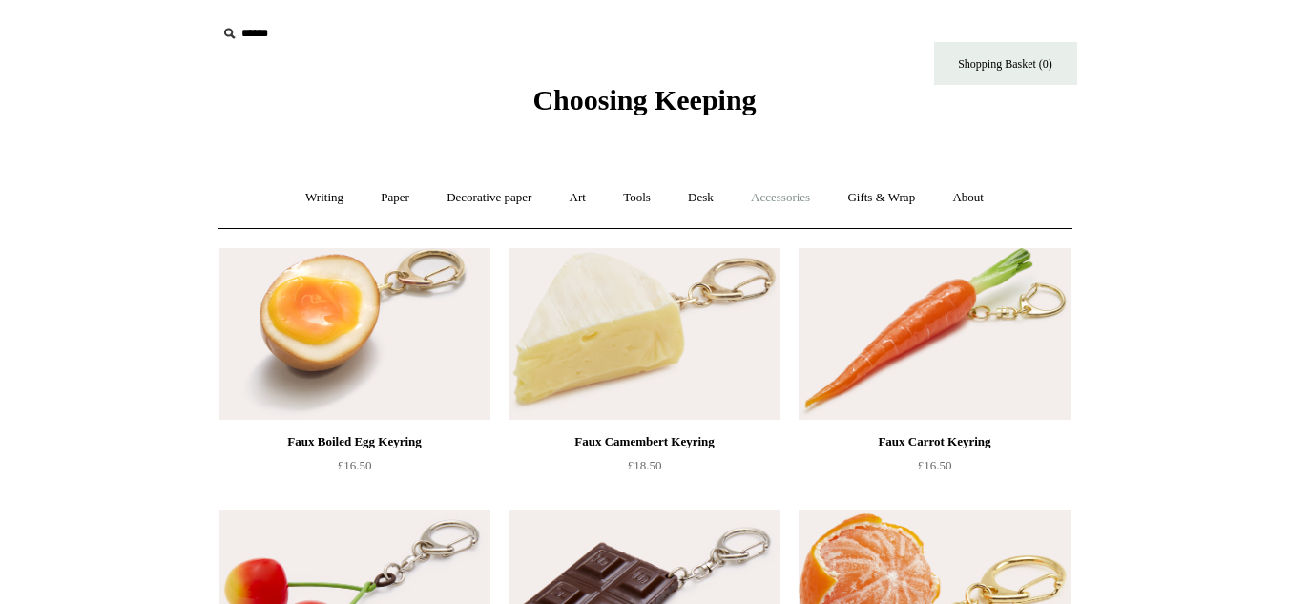
click at [794, 205] on link "Accessories +" at bounding box center [781, 198] width 94 height 51
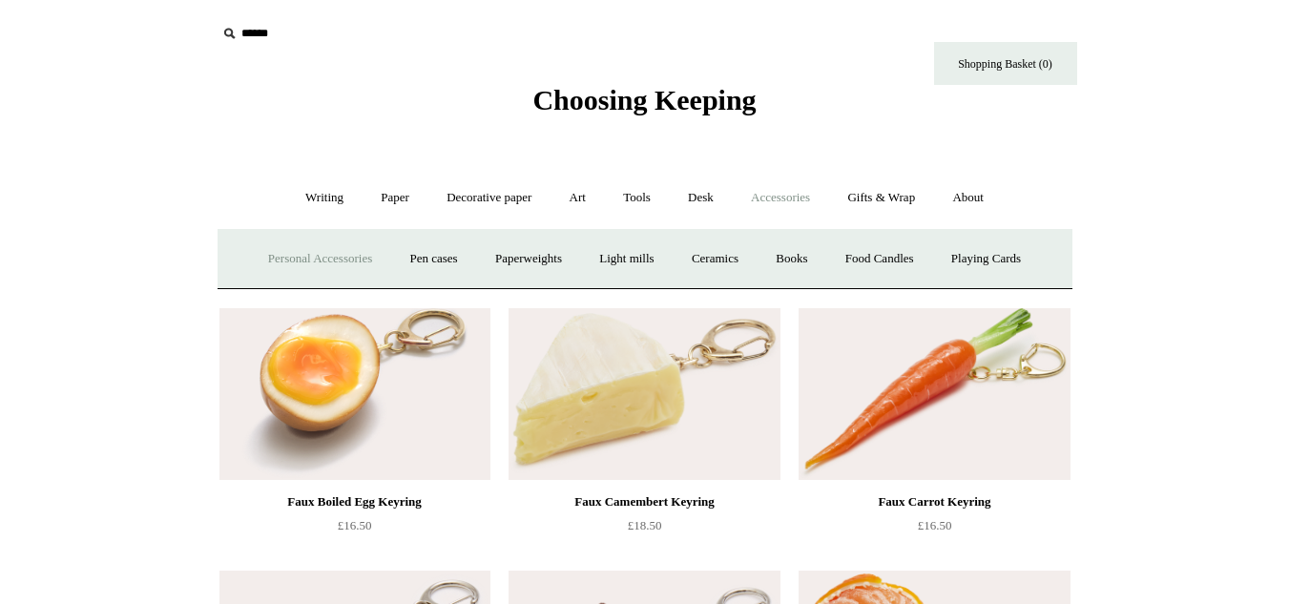
click at [319, 270] on link "Personal Accessories +" at bounding box center [320, 259] width 138 height 51
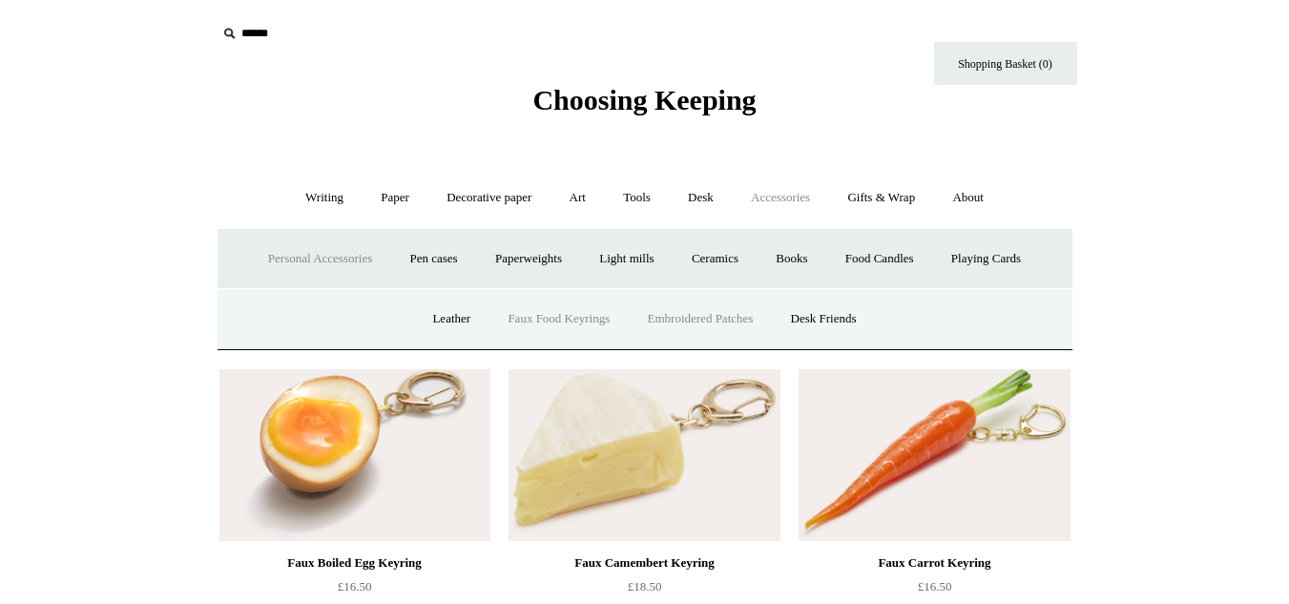
click at [702, 327] on link "Embroidered Patches" at bounding box center [701, 319] width 140 height 51
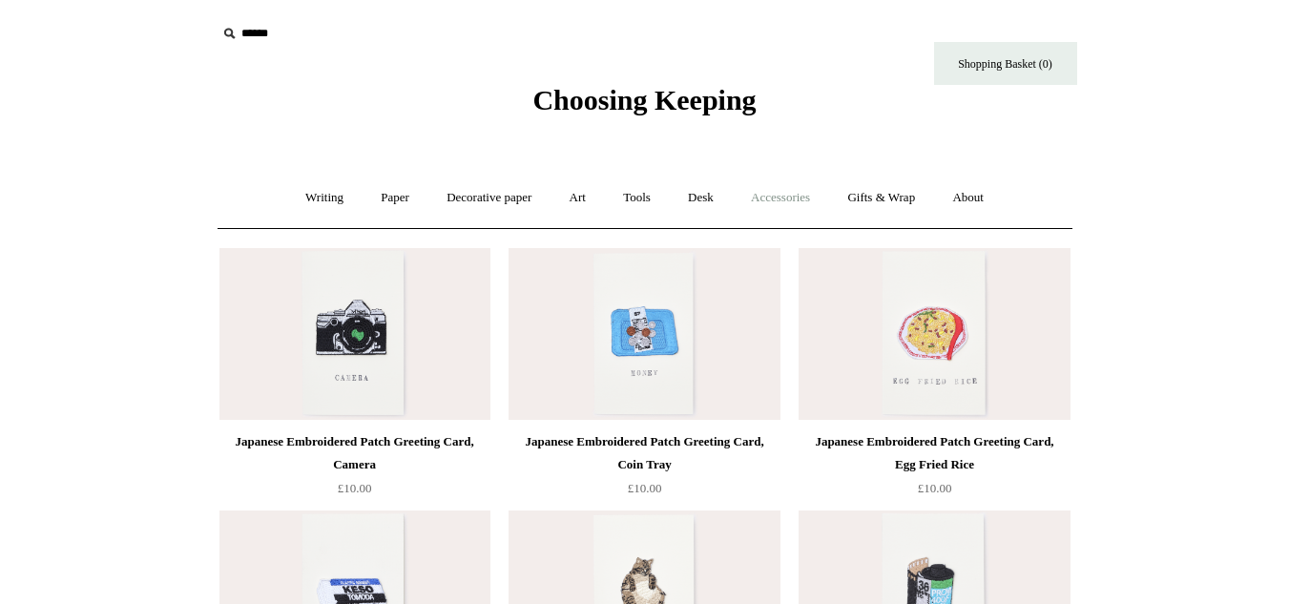
click at [752, 213] on link "Accessories +" at bounding box center [781, 198] width 94 height 51
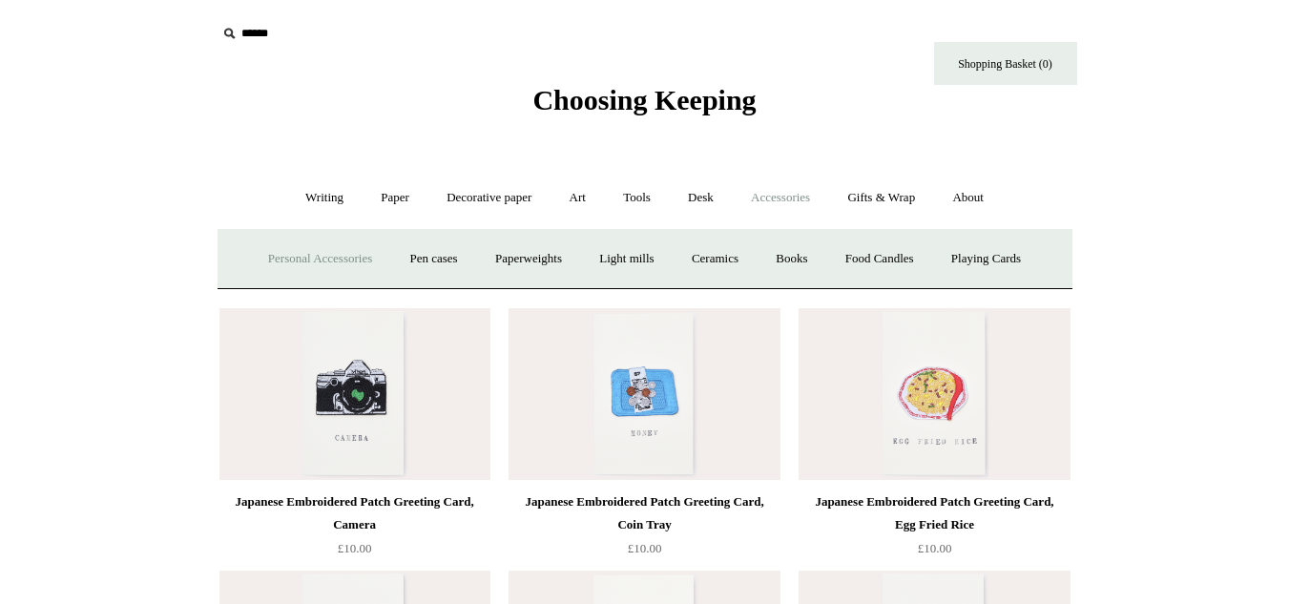
click at [307, 239] on link "Personal Accessories +" at bounding box center [320, 259] width 138 height 51
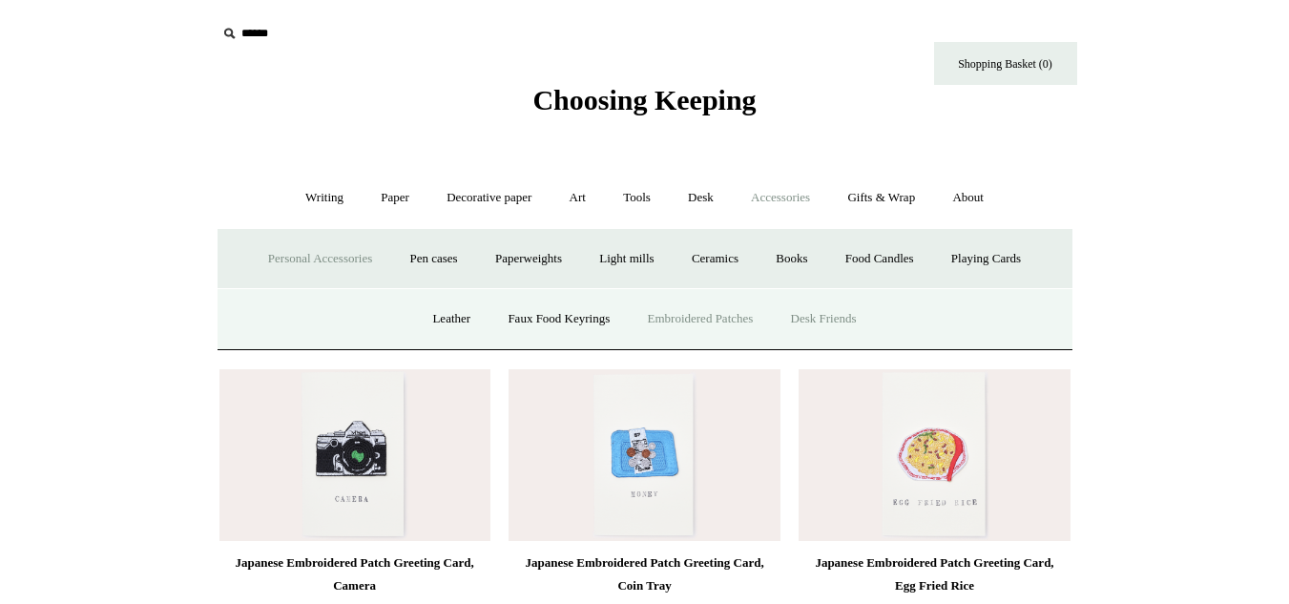
click at [798, 325] on link "Desk Friends" at bounding box center [824, 319] width 100 height 51
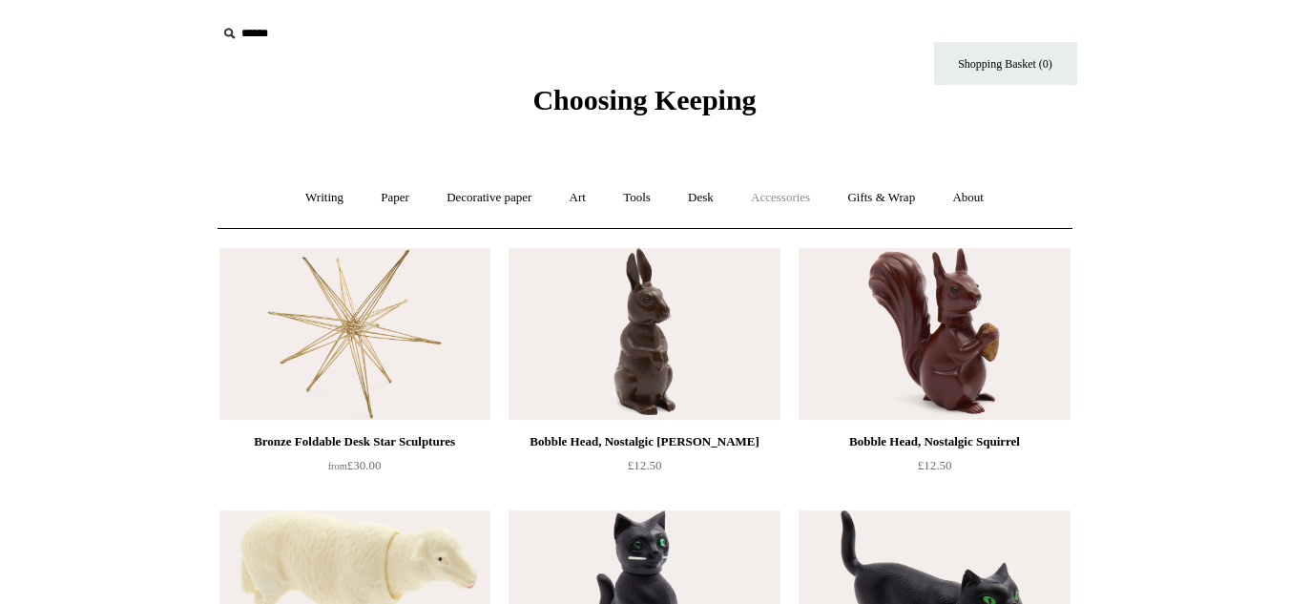
click at [809, 203] on link "Accessories +" at bounding box center [781, 198] width 94 height 51
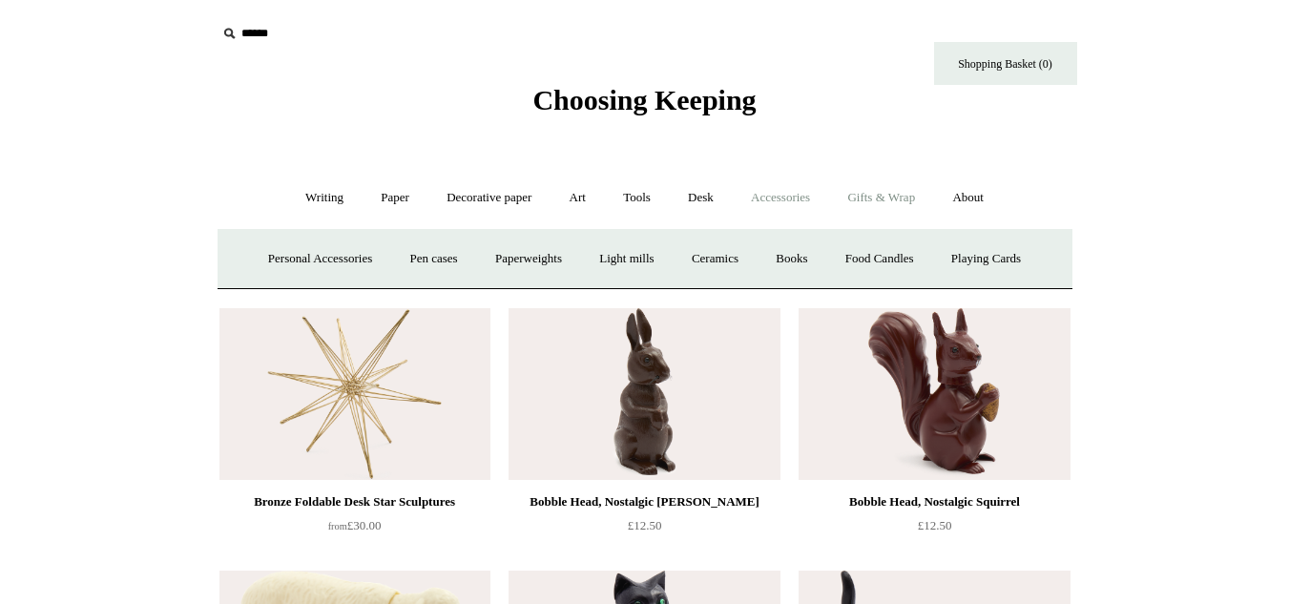
click at [891, 192] on link "Gifts & Wrap +" at bounding box center [881, 198] width 102 height 51
click at [671, 263] on link "Tags & labels" at bounding box center [691, 259] width 102 height 51
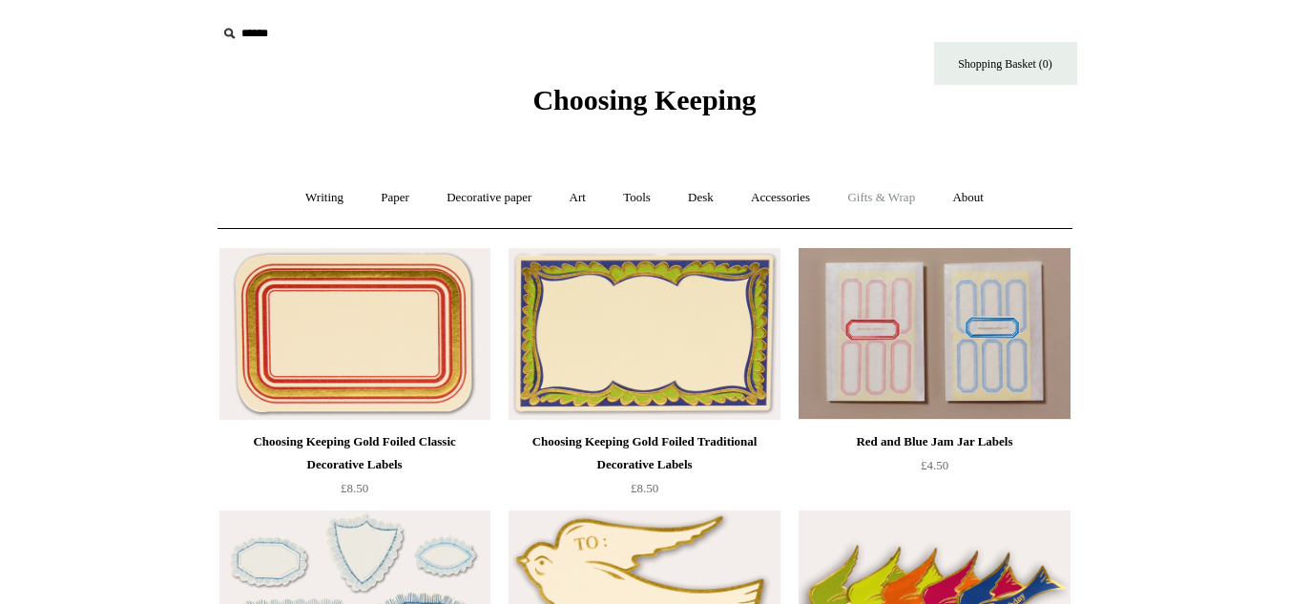
click at [885, 205] on link "Gifts & Wrap +" at bounding box center [881, 198] width 102 height 51
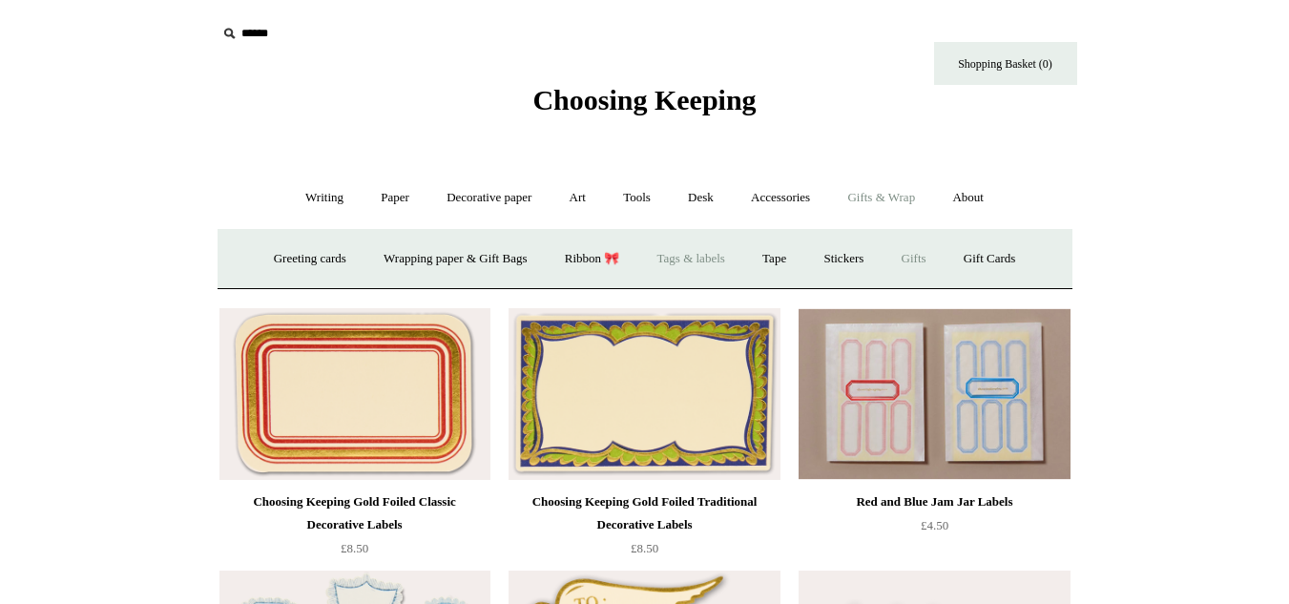
click at [914, 256] on link "Gifts +" at bounding box center [914, 259] width 59 height 51
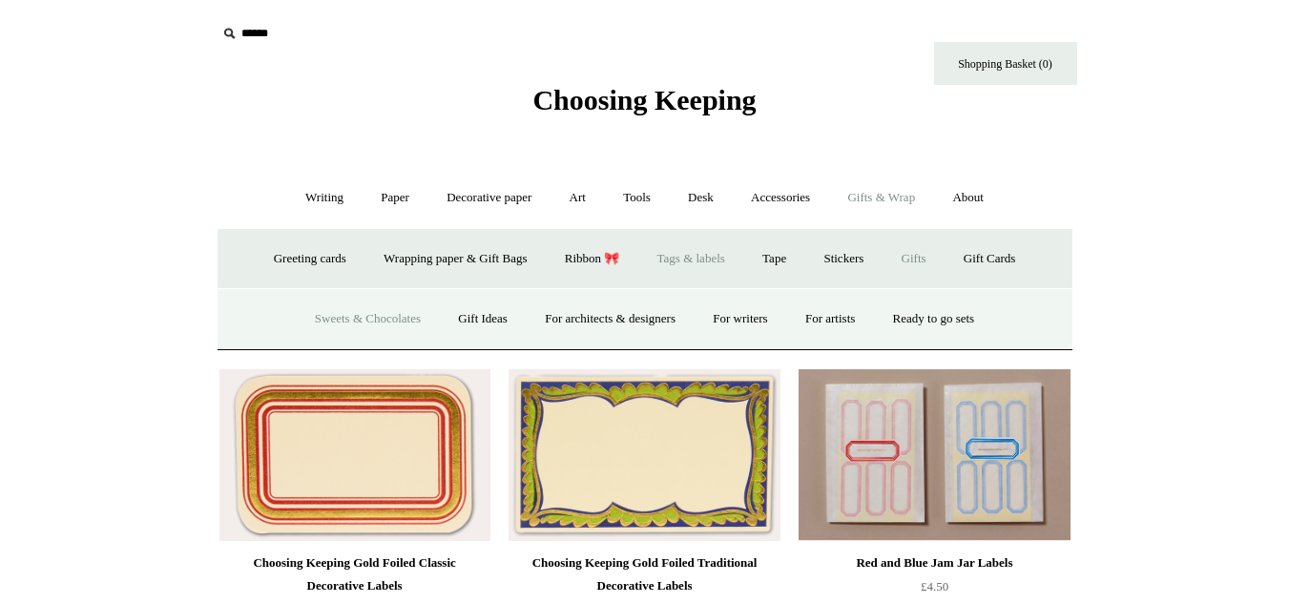
click at [399, 328] on link "Sweets & Chocolates" at bounding box center [368, 319] width 140 height 51
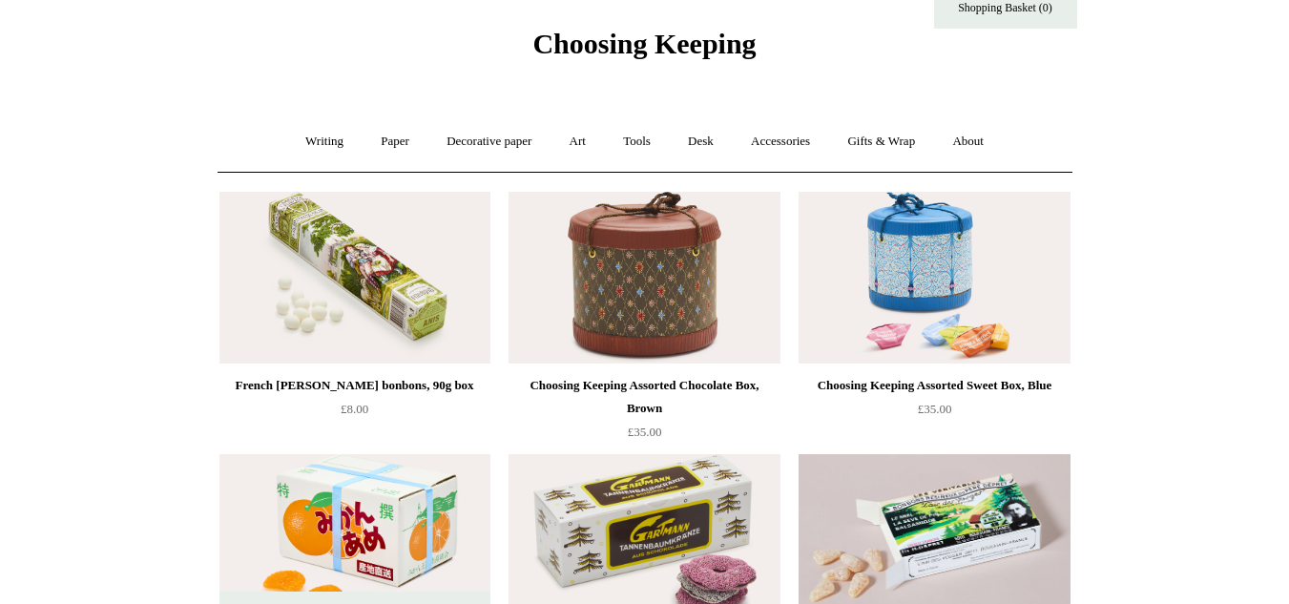
scroll to position [58, 0]
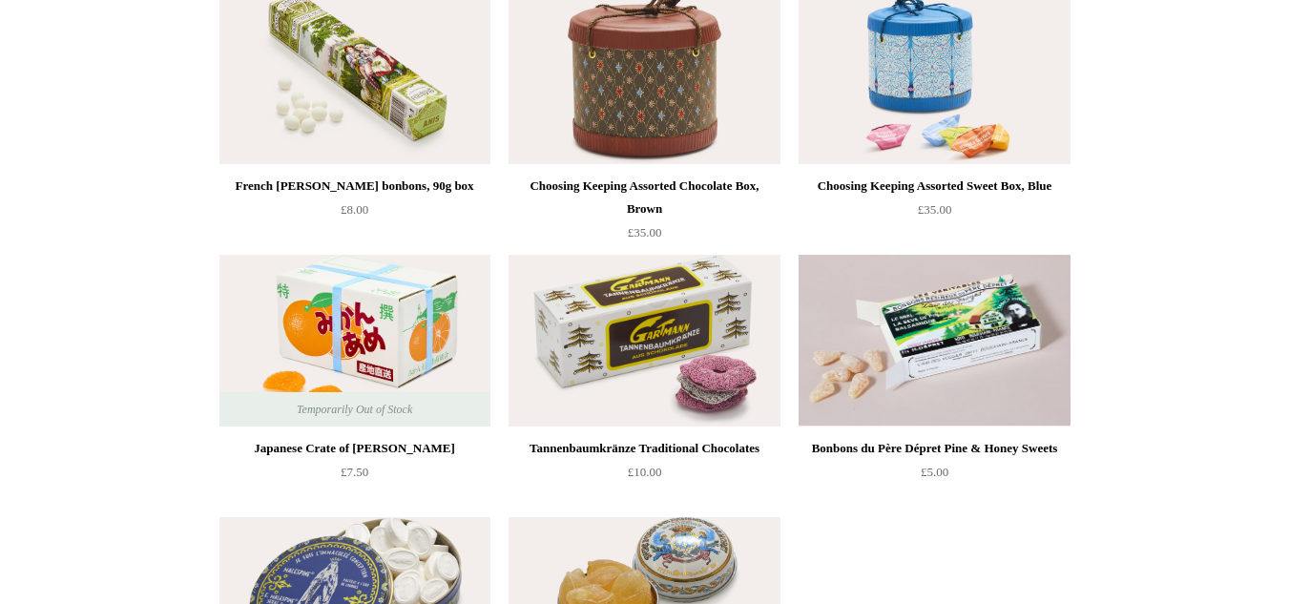
drag, startPoint x: 1303, startPoint y: 266, endPoint x: 1302, endPoint y: 375, distance: 108.8
click at [1288, 375] on html "Menu Choosing Keeping * Shipping Information Shopping Basket (0) * ⤺ + +" at bounding box center [644, 416] width 1289 height 1344
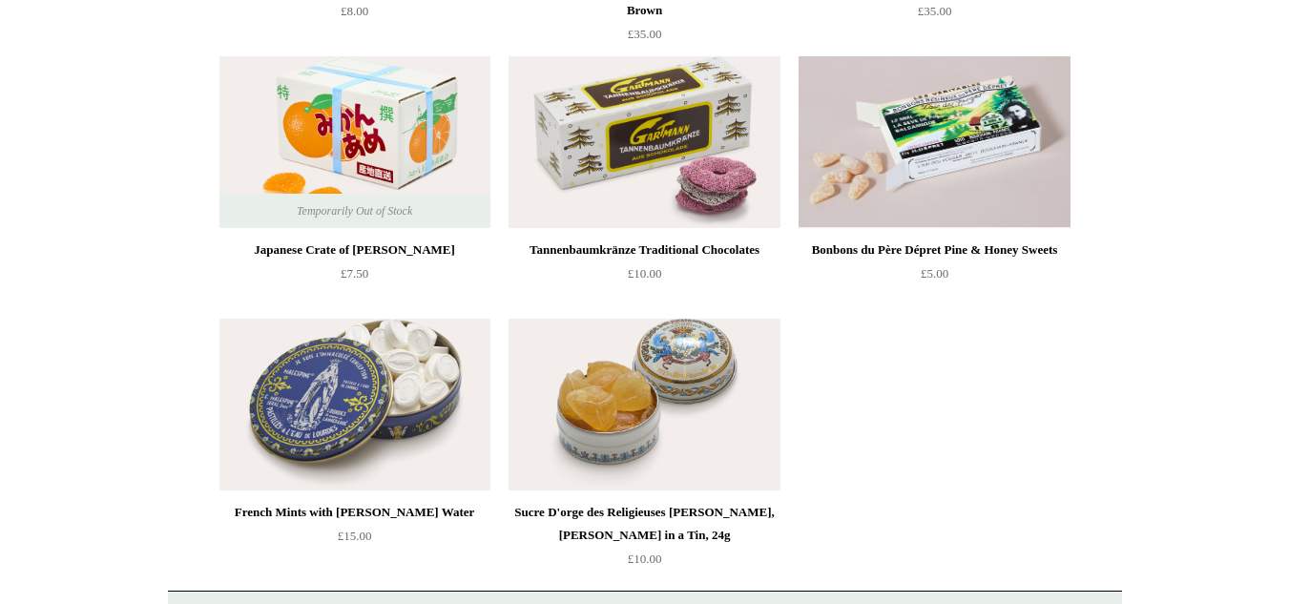
scroll to position [0, 0]
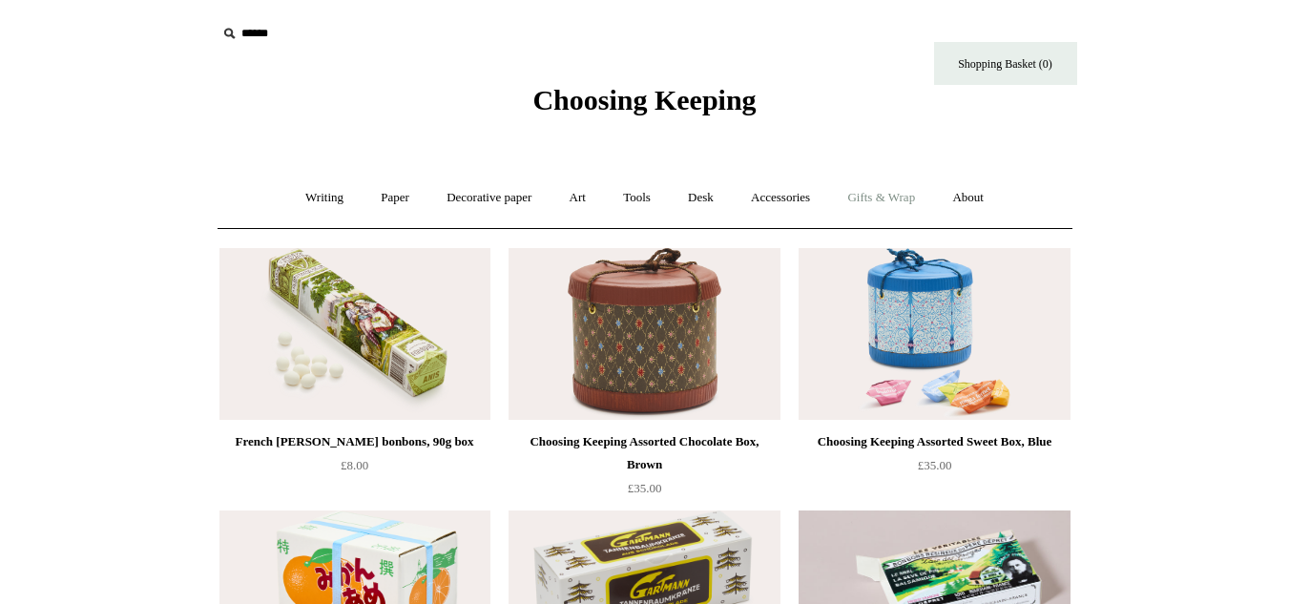
click at [859, 178] on link "Gifts & Wrap +" at bounding box center [881, 198] width 102 height 51
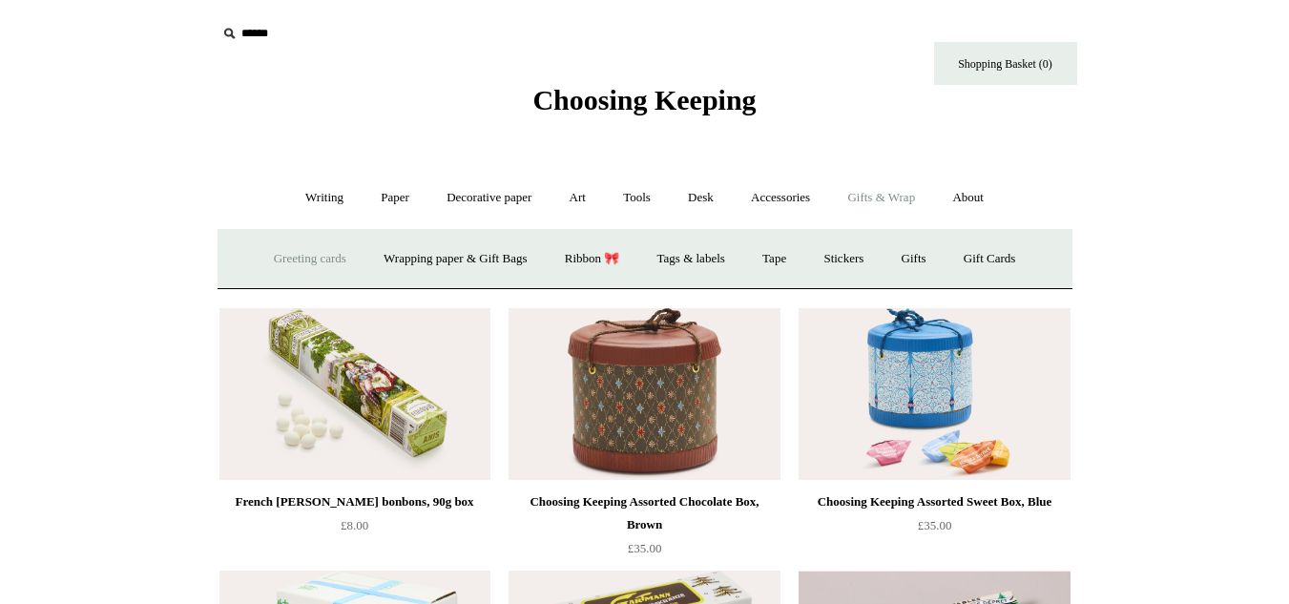
click at [305, 278] on link "Greeting cards +" at bounding box center [310, 259] width 107 height 51
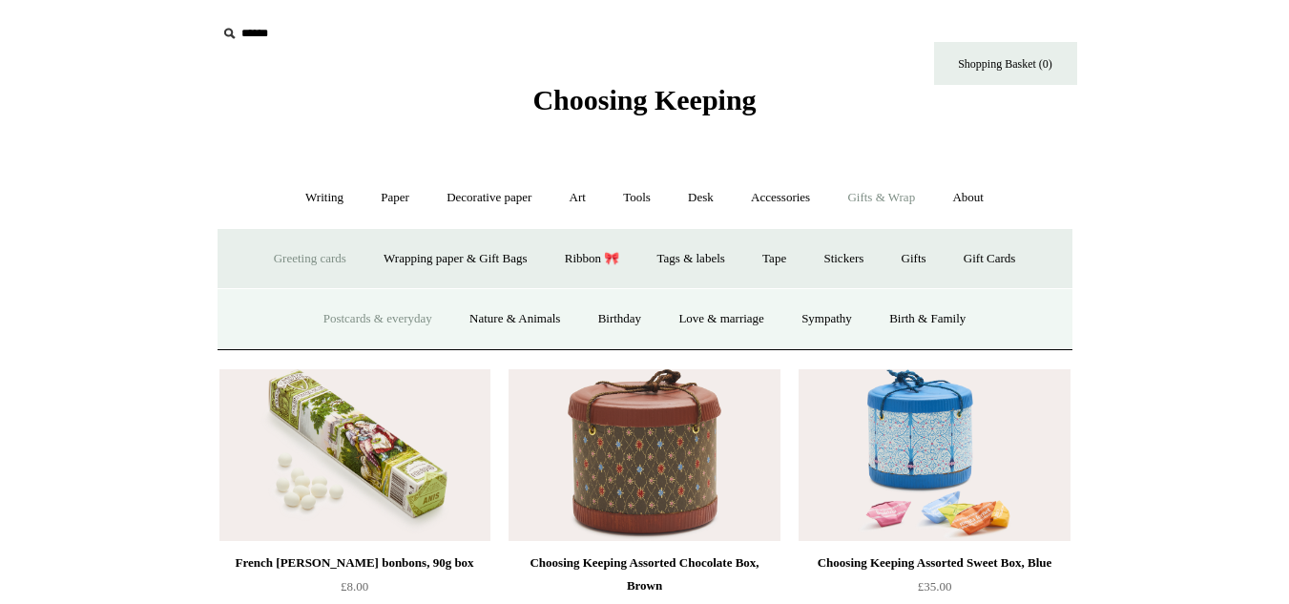
click at [355, 328] on link "Postcards & everyday" at bounding box center [377, 319] width 143 height 51
